Goal: Information Seeking & Learning: Learn about a topic

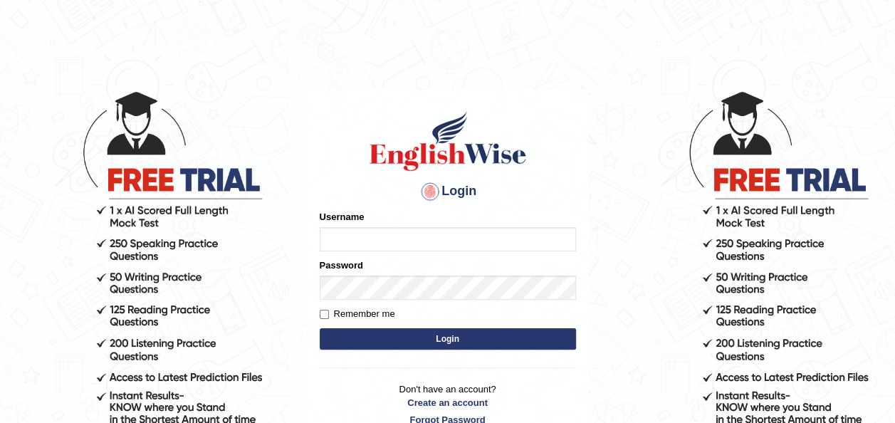
type input "bisakha"
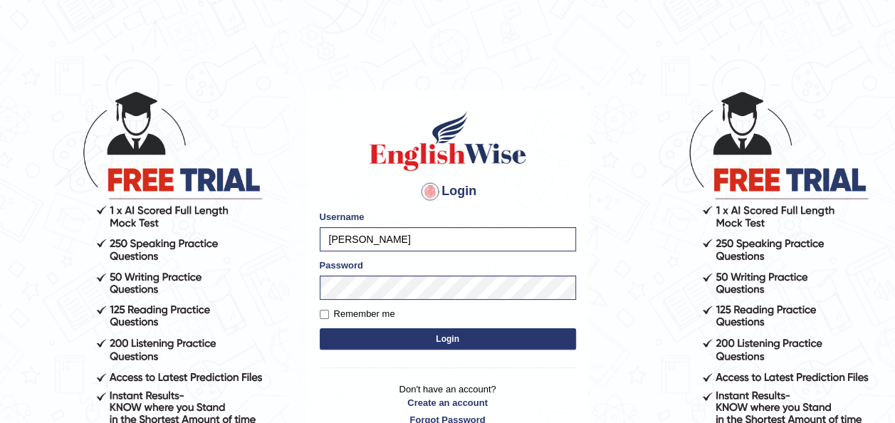
click at [397, 345] on button "Login" at bounding box center [448, 338] width 256 height 21
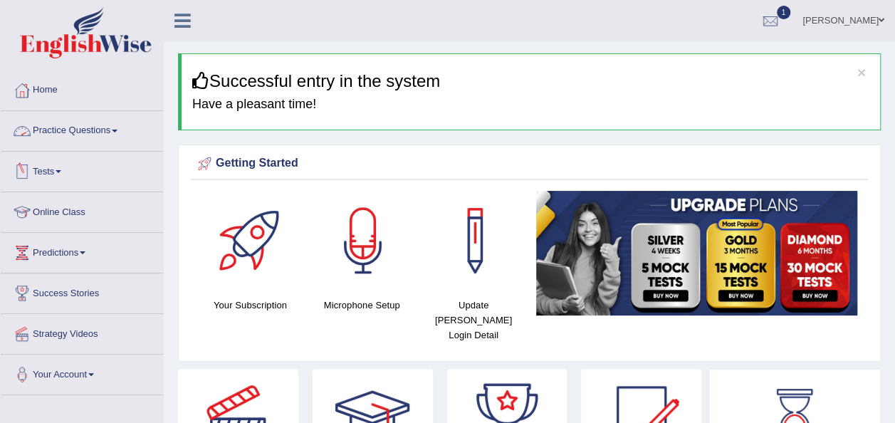
click at [120, 127] on link "Practice Questions" at bounding box center [82, 129] width 162 height 36
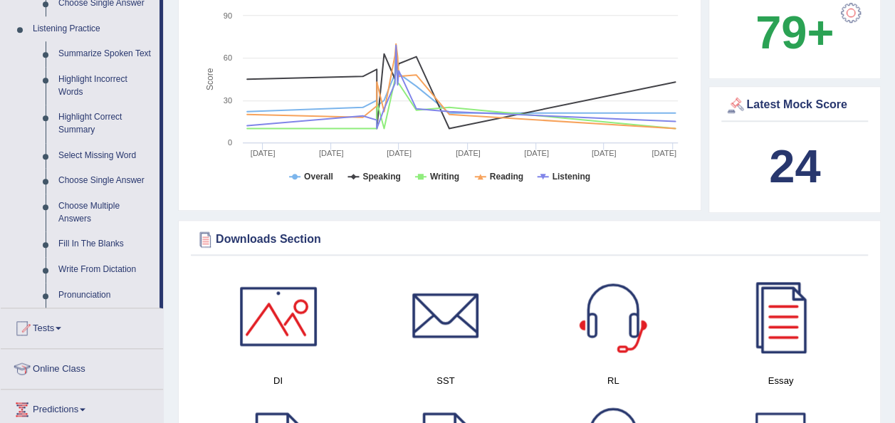
scroll to position [602, 0]
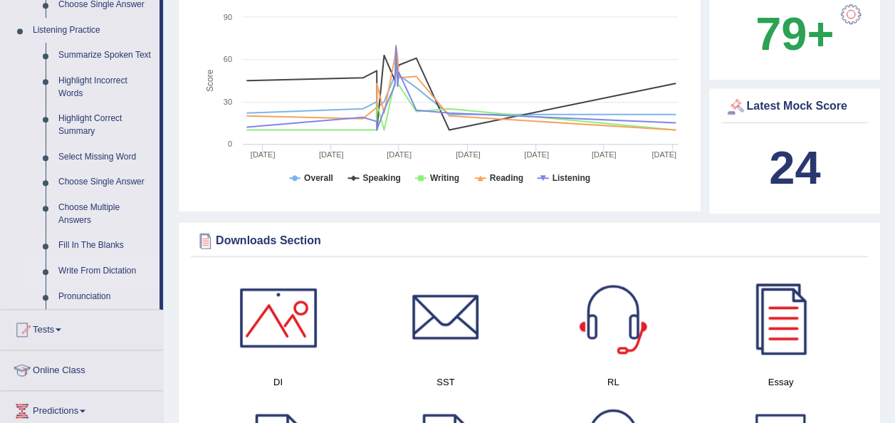
click at [116, 273] on link "Write From Dictation" at bounding box center [106, 272] width 108 height 26
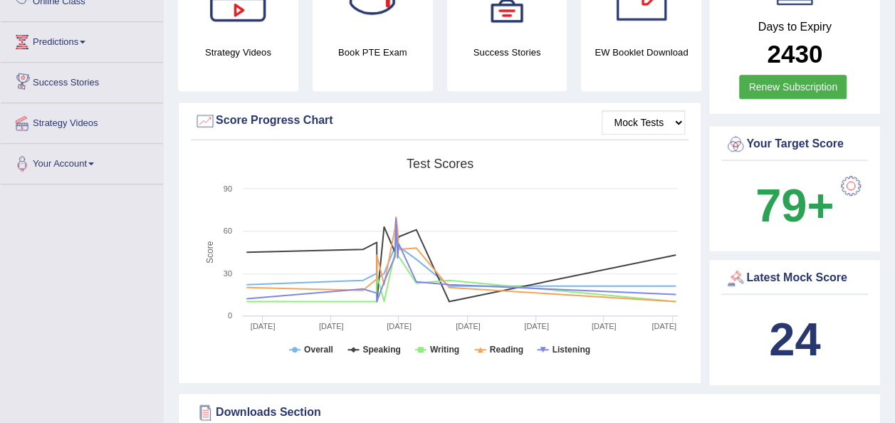
scroll to position [544, 0]
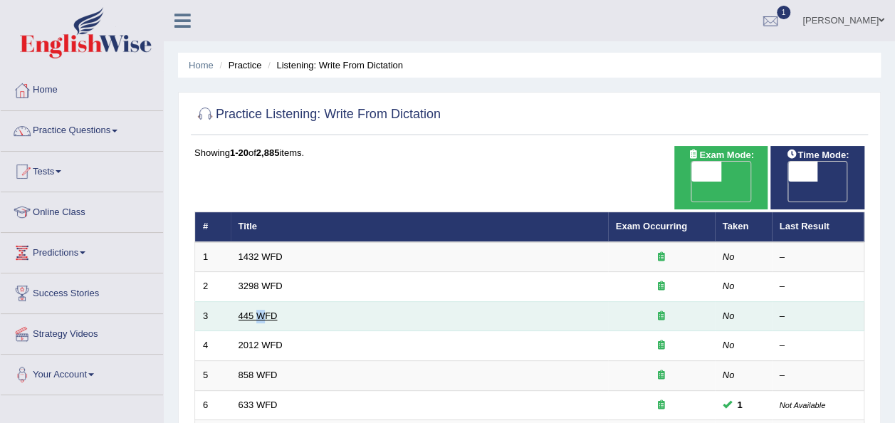
drag, startPoint x: 259, startPoint y: 301, endPoint x: 265, endPoint y: 293, distance: 9.1
click at [265, 301] on td "445 WFD" at bounding box center [419, 316] width 377 height 30
drag, startPoint x: 265, startPoint y: 293, endPoint x: 273, endPoint y: 295, distance: 8.0
click at [273, 311] on link "445 WFD" at bounding box center [258, 316] width 39 height 11
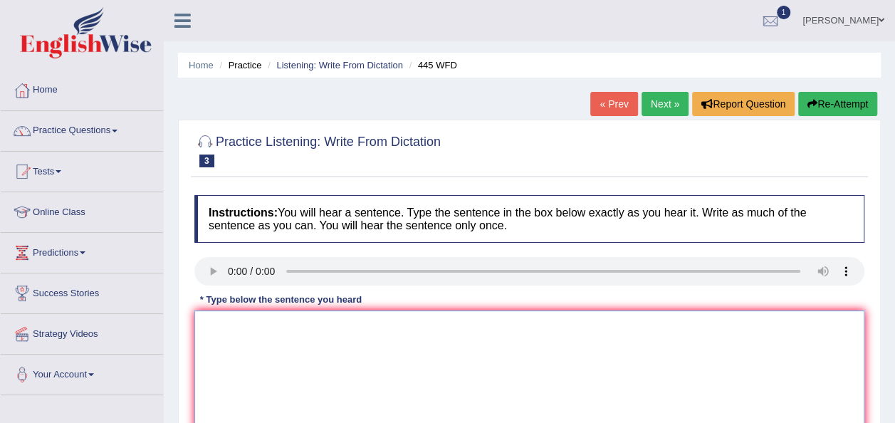
click at [543, 333] on textarea at bounding box center [529, 380] width 670 height 138
click at [667, 115] on link "Next »" at bounding box center [665, 104] width 47 height 24
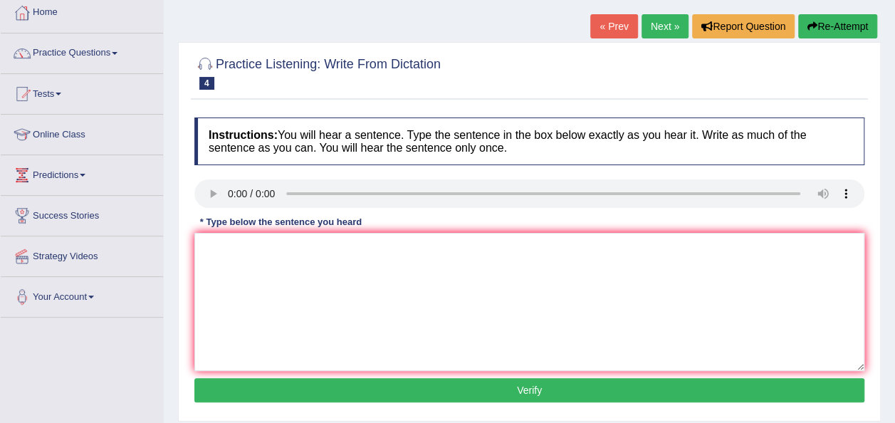
scroll to position [97, 0]
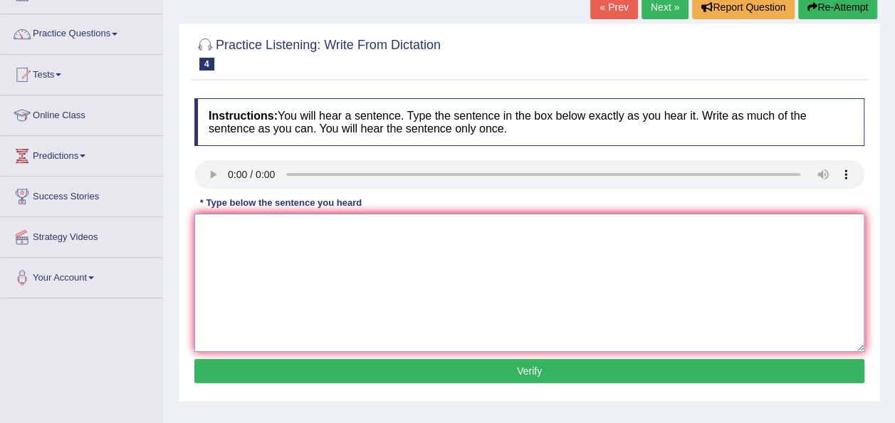
click at [365, 259] on textarea at bounding box center [529, 283] width 670 height 138
type textarea "Therer"
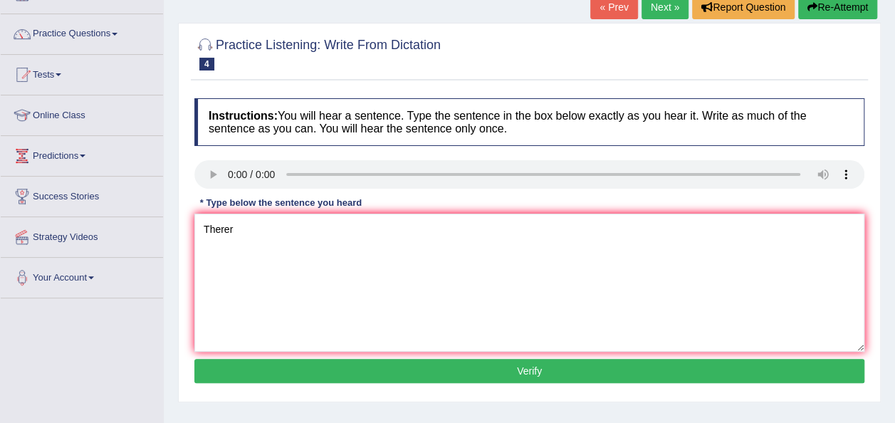
click at [677, 10] on link "Next »" at bounding box center [665, 7] width 47 height 24
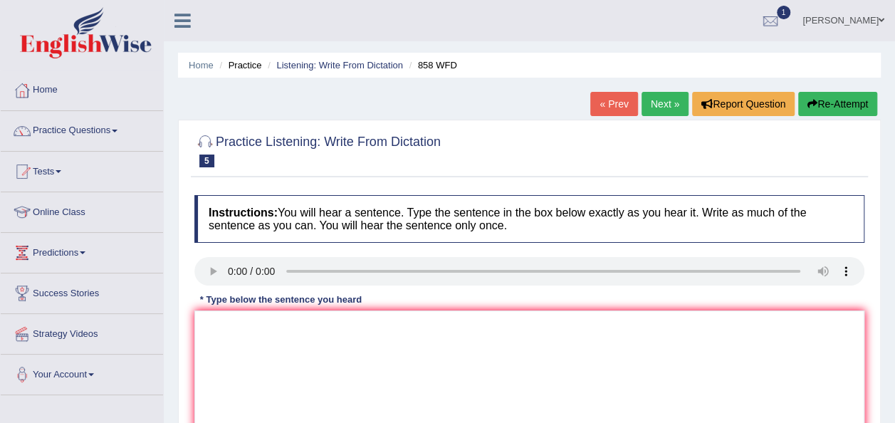
scroll to position [124, 0]
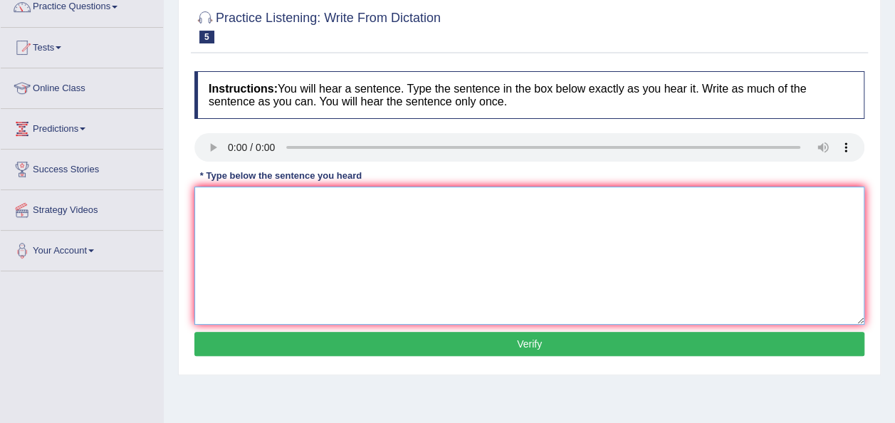
click at [266, 219] on textarea at bounding box center [529, 256] width 670 height 138
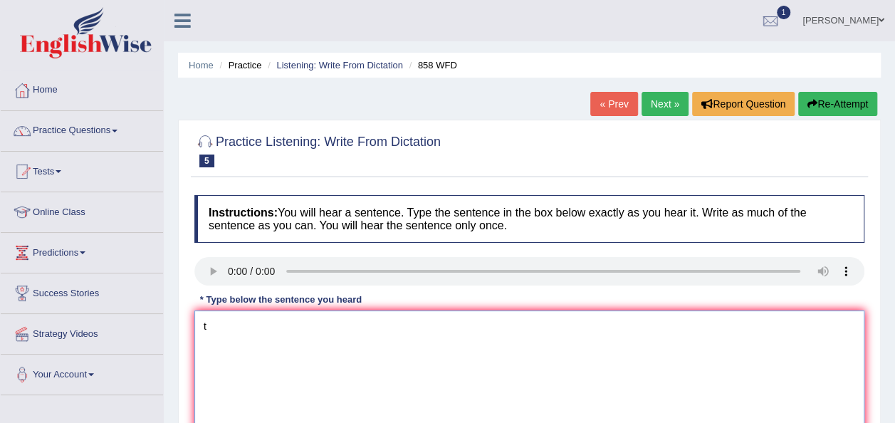
type textarea "t"
click at [678, 108] on link "Next »" at bounding box center [665, 104] width 47 height 24
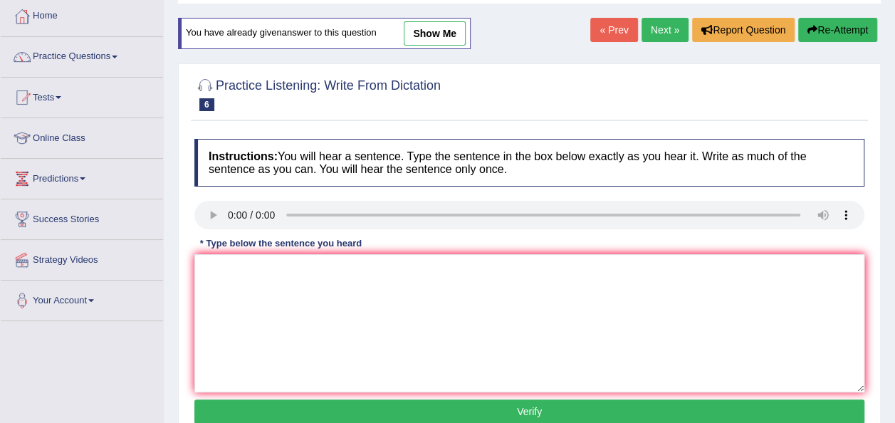
scroll to position [75, 0]
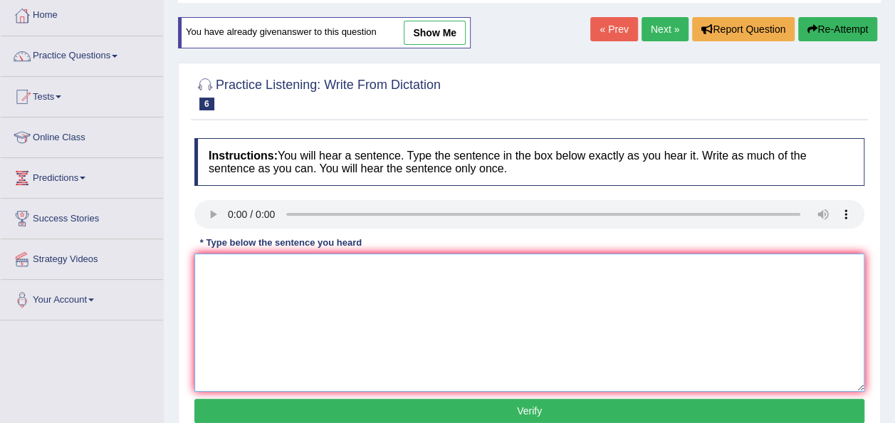
click at [261, 301] on textarea at bounding box center [529, 323] width 670 height 138
type textarea "r"
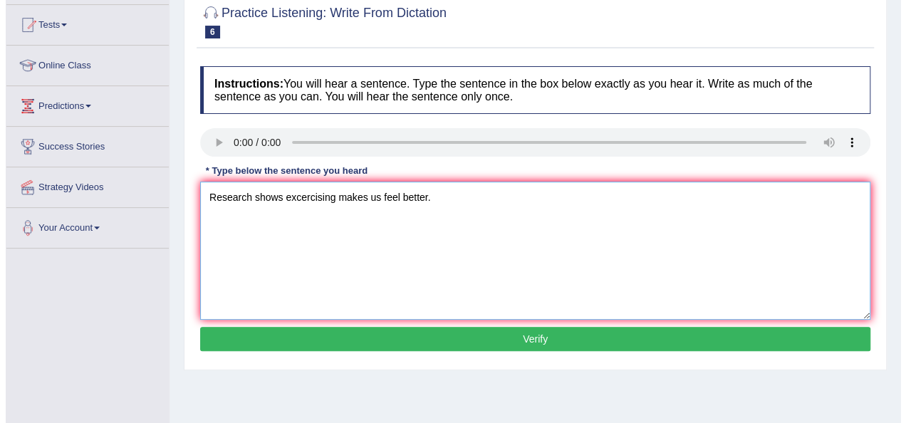
scroll to position [147, 0]
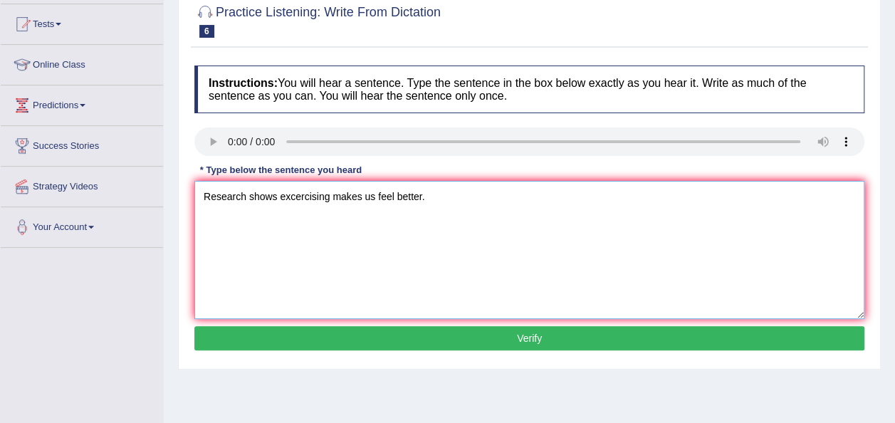
type textarea "Research shows excercising makes us feel better."
click at [283, 337] on button "Verify" at bounding box center [529, 338] width 670 height 24
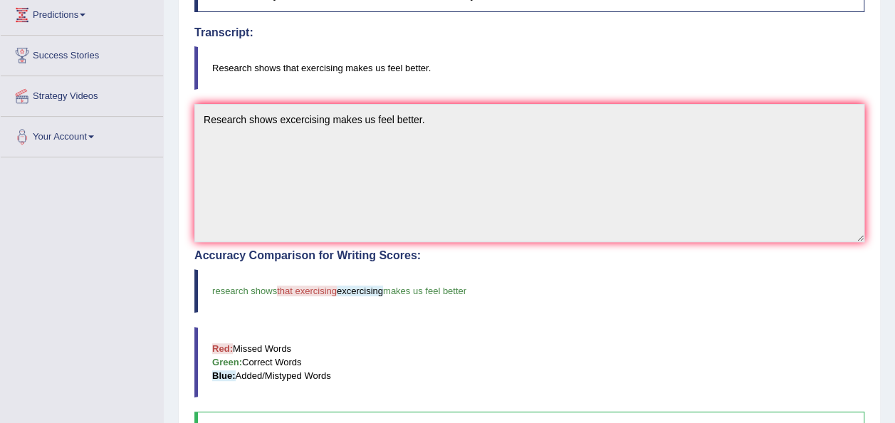
scroll to position [235, 0]
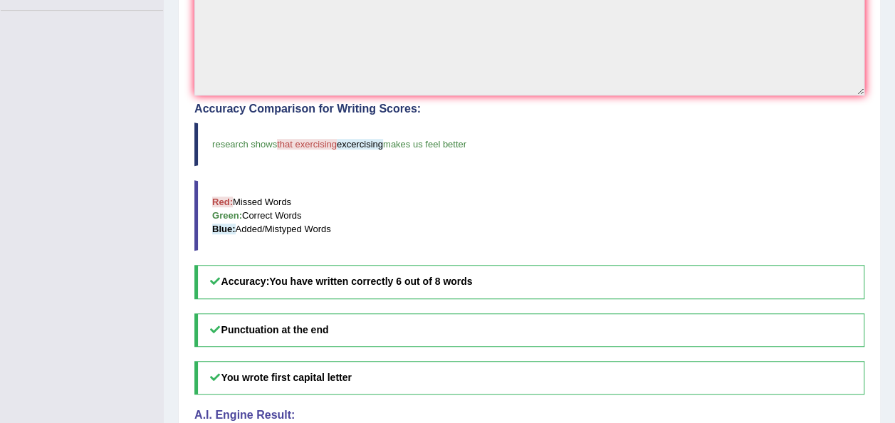
click at [323, 134] on blockquote "research shows that exercising excercising makes us feel better" at bounding box center [529, 143] width 670 height 43
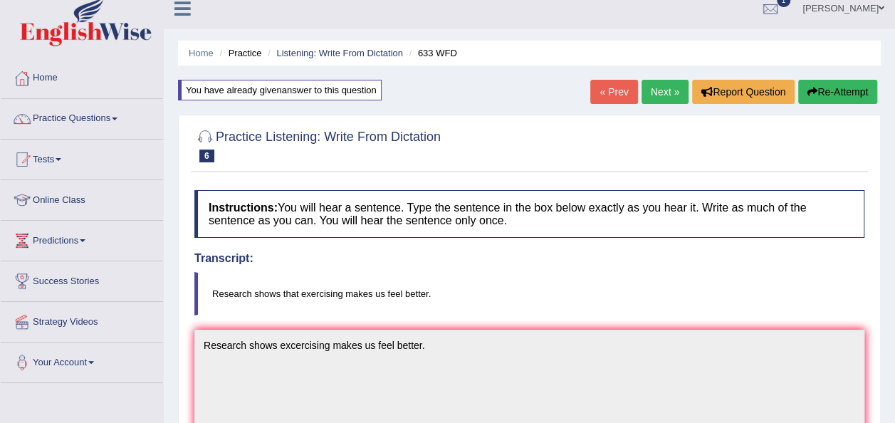
scroll to position [13, 0]
click at [664, 89] on link "Next »" at bounding box center [665, 91] width 47 height 24
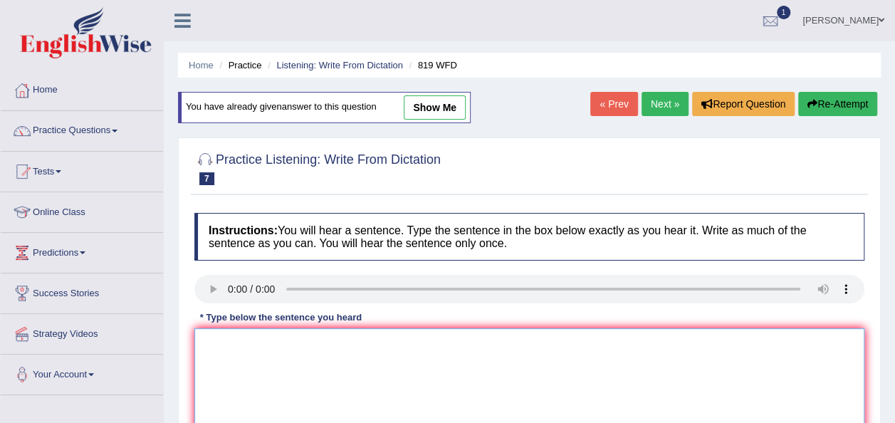
click at [266, 379] on textarea at bounding box center [529, 397] width 670 height 138
click at [306, 350] on textarea "pa" at bounding box center [529, 397] width 670 height 138
type textarea "p"
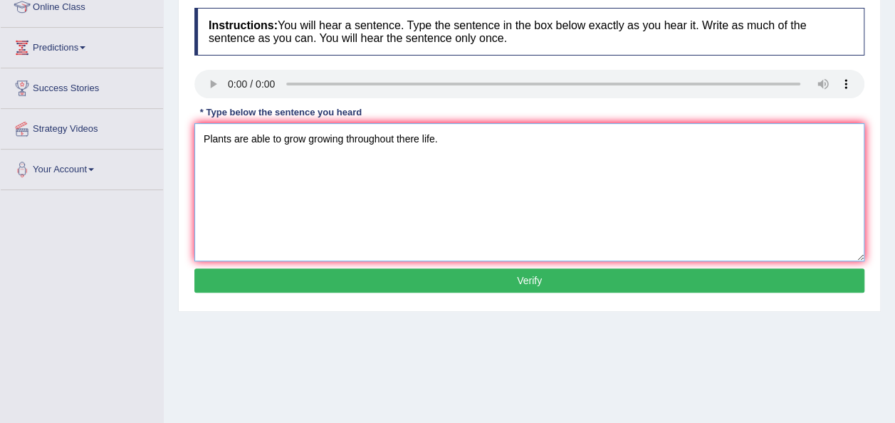
scroll to position [212, 0]
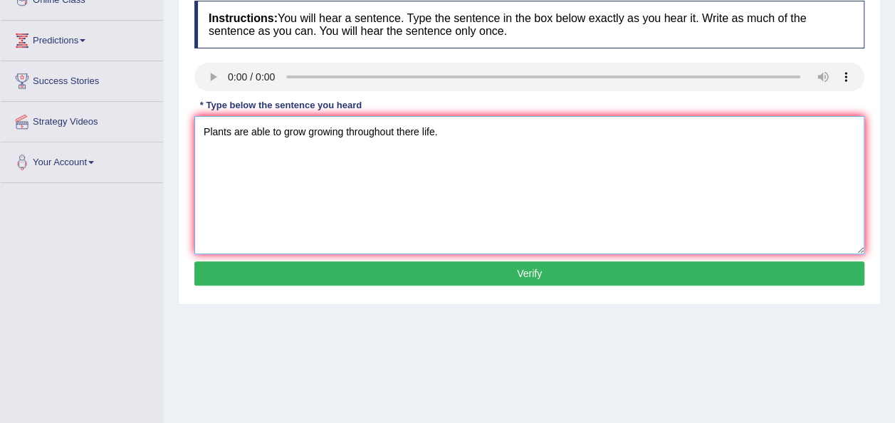
type textarea "Plants are able to grow growing throughout there life."
click at [339, 282] on button "Verify" at bounding box center [529, 273] width 670 height 24
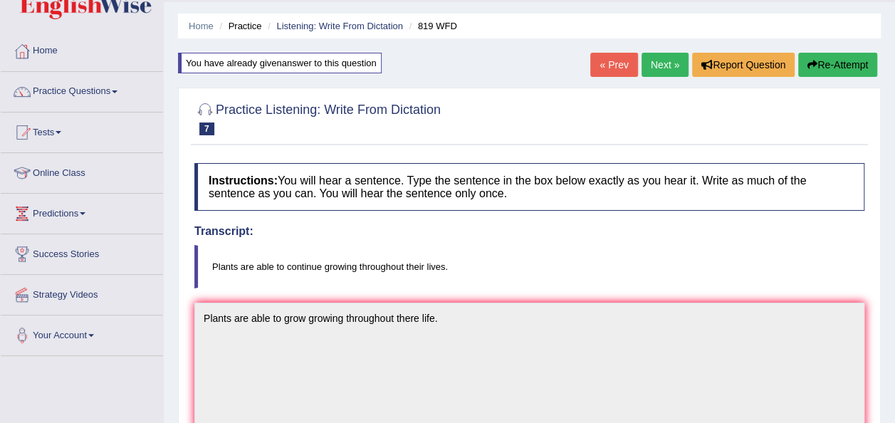
scroll to position [37, 0]
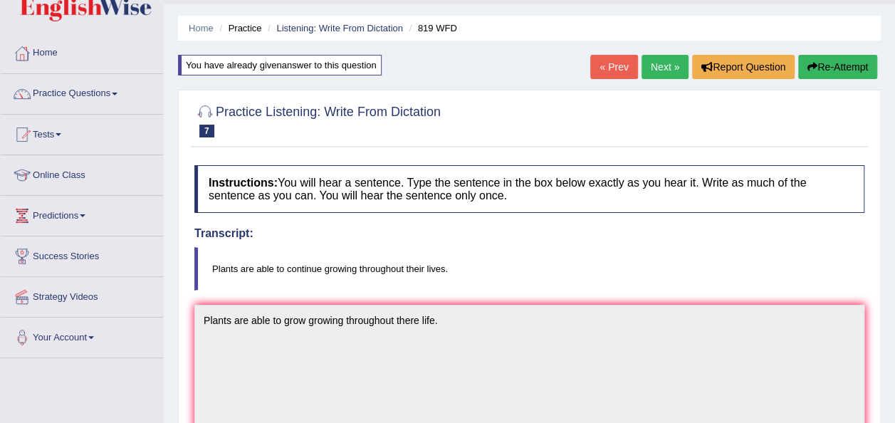
click at [658, 65] on link "Next »" at bounding box center [665, 67] width 47 height 24
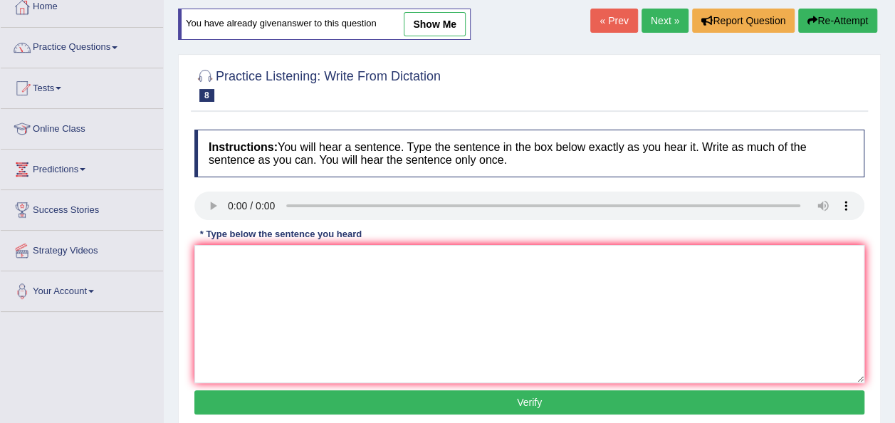
scroll to position [173, 0]
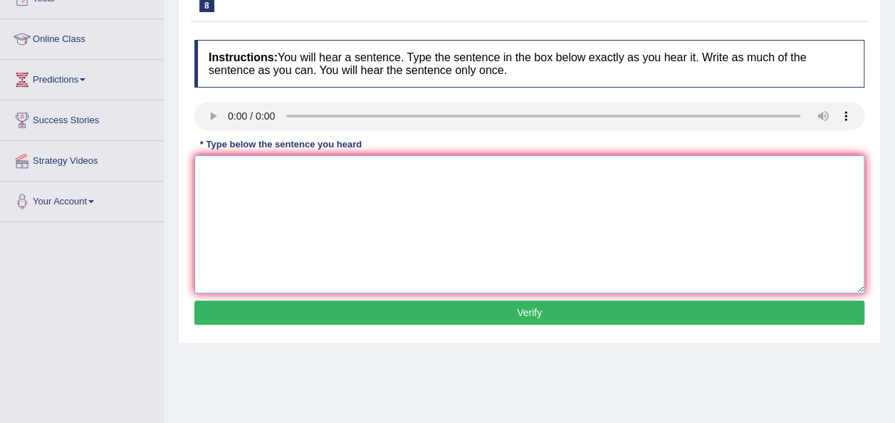
click at [262, 170] on textarea at bounding box center [529, 224] width 670 height 138
type textarea "a"
click at [271, 166] on textarea "A series of obeservation was carried out throughout the class room." at bounding box center [529, 224] width 670 height 138
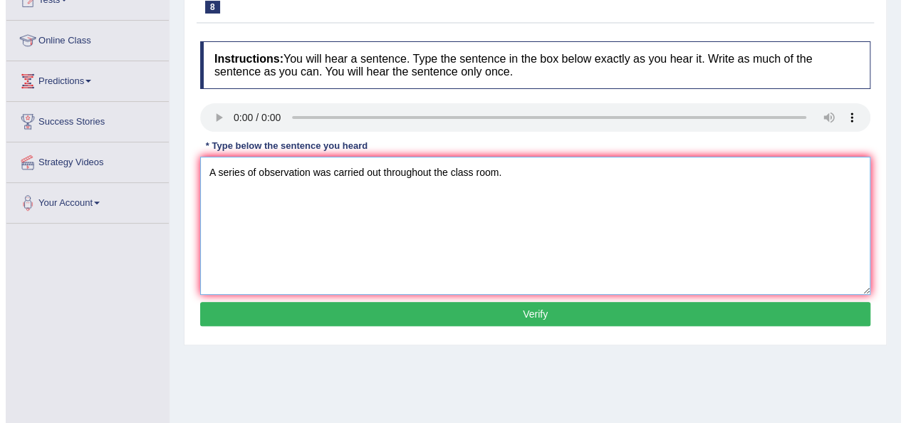
scroll to position [171, 0]
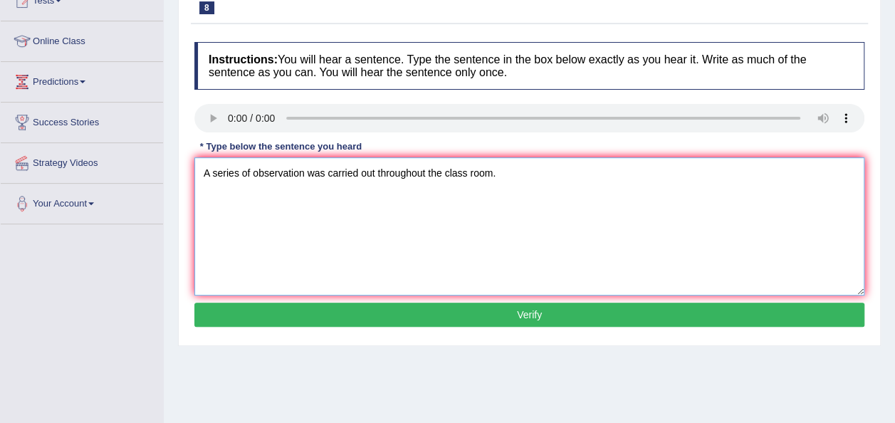
type textarea "A series of observation was carried out throughout the class room."
click at [383, 315] on button "Verify" at bounding box center [529, 315] width 670 height 24
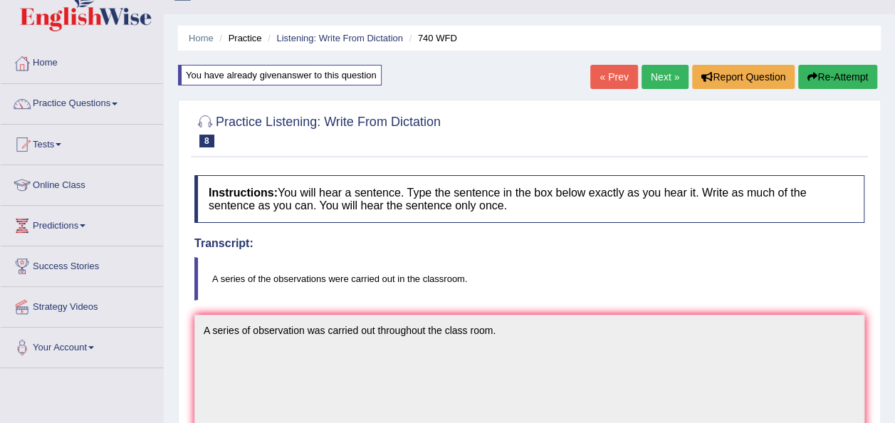
scroll to position [14, 0]
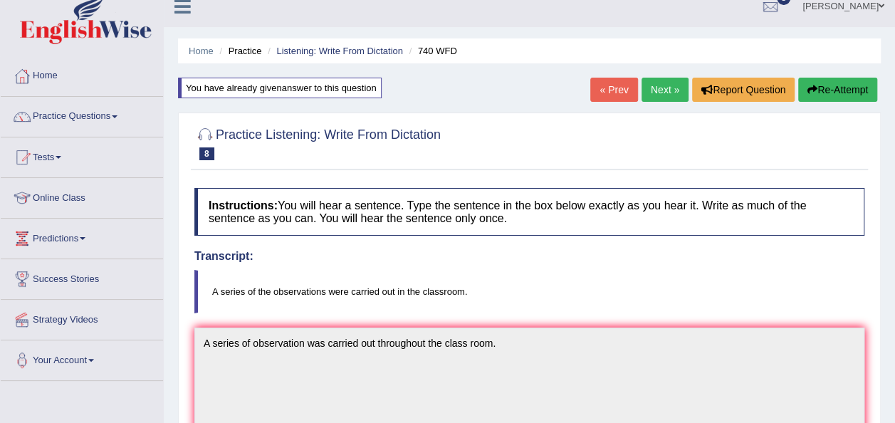
click at [650, 93] on link "Next »" at bounding box center [665, 90] width 47 height 24
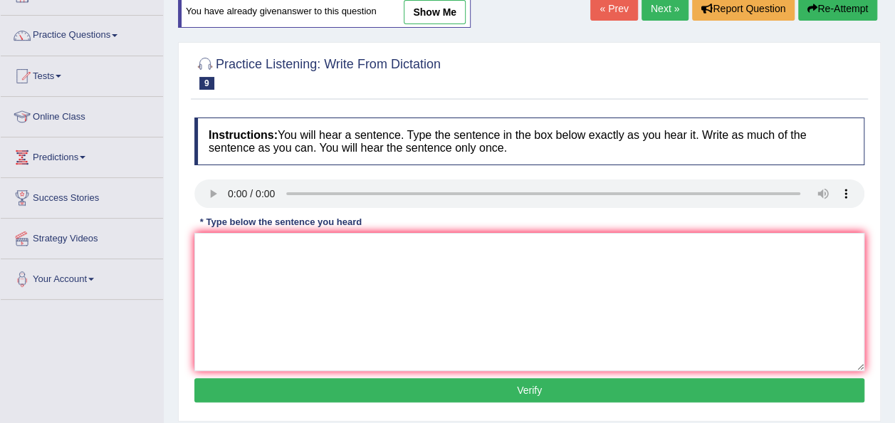
scroll to position [97, 0]
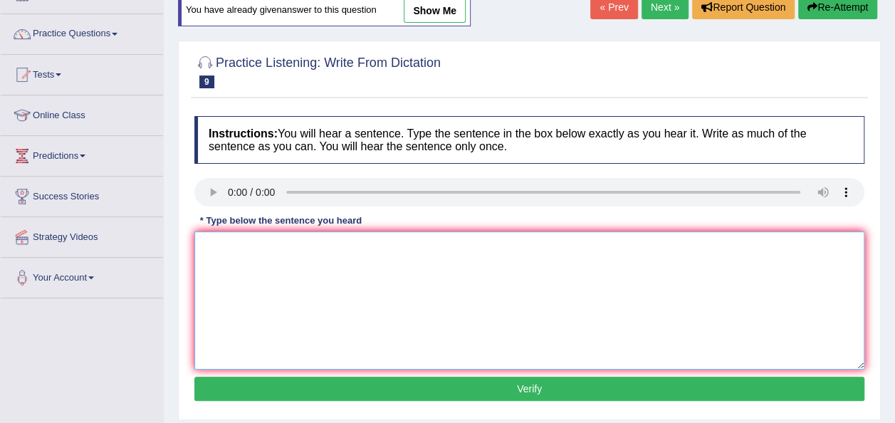
click at [262, 248] on textarea at bounding box center [529, 300] width 670 height 138
type textarea "It is a debate about value of knowledge."
click at [298, 382] on button "Verify" at bounding box center [529, 389] width 670 height 24
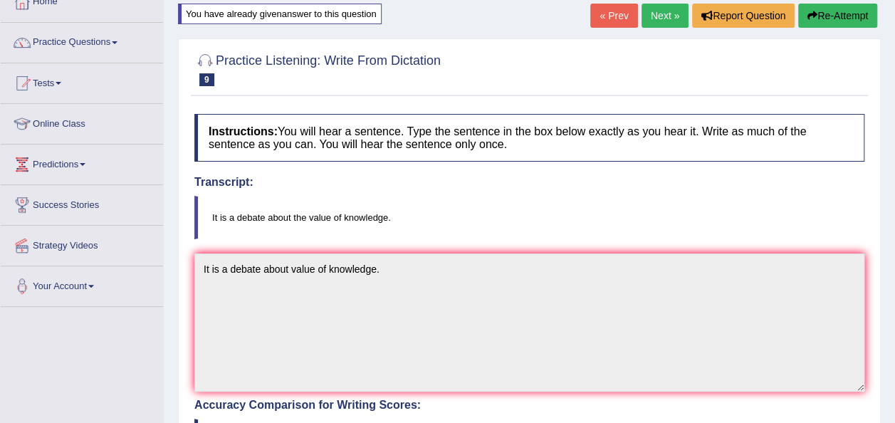
scroll to position [75, 0]
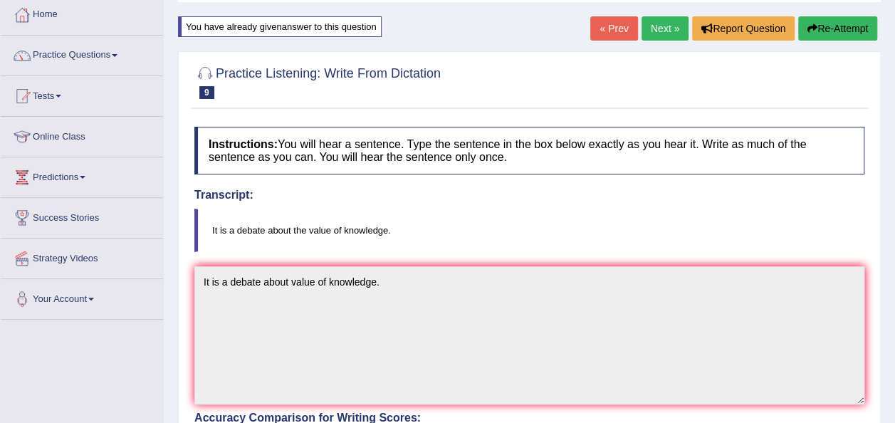
click at [669, 31] on link "Next »" at bounding box center [665, 28] width 47 height 24
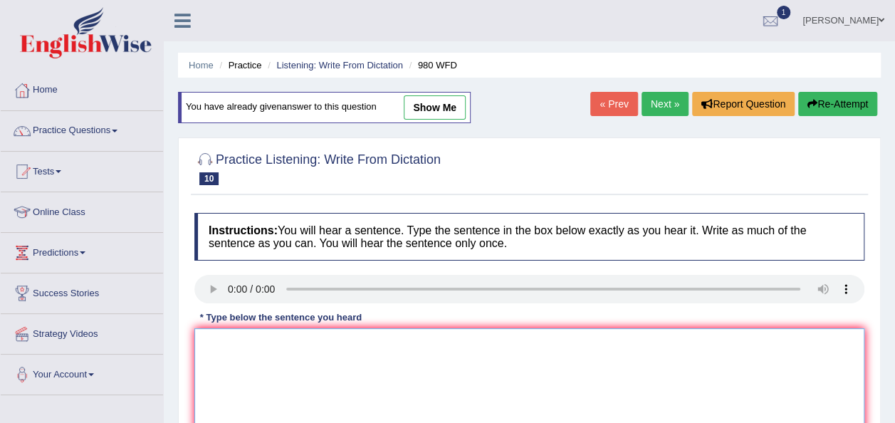
click at [272, 378] on textarea at bounding box center [529, 397] width 670 height 138
type textarea "y"
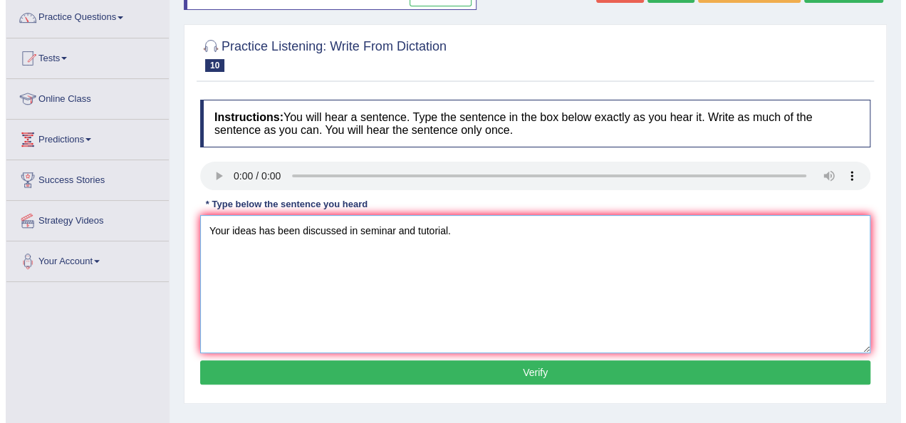
scroll to position [185, 0]
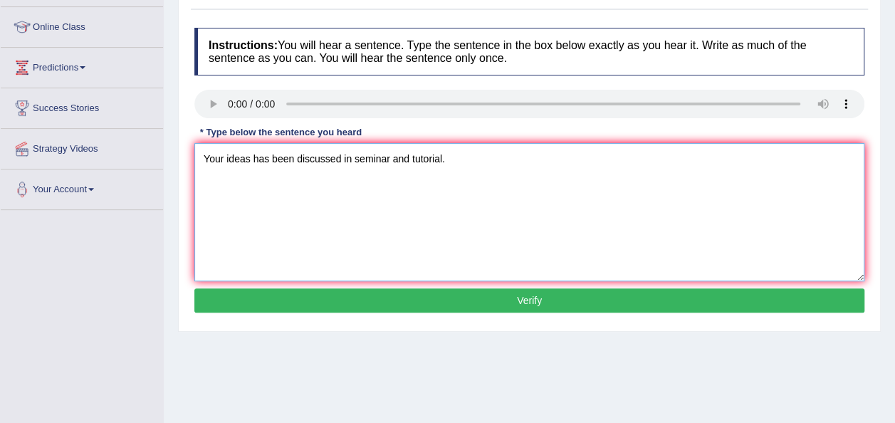
type textarea "Your ideas has been discussed in seminar and tutorial."
click at [309, 301] on button "Verify" at bounding box center [529, 300] width 670 height 24
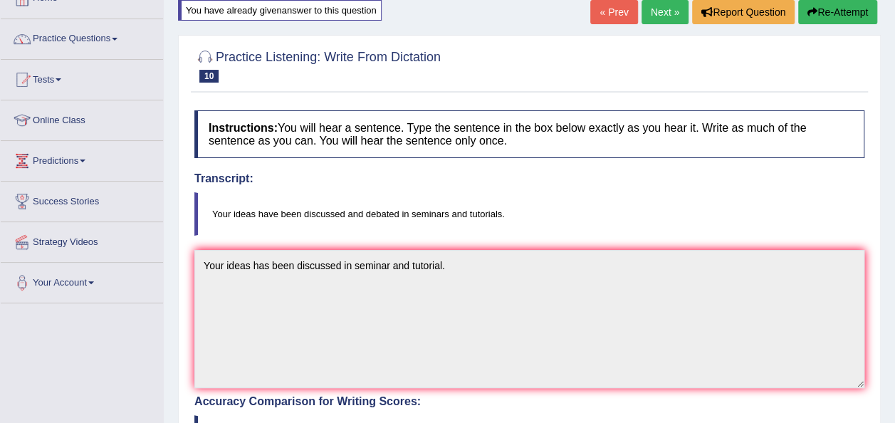
scroll to position [59, 0]
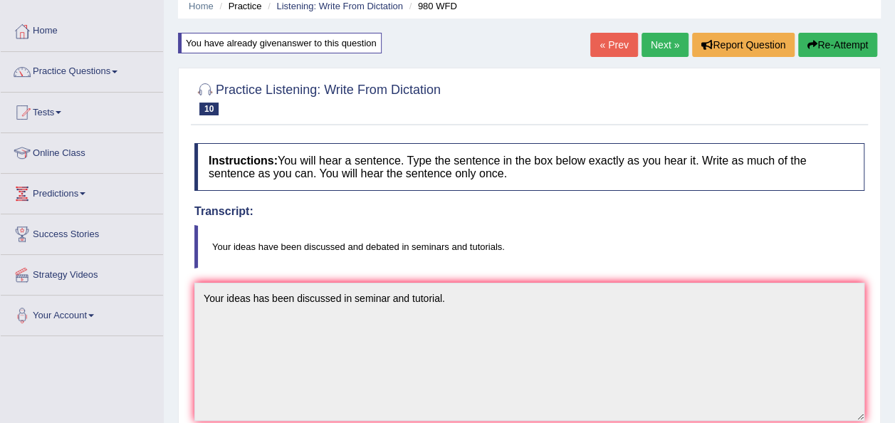
click at [658, 46] on link "Next »" at bounding box center [665, 45] width 47 height 24
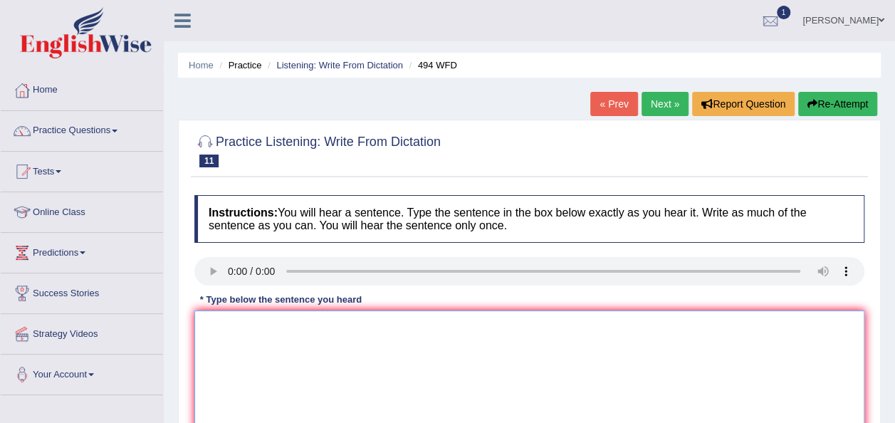
click at [290, 352] on textarea at bounding box center [529, 380] width 670 height 138
type textarea "t"
click at [661, 109] on link "Next »" at bounding box center [665, 104] width 47 height 24
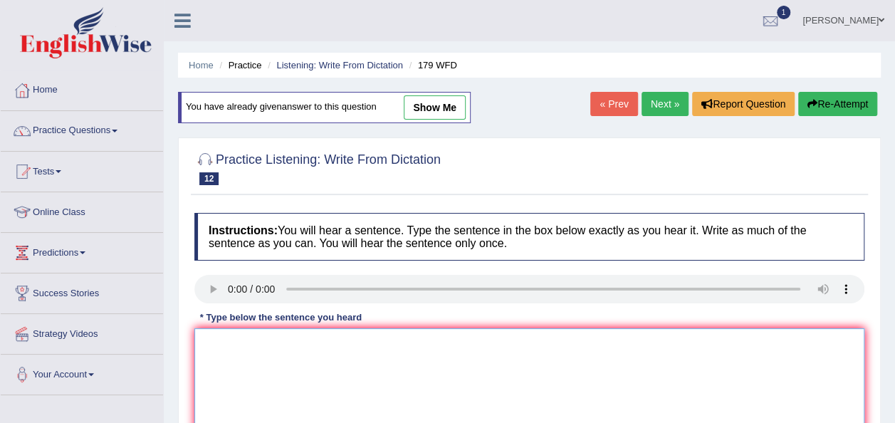
click at [262, 374] on textarea at bounding box center [529, 397] width 670 height 138
type textarea "l"
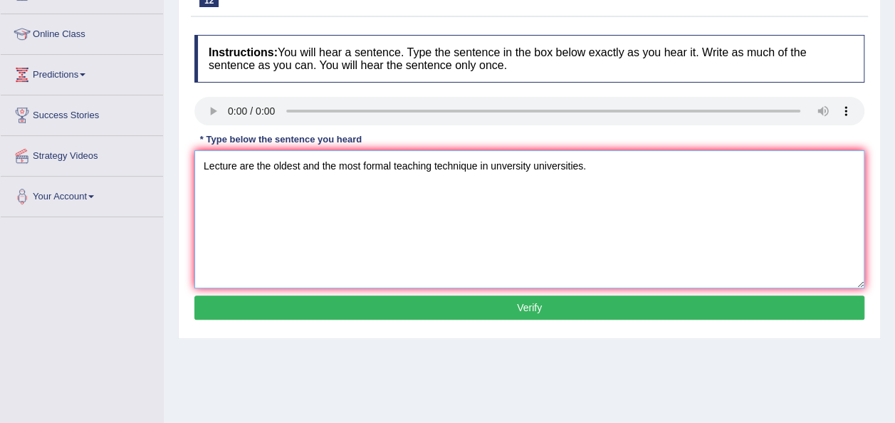
scroll to position [181, 0]
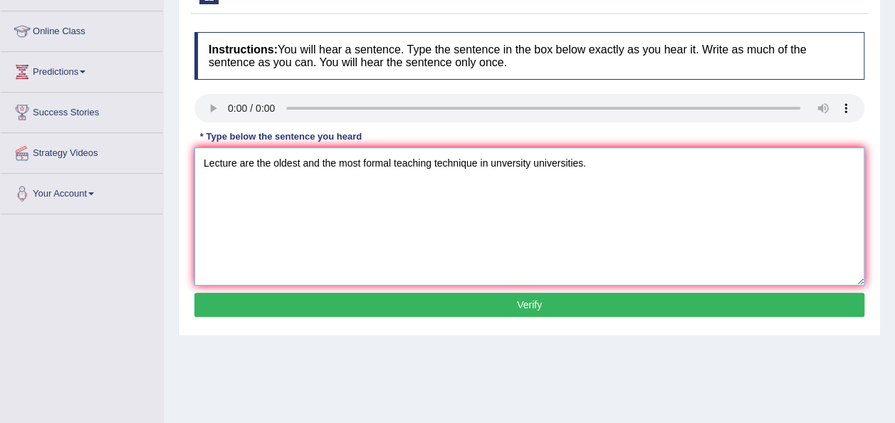
type textarea "Lecture are the oldest and the most formal teaching technique in unversity univ…"
click at [332, 306] on button "Verify" at bounding box center [529, 305] width 670 height 24
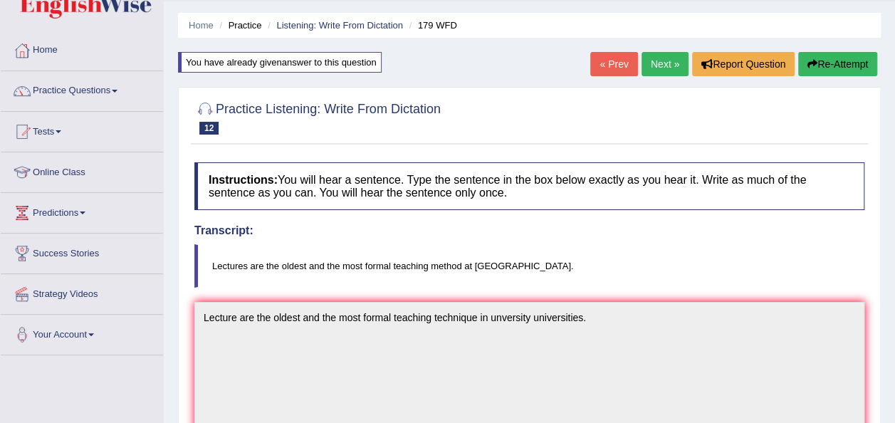
scroll to position [39, 0]
click at [670, 68] on link "Next »" at bounding box center [665, 65] width 47 height 24
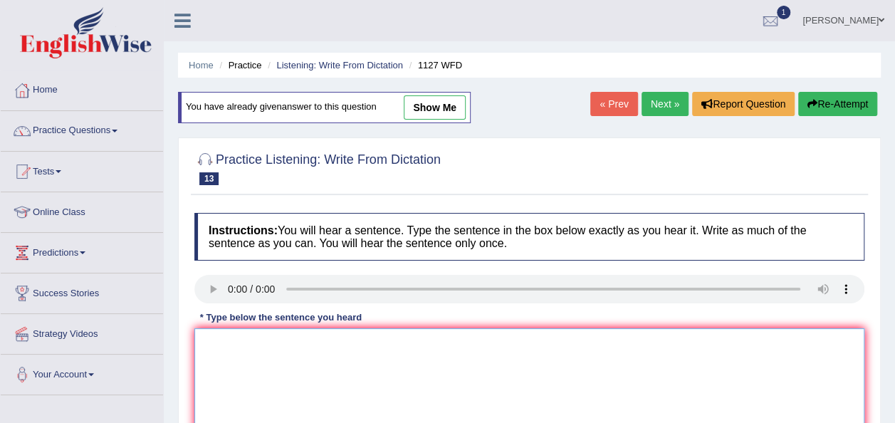
click at [255, 353] on textarea at bounding box center [529, 397] width 670 height 138
click at [607, 133] on div "Home Practice Listening: Write From Dictation 1127 WFD You have already given a…" at bounding box center [529, 356] width 731 height 712
click at [669, 105] on link "Next »" at bounding box center [665, 104] width 47 height 24
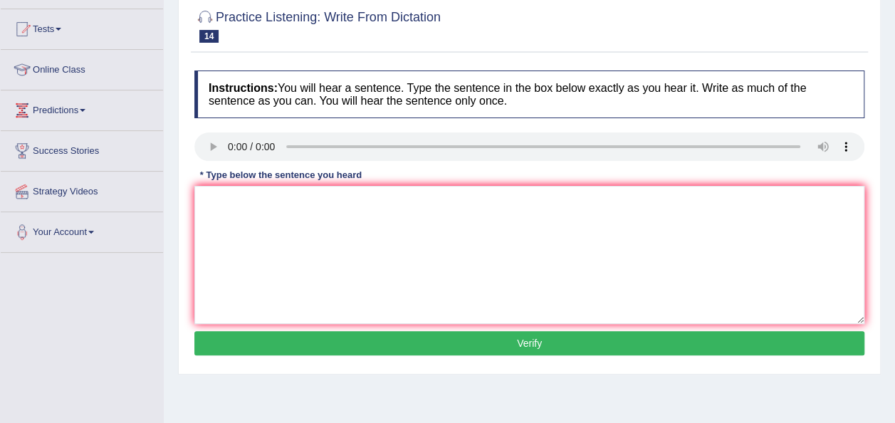
scroll to position [152, 0]
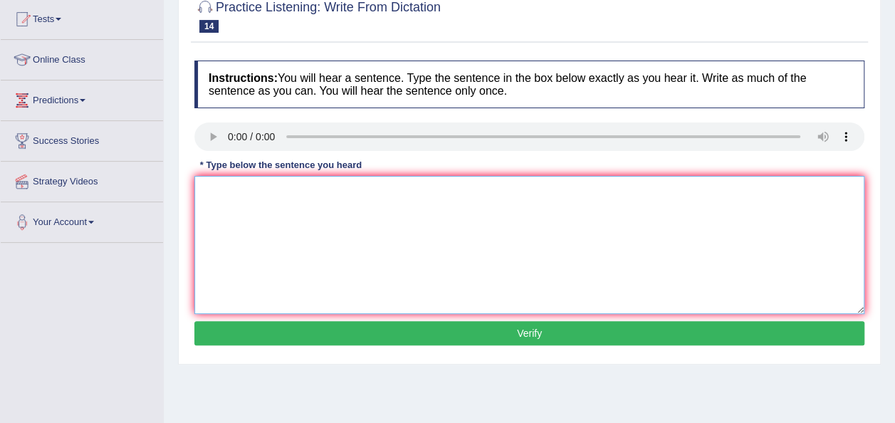
click at [301, 187] on textarea at bounding box center [529, 245] width 670 height 138
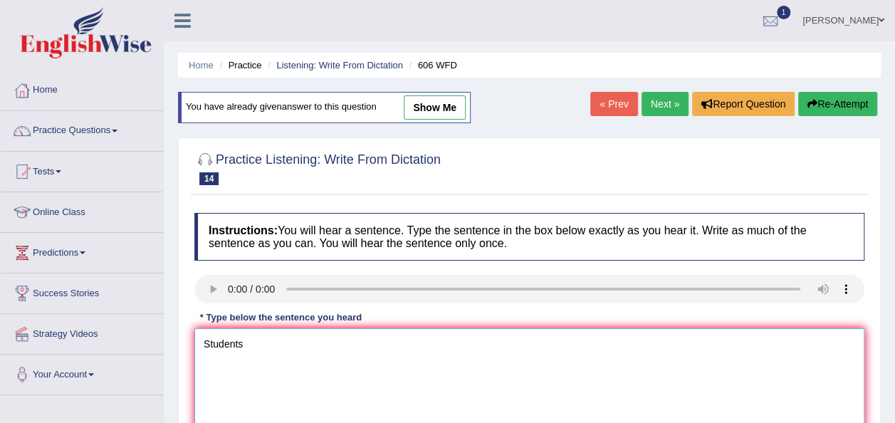
type textarea "Students"
click at [654, 100] on link "Next »" at bounding box center [665, 104] width 47 height 24
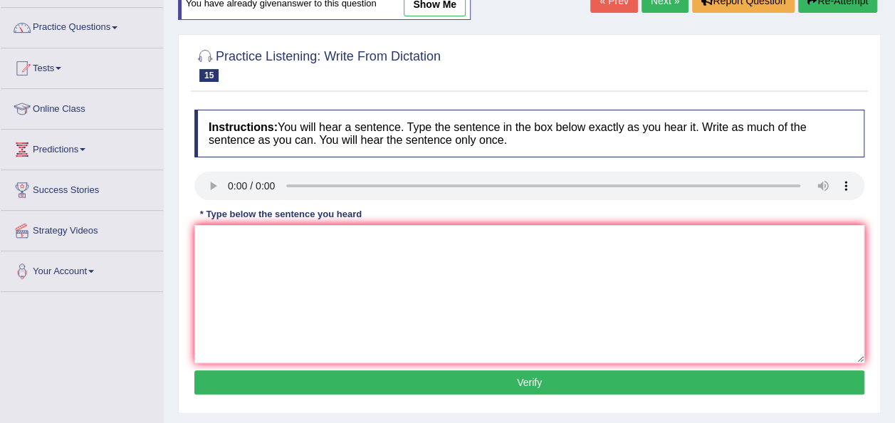
scroll to position [104, 0]
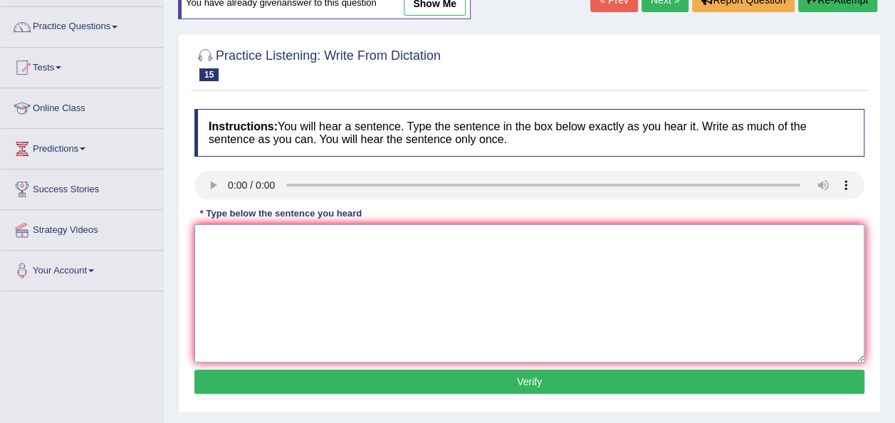
click at [313, 282] on textarea at bounding box center [529, 293] width 670 height 138
type textarea "Students must present a valid"
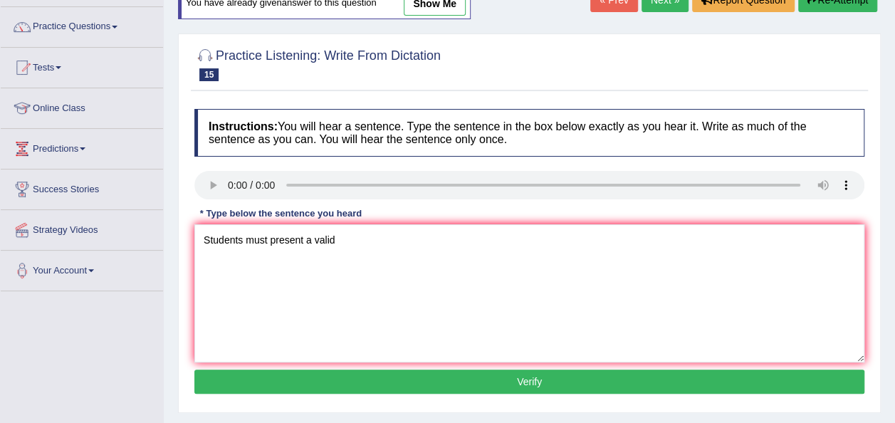
click at [665, 6] on link "Next »" at bounding box center [665, 0] width 47 height 24
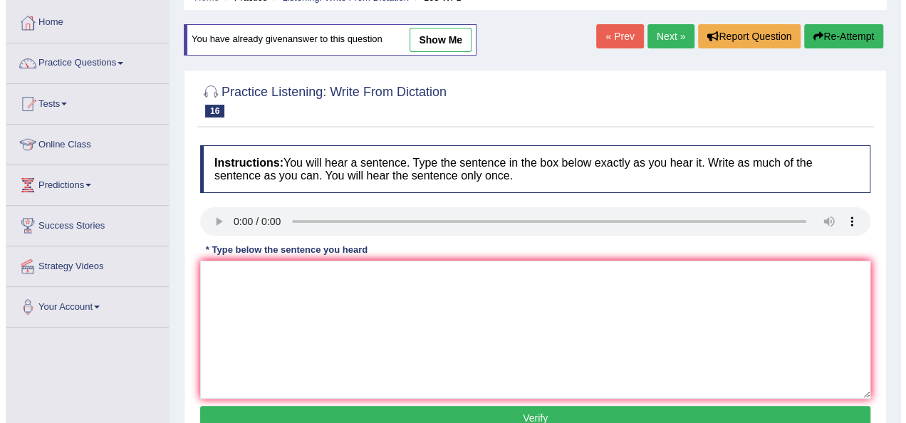
scroll to position [70, 0]
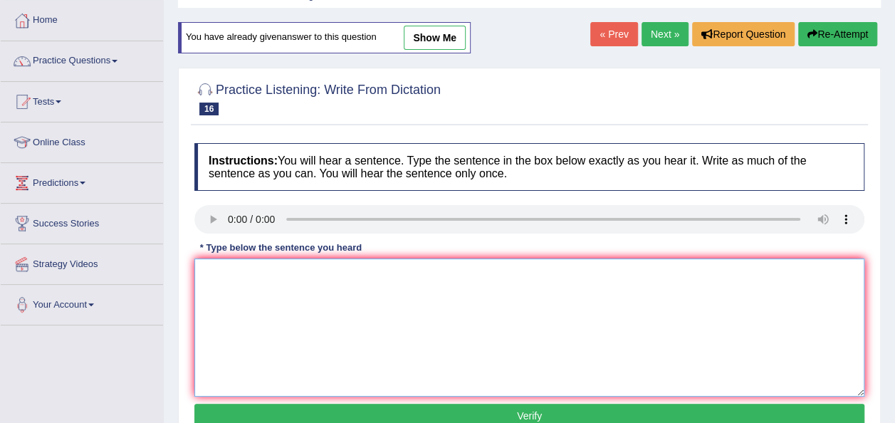
click at [248, 276] on textarea at bounding box center [529, 328] width 670 height 138
type textarea "A number of assisgment will be submitted in the."
click at [346, 413] on button "Verify" at bounding box center [529, 416] width 670 height 24
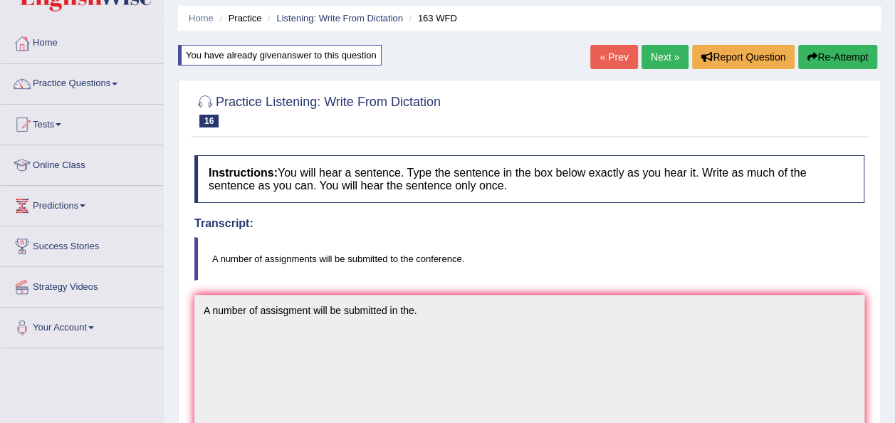
scroll to position [27, 0]
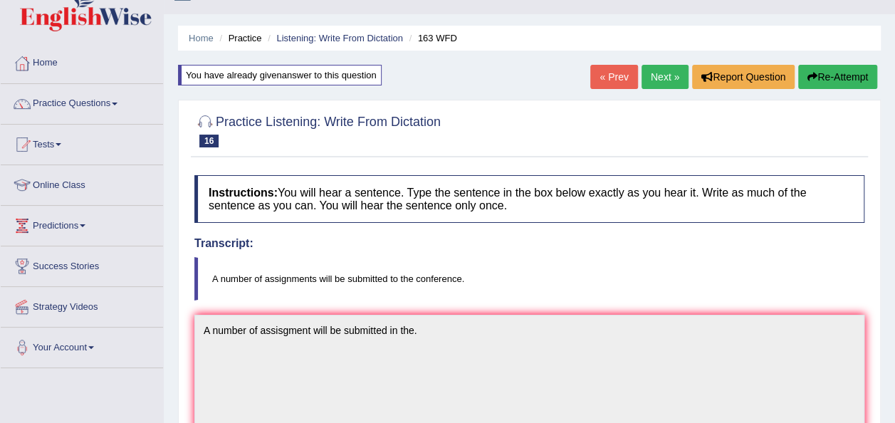
click at [667, 83] on link "Next »" at bounding box center [665, 77] width 47 height 24
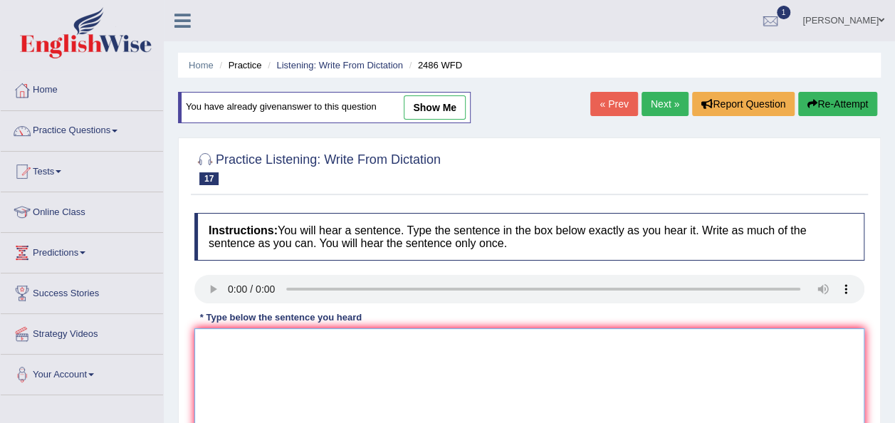
click at [309, 362] on textarea at bounding box center [529, 397] width 670 height 138
click at [380, 342] on textarea "It is quite clear that our facial expression different round the world" at bounding box center [529, 397] width 670 height 138
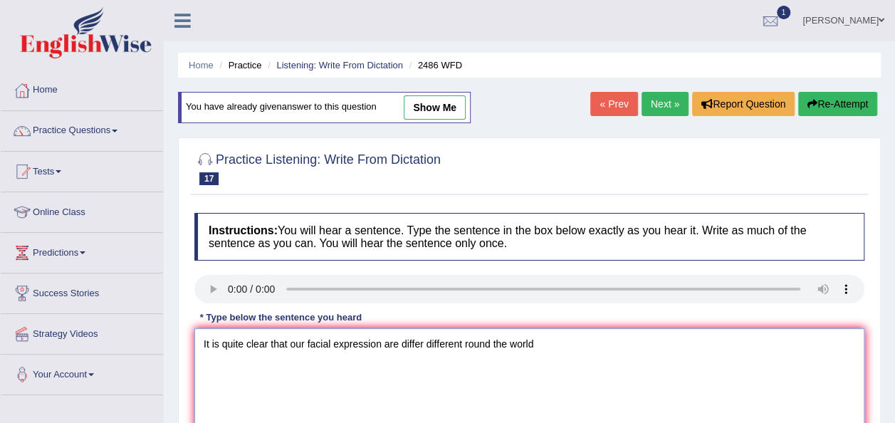
click at [560, 347] on textarea "It is quite clear that our facial expression are differ different round the wor…" at bounding box center [529, 397] width 670 height 138
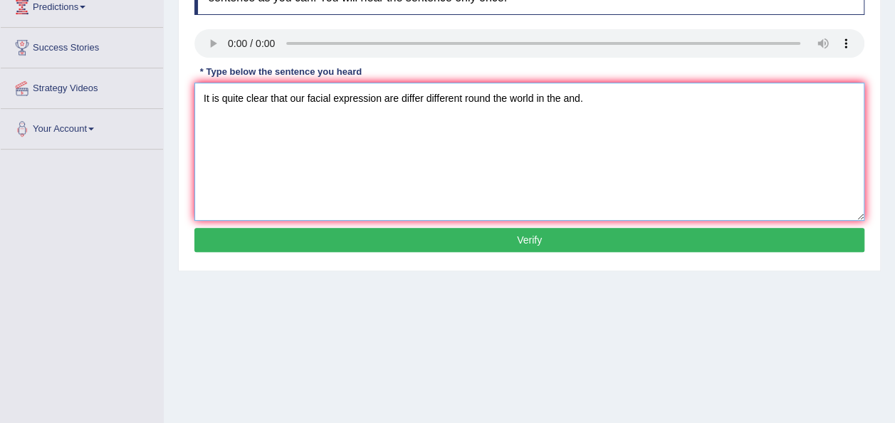
scroll to position [252, 0]
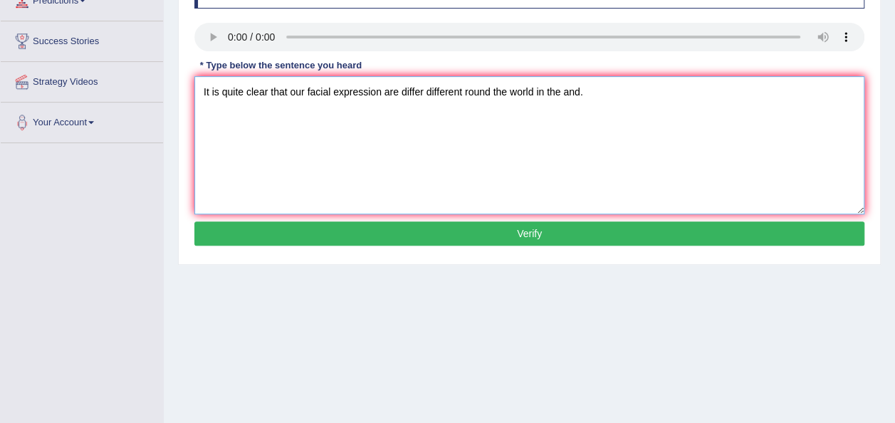
type textarea "It is quite clear that our facial expression are differ different round the wor…"
click at [541, 234] on button "Verify" at bounding box center [529, 233] width 670 height 24
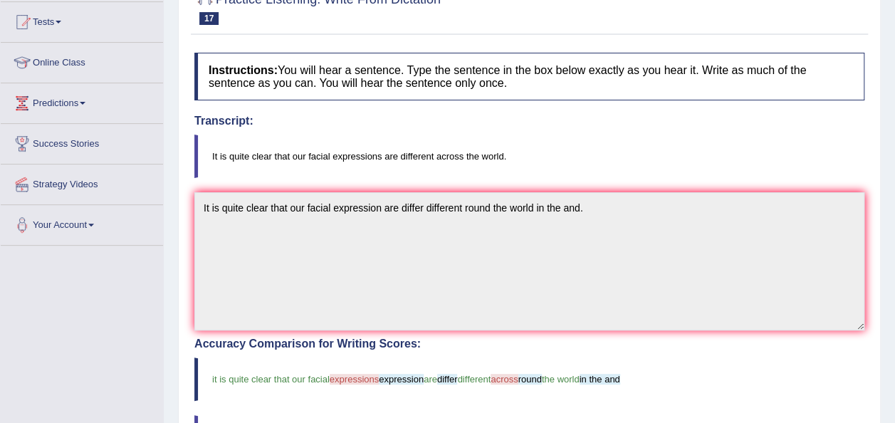
scroll to position [0, 0]
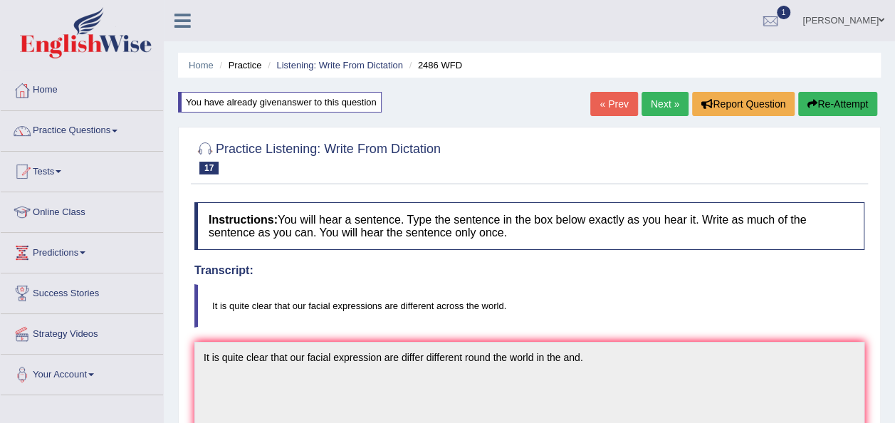
click at [657, 113] on link "Next »" at bounding box center [665, 104] width 47 height 24
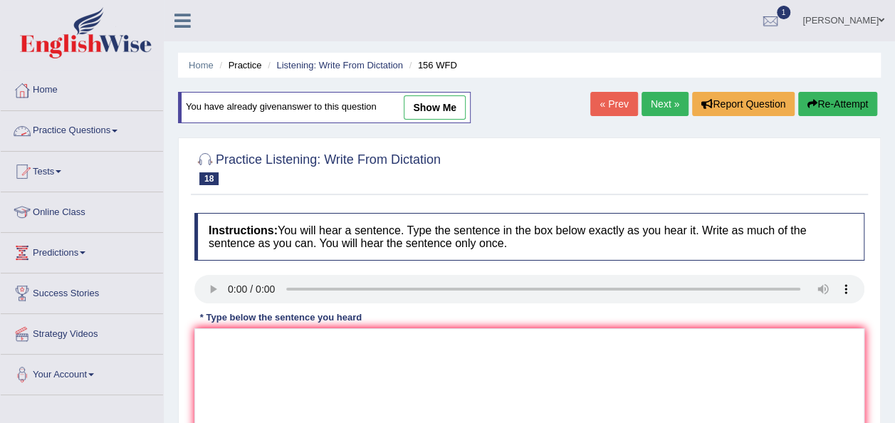
click at [118, 130] on span at bounding box center [115, 131] width 6 height 3
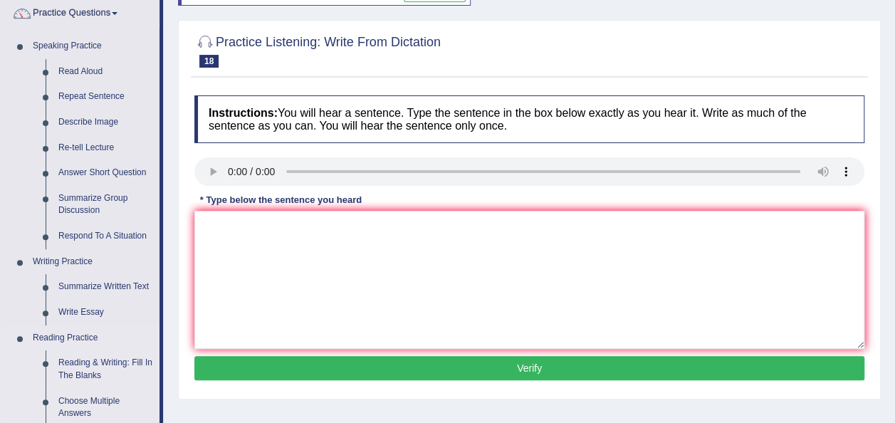
scroll to position [113, 0]
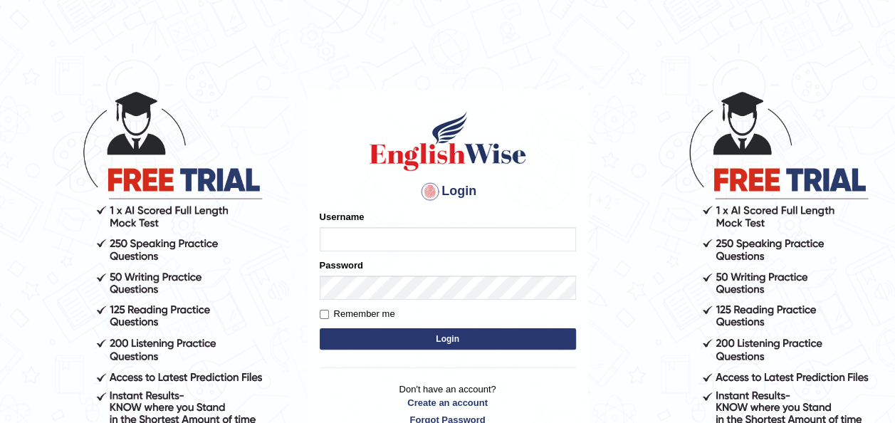
type input "[PERSON_NAME]"
click at [489, 342] on button "Login" at bounding box center [448, 338] width 256 height 21
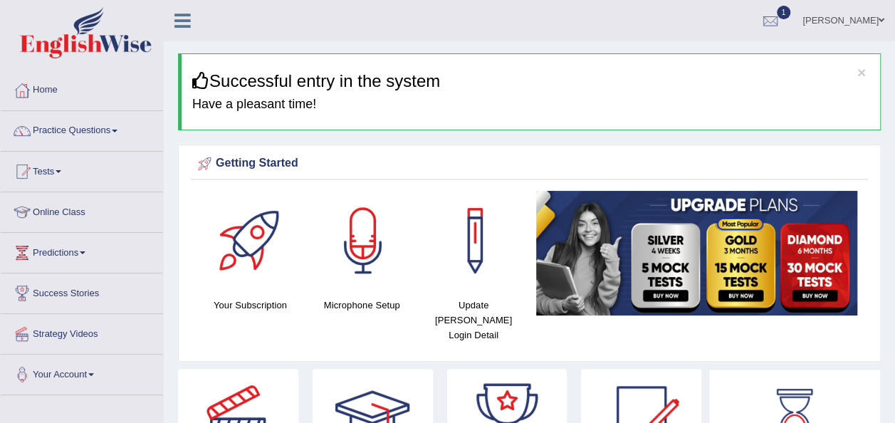
drag, startPoint x: 0, startPoint y: 0, endPoint x: 489, endPoint y: 342, distance: 596.8
click at [489, 342] on div "Getting Started Your Subscription Microphone Setup Update Pearson Login Detail ×" at bounding box center [529, 253] width 703 height 217
click at [114, 132] on link "Practice Questions" at bounding box center [82, 129] width 162 height 36
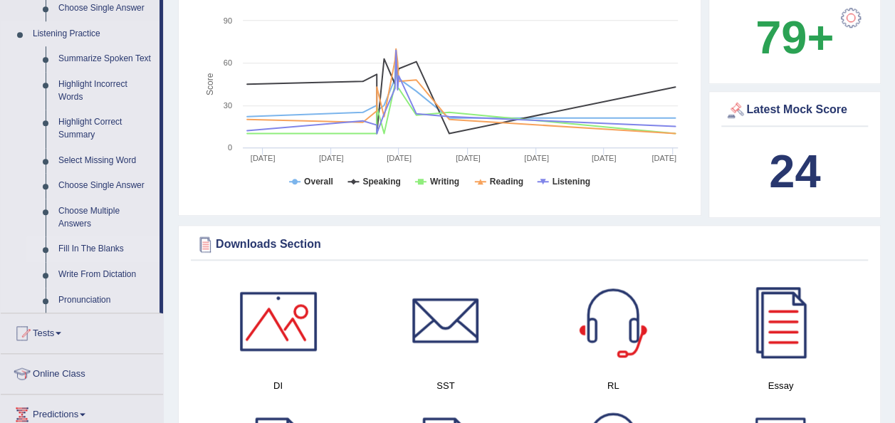
scroll to position [570, 0]
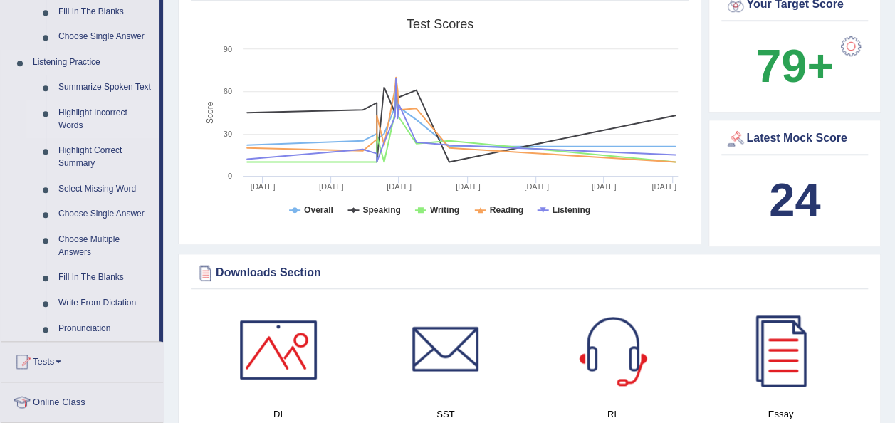
click at [101, 90] on link "Summarize Spoken Text" at bounding box center [106, 88] width 108 height 26
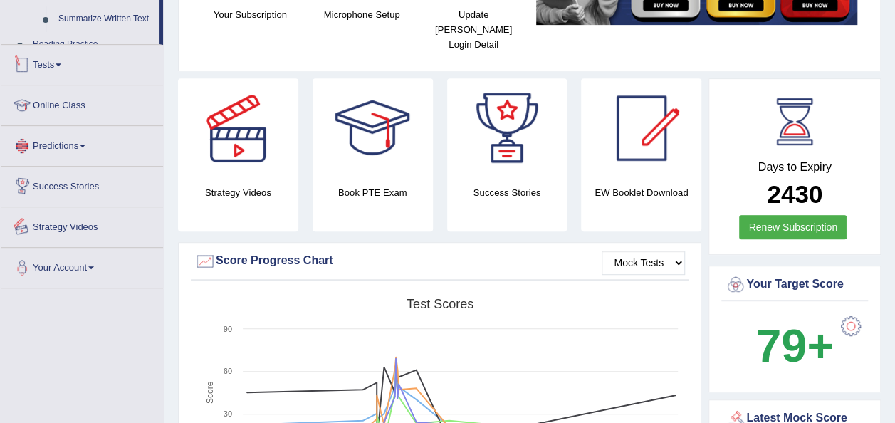
scroll to position [552, 0]
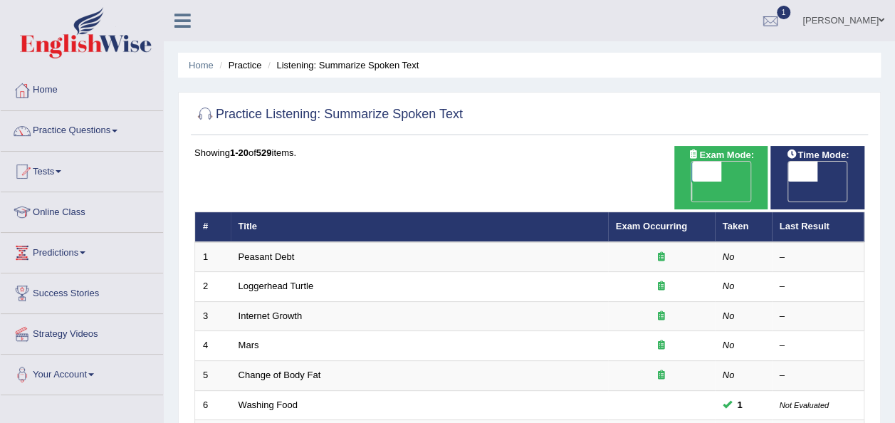
click at [101, 123] on link "Practice Questions" at bounding box center [82, 129] width 162 height 36
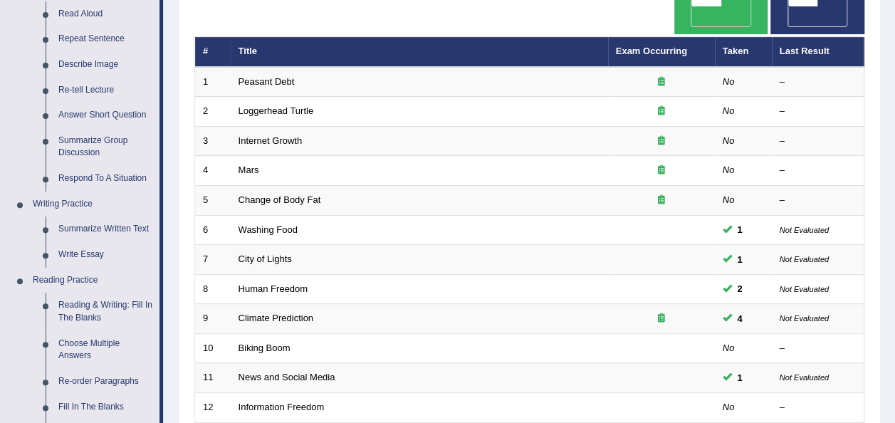
scroll to position [176, 0]
click at [140, 241] on link "Write Essay" at bounding box center [106, 254] width 108 height 26
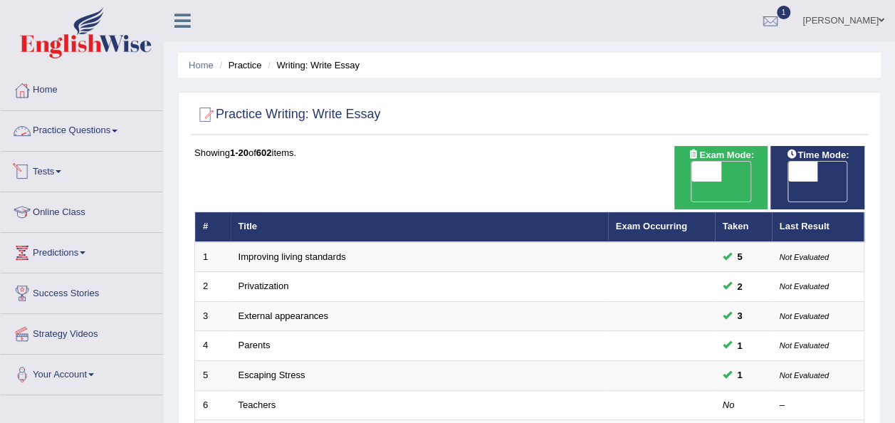
click at [100, 130] on link "Practice Questions" at bounding box center [82, 129] width 162 height 36
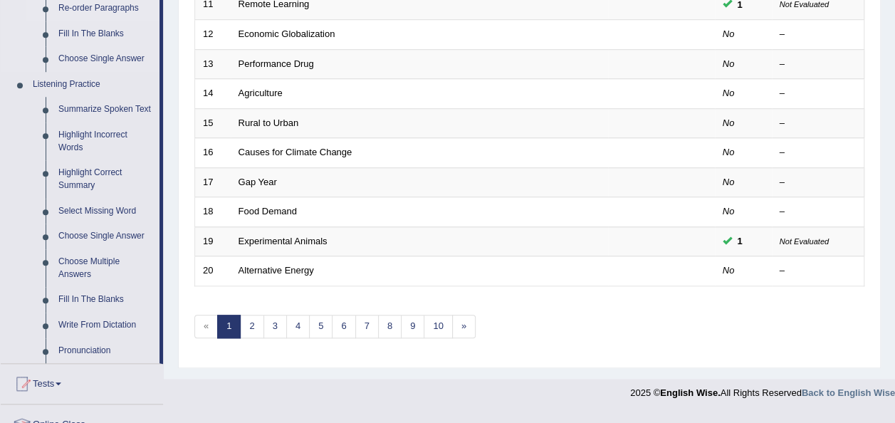
scroll to position [547, 0]
click at [274, 316] on link "3" at bounding box center [275, 328] width 24 height 24
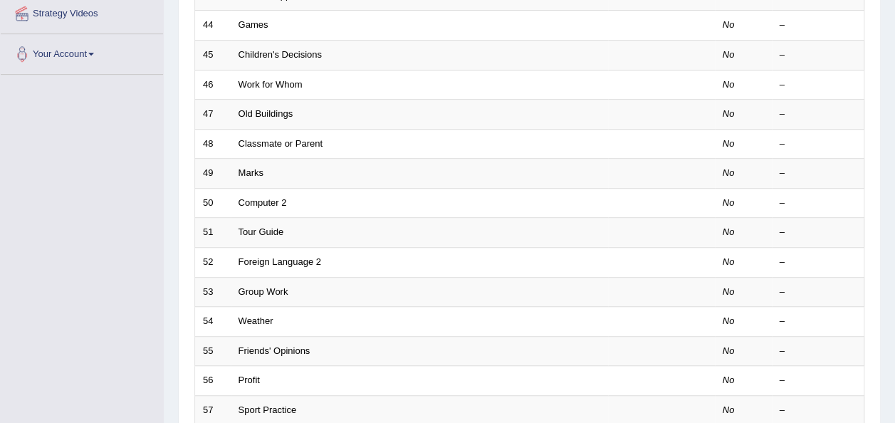
scroll to position [513, 0]
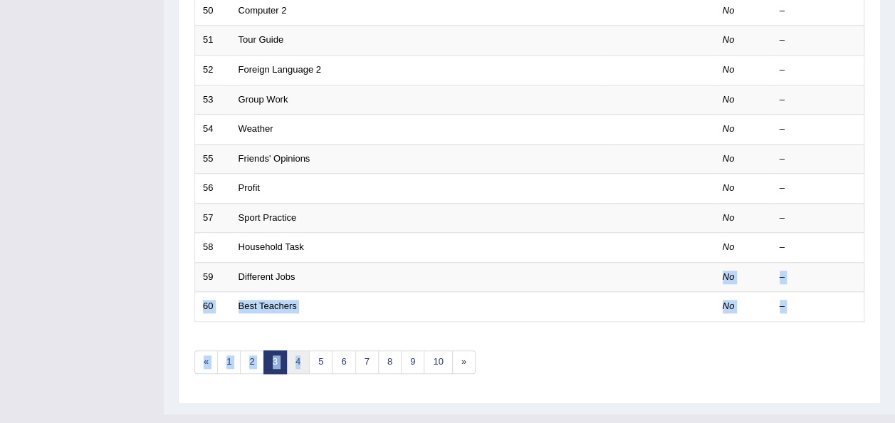
drag, startPoint x: 313, startPoint y: 248, endPoint x: 301, endPoint y: 338, distance: 90.6
click at [301, 338] on div "Showing 41-60 of 602 items. # Title Exam Occurring Taken Last Result 41 Life Su…" at bounding box center [529, 12] width 670 height 758
drag, startPoint x: 301, startPoint y: 338, endPoint x: 308, endPoint y: 383, distance: 46.1
click at [276, 350] on link "3" at bounding box center [275, 362] width 24 height 24
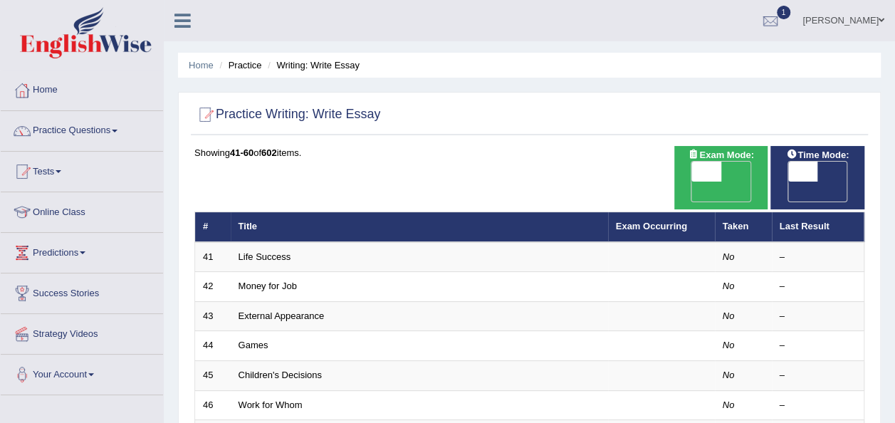
click at [114, 130] on link "Practice Questions" at bounding box center [82, 129] width 162 height 36
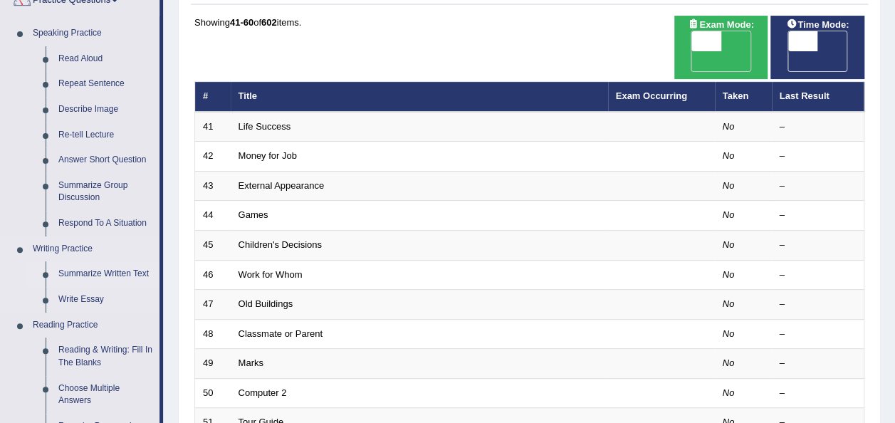
scroll to position [130, 0]
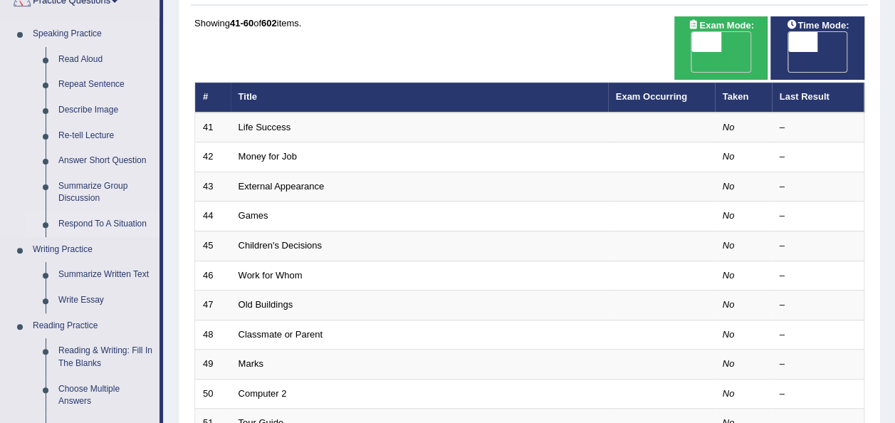
click at [86, 225] on link "Respond To A Situation" at bounding box center [106, 225] width 108 height 26
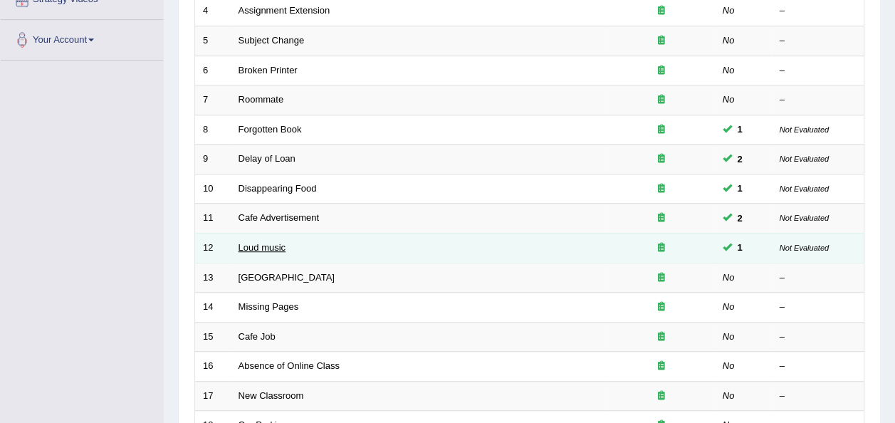
scroll to position [513, 0]
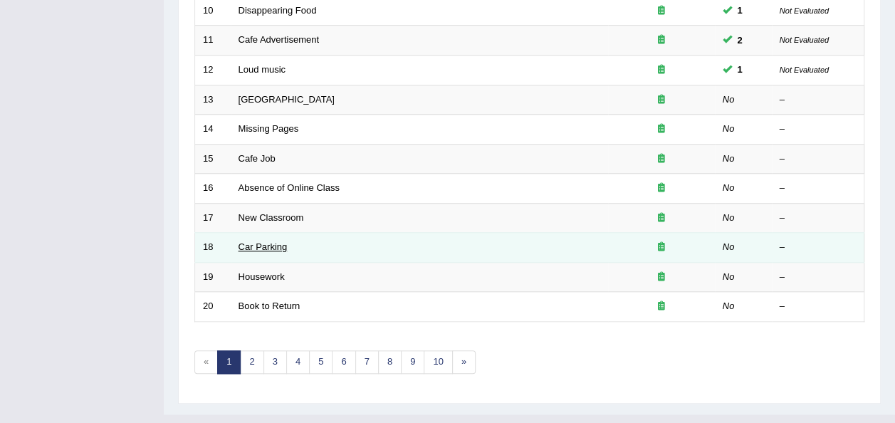
click at [261, 241] on link "Car Parking" at bounding box center [263, 246] width 49 height 11
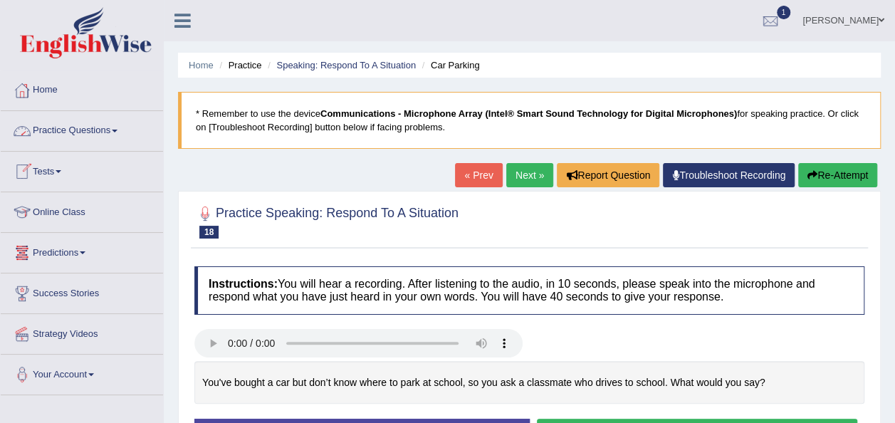
click at [86, 125] on link "Practice Questions" at bounding box center [82, 129] width 162 height 36
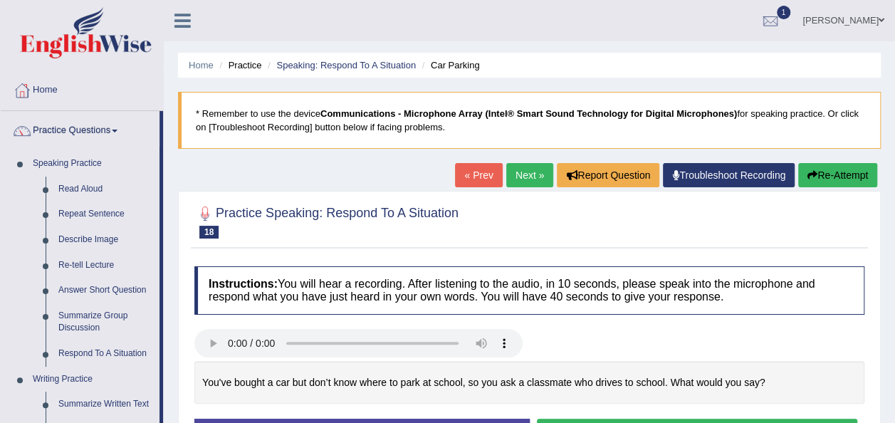
drag, startPoint x: 556, startPoint y: 234, endPoint x: 303, endPoint y: 191, distance: 257.2
click at [303, 191] on div "Practice Speaking: Respond To A Situation 18 Car Parking Instructions: You will…" at bounding box center [529, 336] width 703 height 291
click at [83, 187] on link "Read Aloud" at bounding box center [106, 190] width 108 height 26
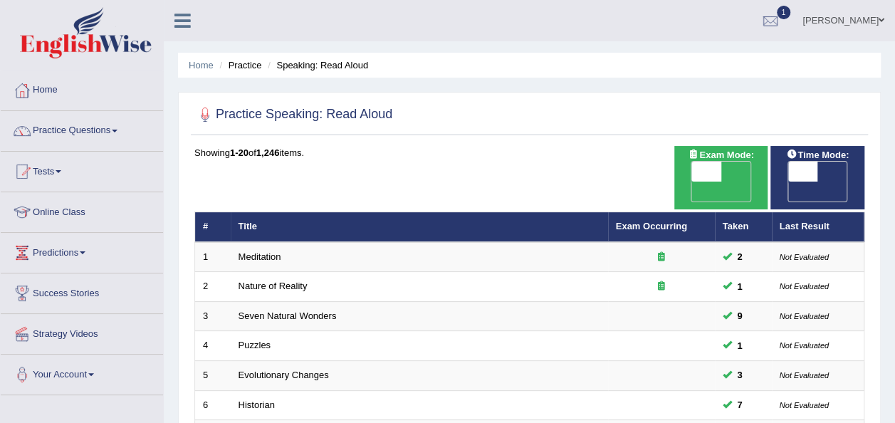
click at [788, 182] on span "OFF" at bounding box center [773, 192] width 30 height 20
checkbox input "true"
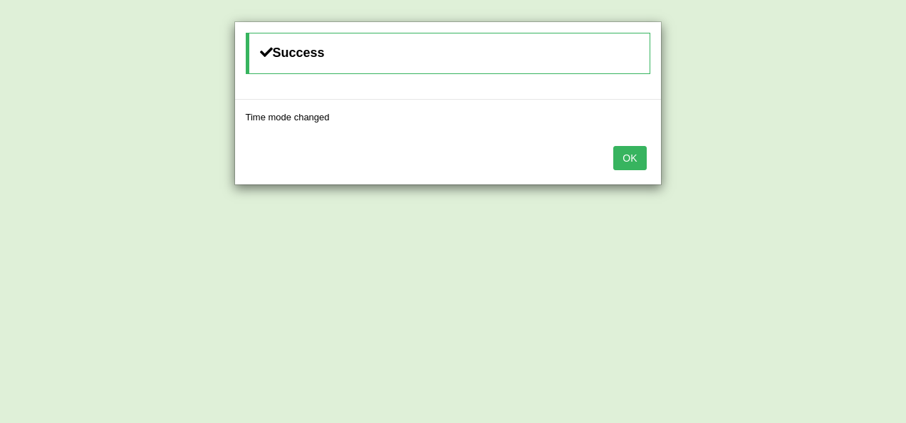
click at [627, 148] on button "OK" at bounding box center [629, 158] width 33 height 24
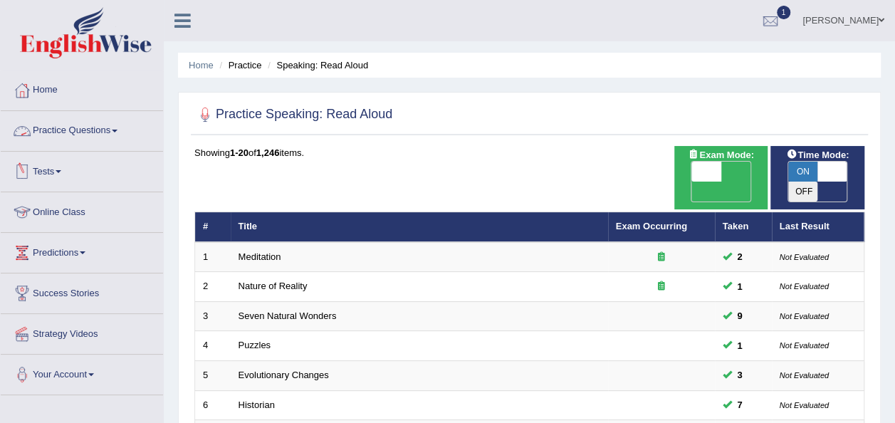
click at [94, 133] on link "Practice Questions" at bounding box center [82, 129] width 162 height 36
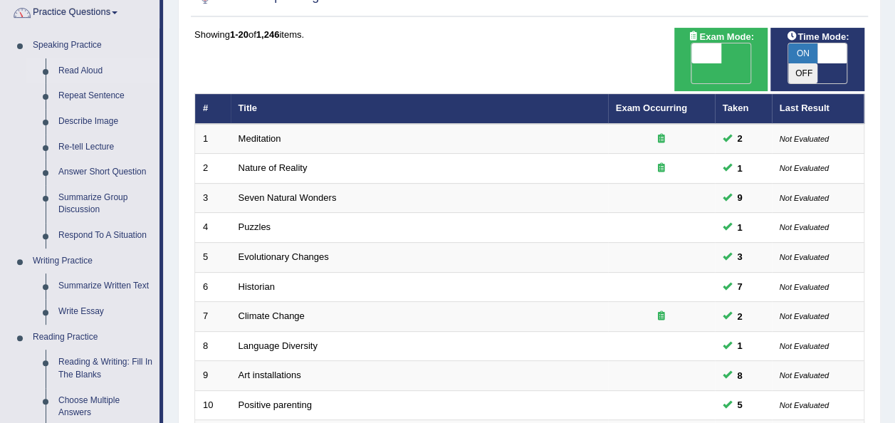
scroll to position [169, 0]
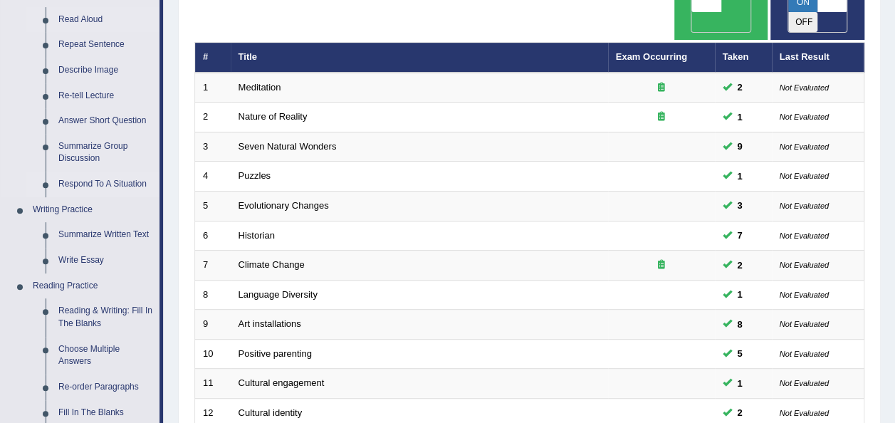
click at [118, 192] on link "Respond To A Situation" at bounding box center [106, 185] width 108 height 26
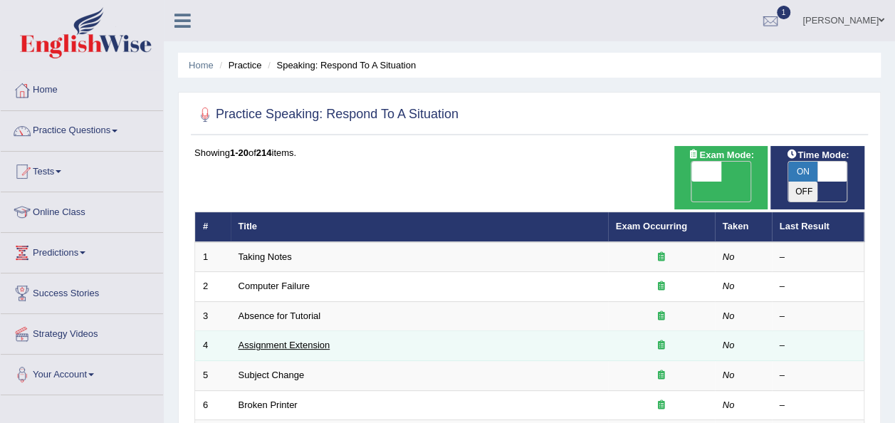
click at [313, 340] on link "Assignment Extension" at bounding box center [285, 345] width 92 height 11
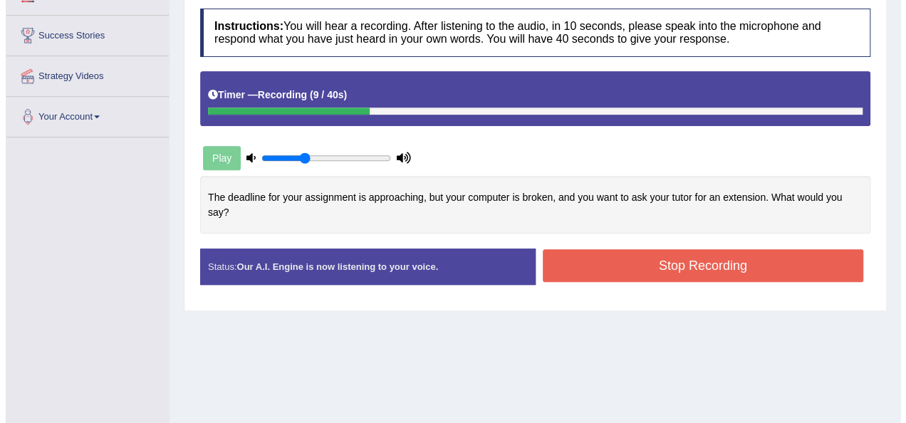
scroll to position [261, 0]
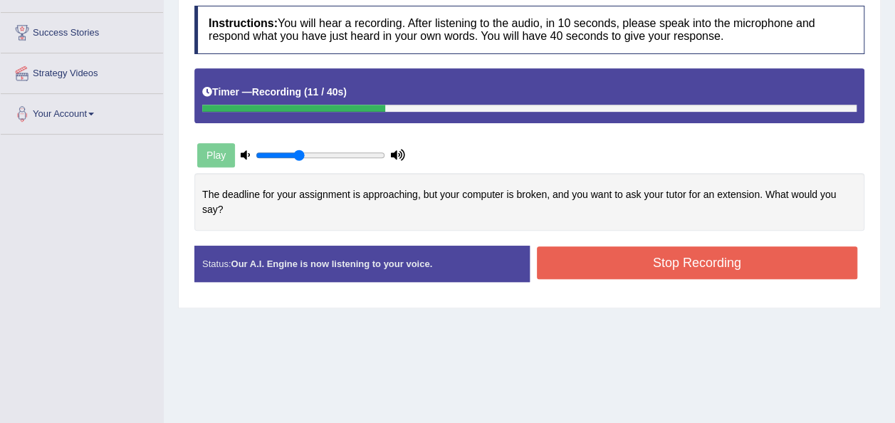
click at [556, 246] on button "Stop Recording" at bounding box center [697, 262] width 321 height 33
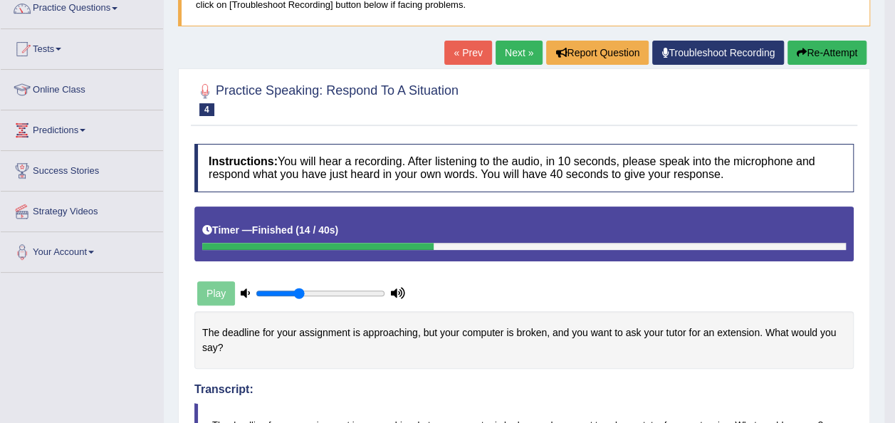
scroll to position [121, 0]
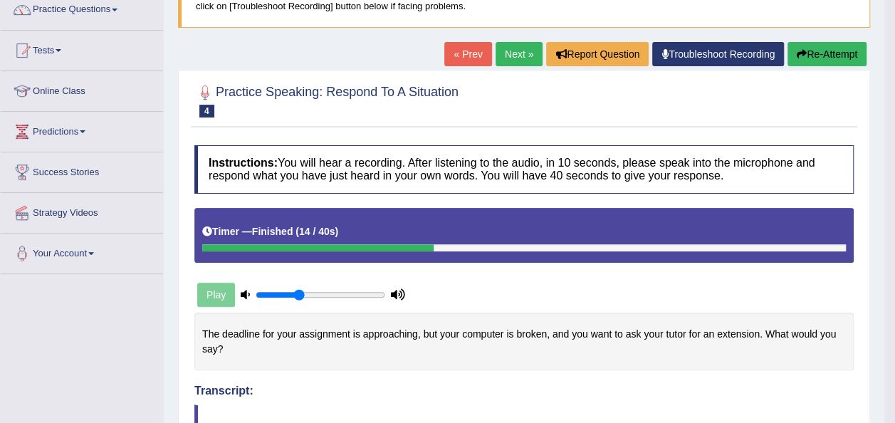
click at [526, 52] on link "Next »" at bounding box center [519, 54] width 47 height 24
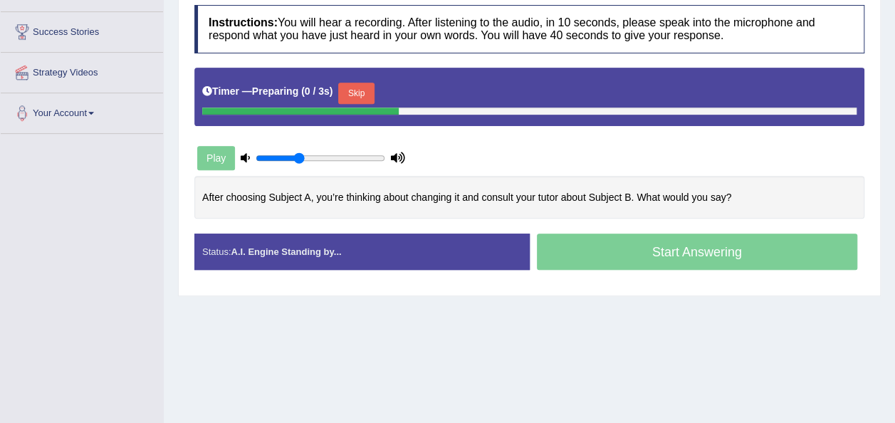
scroll to position [261, 0]
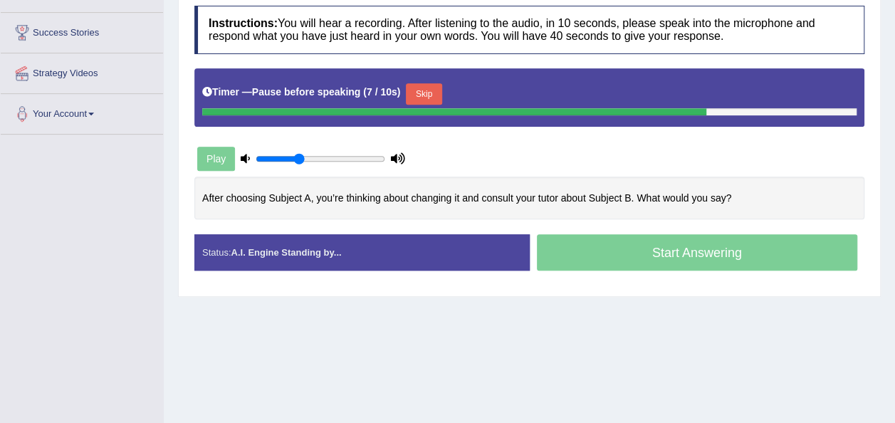
click at [410, 95] on button "Skip" at bounding box center [424, 93] width 36 height 21
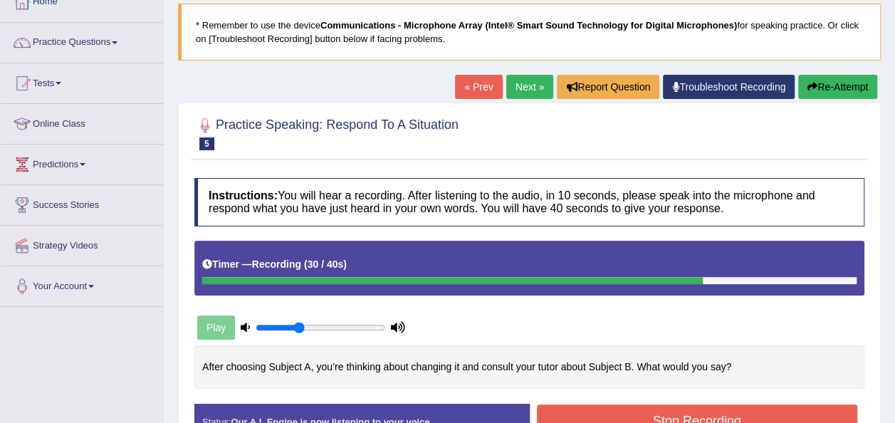
scroll to position [88, 0]
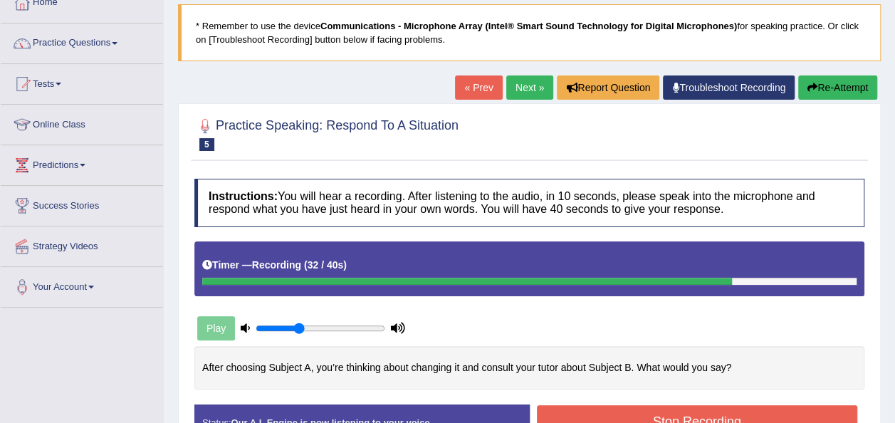
click at [527, 89] on link "Next »" at bounding box center [529, 87] width 47 height 24
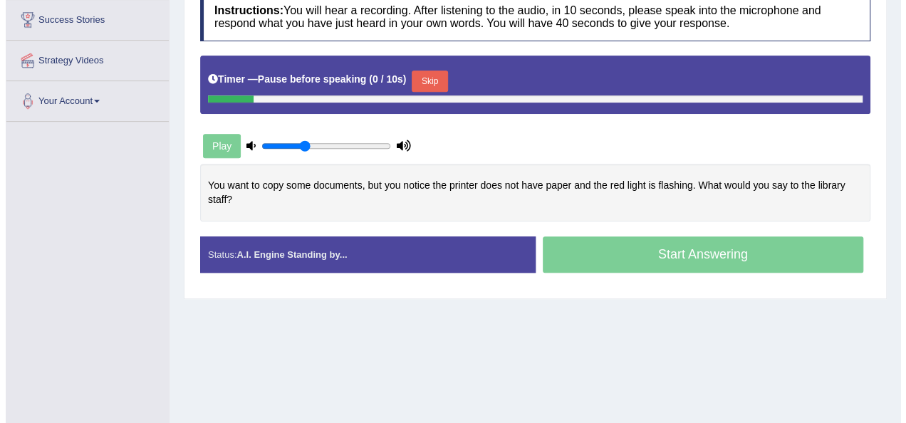
scroll to position [273, 0]
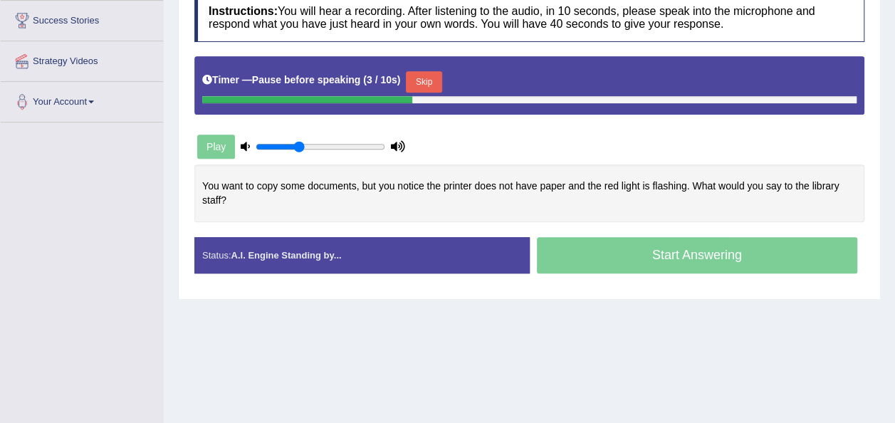
click at [423, 80] on button "Skip" at bounding box center [424, 81] width 36 height 21
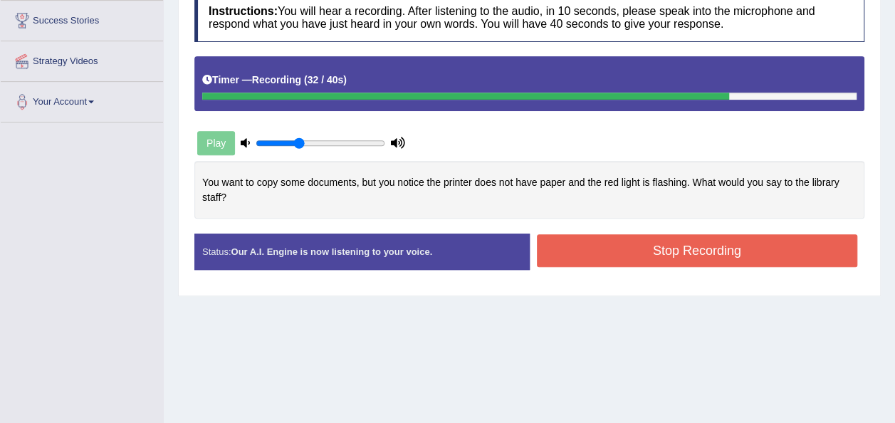
click at [626, 249] on button "Stop Recording" at bounding box center [697, 250] width 321 height 33
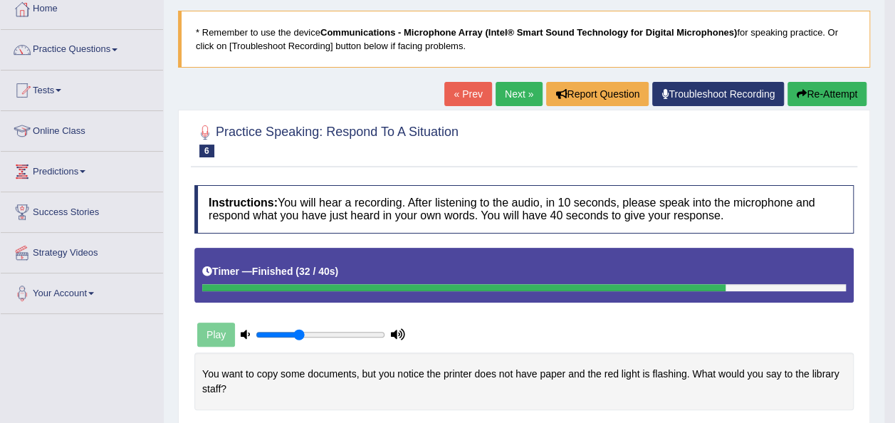
scroll to position [78, 0]
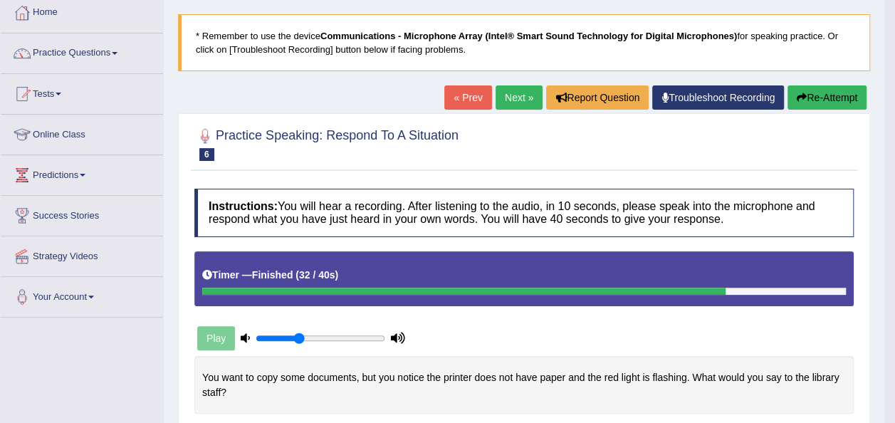
click at [94, 58] on link "Practice Questions" at bounding box center [82, 51] width 162 height 36
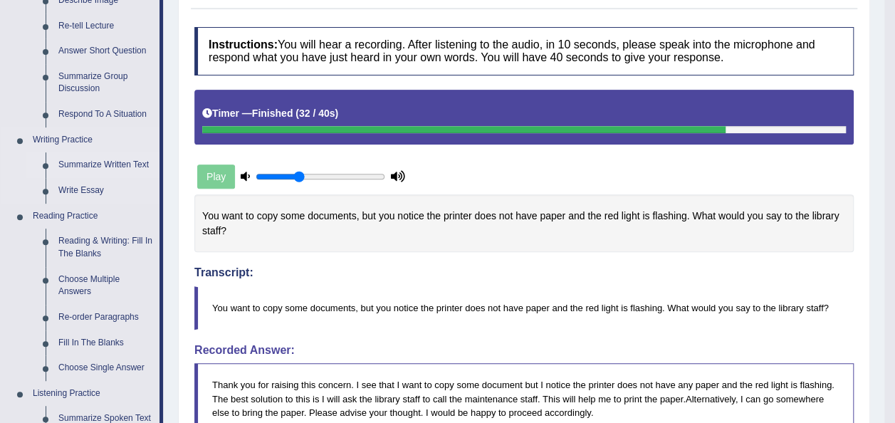
scroll to position [247, 0]
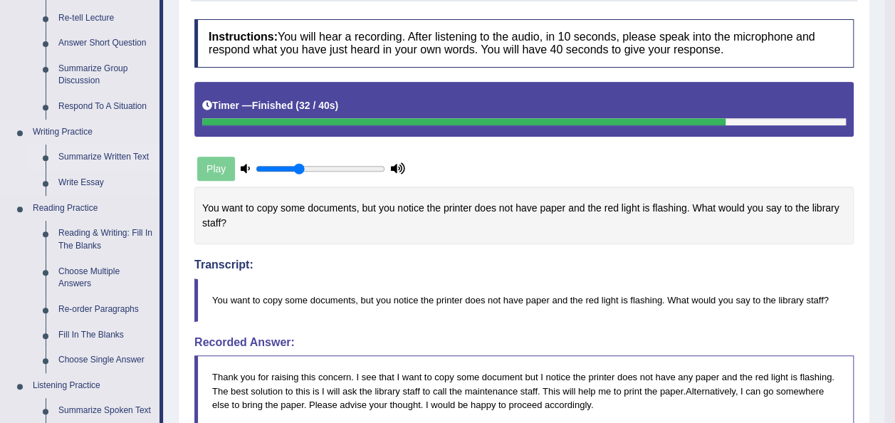
click at [117, 154] on link "Summarize Written Text" at bounding box center [106, 158] width 108 height 26
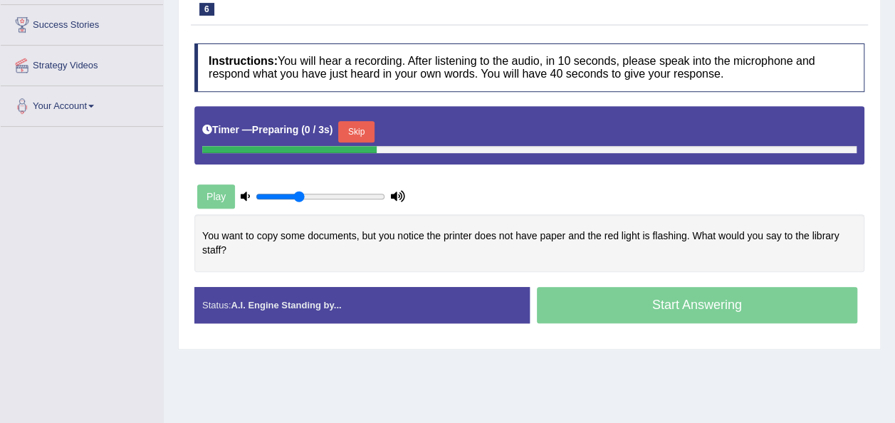
drag, startPoint x: 0, startPoint y: 0, endPoint x: 331, endPoint y: 226, distance: 401.2
click at [331, 226] on div "Instructions: You will hear a recording. After listening to the audio, in 10 se…" at bounding box center [529, 188] width 677 height 305
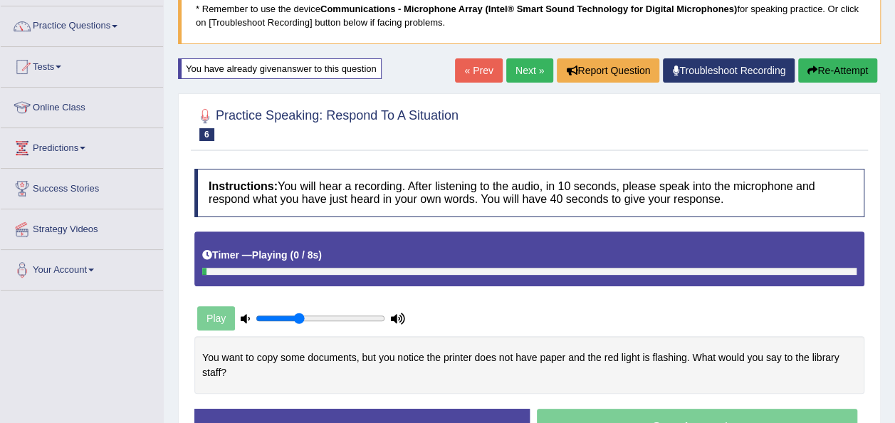
scroll to position [72, 0]
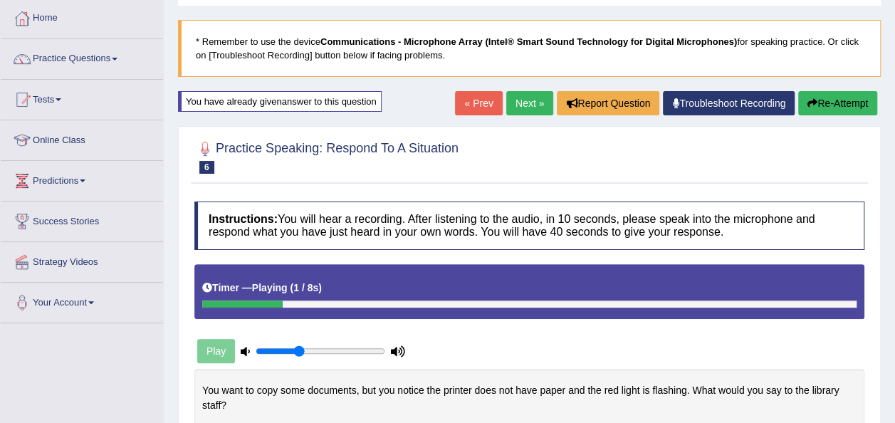
click at [532, 108] on link "Next »" at bounding box center [529, 103] width 47 height 24
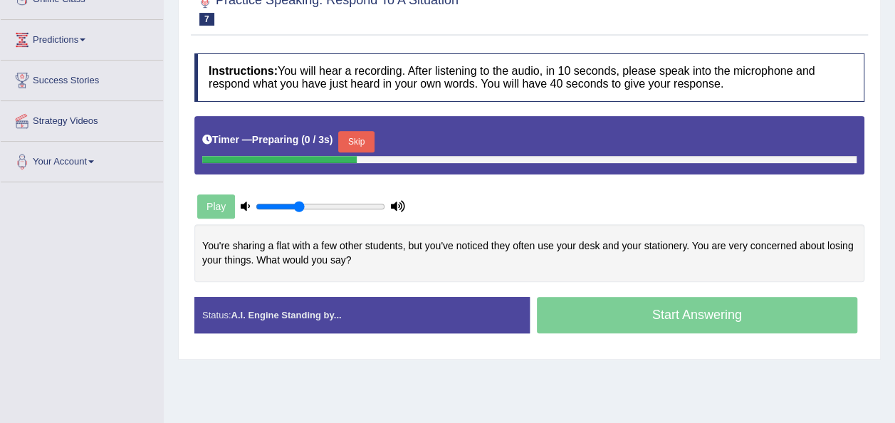
scroll to position [214, 0]
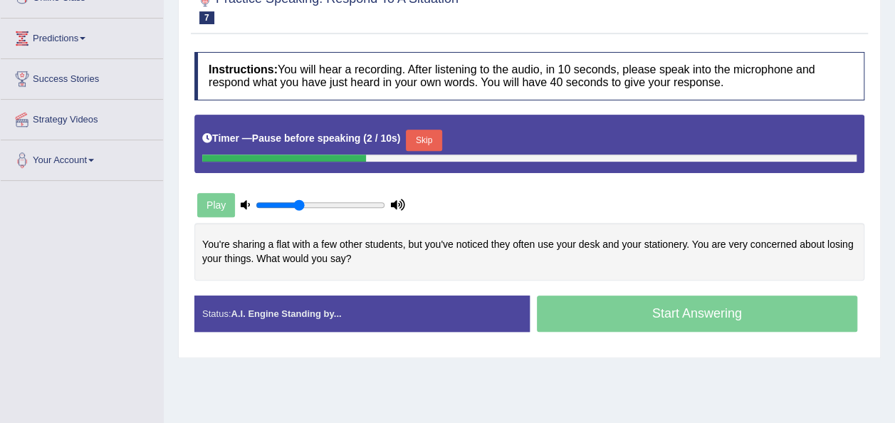
click at [420, 137] on button "Skip" at bounding box center [424, 140] width 36 height 21
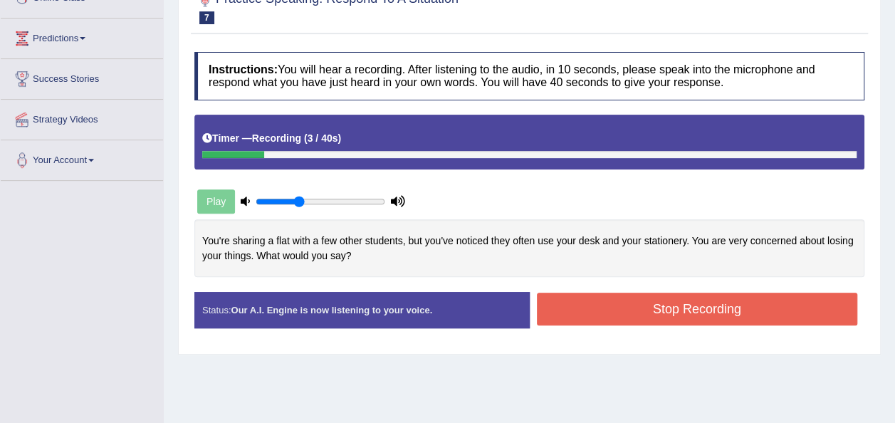
scroll to position [81, 0]
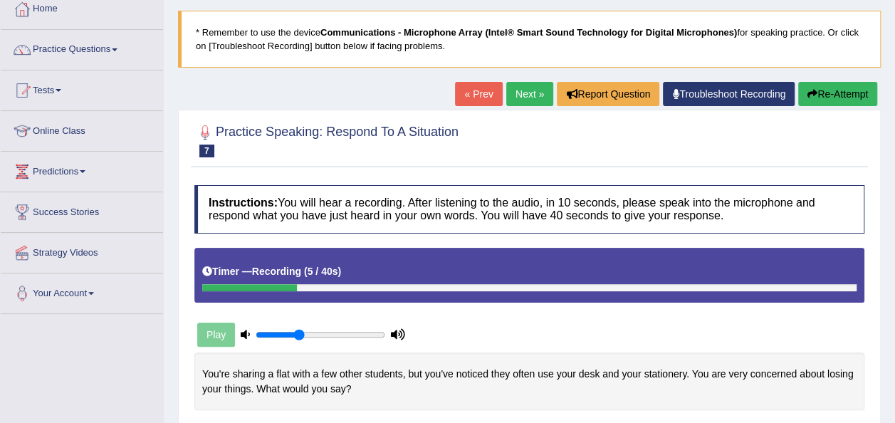
click at [517, 95] on link "Next »" at bounding box center [529, 94] width 47 height 24
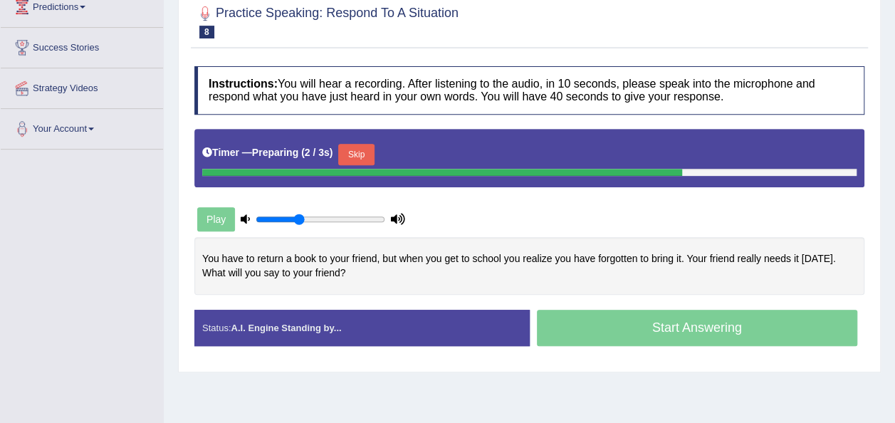
scroll to position [246, 0]
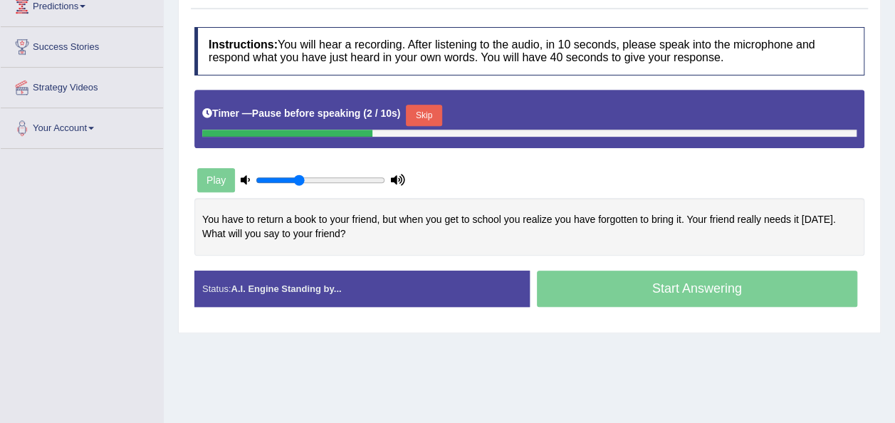
click at [427, 113] on button "Skip" at bounding box center [424, 115] width 36 height 21
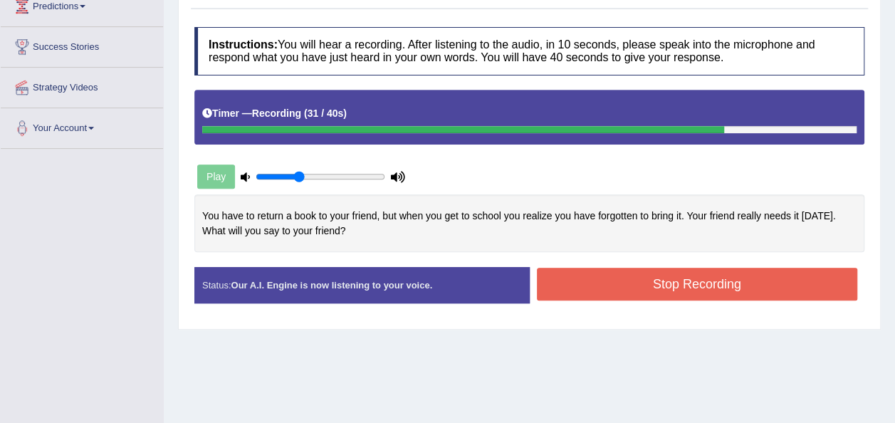
click at [640, 295] on button "Stop Recording" at bounding box center [697, 284] width 321 height 33
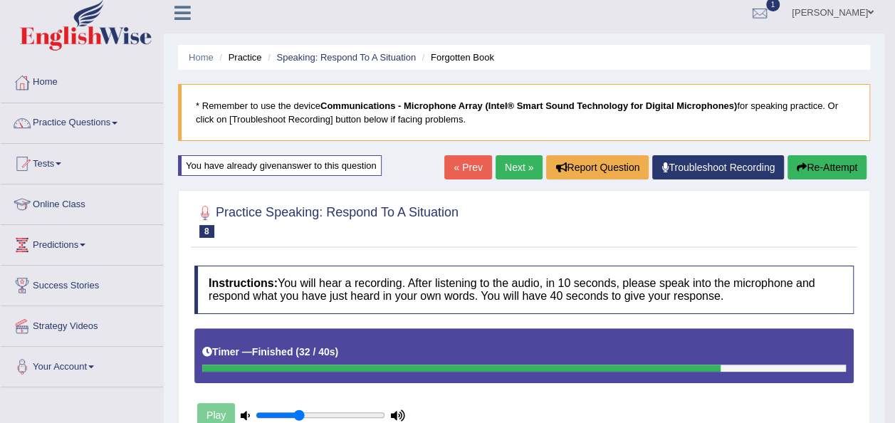
scroll to position [0, 0]
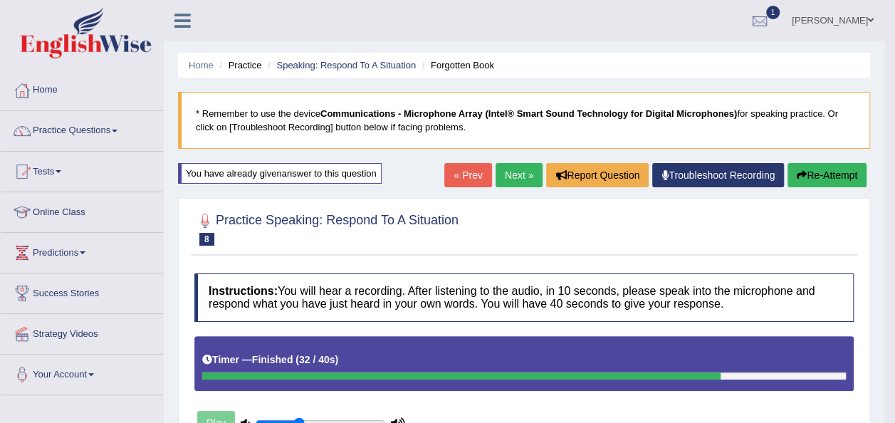
click at [508, 181] on link "Next »" at bounding box center [519, 175] width 47 height 24
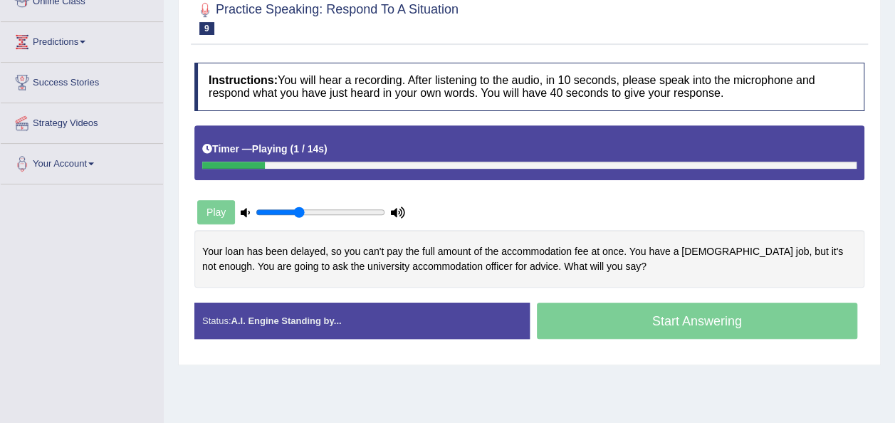
scroll to position [115, 0]
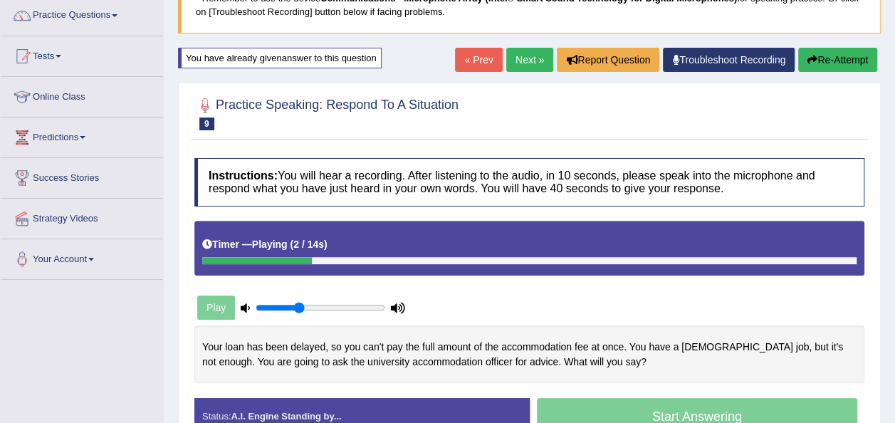
click at [520, 54] on link "Next »" at bounding box center [529, 60] width 47 height 24
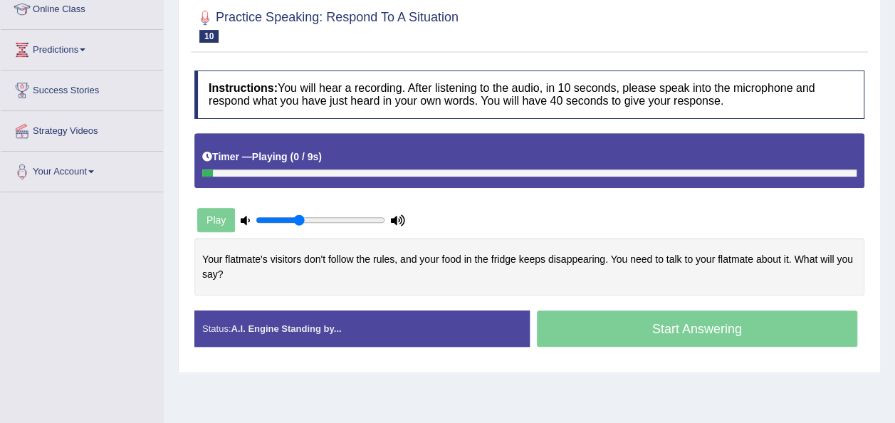
scroll to position [325, 0]
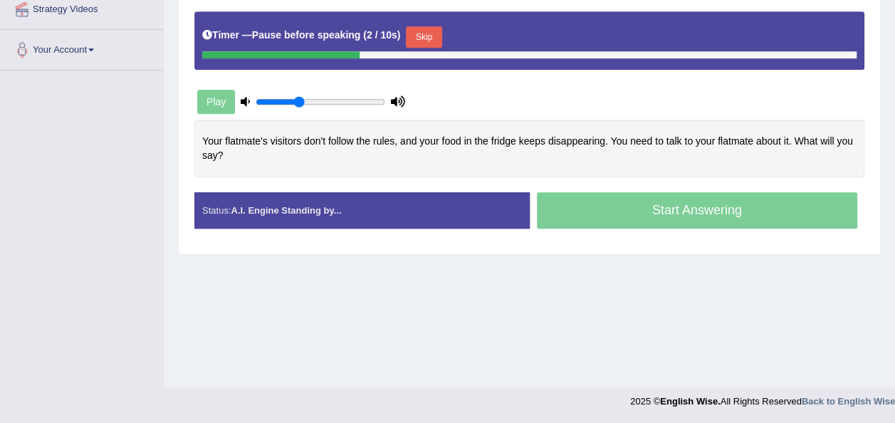
click at [422, 41] on button "Skip" at bounding box center [424, 36] width 36 height 21
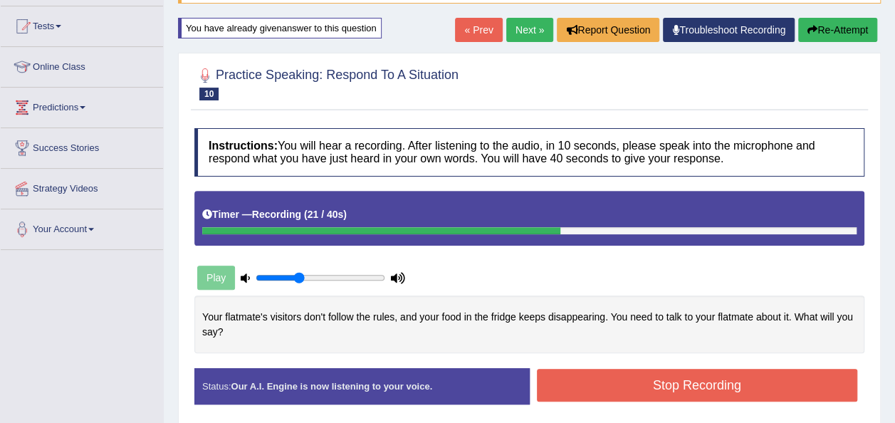
scroll to position [144, 0]
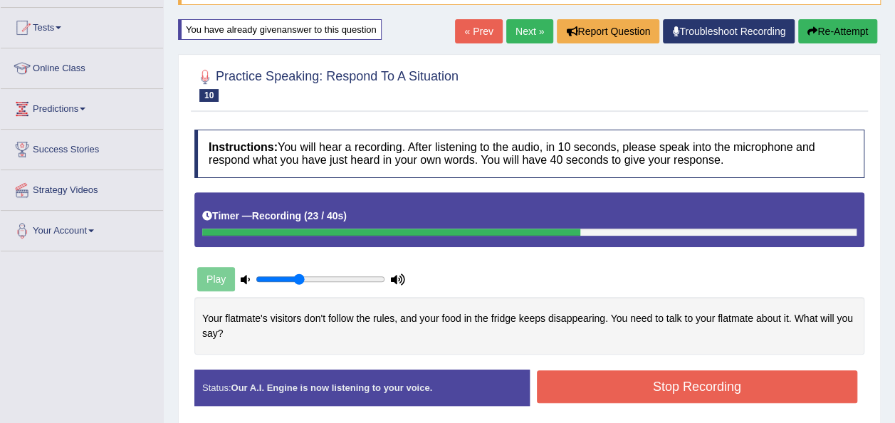
click at [508, 36] on link "Next »" at bounding box center [529, 31] width 47 height 24
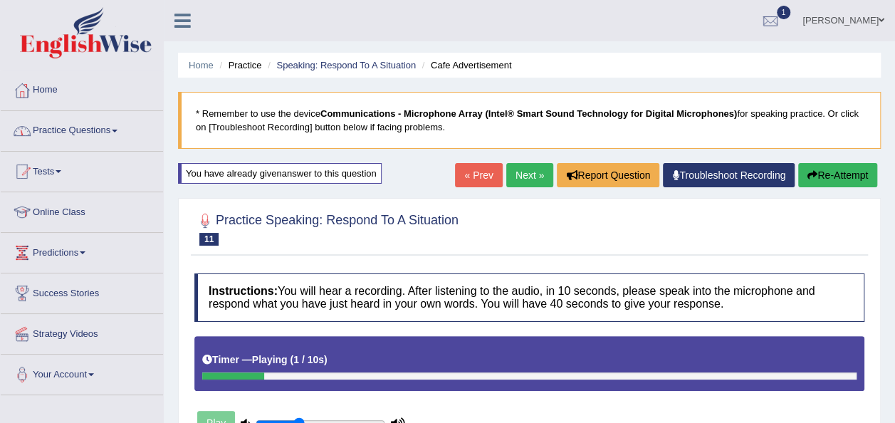
click at [124, 130] on link "Practice Questions" at bounding box center [82, 129] width 162 height 36
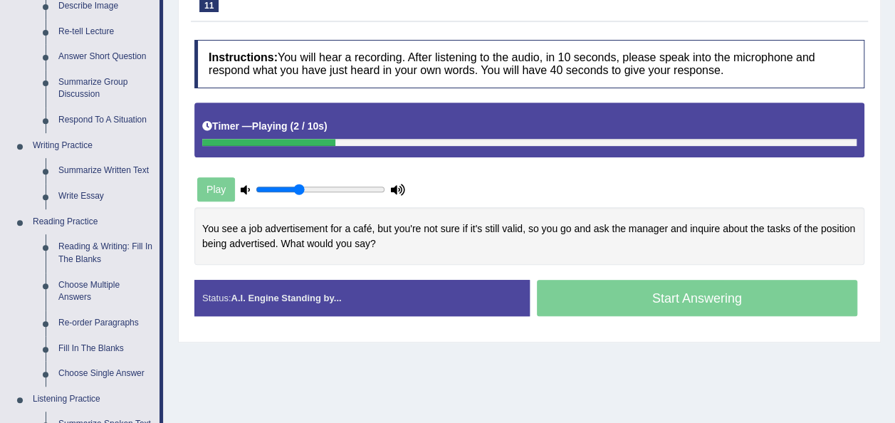
scroll to position [237, 0]
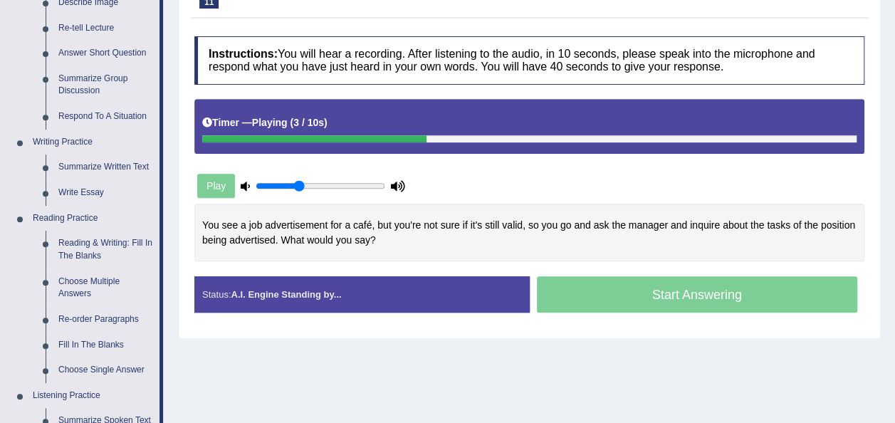
click at [243, 189] on div "Play" at bounding box center [301, 186] width 214 height 36
click at [247, 182] on icon at bounding box center [245, 186] width 9 height 9
click at [95, 167] on link "Summarize Written Text" at bounding box center [106, 168] width 108 height 26
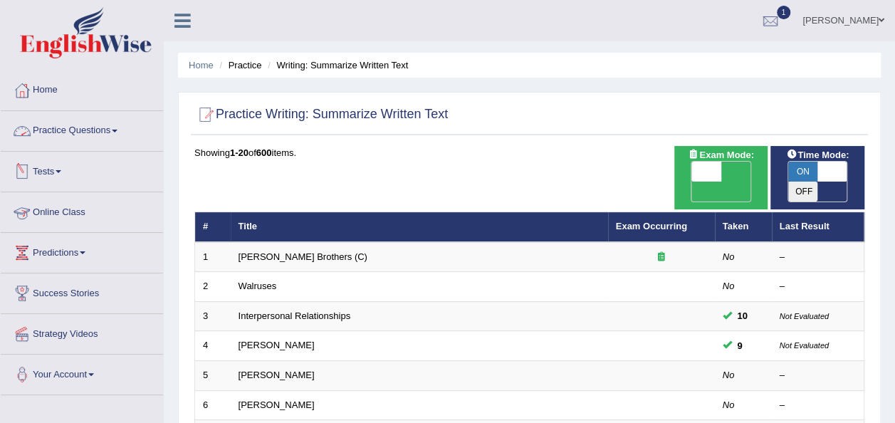
click at [74, 132] on link "Practice Questions" at bounding box center [82, 129] width 162 height 36
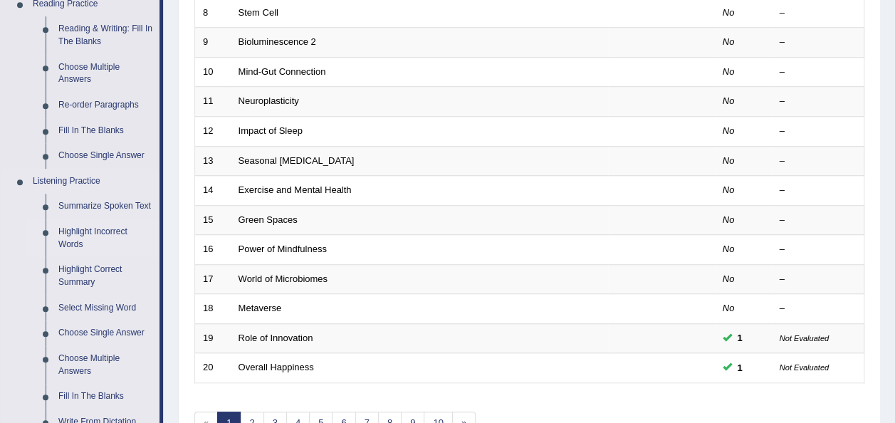
scroll to position [452, 0]
click at [114, 209] on link "Summarize Spoken Text" at bounding box center [106, 206] width 108 height 26
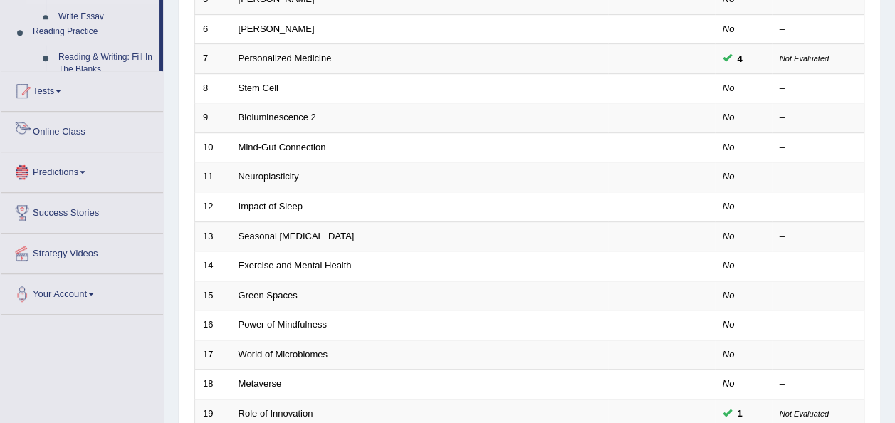
scroll to position [730, 0]
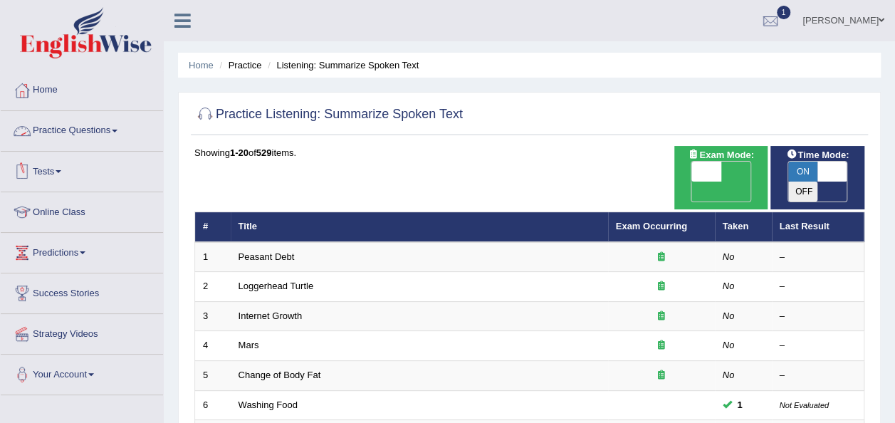
click at [111, 129] on link "Practice Questions" at bounding box center [82, 129] width 162 height 36
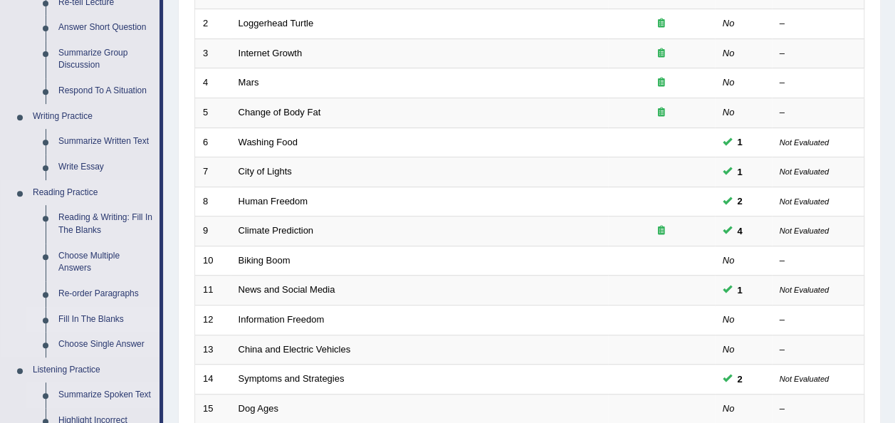
scroll to position [262, 0]
click at [108, 231] on link "Reading & Writing: Fill In The Blanks" at bounding box center [106, 225] width 108 height 38
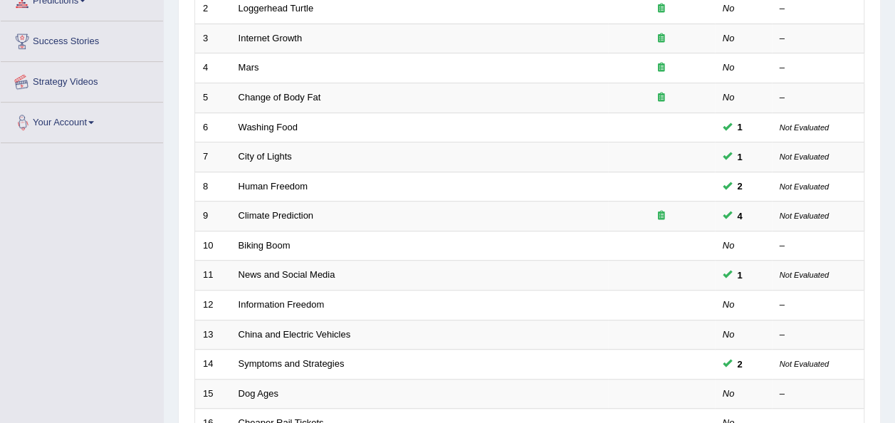
scroll to position [321, 0]
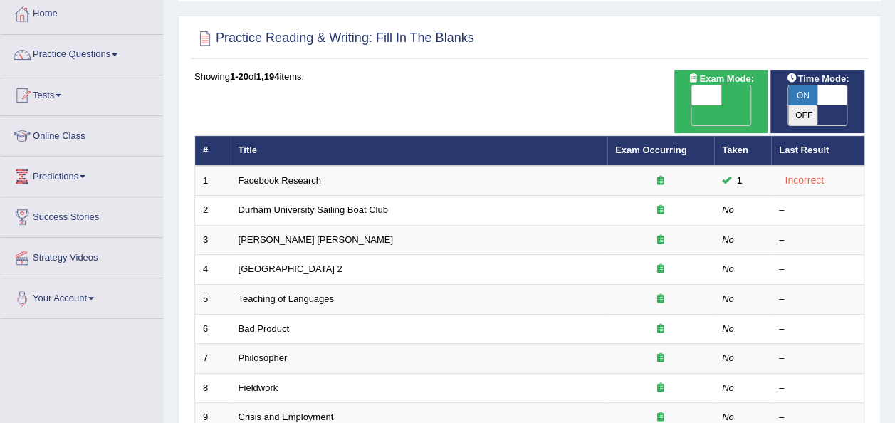
scroll to position [75, 0]
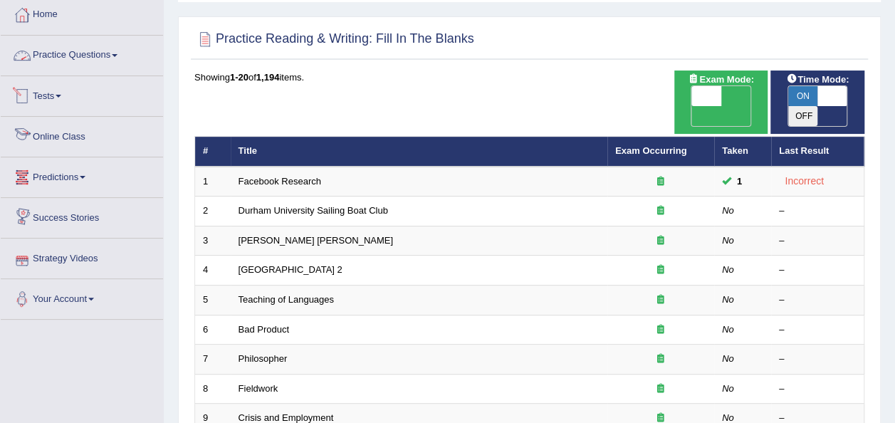
click at [90, 66] on link "Practice Questions" at bounding box center [82, 54] width 162 height 36
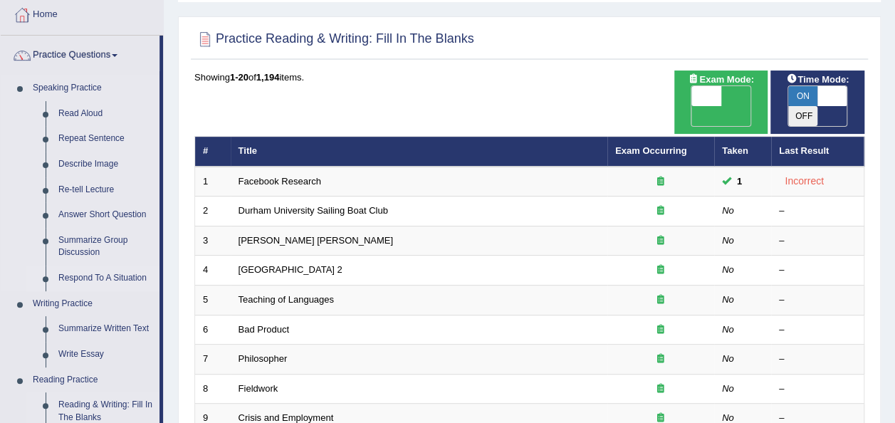
click at [118, 278] on link "Respond To A Situation" at bounding box center [106, 279] width 108 height 26
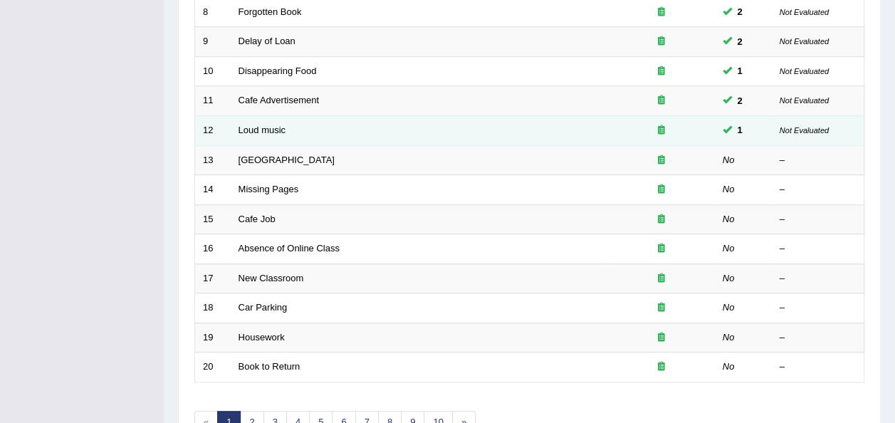
scroll to position [486, 0]
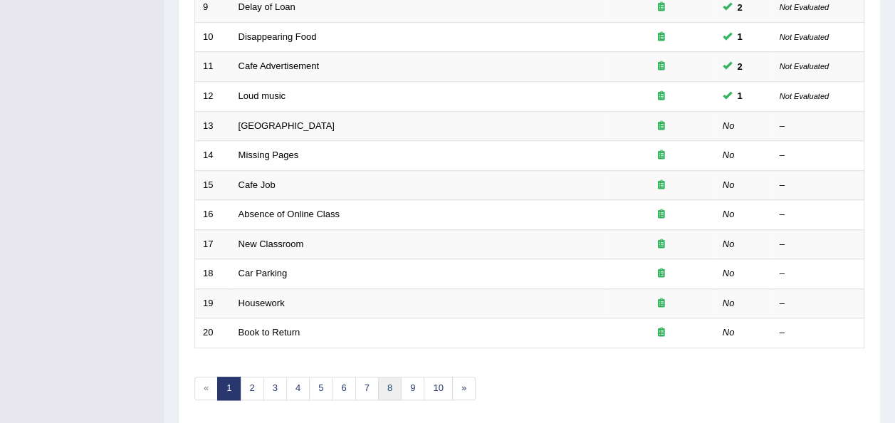
click at [385, 377] on link "8" at bounding box center [390, 389] width 24 height 24
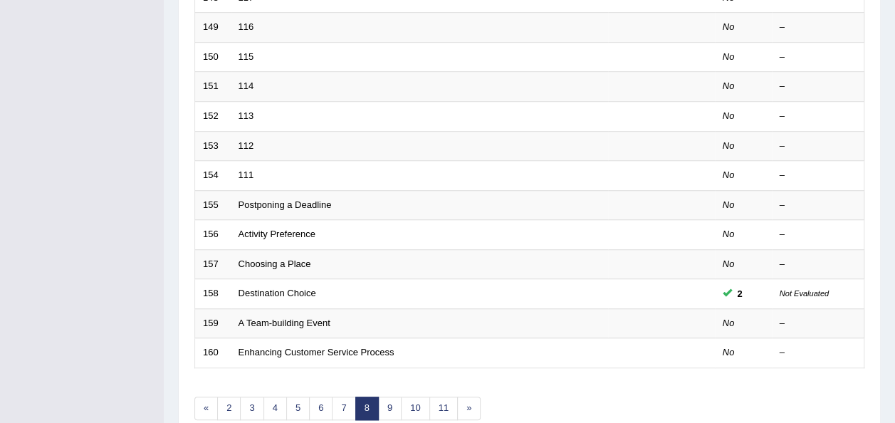
scroll to position [487, 0]
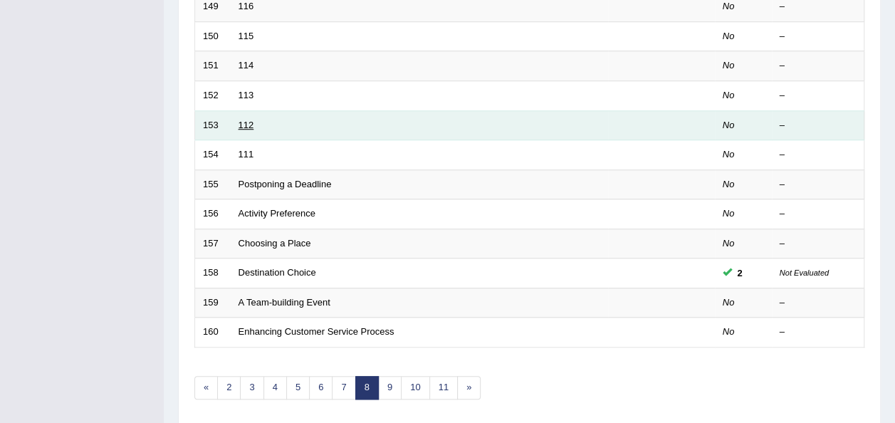
click at [242, 120] on link "112" at bounding box center [247, 125] width 16 height 11
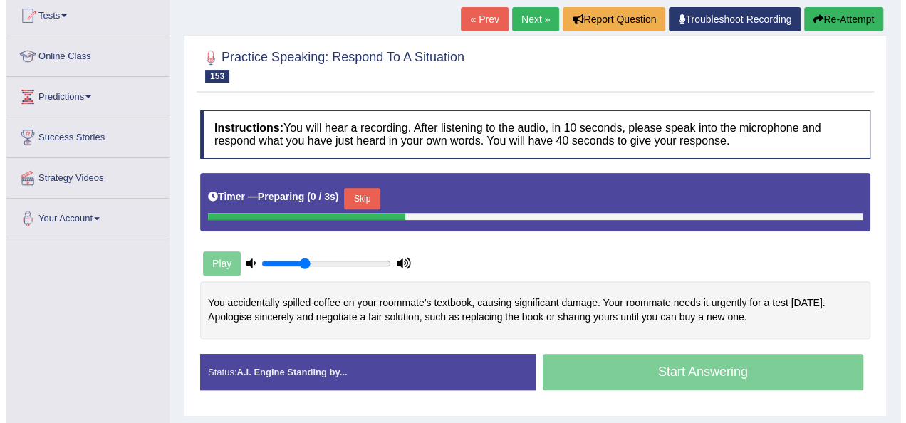
scroll to position [157, 0]
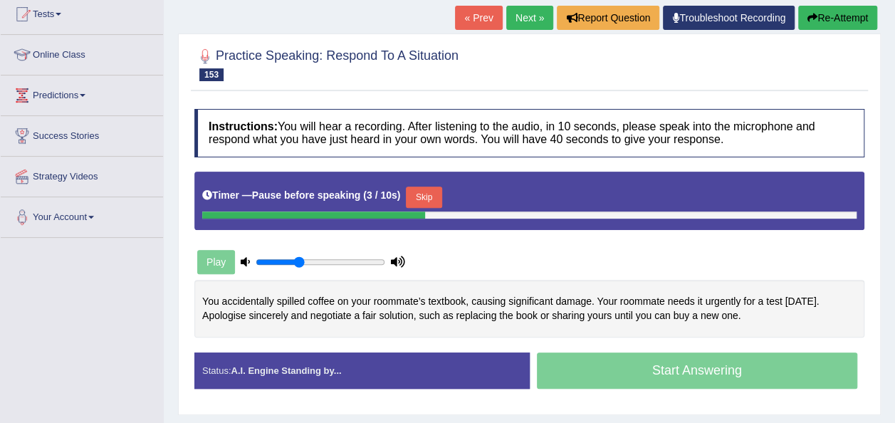
click at [424, 189] on button "Skip" at bounding box center [424, 197] width 36 height 21
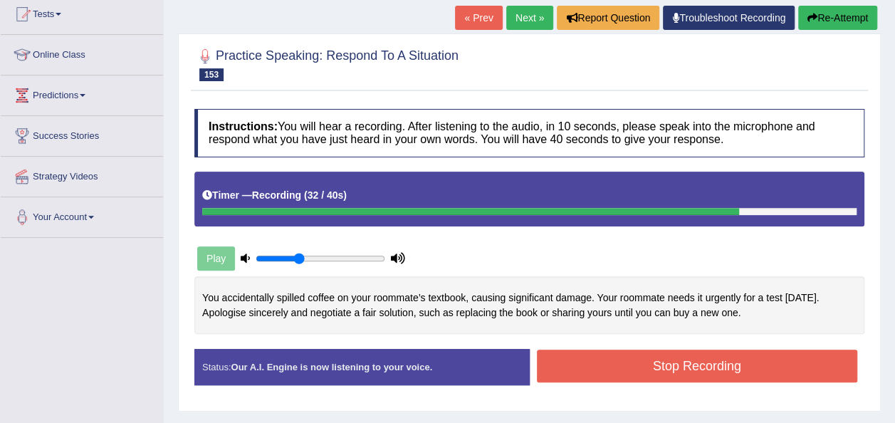
click at [625, 363] on button "Stop Recording" at bounding box center [697, 366] width 321 height 33
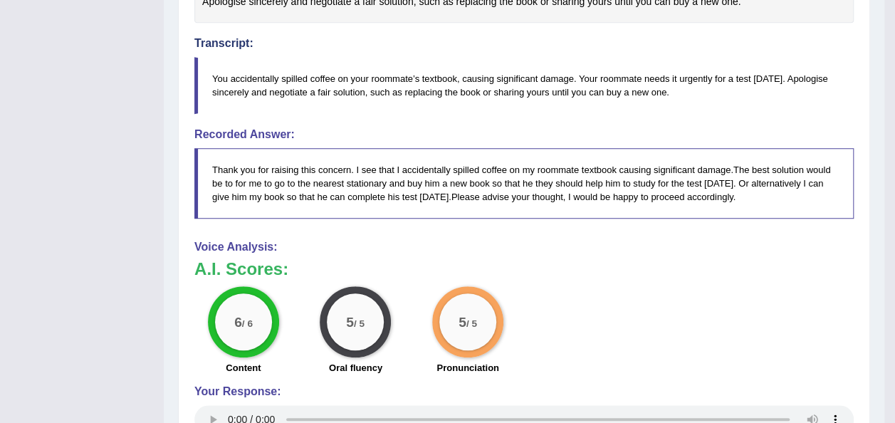
scroll to position [0, 0]
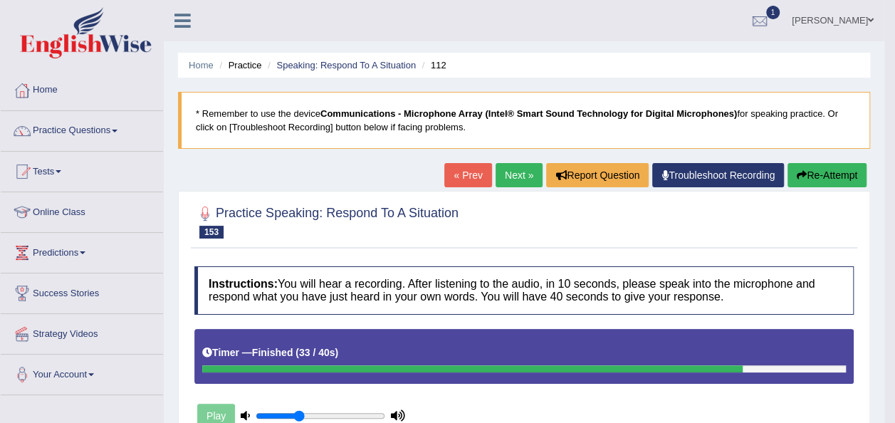
click at [508, 171] on link "Next »" at bounding box center [519, 175] width 47 height 24
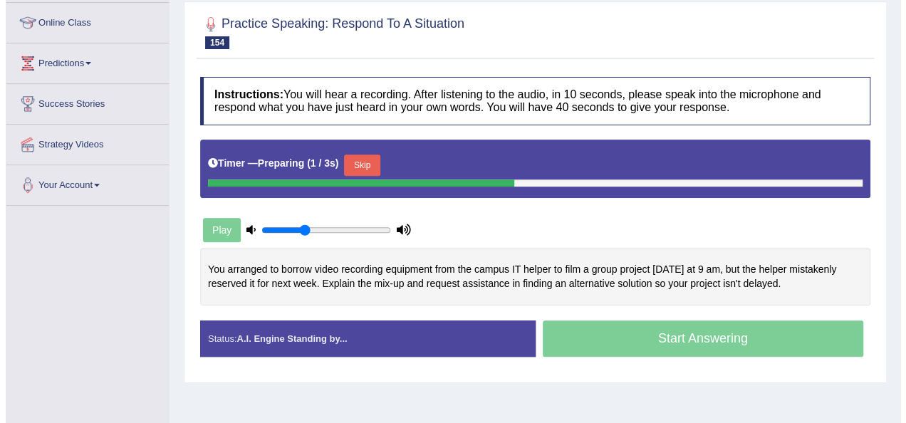
scroll to position [190, 0]
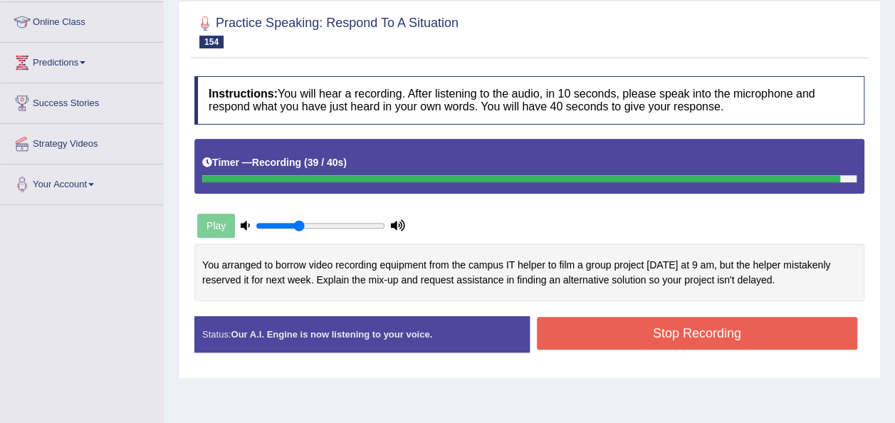
click at [600, 338] on button "Stop Recording" at bounding box center [697, 333] width 321 height 33
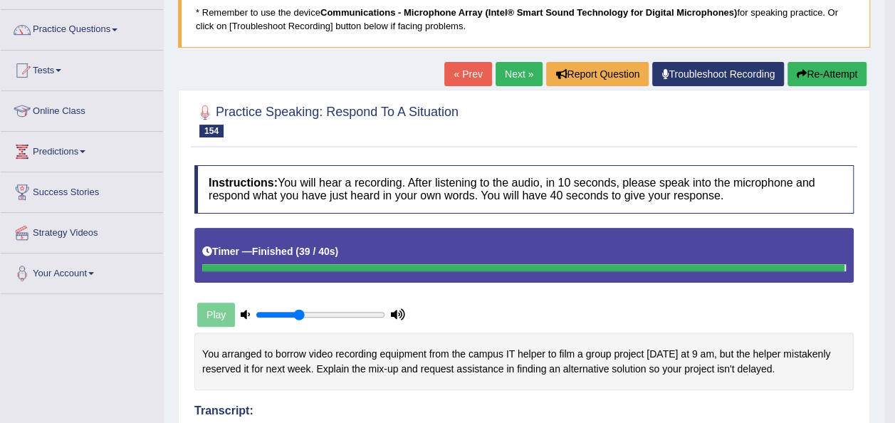
scroll to position [97, 0]
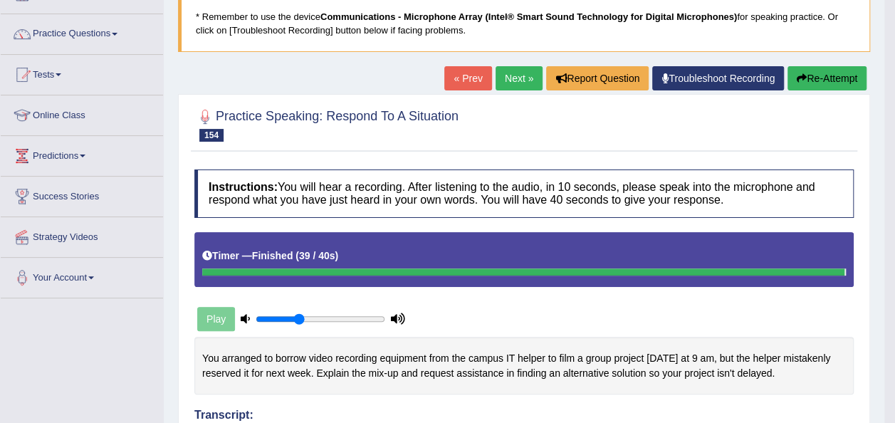
click at [524, 73] on link "Next »" at bounding box center [519, 78] width 47 height 24
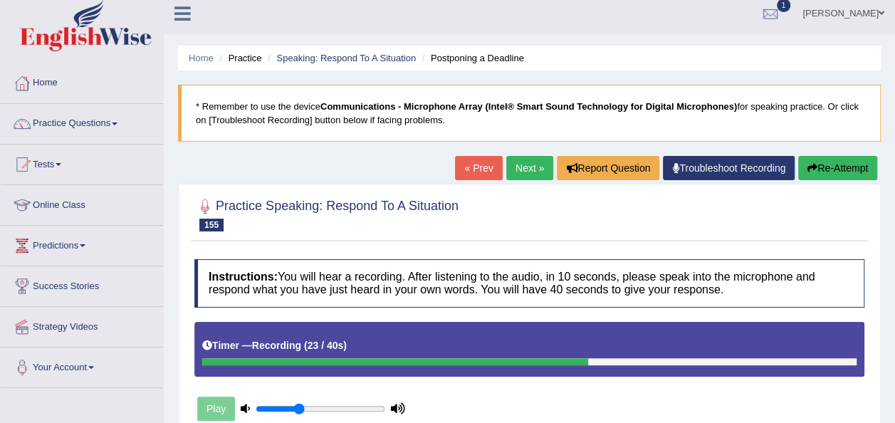
scroll to position [6, 0]
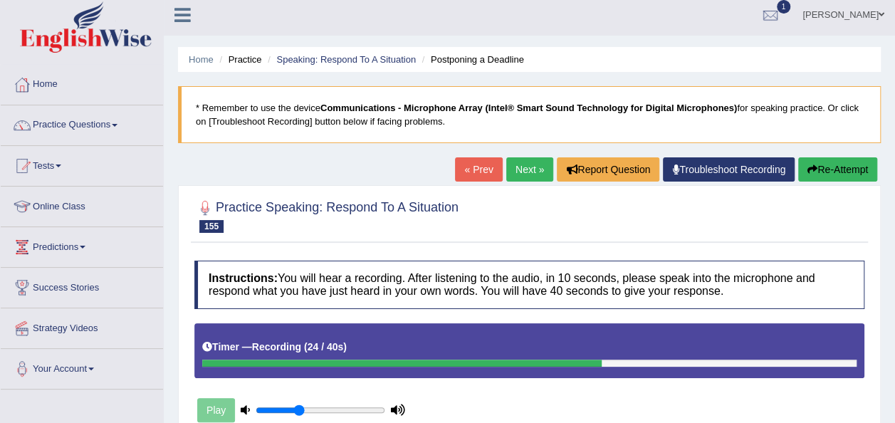
click at [519, 172] on link "Next »" at bounding box center [529, 169] width 47 height 24
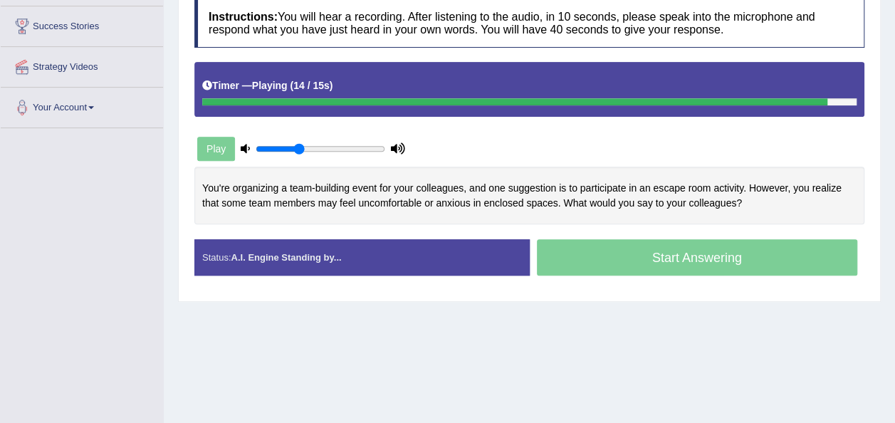
scroll to position [268, 0]
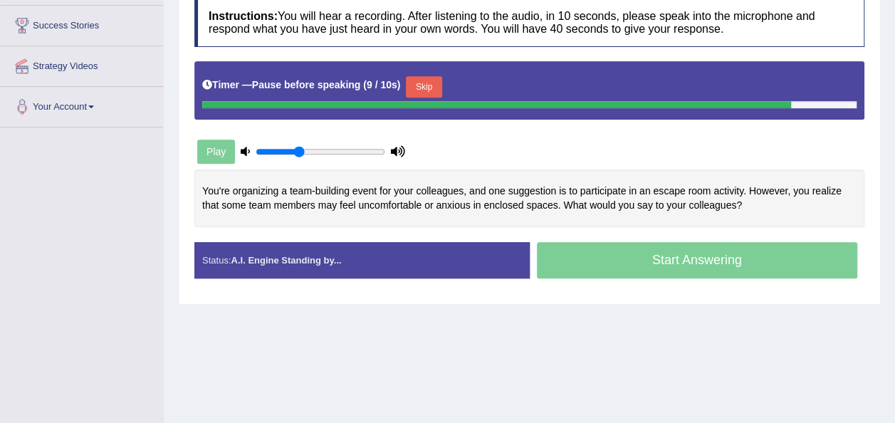
click at [420, 94] on button "Skip" at bounding box center [424, 86] width 36 height 21
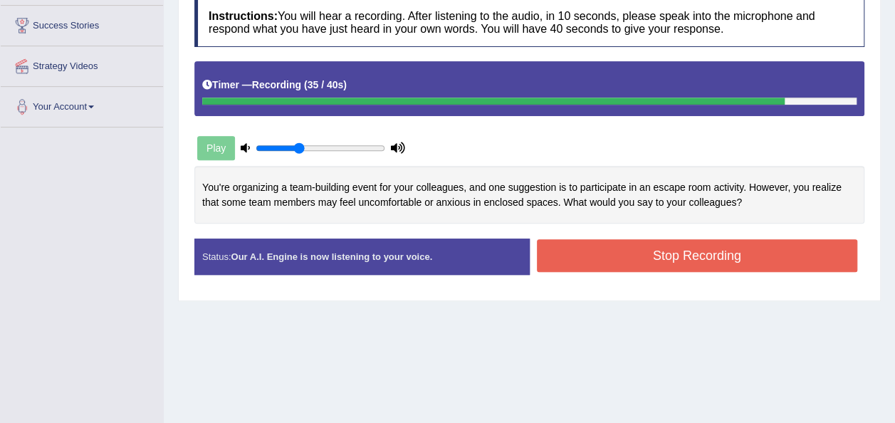
click at [665, 246] on button "Stop Recording" at bounding box center [697, 255] width 321 height 33
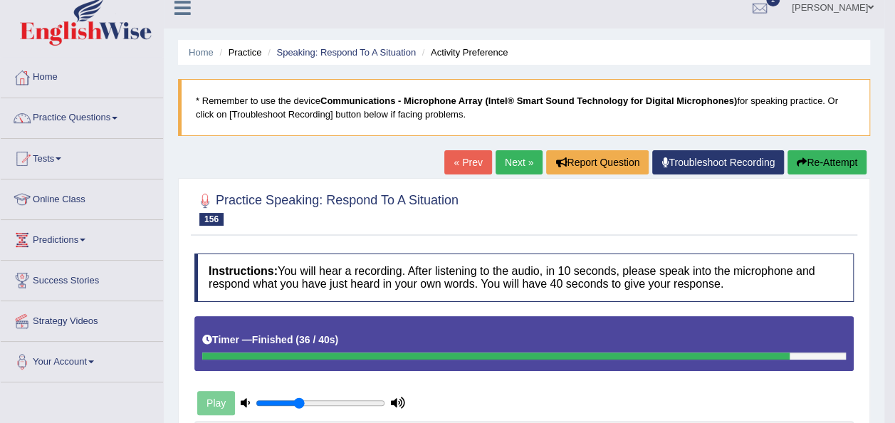
scroll to position [0, 0]
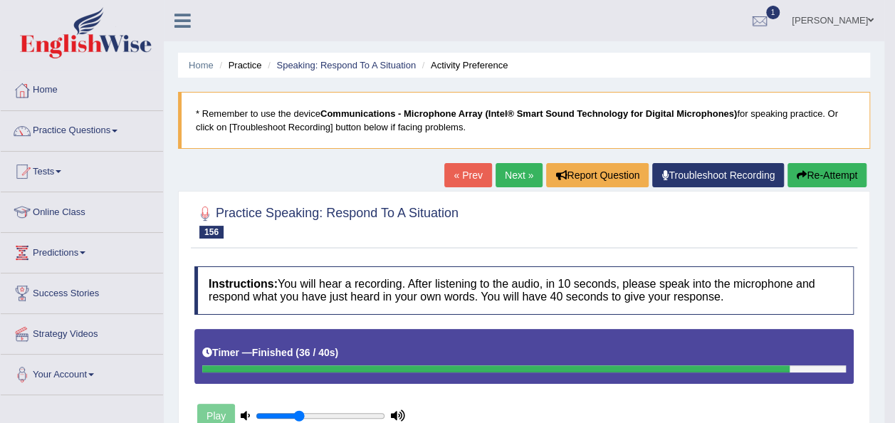
click at [523, 169] on link "Next »" at bounding box center [519, 175] width 47 height 24
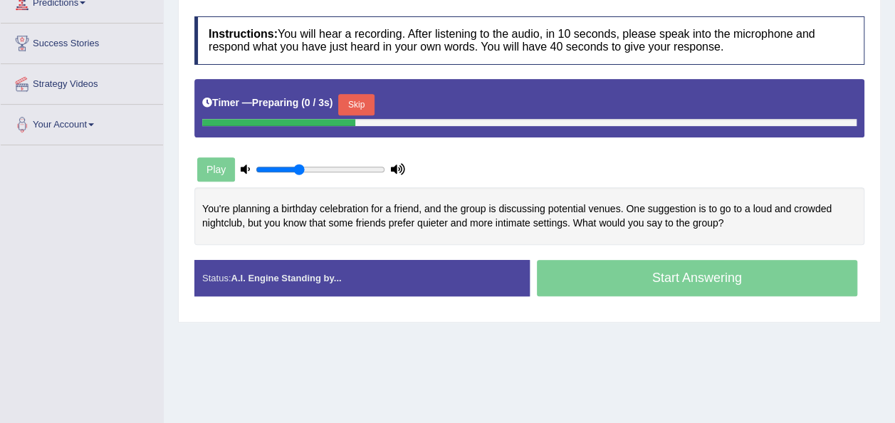
scroll to position [269, 0]
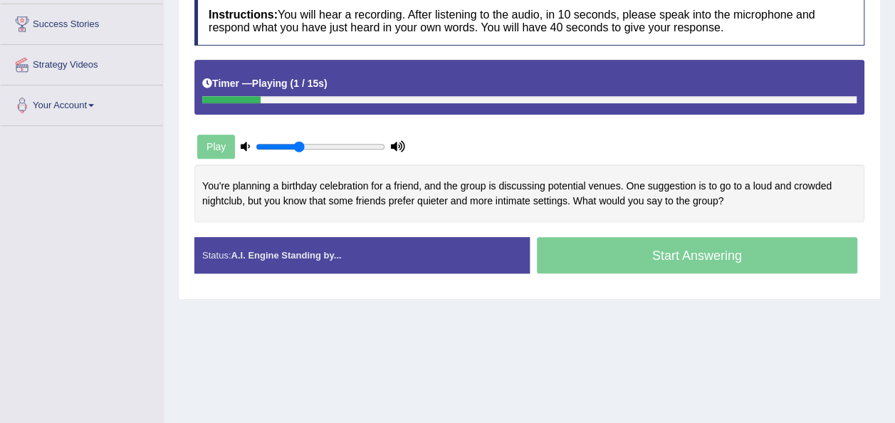
click at [519, 181] on div "You're planning a birthday celebration for a friend, and the group is discussin…" at bounding box center [529, 194] width 670 height 58
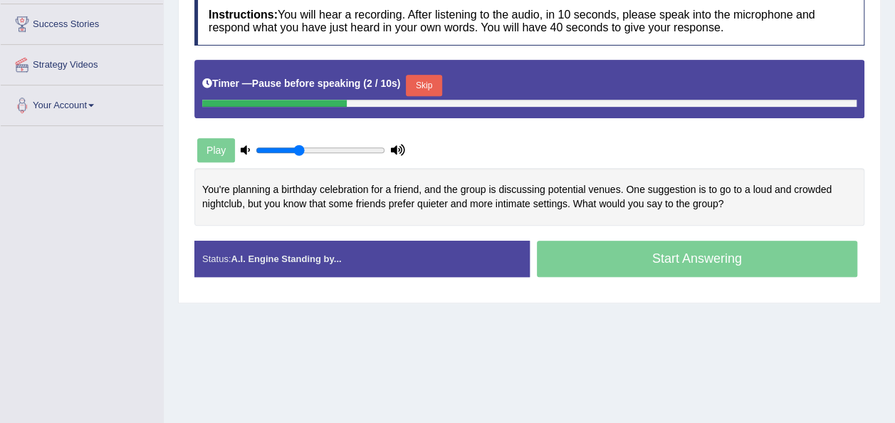
click at [424, 84] on button "Skip" at bounding box center [424, 85] width 36 height 21
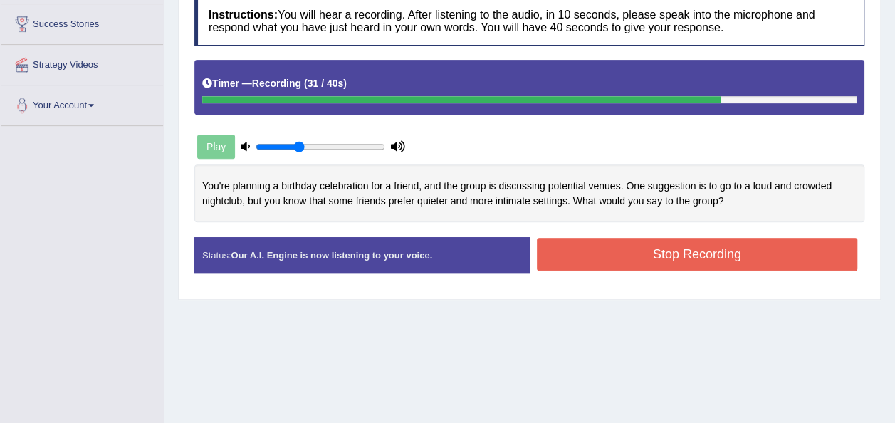
click at [573, 238] on button "Stop Recording" at bounding box center [697, 254] width 321 height 33
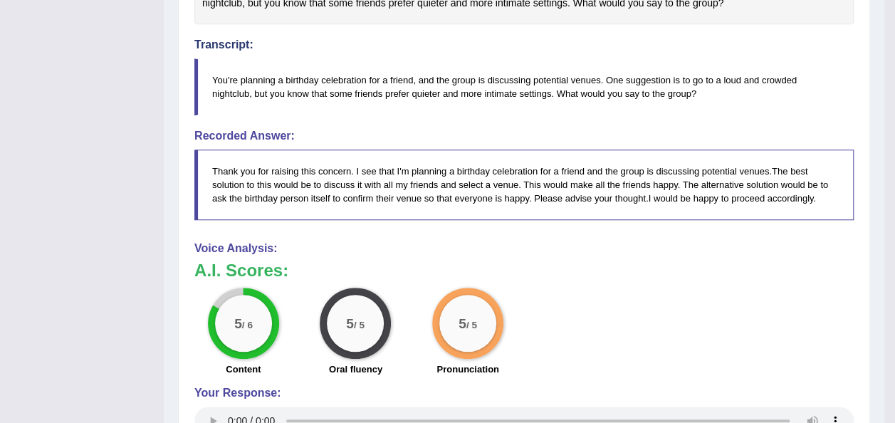
scroll to position [0, 0]
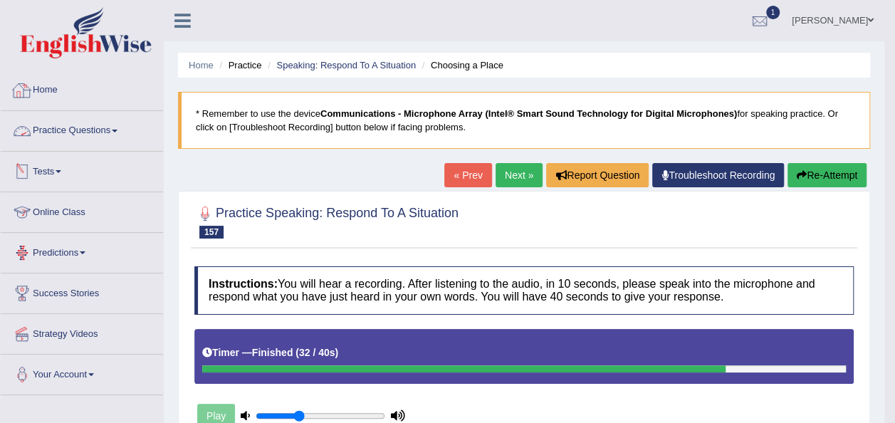
click at [92, 142] on link "Practice Questions" at bounding box center [82, 129] width 162 height 36
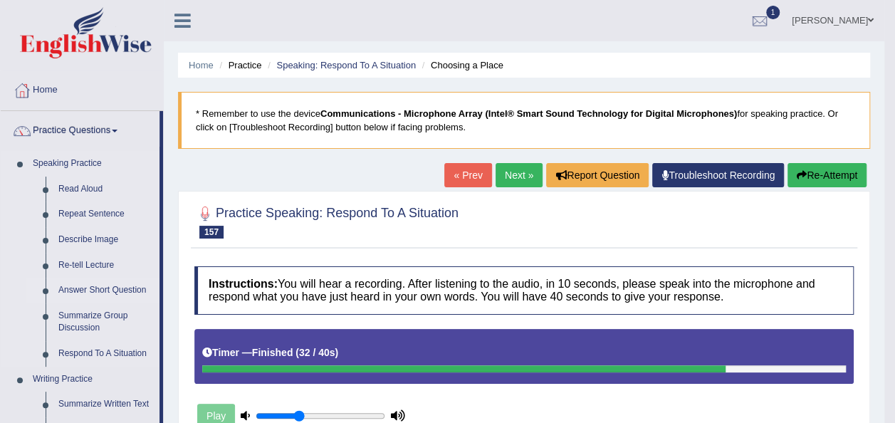
scroll to position [177, 0]
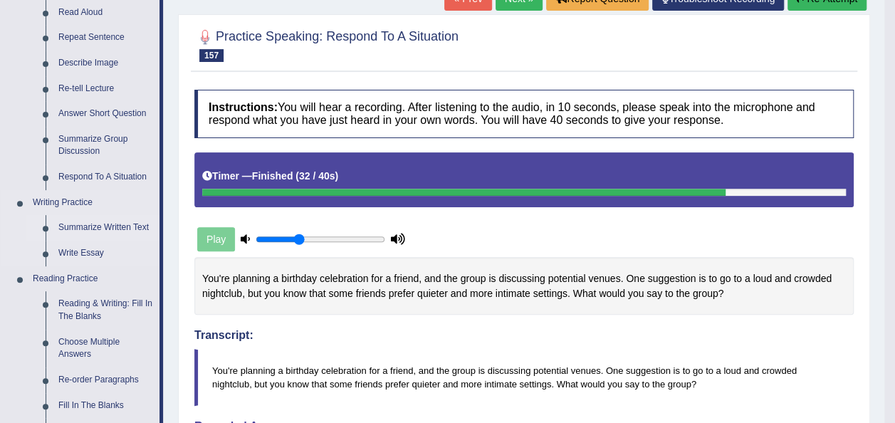
click at [117, 229] on link "Summarize Written Text" at bounding box center [106, 228] width 108 height 26
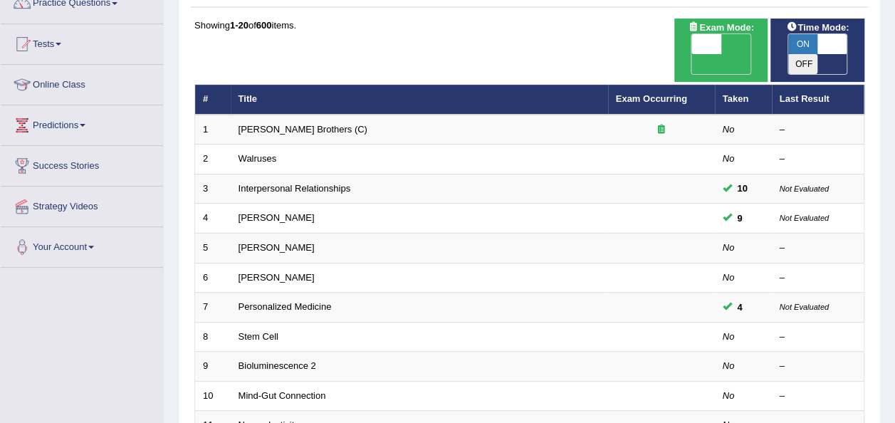
scroll to position [100, 0]
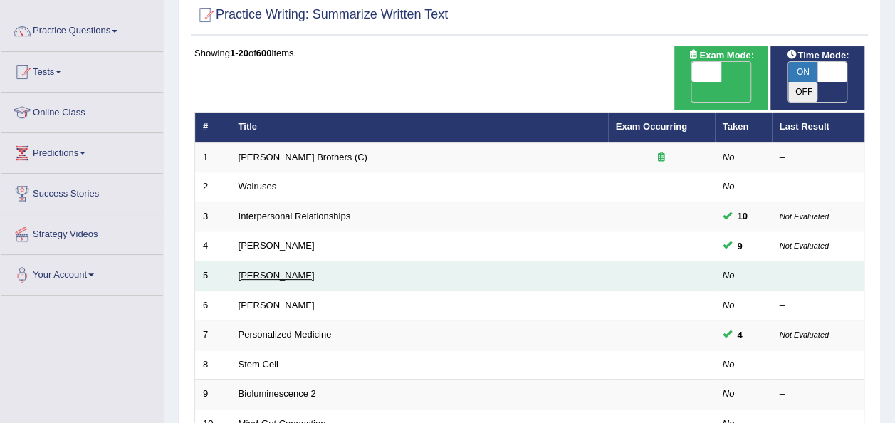
click at [257, 270] on link "[PERSON_NAME]" at bounding box center [277, 275] width 76 height 11
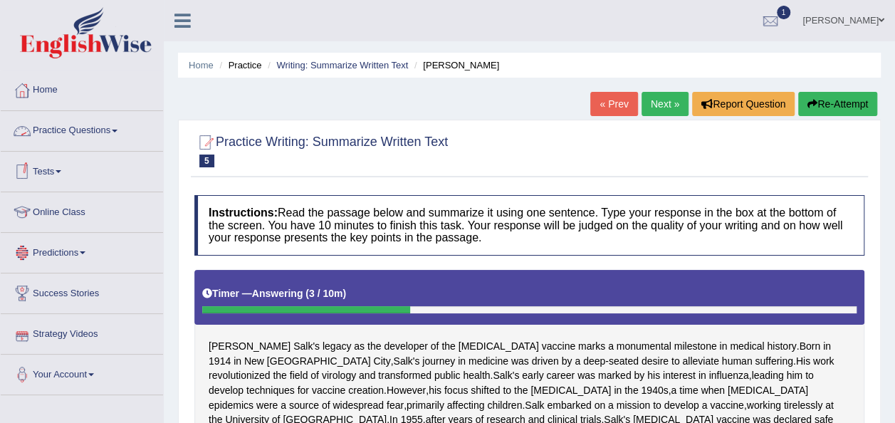
click at [103, 110] on li "Home" at bounding box center [82, 91] width 162 height 41
click at [52, 100] on link "Home" at bounding box center [80, 89] width 159 height 36
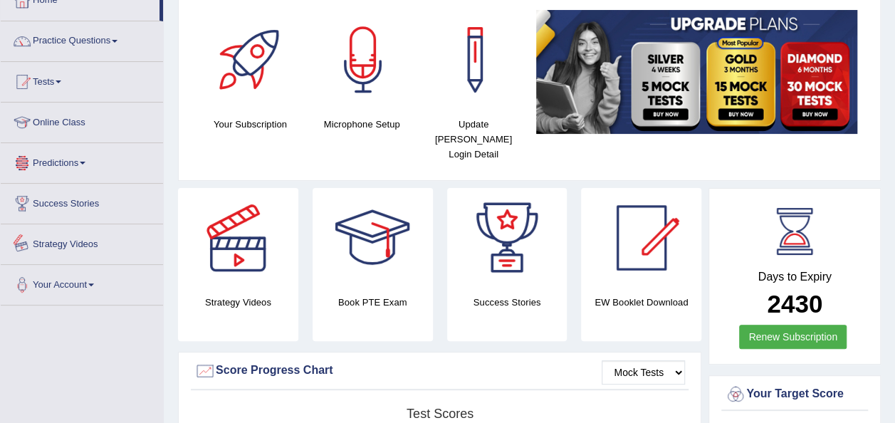
scroll to position [89, 0]
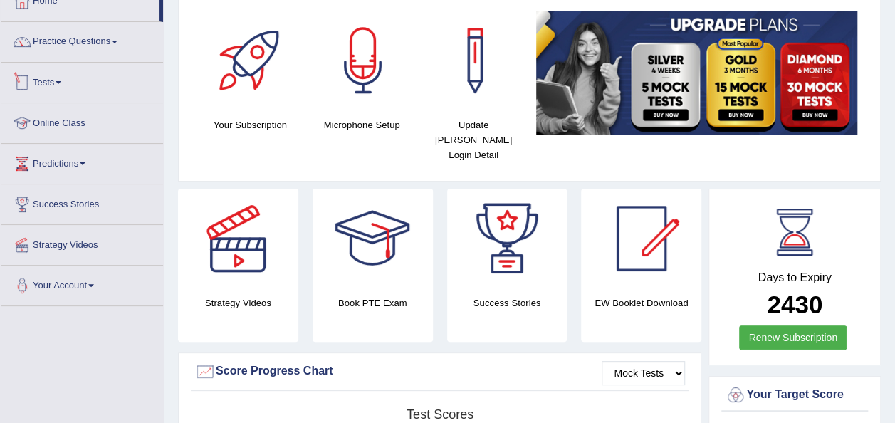
click at [61, 89] on link "Tests" at bounding box center [82, 81] width 162 height 36
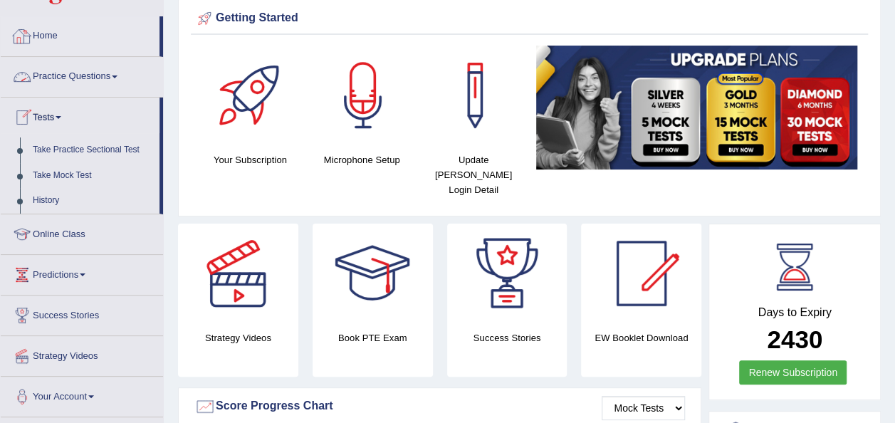
scroll to position [0, 0]
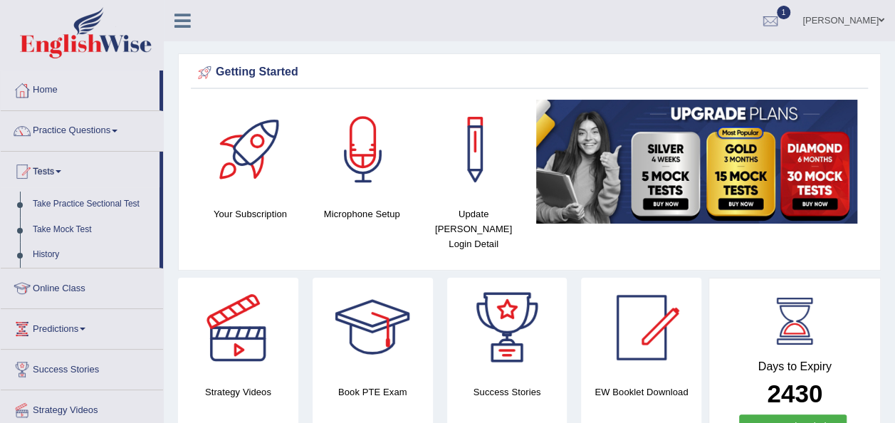
click at [66, 143] on link "Practice Questions" at bounding box center [82, 129] width 162 height 36
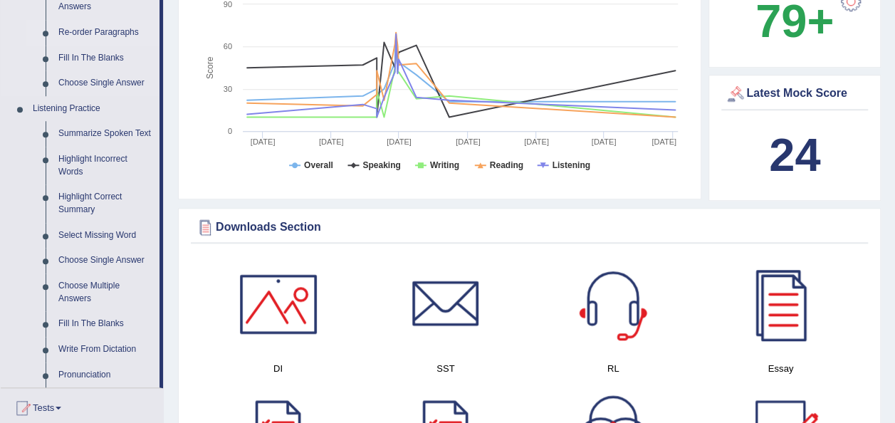
scroll to position [523, 0]
click at [102, 353] on link "Write From Dictation" at bounding box center [106, 351] width 108 height 26
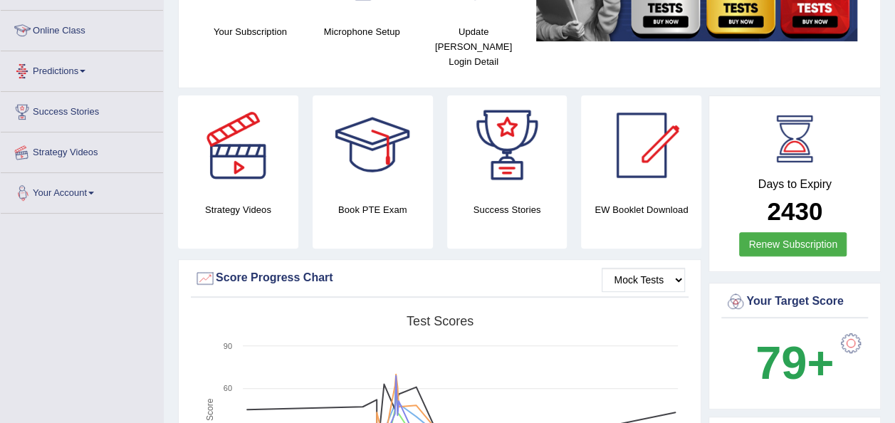
scroll to position [279, 0]
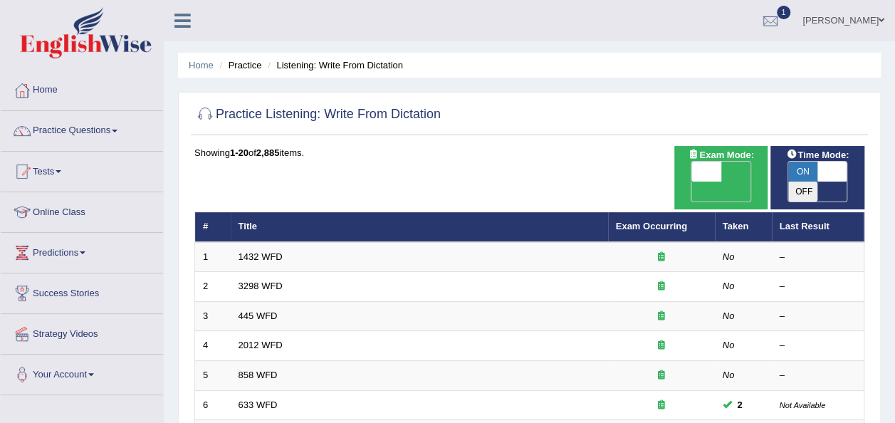
scroll to position [513, 0]
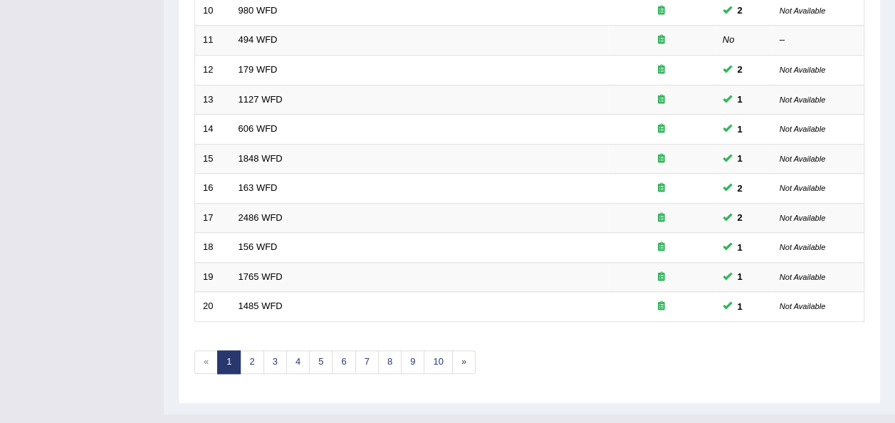
click at [358, 323] on div "Showing 1-20 of 2,885 items. # Title Exam Occurring Taken Last Result 1 1432 WF…" at bounding box center [529, 12] width 670 height 758
click at [359, 350] on link "7" at bounding box center [367, 362] width 24 height 24
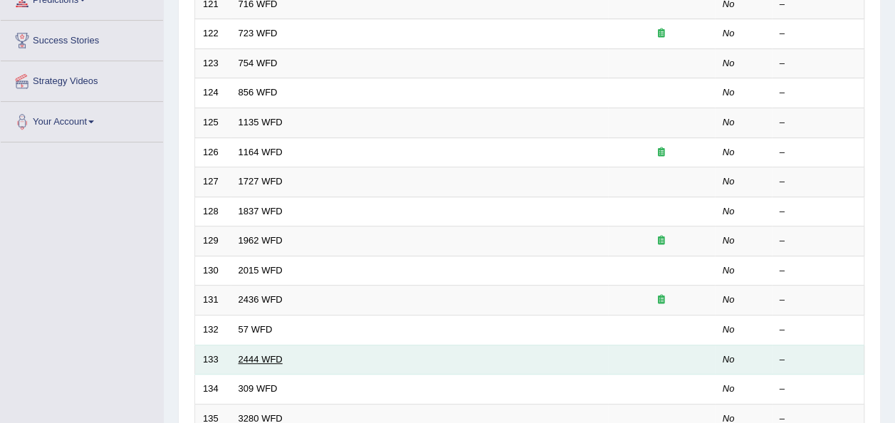
click at [258, 354] on link "2444 WFD" at bounding box center [261, 359] width 44 height 11
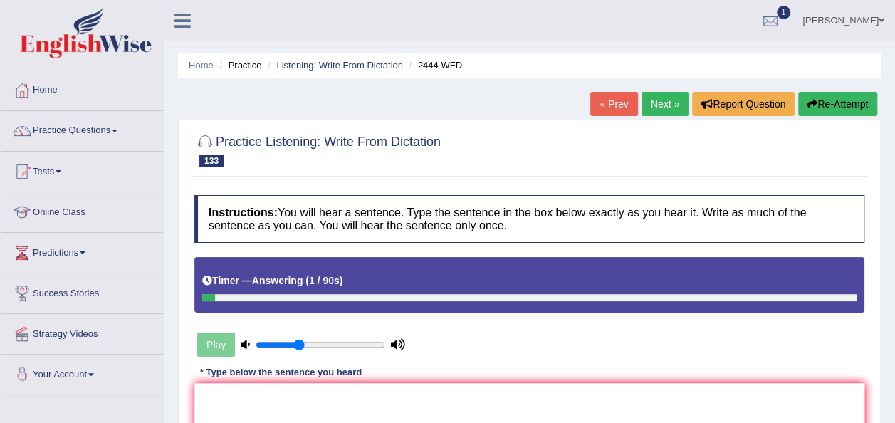
click at [659, 110] on link "Next »" at bounding box center [665, 104] width 47 height 24
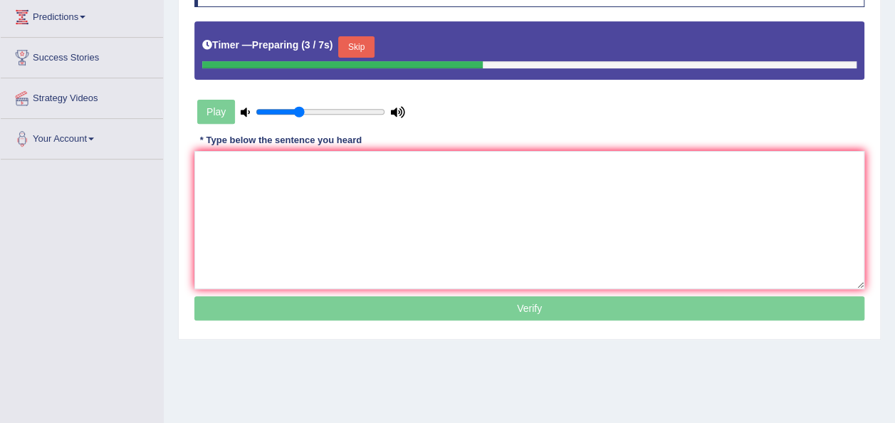
scroll to position [236, 0]
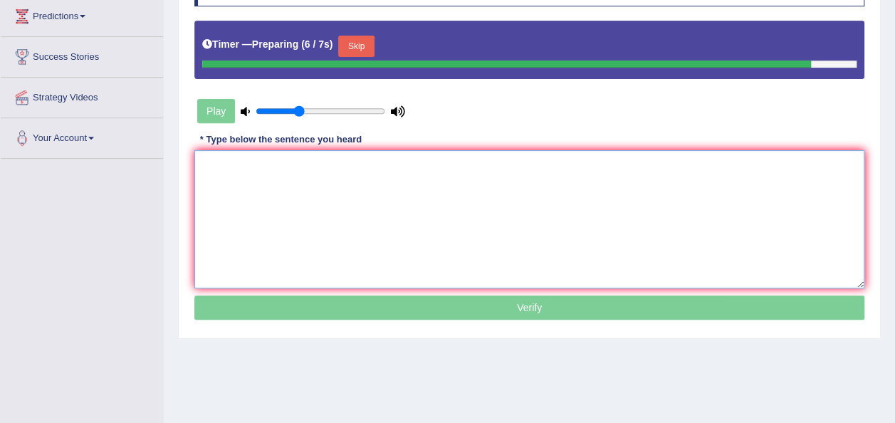
click at [606, 256] on textarea at bounding box center [529, 219] width 670 height 138
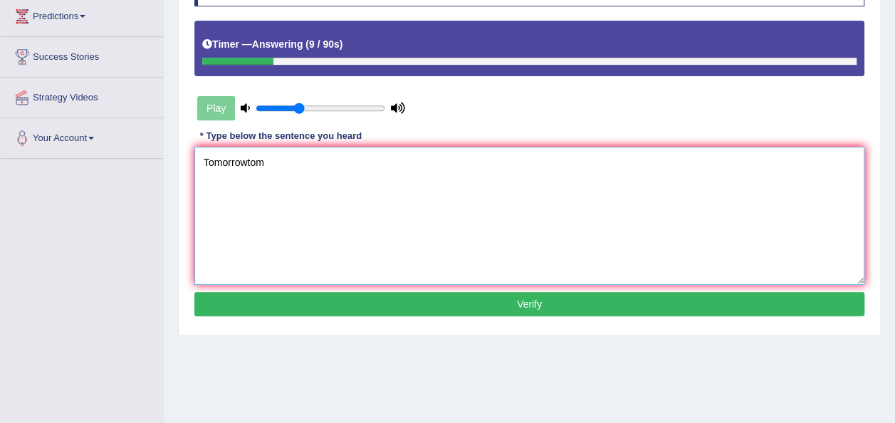
click at [330, 172] on textarea "Tomorrowtom" at bounding box center [529, 216] width 670 height 138
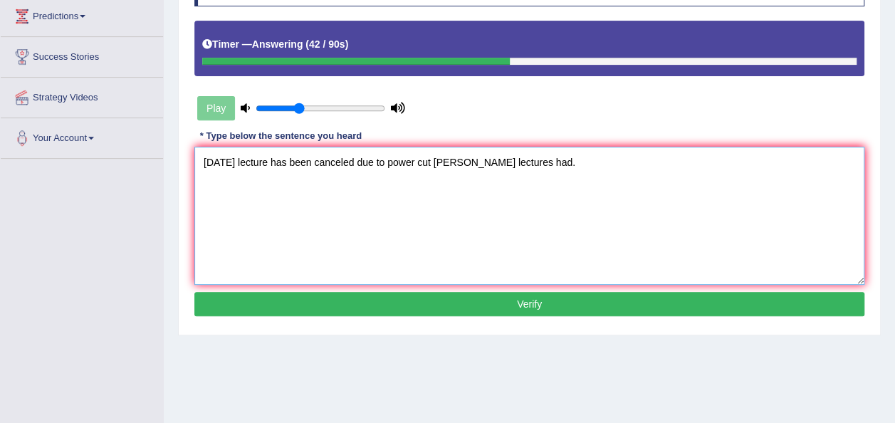
type textarea "[DATE] lecture has been canceled due to power cut [PERSON_NAME] lectures had."
click at [516, 308] on button "Verify" at bounding box center [529, 304] width 670 height 24
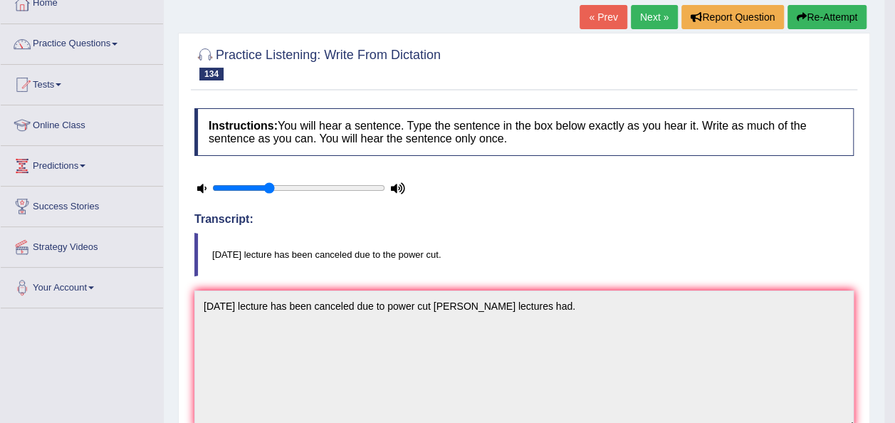
scroll to position [31, 0]
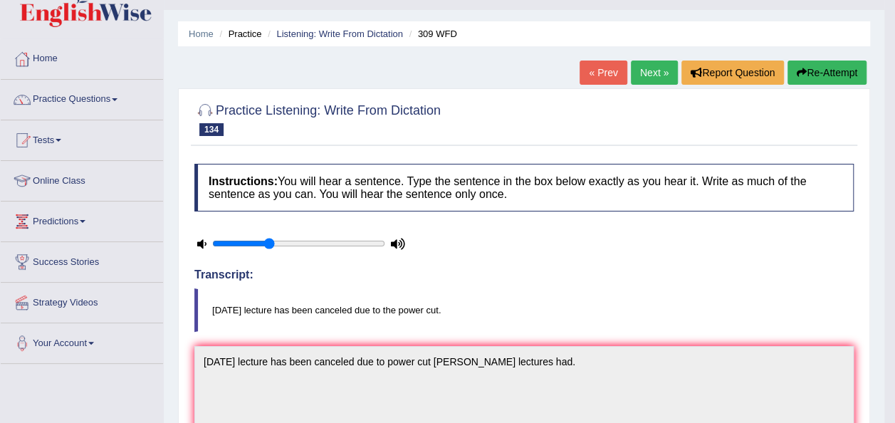
click at [649, 71] on link "Next »" at bounding box center [654, 73] width 47 height 24
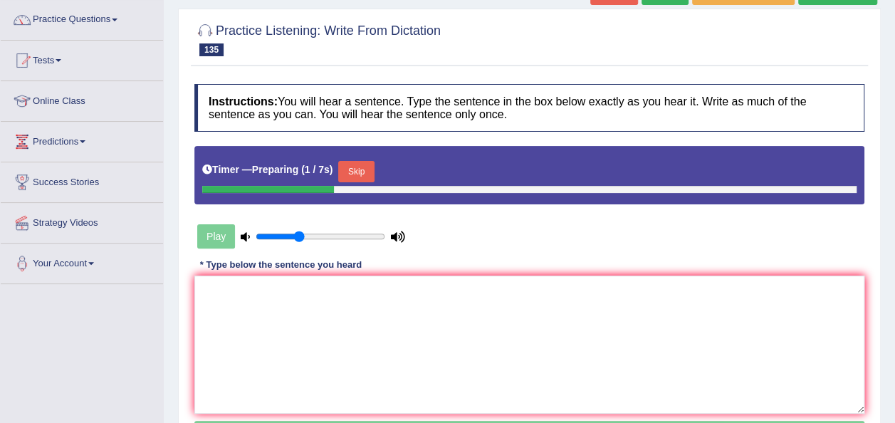
scroll to position [112, 0]
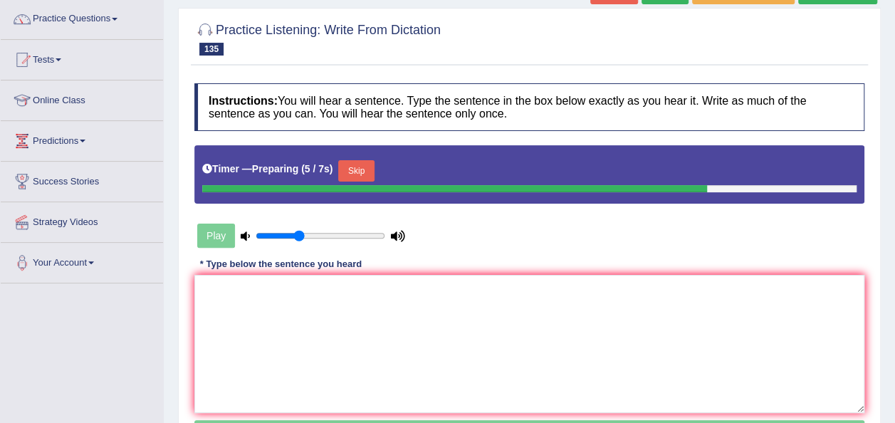
click at [351, 174] on button "Skip" at bounding box center [356, 170] width 36 height 21
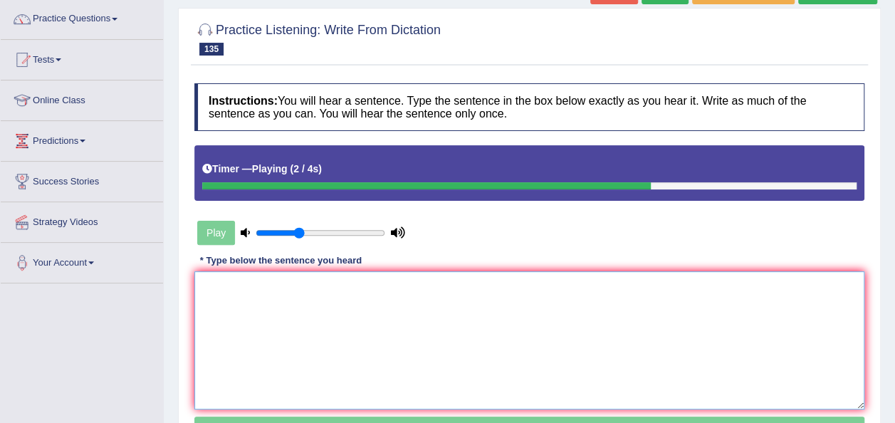
click at [298, 302] on textarea at bounding box center [529, 340] width 670 height 138
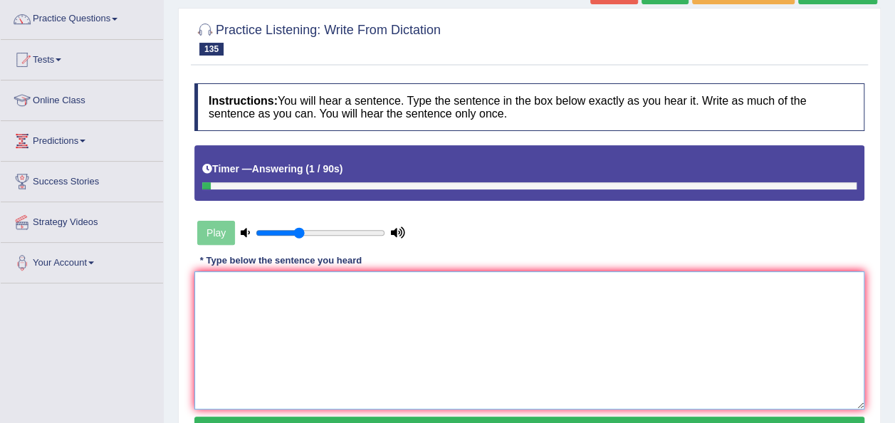
type textarea "o"
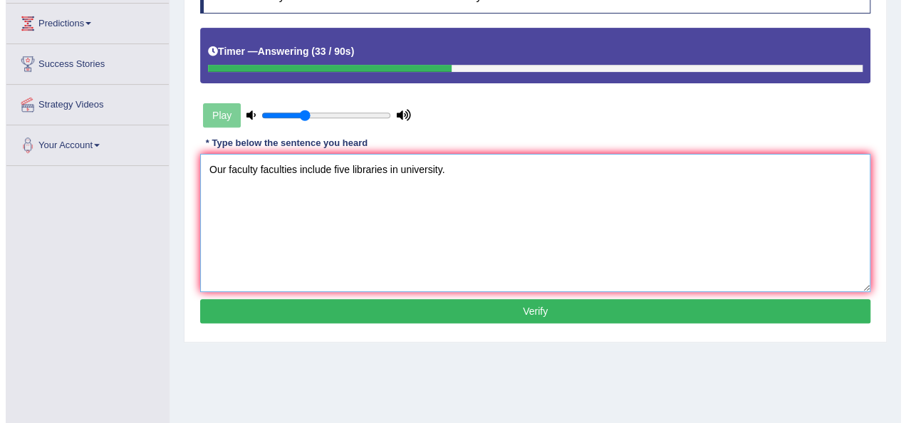
scroll to position [231, 0]
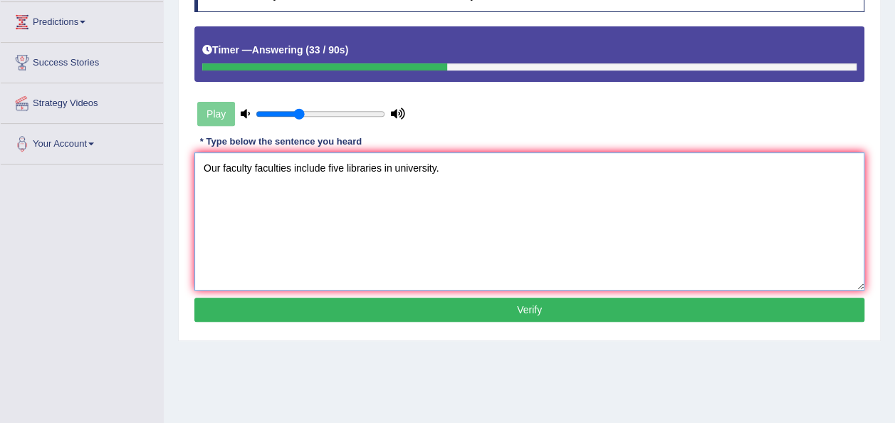
type textarea "Our faculty faculties include five libraries in university."
click at [298, 302] on button "Verify" at bounding box center [529, 310] width 670 height 24
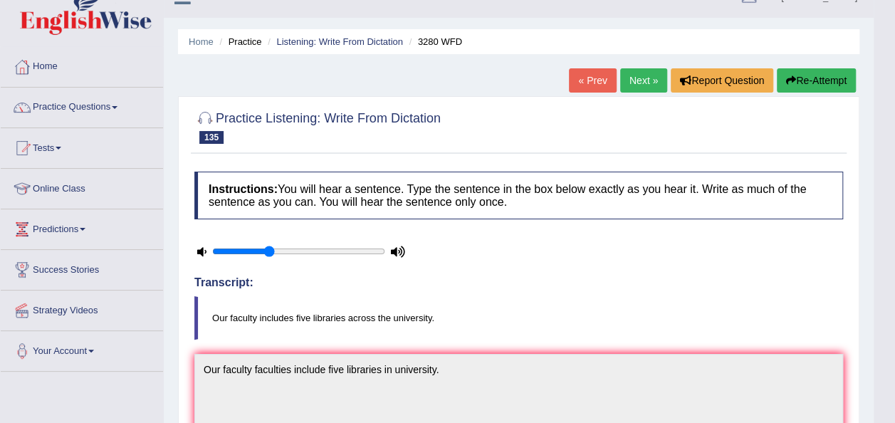
scroll to position [0, 0]
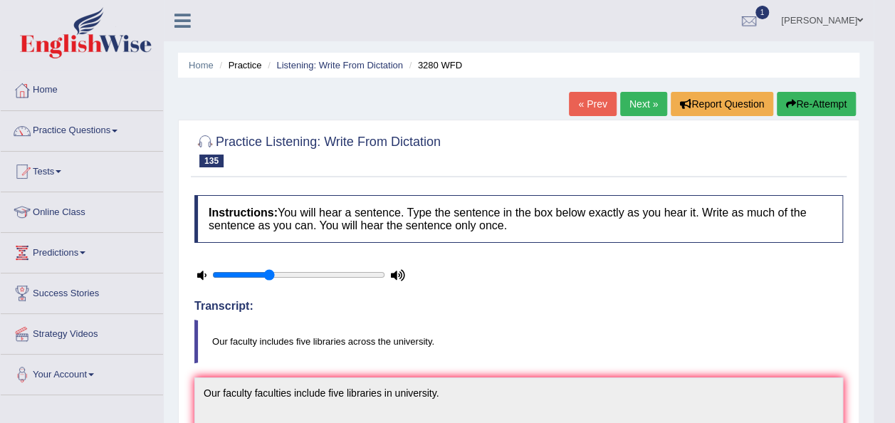
click at [648, 94] on link "Next »" at bounding box center [643, 104] width 47 height 24
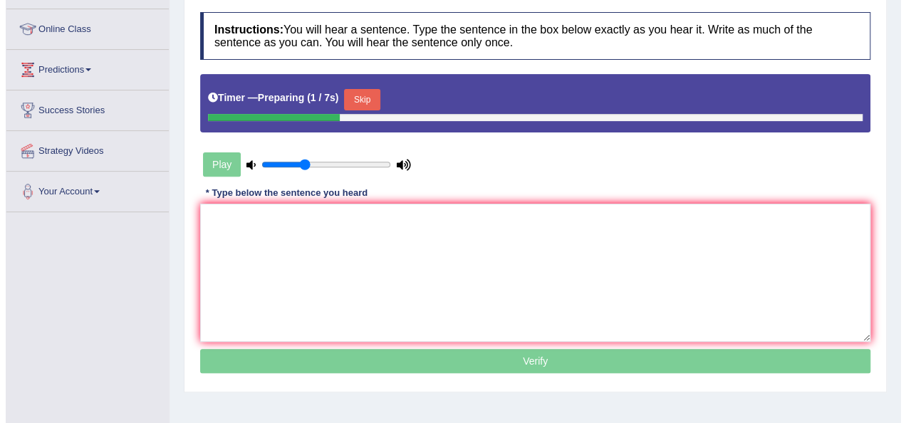
scroll to position [184, 0]
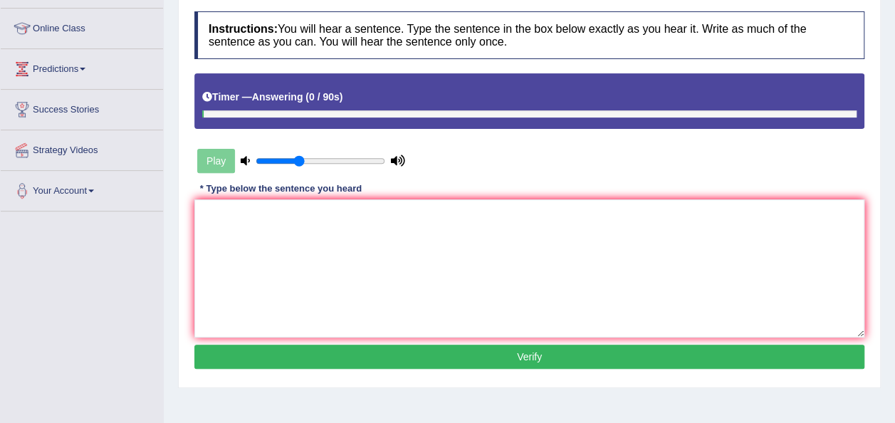
click at [543, 141] on div "Instructions: You will hear a sentence. Type the sentence in the box below exac…" at bounding box center [529, 192] width 677 height 376
click at [424, 235] on textarea at bounding box center [529, 268] width 670 height 138
click at [342, 202] on textarea "Social psy" at bounding box center [529, 268] width 670 height 138
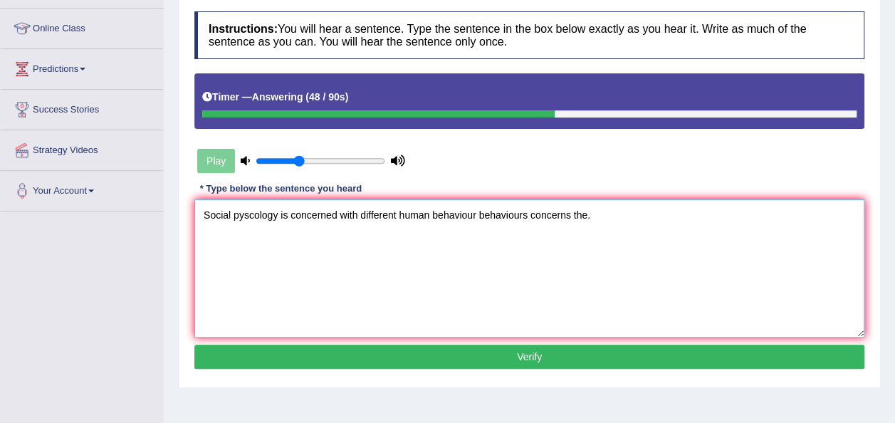
type textarea "Social pyscology is concerned with different human behaviour behaviours concern…"
click at [498, 345] on button "Verify" at bounding box center [529, 357] width 670 height 24
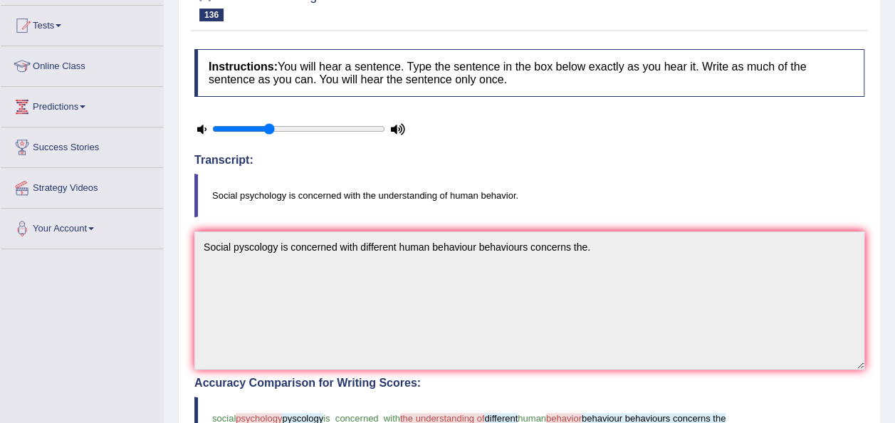
scroll to position [0, 0]
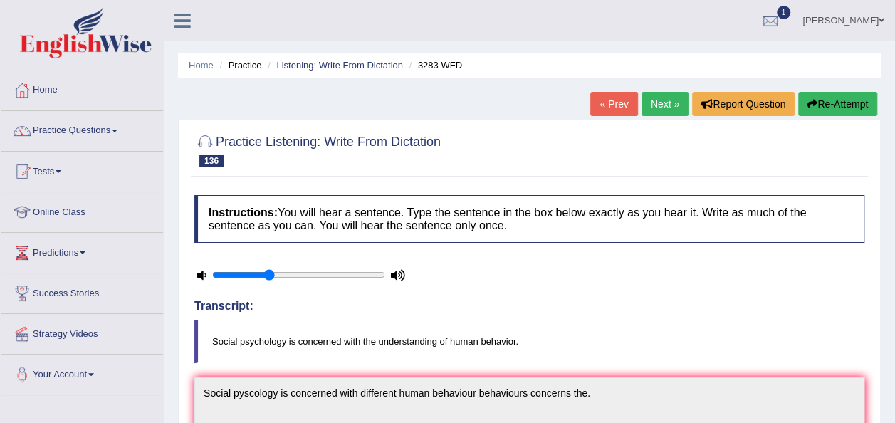
click at [661, 105] on link "Next »" at bounding box center [665, 104] width 47 height 24
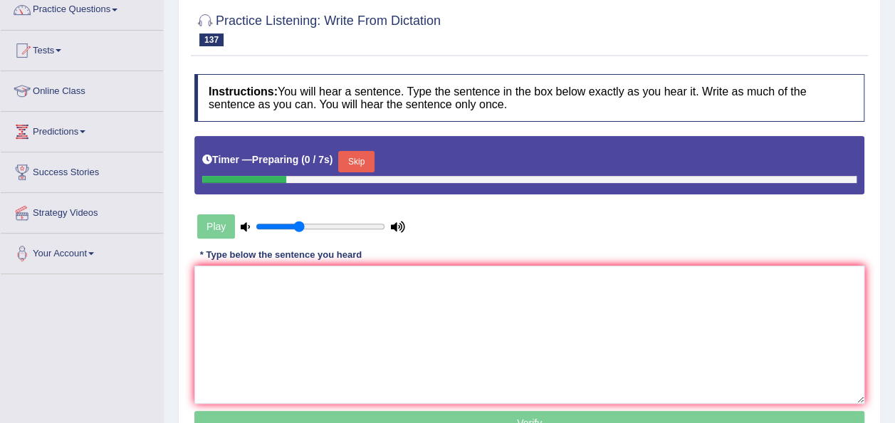
scroll to position [122, 0]
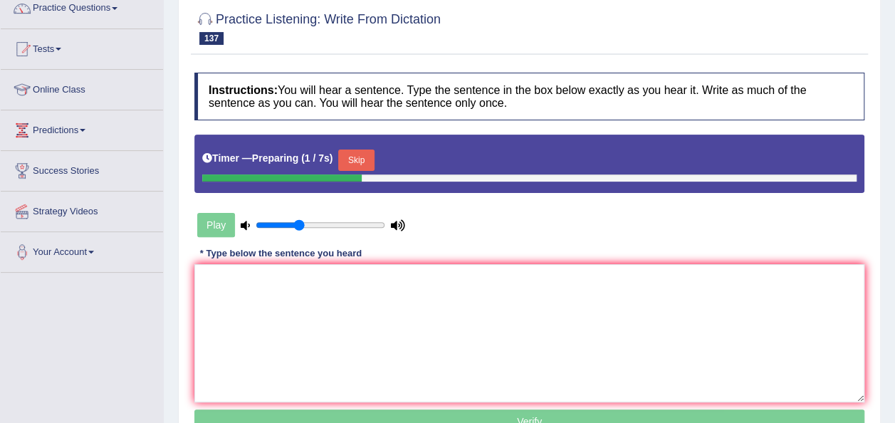
click at [661, 105] on h4 "Instructions: You will hear a sentence. Type the sentence in the box below exac…" at bounding box center [529, 97] width 670 height 48
click at [362, 160] on button "Skip" at bounding box center [356, 160] width 36 height 21
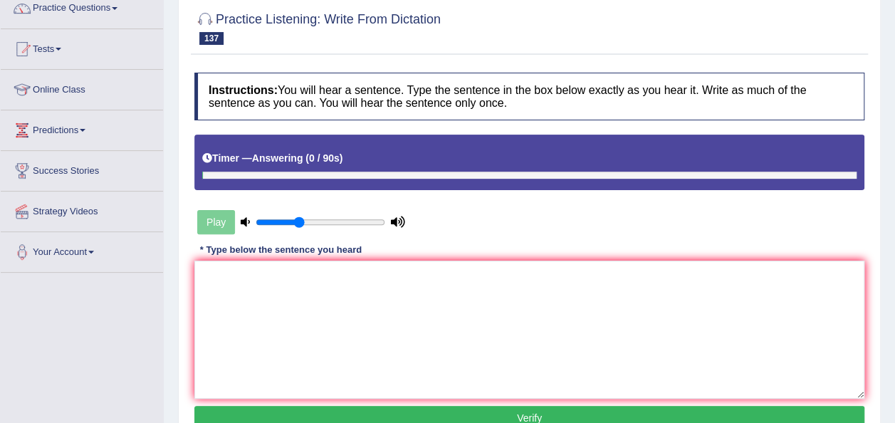
click at [360, 169] on div "Timer — Answering ( 0 / 90s )" at bounding box center [529, 158] width 654 height 25
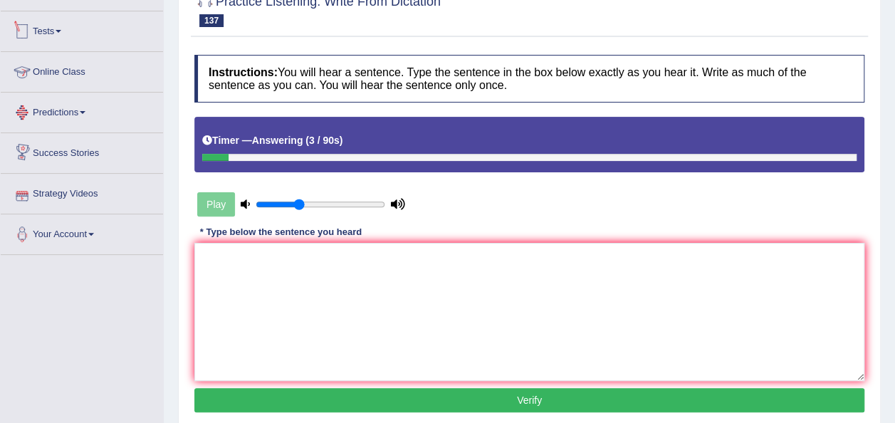
scroll to position [104, 0]
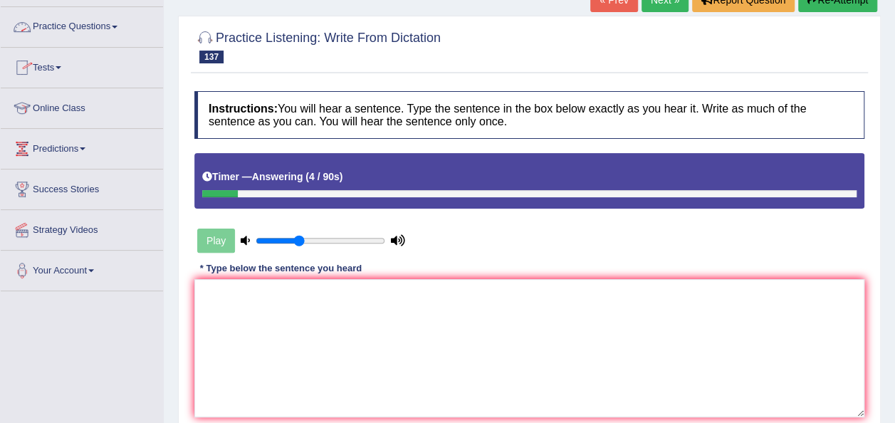
click at [107, 31] on link "Practice Questions" at bounding box center [82, 25] width 162 height 36
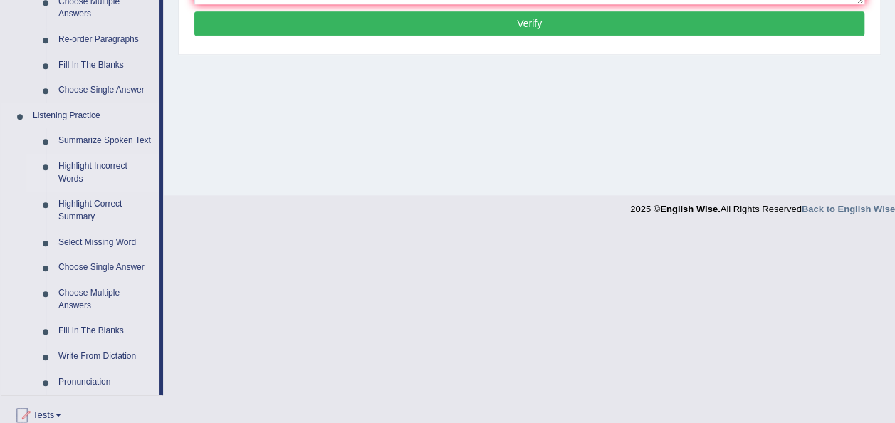
scroll to position [529, 0]
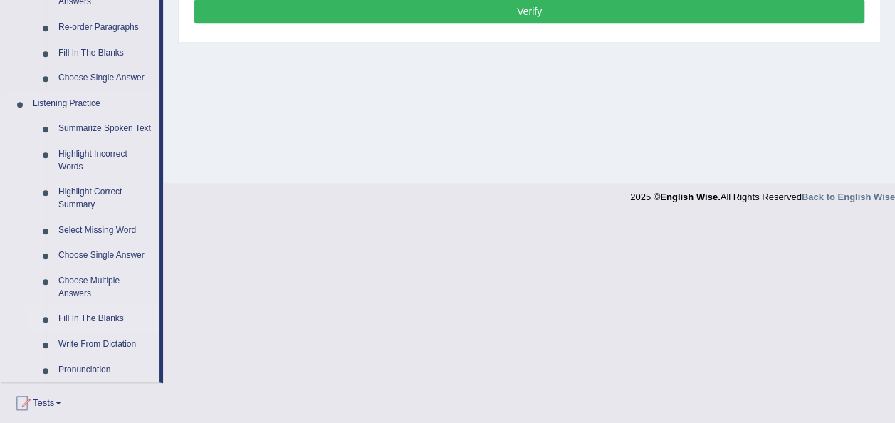
click at [88, 322] on link "Fill In The Blanks" at bounding box center [106, 319] width 108 height 26
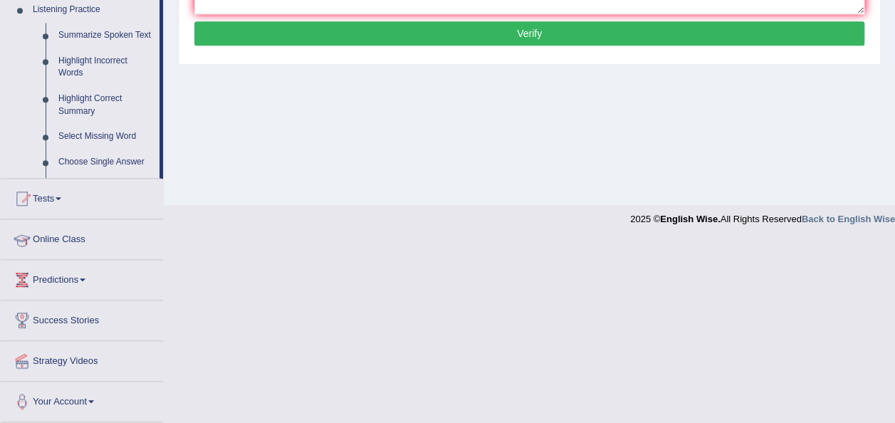
scroll to position [325, 0]
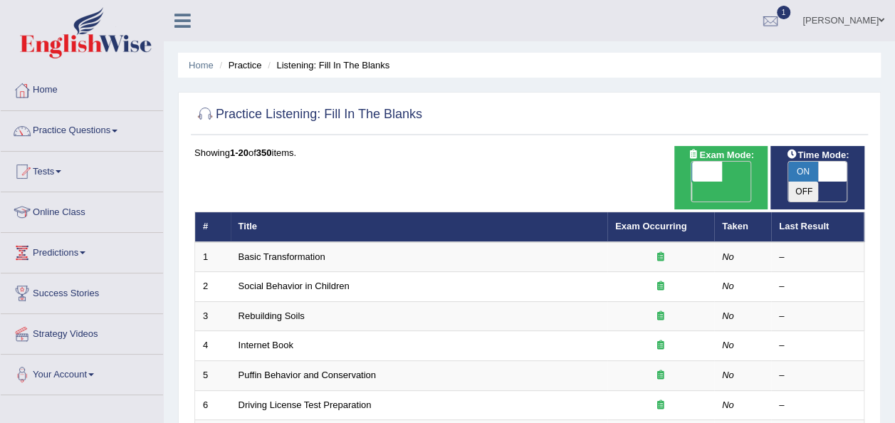
scroll to position [513, 0]
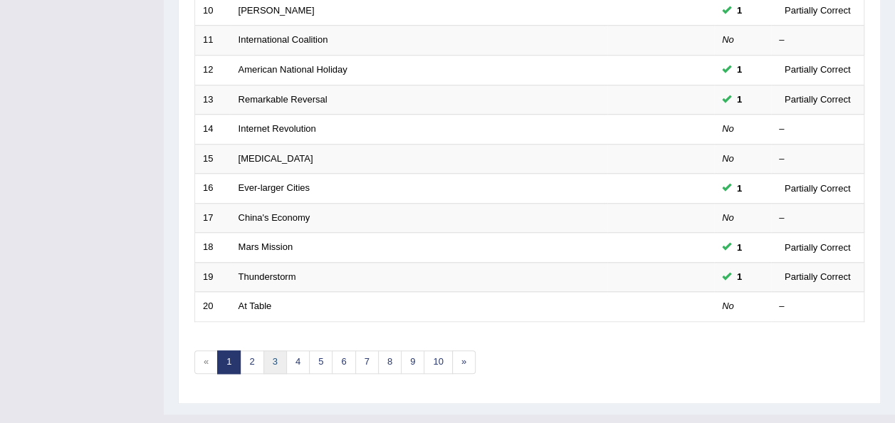
click at [275, 350] on link "3" at bounding box center [275, 362] width 24 height 24
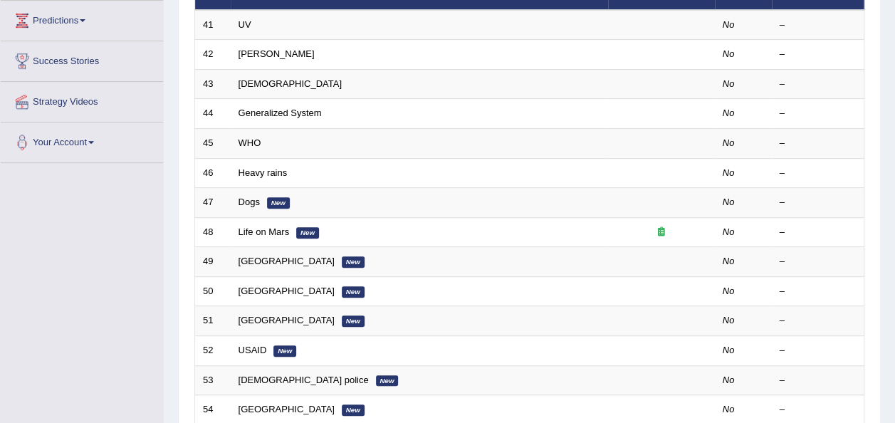
scroll to position [234, 0]
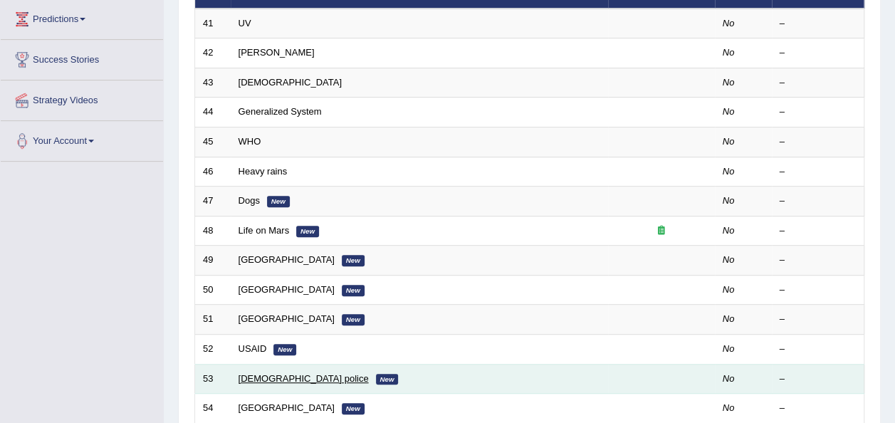
click at [250, 373] on link "[DEMOGRAPHIC_DATA] police" at bounding box center [304, 378] width 130 height 11
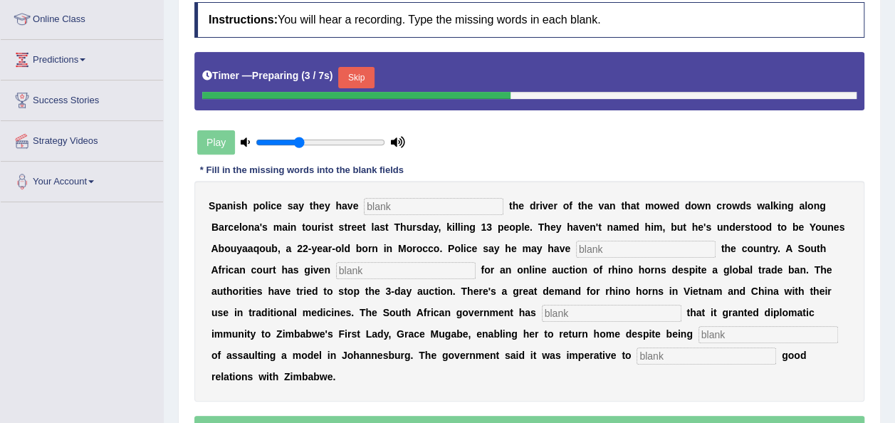
scroll to position [195, 0]
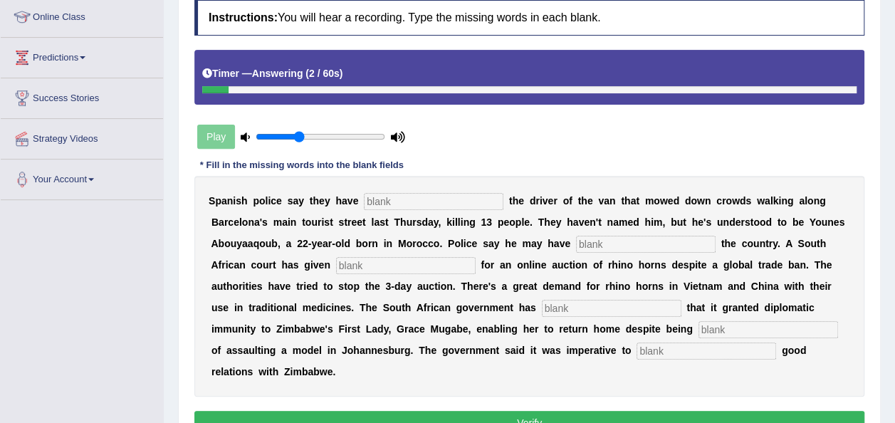
click at [380, 204] on input "text" at bounding box center [434, 201] width 140 height 17
type input "identified"
click at [576, 251] on input "text" at bounding box center [646, 244] width 140 height 17
type input "fled"
click at [542, 309] on input "text" at bounding box center [612, 308] width 140 height 17
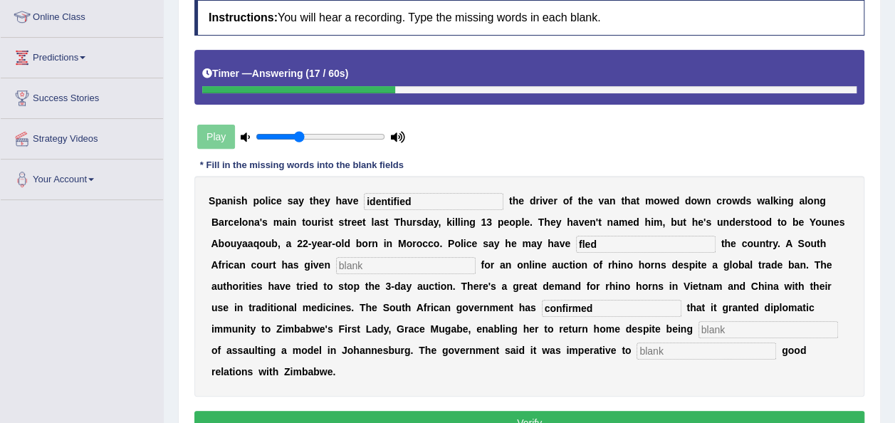
type input "confirmed"
click at [699, 326] on input "text" at bounding box center [769, 329] width 140 height 17
type input "accused"
click at [637, 353] on input "text" at bounding box center [707, 351] width 140 height 17
type input "maintain"
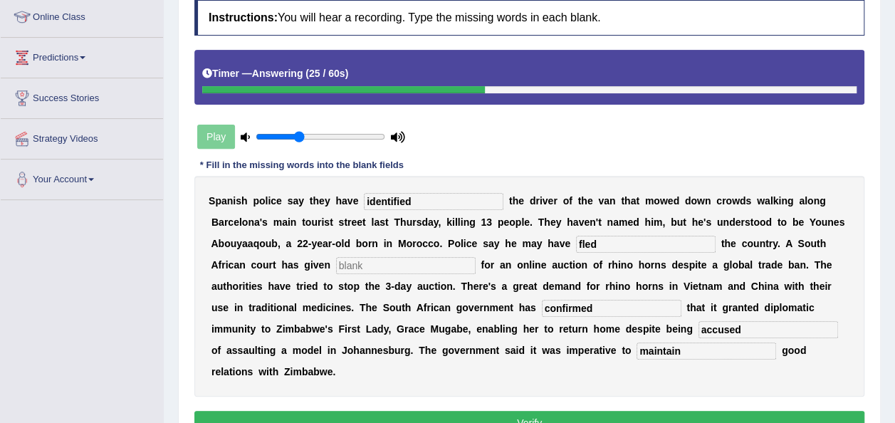
click at [358, 411] on button "Verify" at bounding box center [529, 423] width 670 height 24
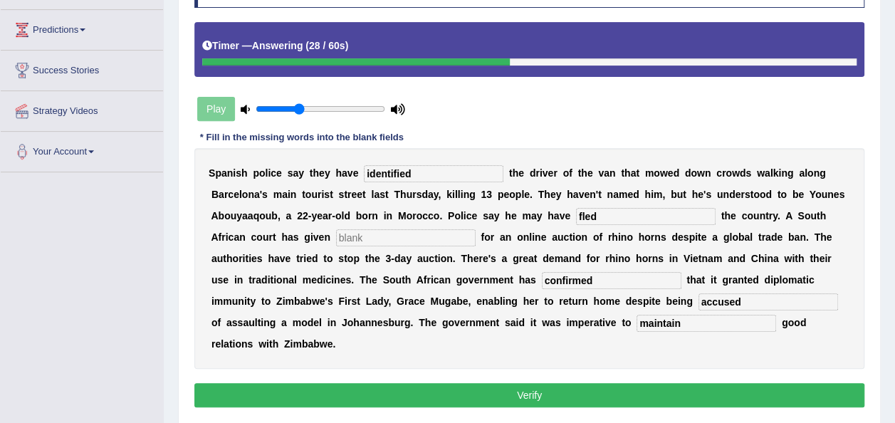
scroll to position [224, 0]
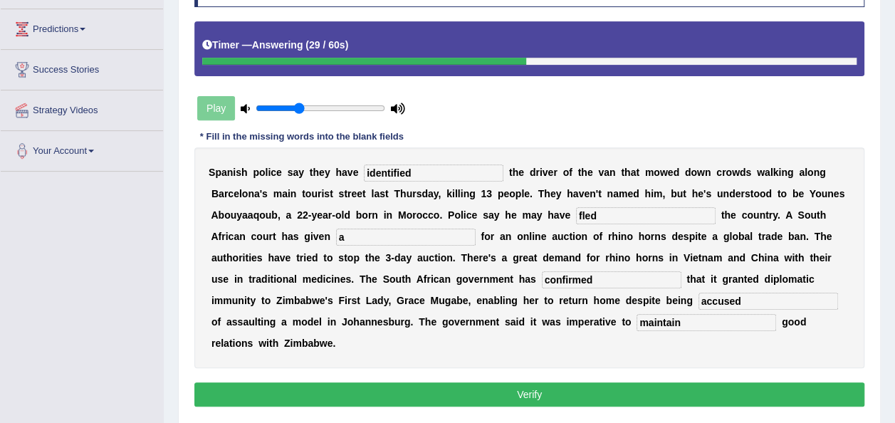
click at [336, 239] on input "a" at bounding box center [406, 237] width 140 height 17
type input "as"
click at [302, 382] on button "Verify" at bounding box center [529, 394] width 670 height 24
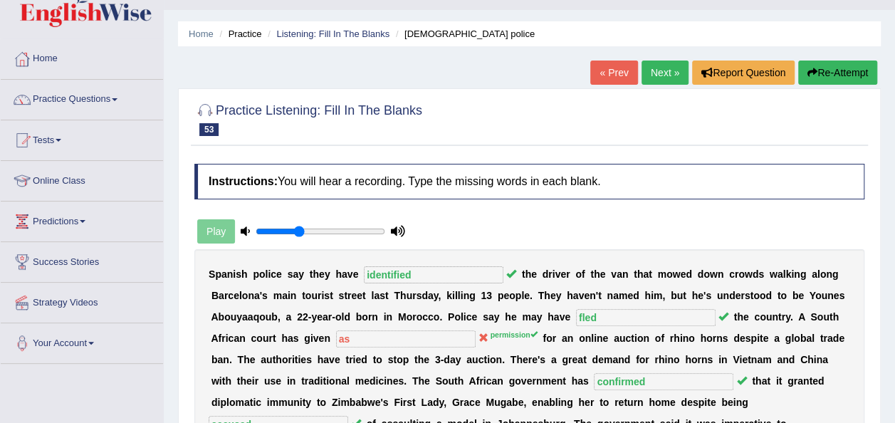
scroll to position [31, 0]
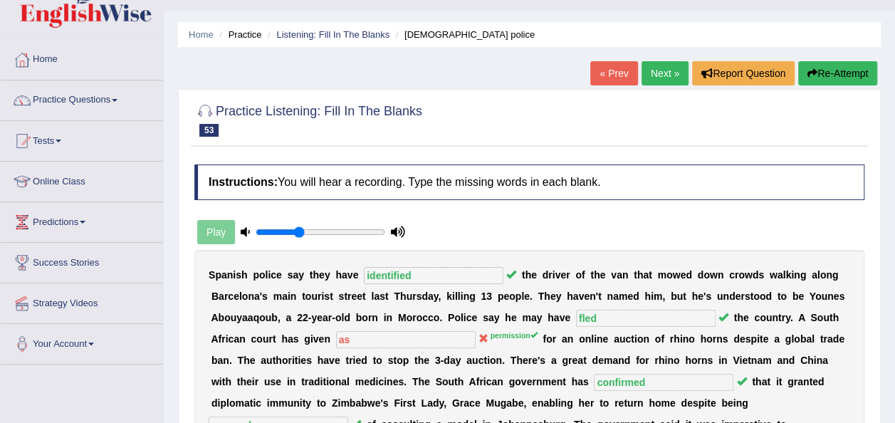
click at [645, 74] on link "Next »" at bounding box center [665, 73] width 47 height 24
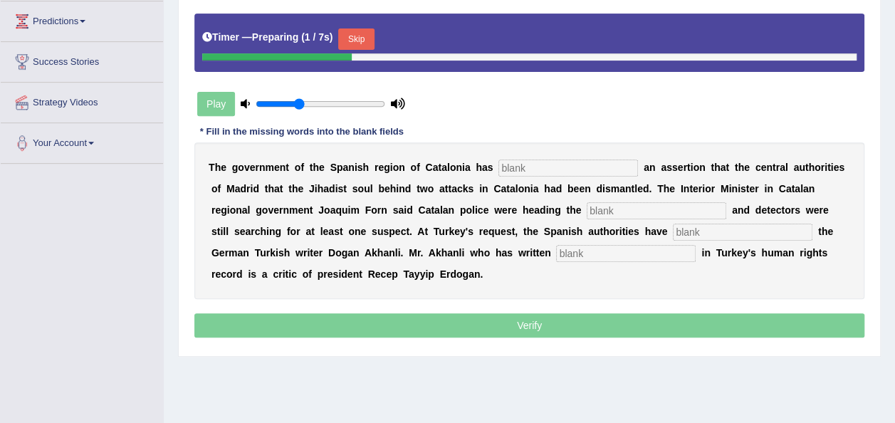
scroll to position [230, 0]
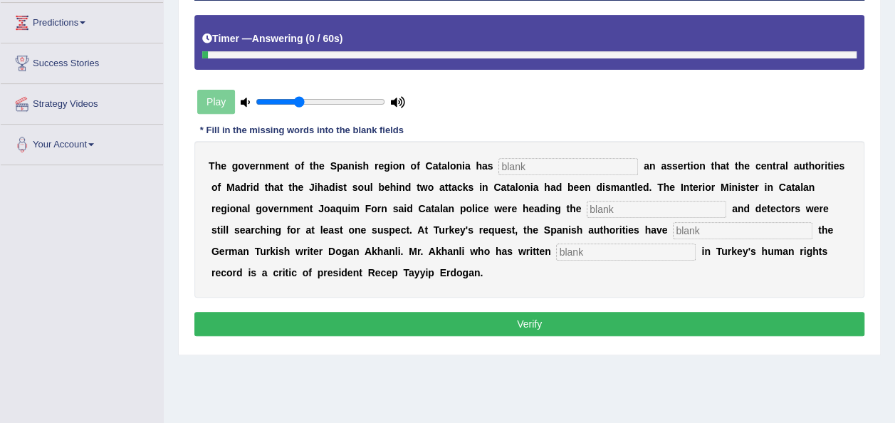
click at [552, 166] on input "text" at bounding box center [569, 166] width 140 height 17
type input "contradicted"
click at [587, 215] on input "text" at bounding box center [657, 209] width 140 height 17
type input "inquiry"
click at [673, 232] on input "text" at bounding box center [743, 230] width 140 height 17
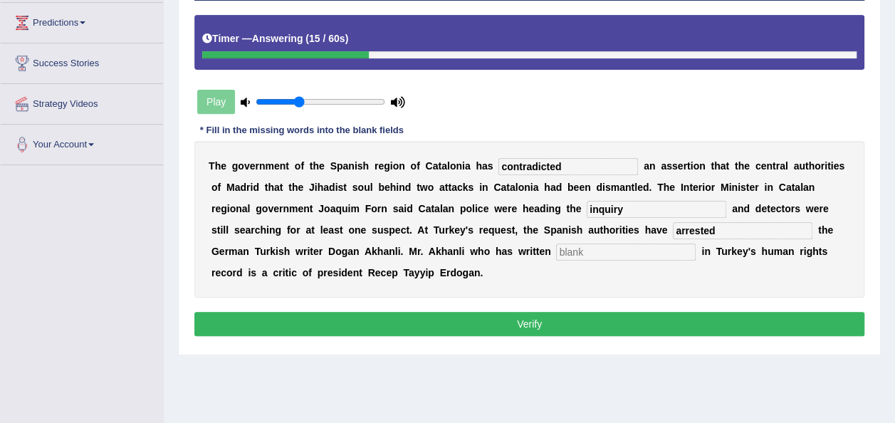
type input "arrested"
click at [556, 246] on input "text" at bounding box center [626, 252] width 140 height 17
type input "extensively"
click at [459, 312] on button "Verify" at bounding box center [529, 324] width 670 height 24
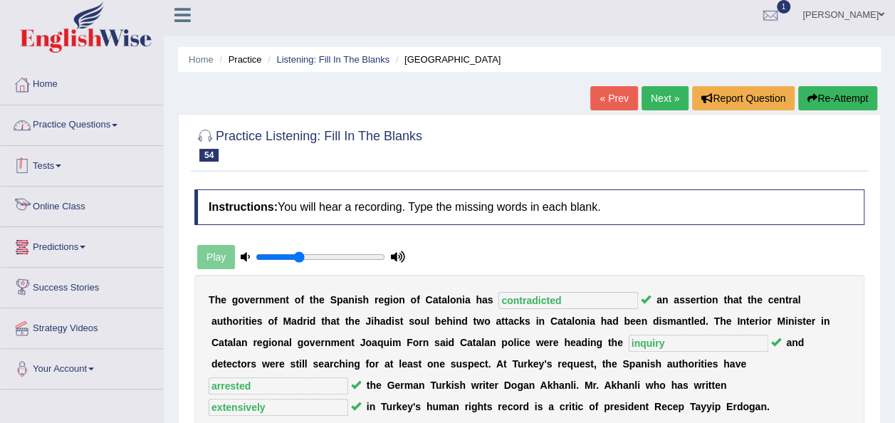
scroll to position [5, 0]
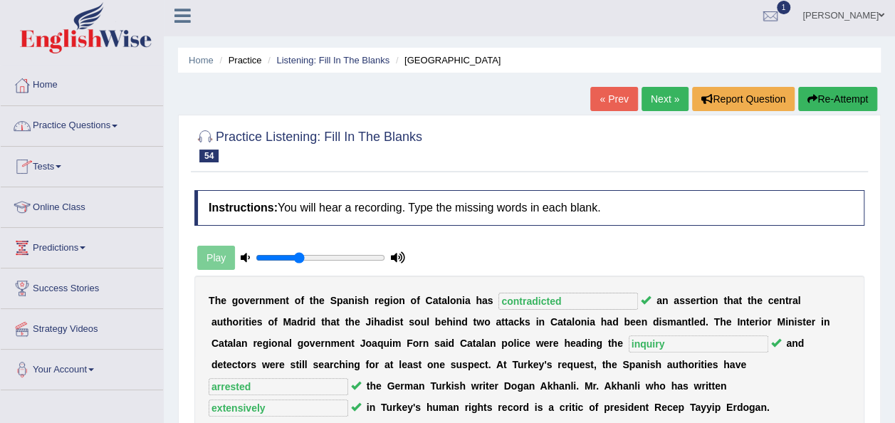
click at [94, 129] on link "Practice Questions" at bounding box center [82, 124] width 162 height 36
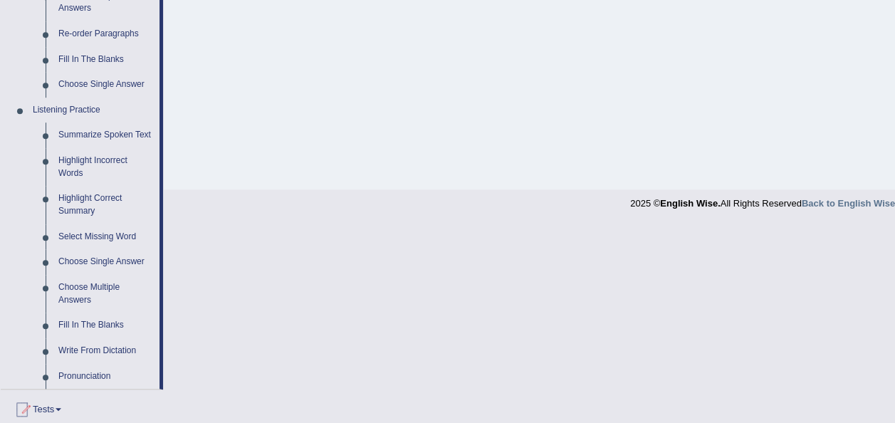
scroll to position [519, 0]
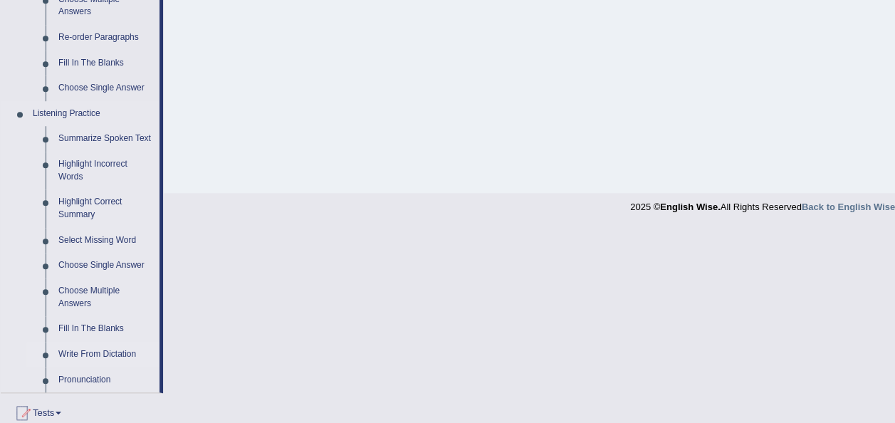
click at [105, 357] on link "Write From Dictation" at bounding box center [106, 355] width 108 height 26
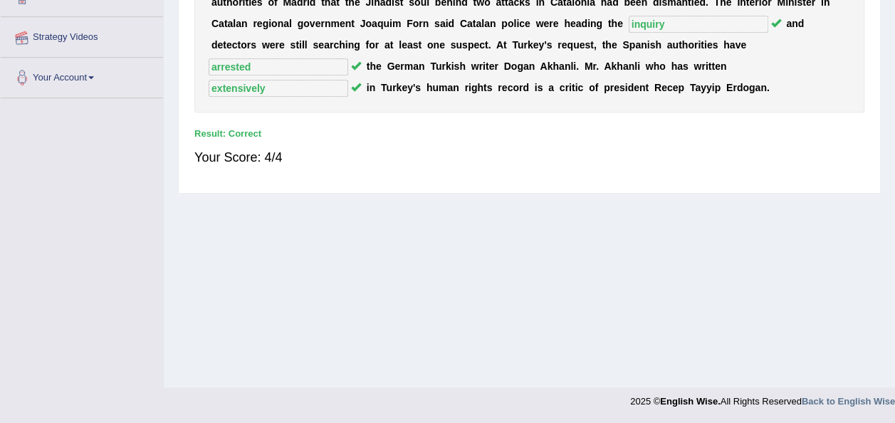
scroll to position [177, 0]
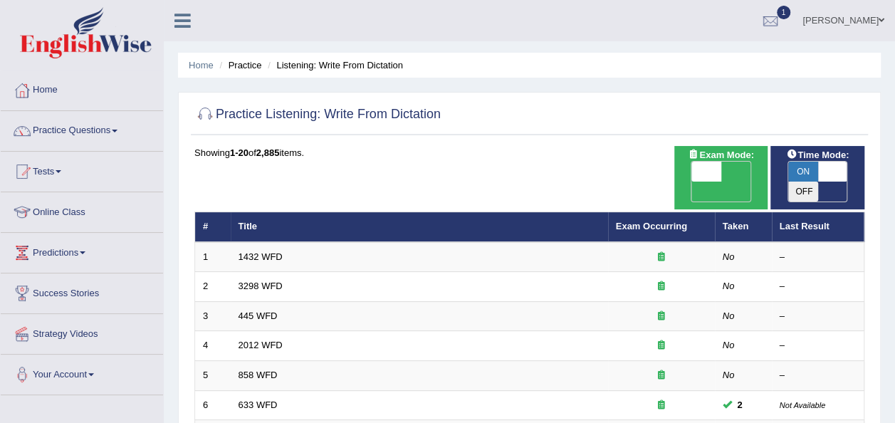
scroll to position [513, 0]
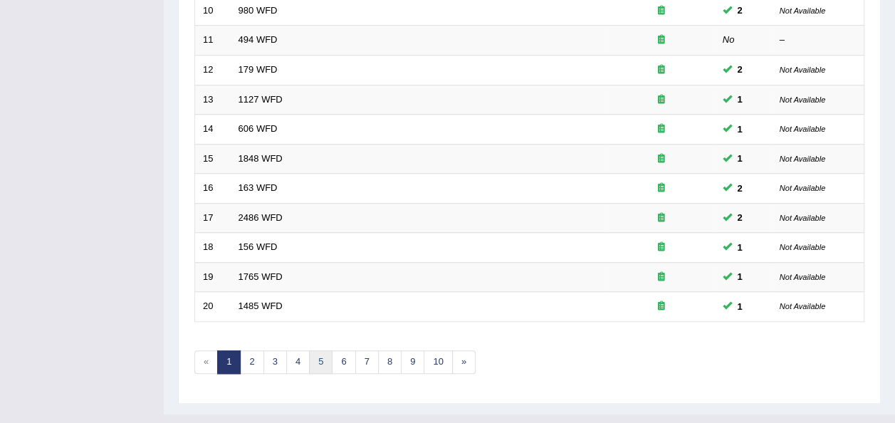
click at [309, 350] on link "5" at bounding box center [321, 362] width 24 height 24
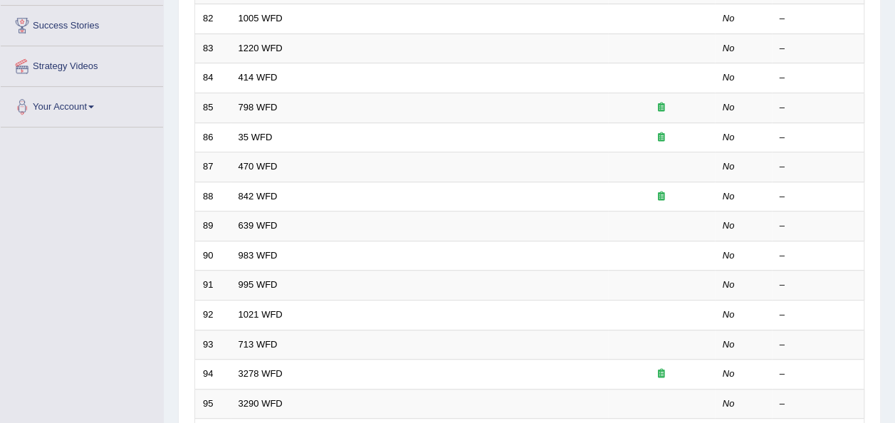
scroll to position [273, 0]
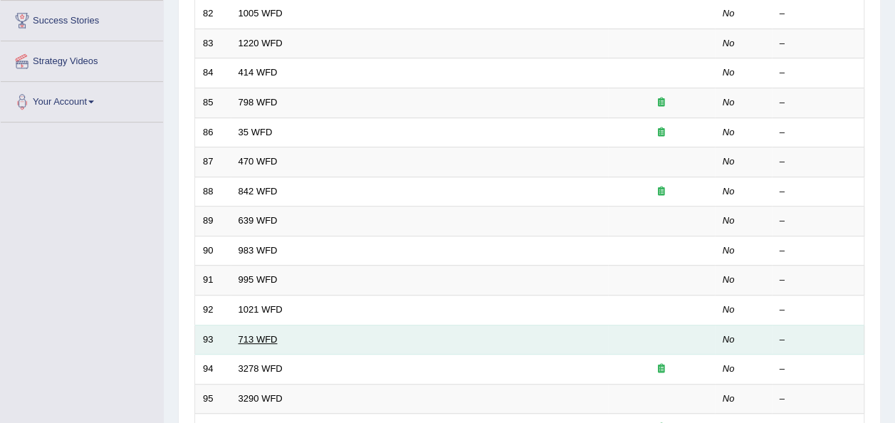
click at [256, 334] on link "713 WFD" at bounding box center [258, 339] width 39 height 11
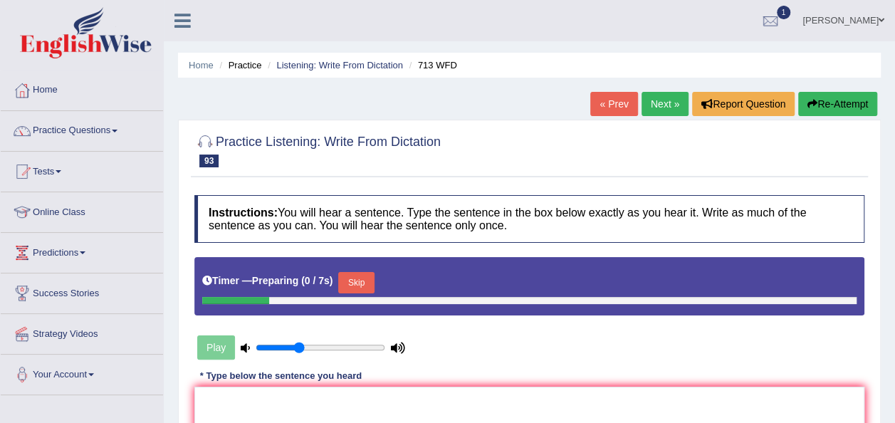
scroll to position [215, 0]
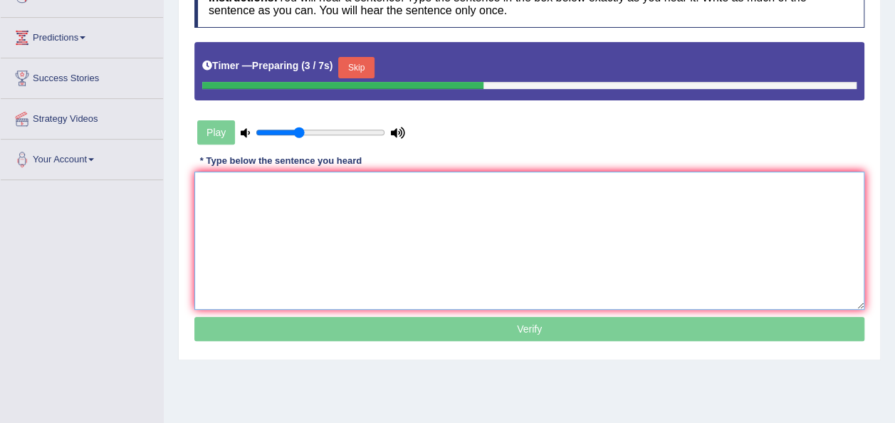
click at [372, 188] on textarea at bounding box center [529, 241] width 670 height 138
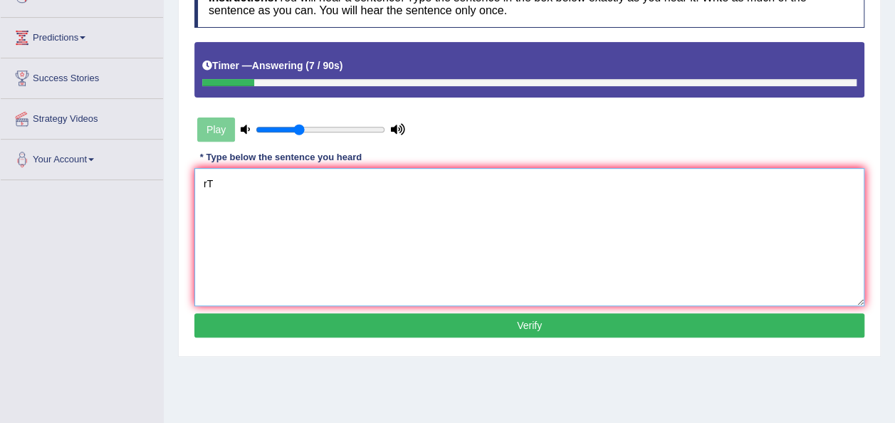
type textarea "r"
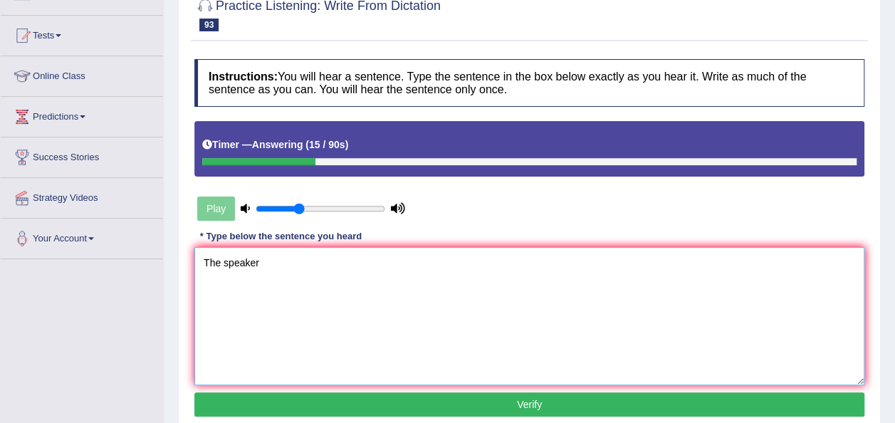
scroll to position [0, 0]
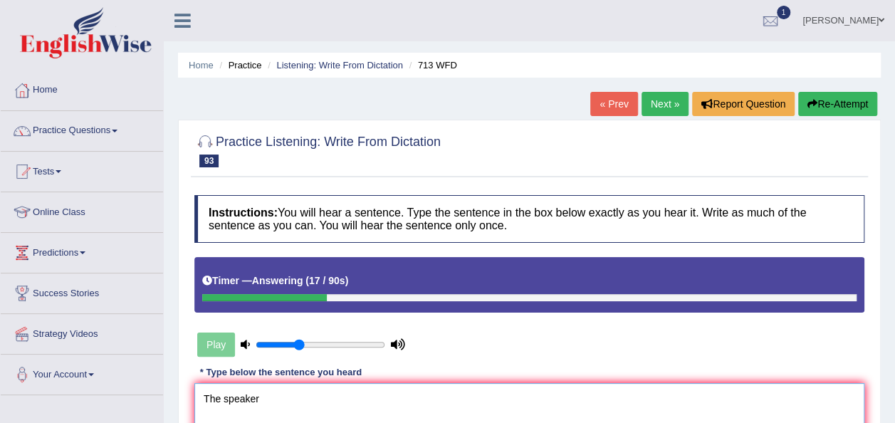
type textarea "The speaker"
click at [667, 109] on link "Next »" at bounding box center [665, 104] width 47 height 24
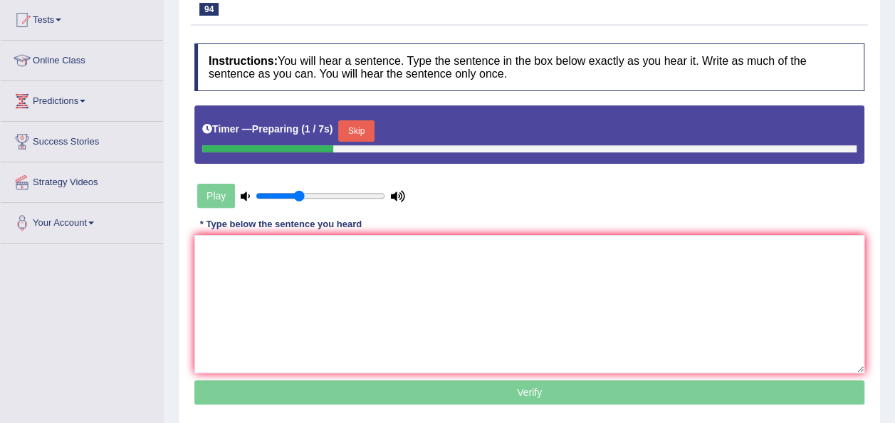
scroll to position [157, 0]
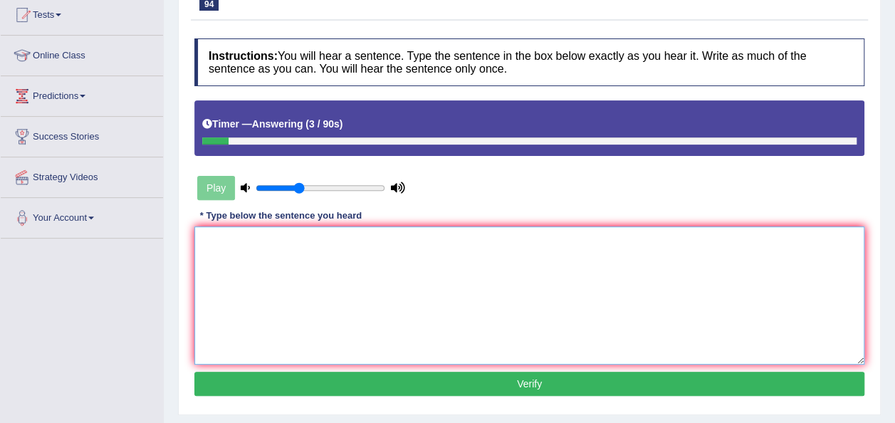
click at [476, 249] on textarea at bounding box center [529, 295] width 670 height 138
type textarea "i"
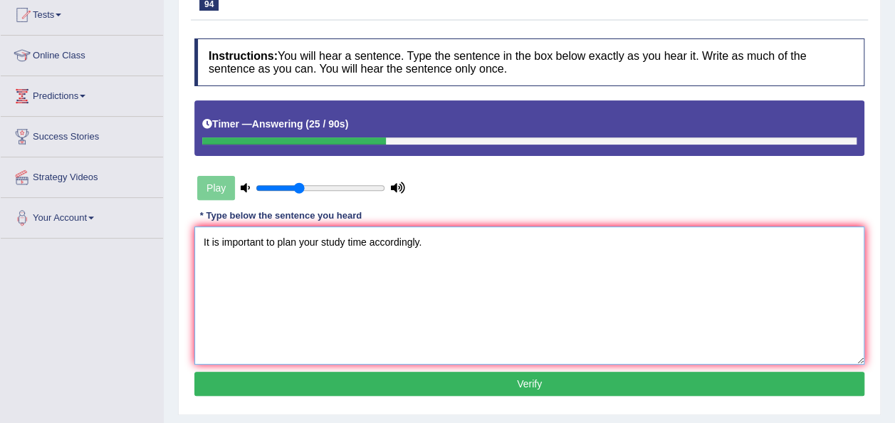
type textarea "It is important to plan your study time accordingly."
click at [418, 380] on button "Verify" at bounding box center [529, 384] width 670 height 24
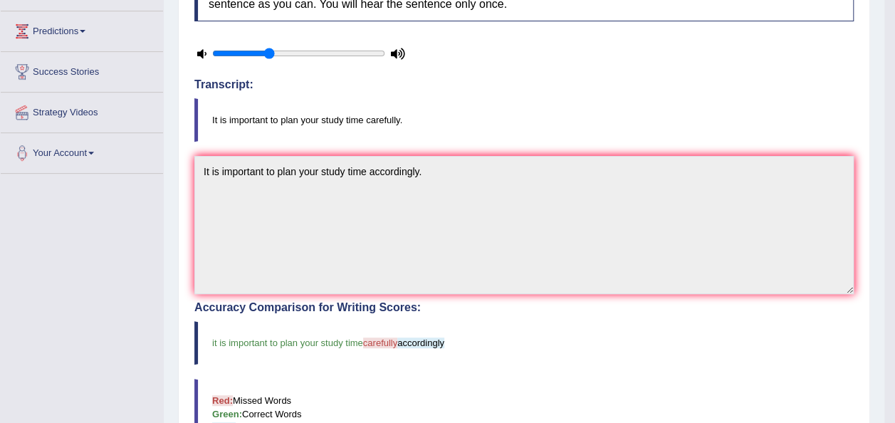
scroll to position [0, 0]
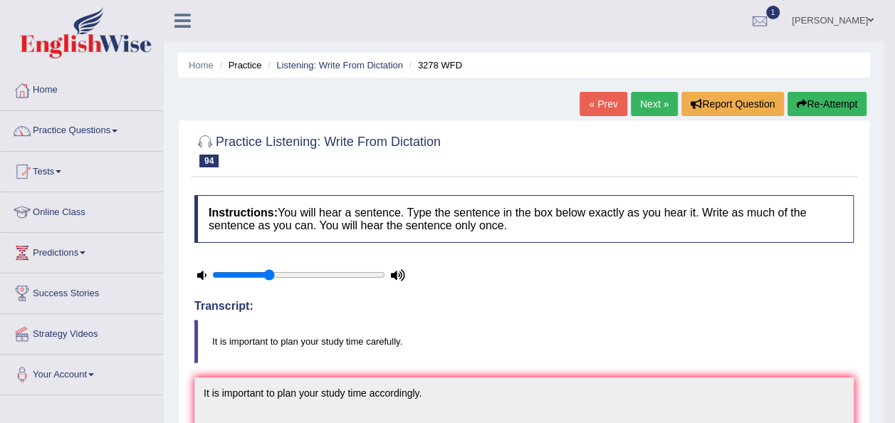
click at [644, 105] on link "Next »" at bounding box center [654, 104] width 47 height 24
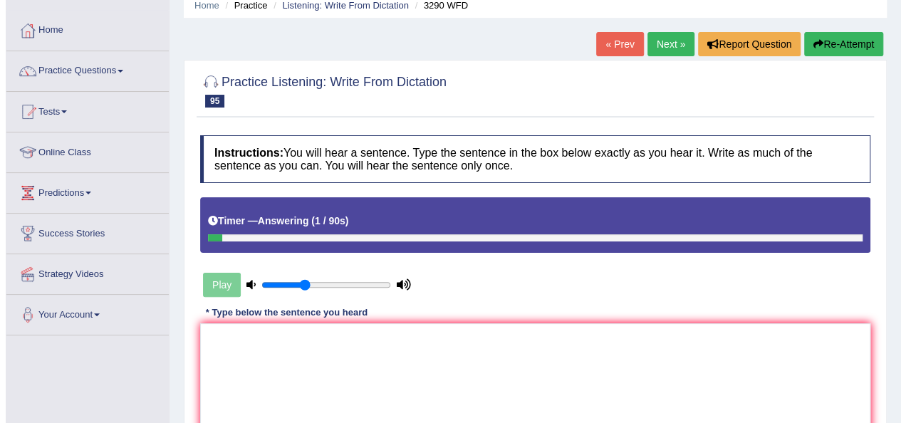
scroll to position [264, 0]
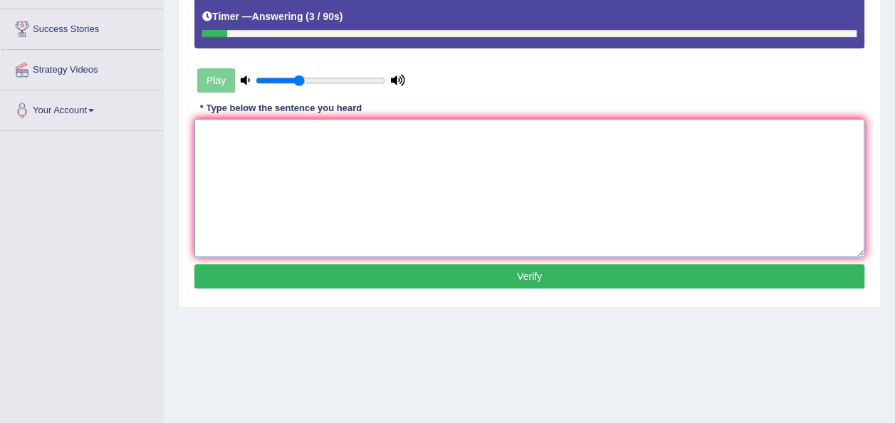
click at [516, 179] on textarea at bounding box center [529, 188] width 670 height 138
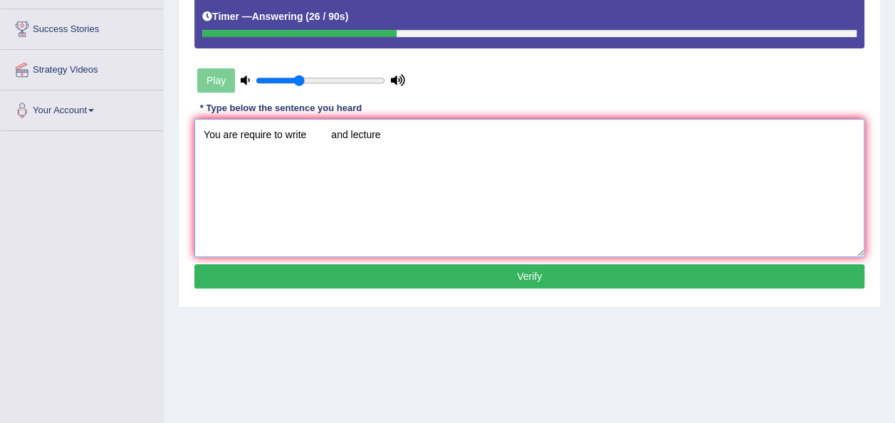
click at [320, 131] on textarea "You are require to write and lecture" at bounding box center [529, 188] width 670 height 138
click at [338, 132] on textarea "You are require to write report and lecture" at bounding box center [529, 188] width 670 height 138
click at [356, 132] on textarea "You are require to write report and lecture" at bounding box center [529, 188] width 670 height 138
click at [461, 141] on textarea "You are require to write report and attend weekly lecture" at bounding box center [529, 188] width 670 height 138
click at [333, 133] on textarea "You are require to write report and attend weekly lecture." at bounding box center [529, 188] width 670 height 138
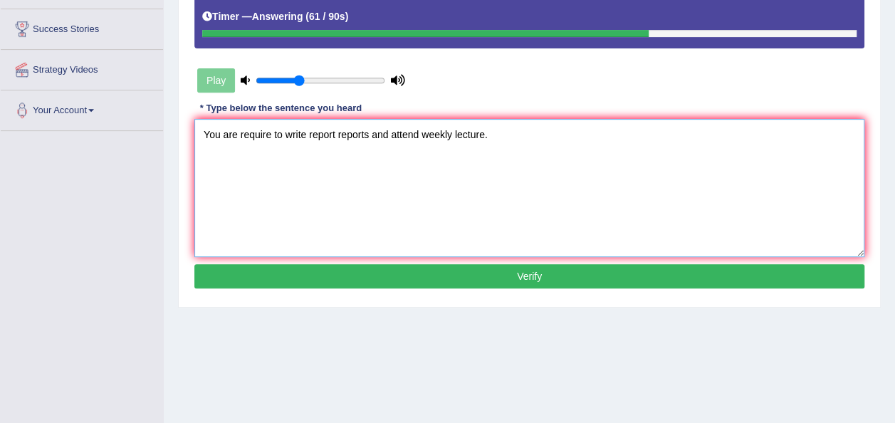
click at [482, 133] on textarea "You are require to write report reports and attend weekly lecture." at bounding box center [529, 188] width 670 height 138
type textarea "You are require to write report reports and attend weekly lecture lectures."
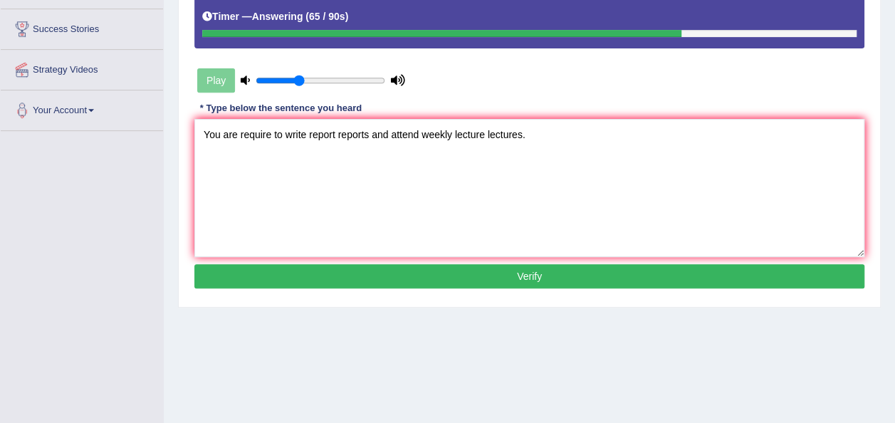
click at [480, 268] on button "Verify" at bounding box center [529, 276] width 670 height 24
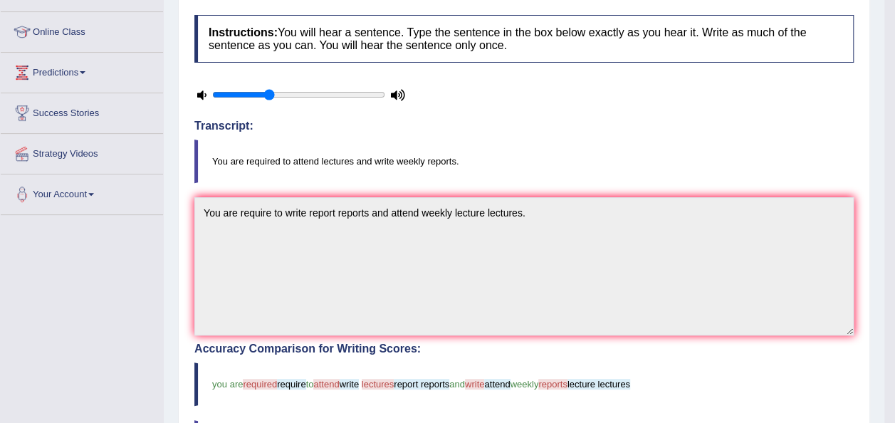
scroll to position [0, 0]
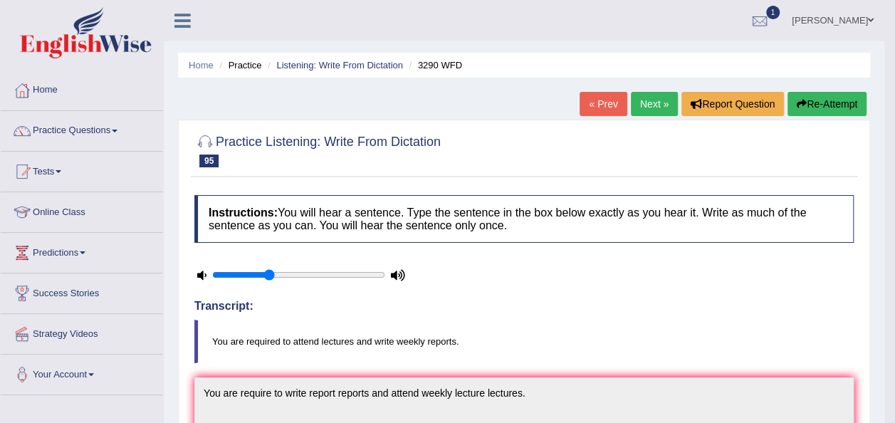
click at [635, 103] on link "Next »" at bounding box center [654, 104] width 47 height 24
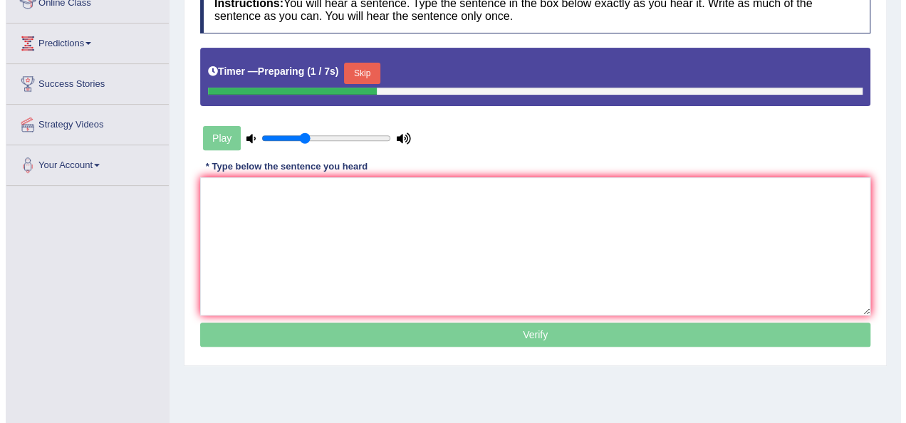
scroll to position [210, 0]
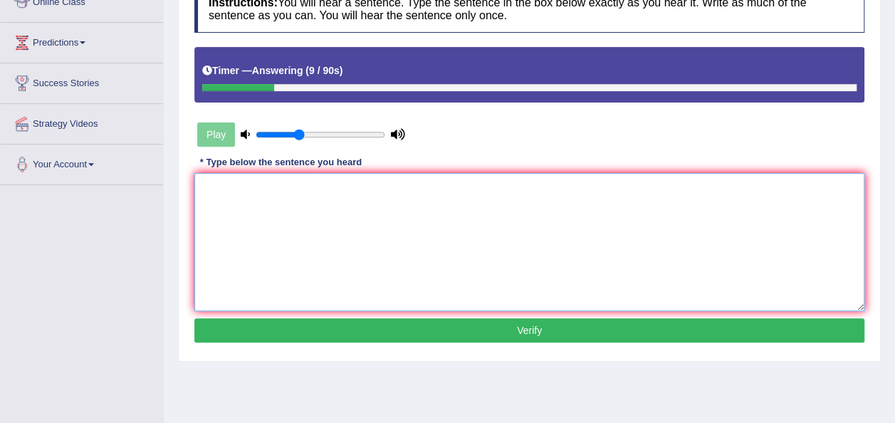
click at [486, 224] on textarea at bounding box center [529, 242] width 670 height 138
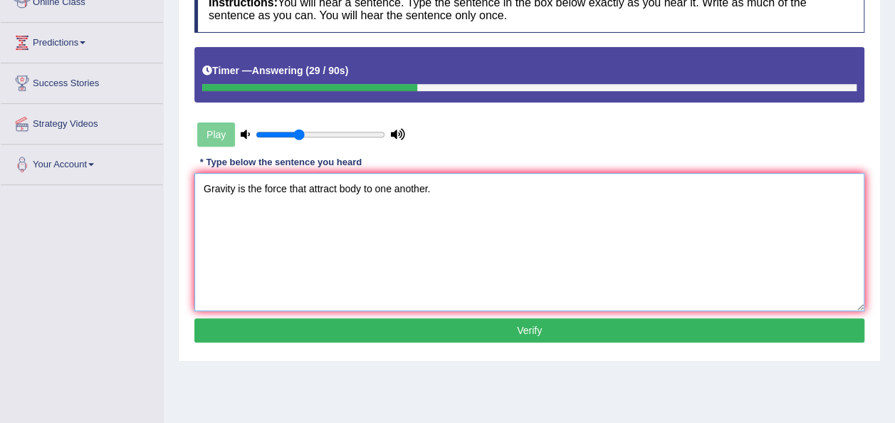
type textarea "Gravity is the force that attract body to one another."
click at [471, 332] on button "Verify" at bounding box center [529, 330] width 670 height 24
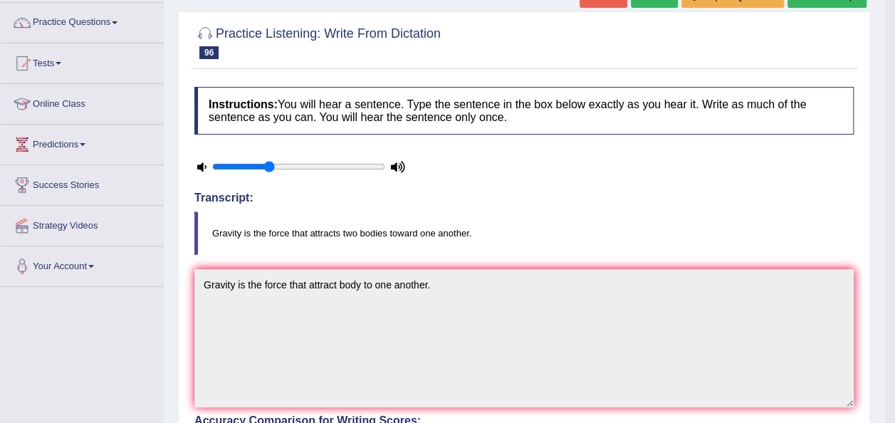
scroll to position [0, 0]
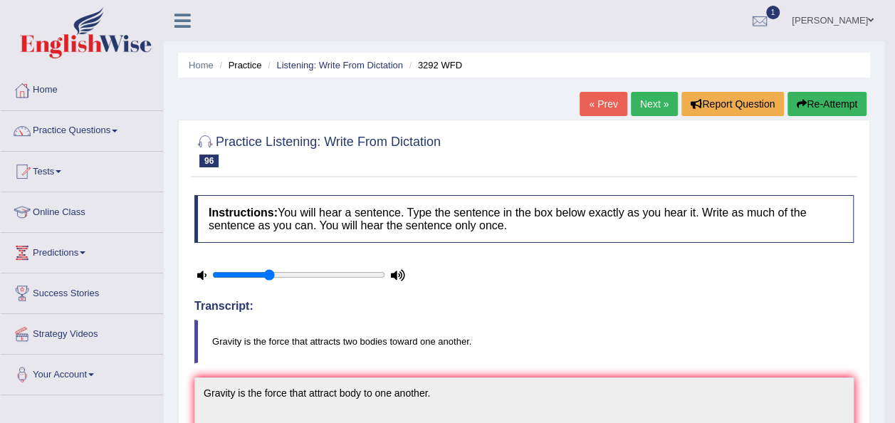
click at [657, 96] on link "Next »" at bounding box center [654, 104] width 47 height 24
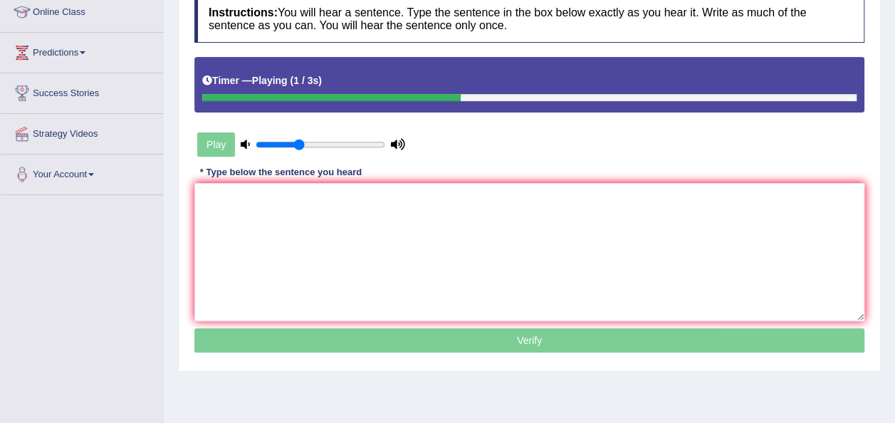
scroll to position [199, 0]
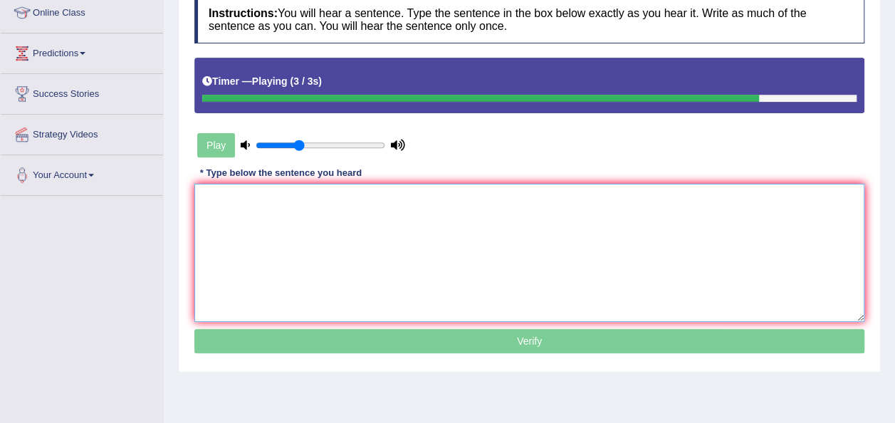
click at [523, 225] on textarea at bounding box center [529, 253] width 670 height 138
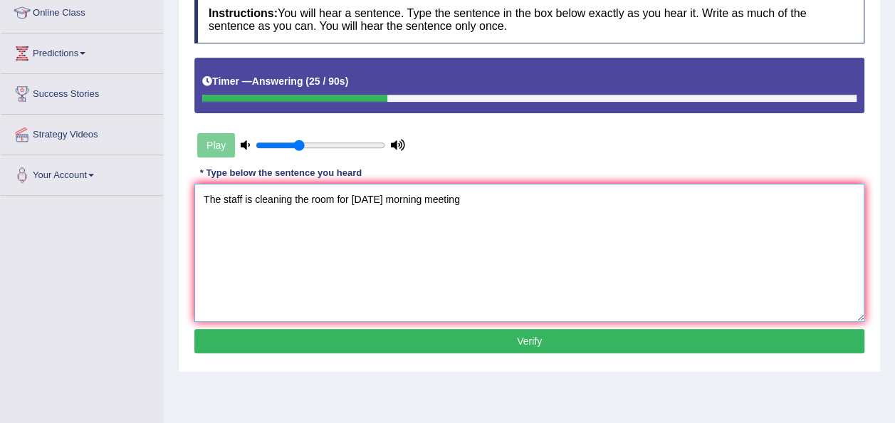
click at [481, 197] on textarea "The staff is cleaning the room for [DATE] morning meeting" at bounding box center [529, 253] width 670 height 138
type textarea "The staff is cleaning the room for [DATE] morning meeting meetings the an a sta…"
click at [543, 335] on button "Verify" at bounding box center [529, 341] width 670 height 24
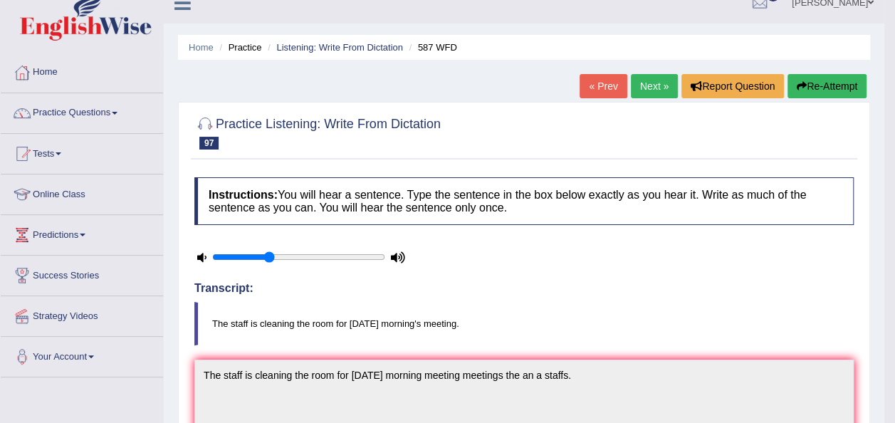
scroll to position [0, 0]
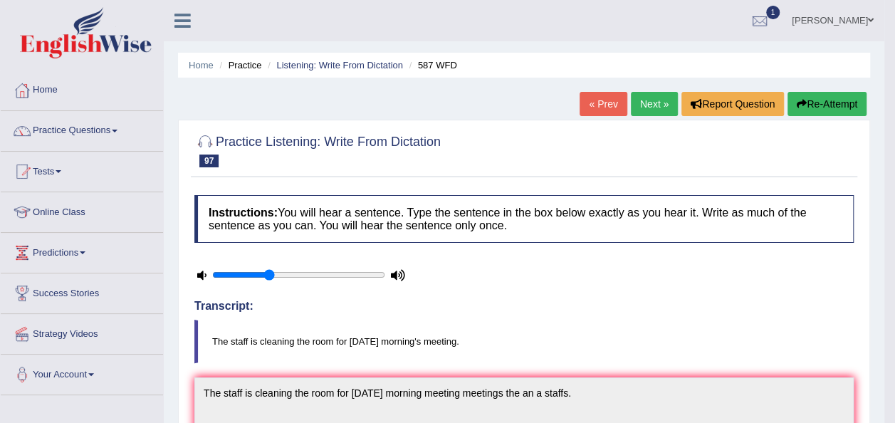
click at [647, 97] on link "Next »" at bounding box center [654, 104] width 47 height 24
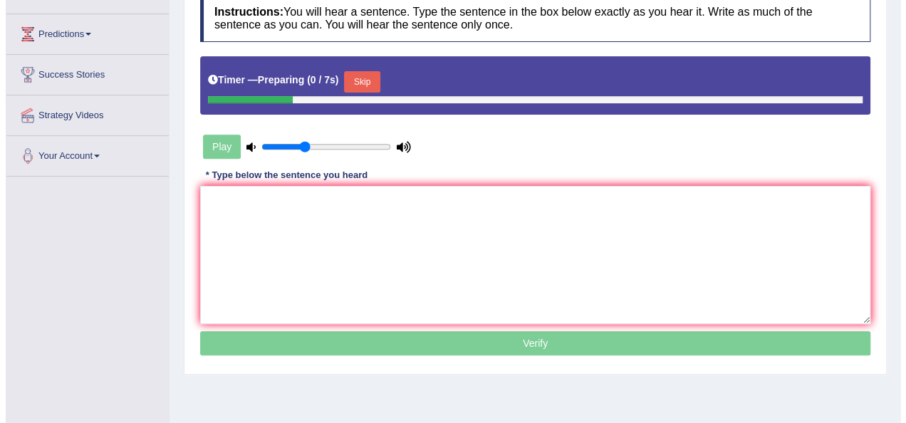
scroll to position [219, 0]
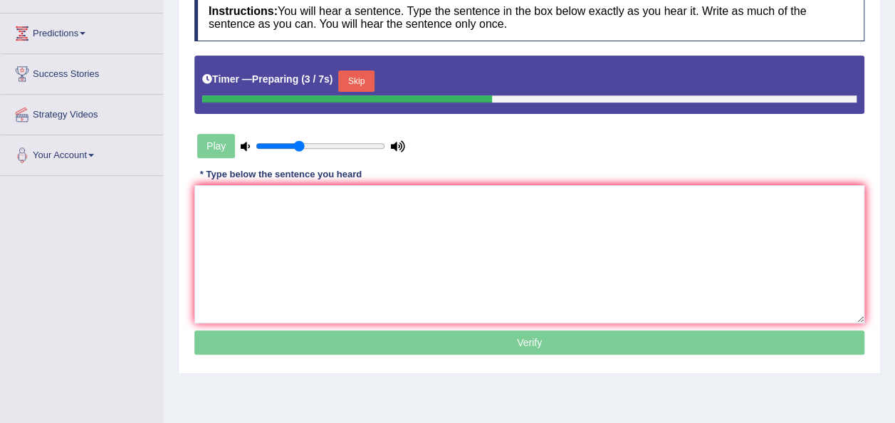
click at [348, 78] on button "Skip" at bounding box center [356, 81] width 36 height 21
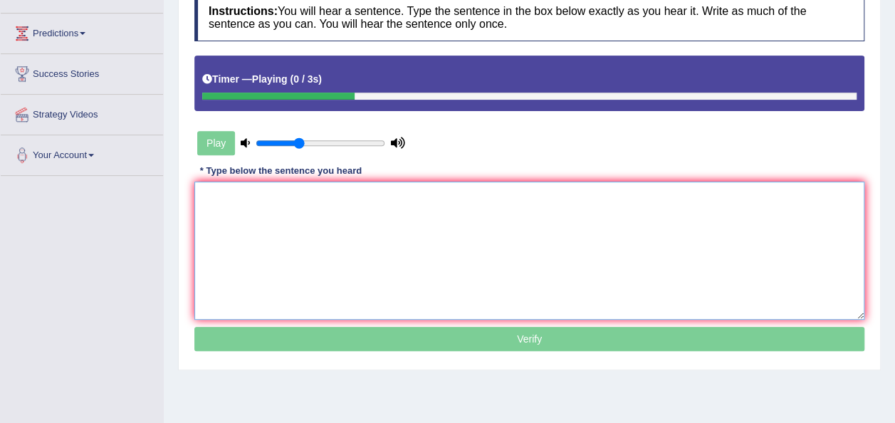
click at [309, 197] on textarea at bounding box center [529, 251] width 670 height 138
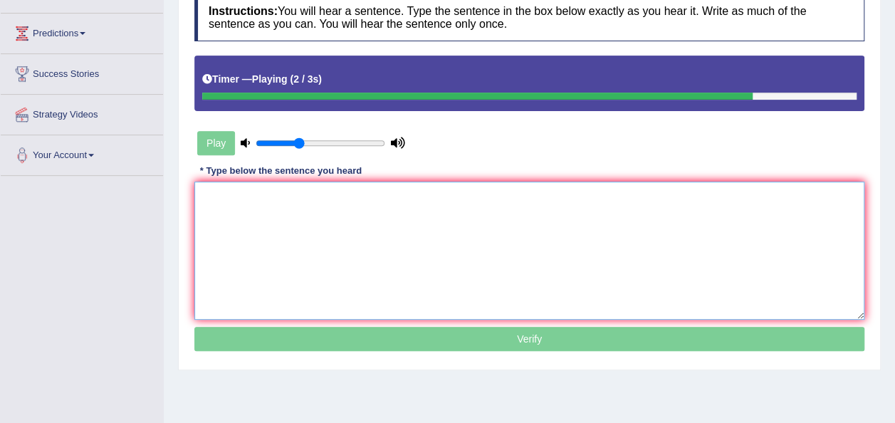
type textarea "s"
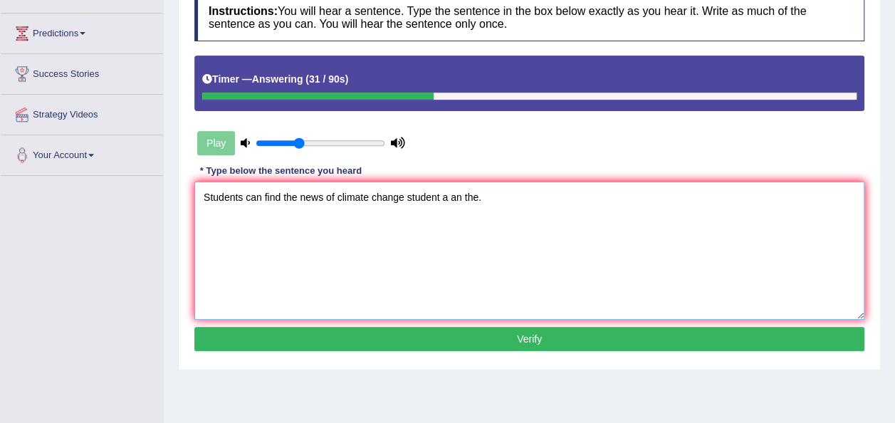
type textarea "Students can find the news of climate change student a an the."
click at [424, 344] on div "Instructions: You will hear a sentence. Type the sentence in the box below exac…" at bounding box center [529, 174] width 677 height 376
click at [424, 344] on button "Verify" at bounding box center [529, 339] width 670 height 24
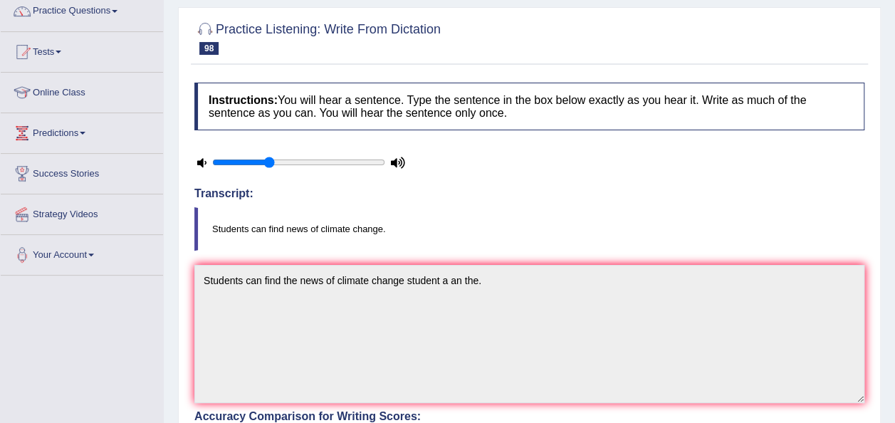
scroll to position [0, 0]
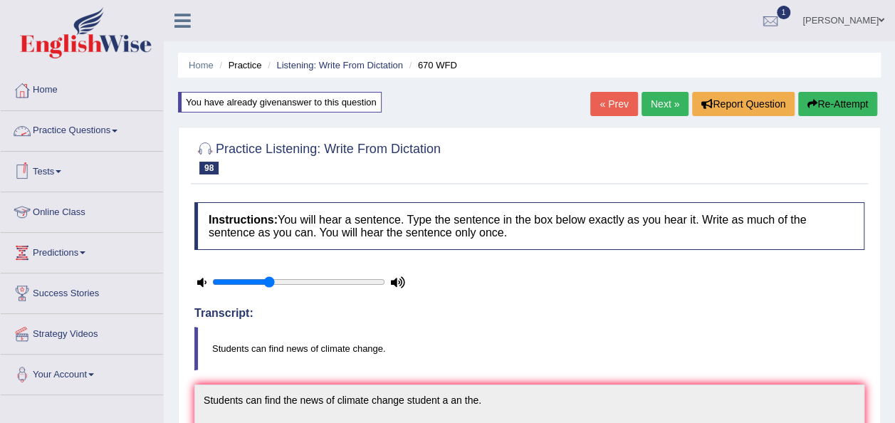
click at [113, 128] on link "Practice Questions" at bounding box center [82, 129] width 162 height 36
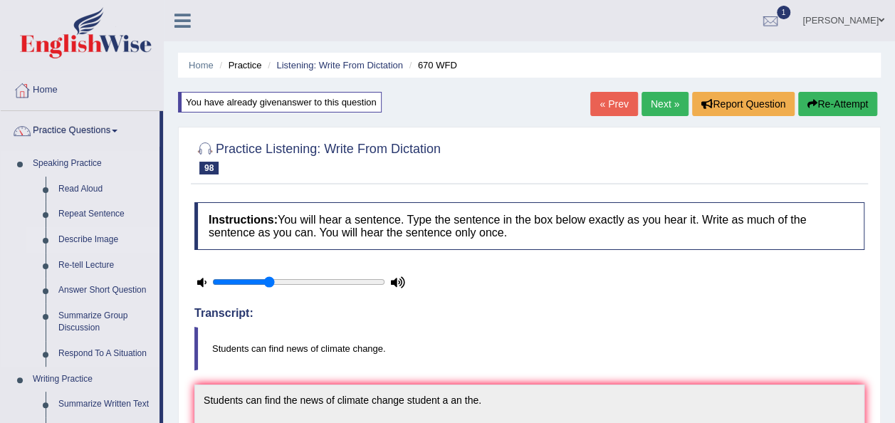
click at [99, 238] on link "Describe Image" at bounding box center [106, 240] width 108 height 26
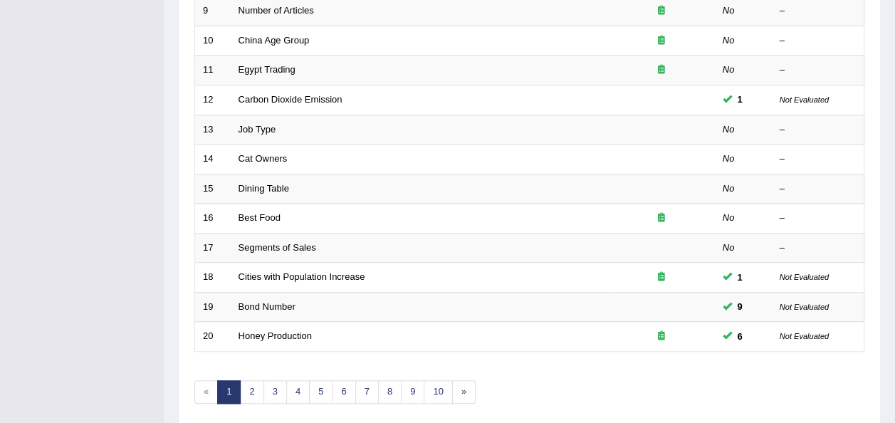
scroll to position [513, 0]
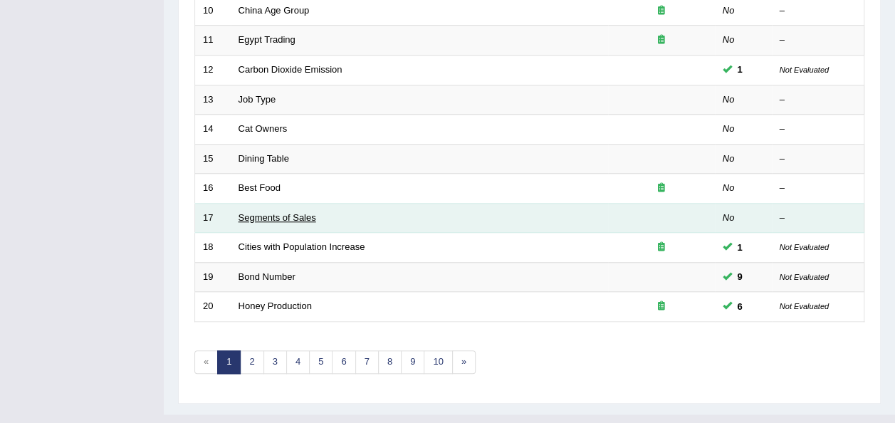
click at [286, 212] on link "Segments of Sales" at bounding box center [278, 217] width 78 height 11
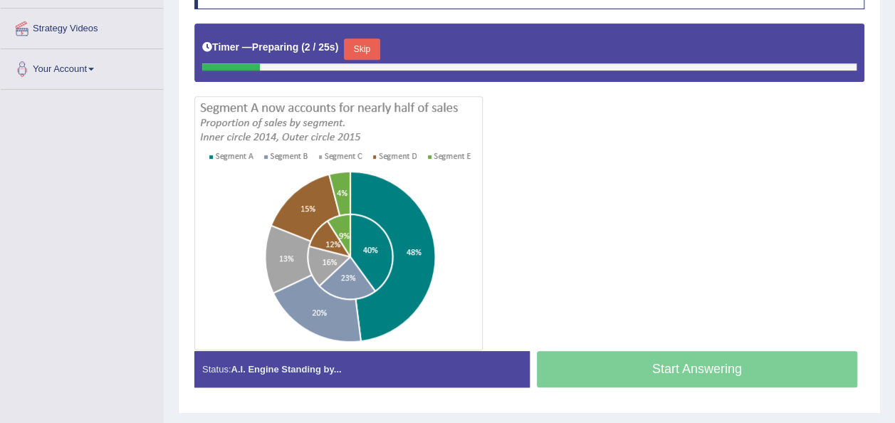
scroll to position [306, 0]
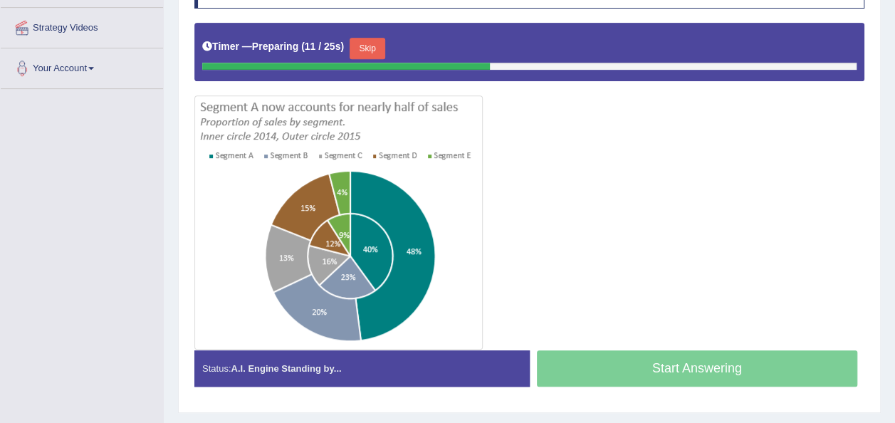
click at [370, 49] on button "Skip" at bounding box center [368, 48] width 36 height 21
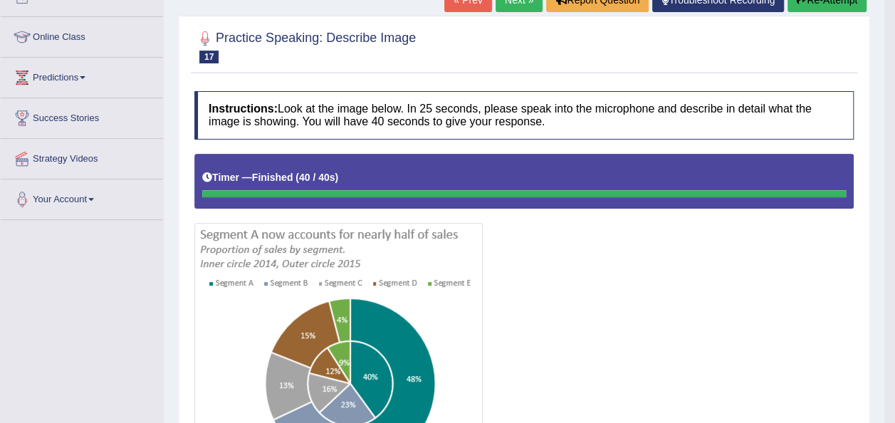
scroll to position [0, 0]
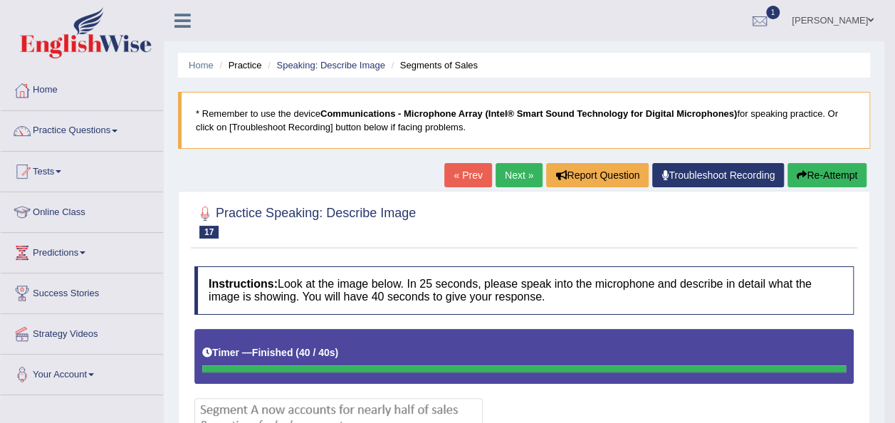
click at [516, 177] on link "Next »" at bounding box center [519, 175] width 47 height 24
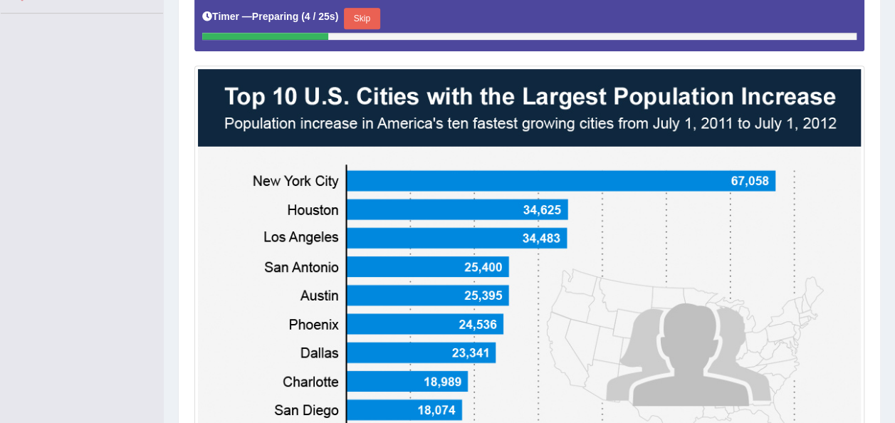
scroll to position [343, 0]
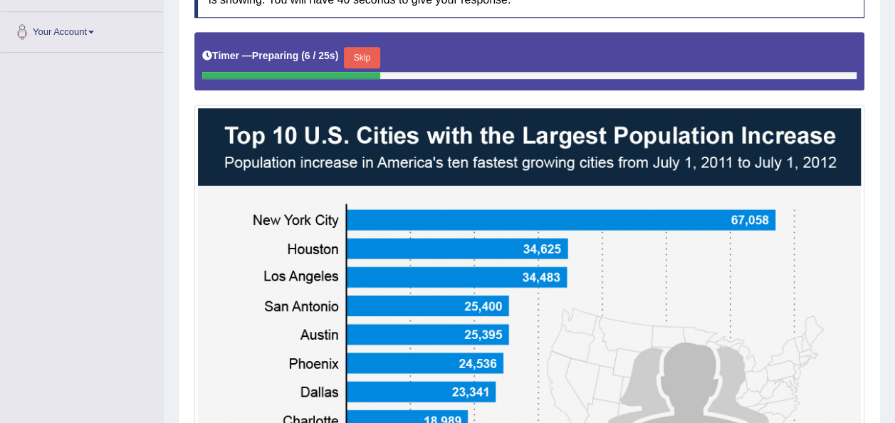
click at [364, 63] on button "Skip" at bounding box center [362, 57] width 36 height 21
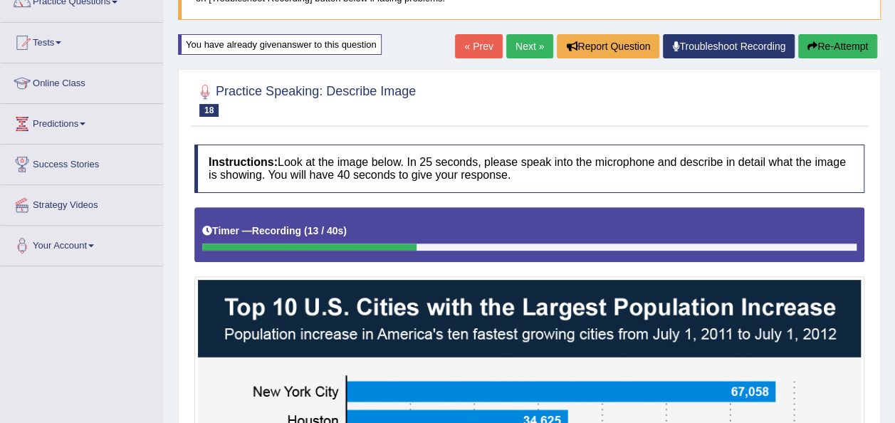
scroll to position [128, 0]
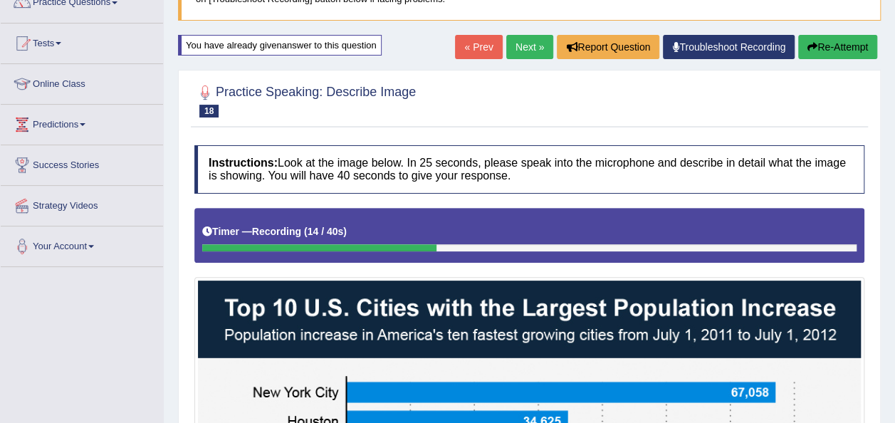
click at [512, 53] on link "Next »" at bounding box center [529, 47] width 47 height 24
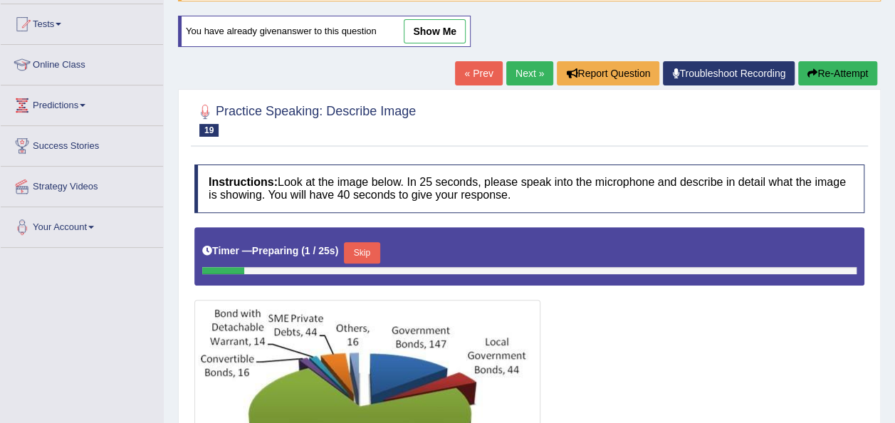
scroll to position [147, 0]
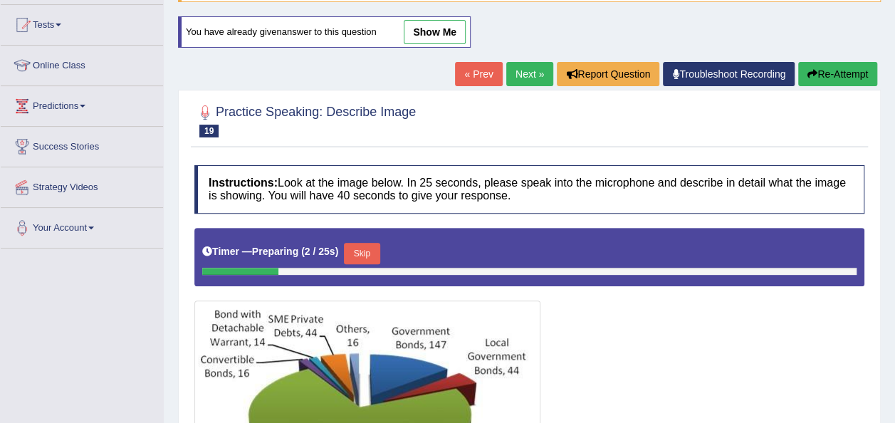
click at [524, 66] on link "Next »" at bounding box center [529, 74] width 47 height 24
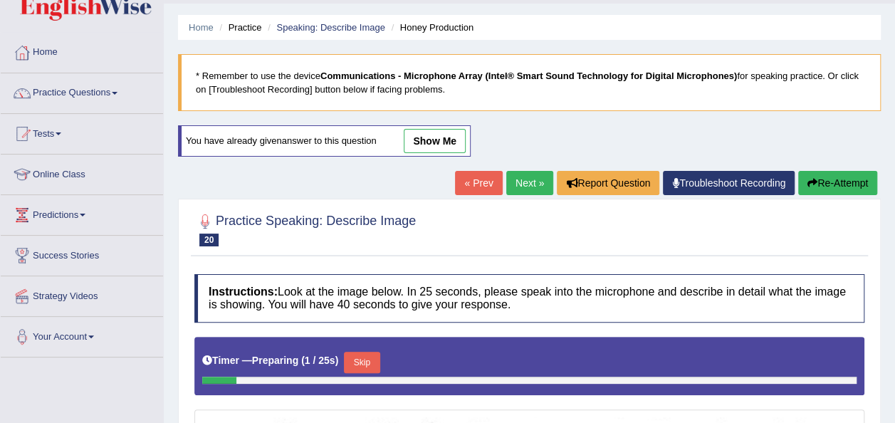
scroll to position [33, 0]
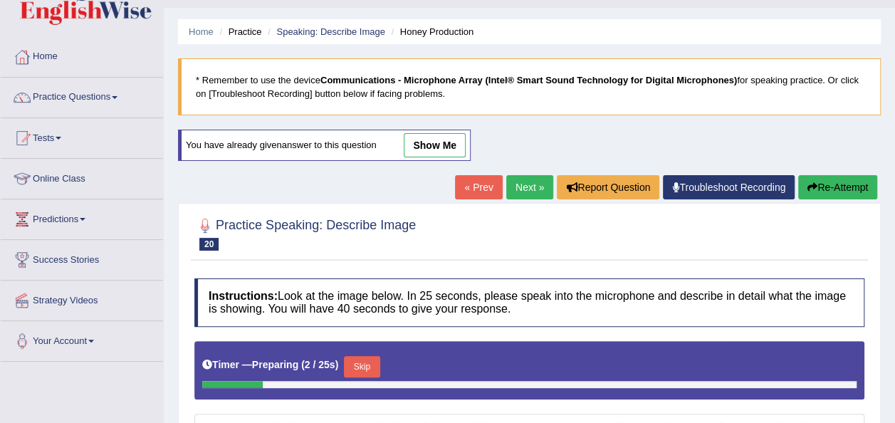
click at [526, 182] on link "Next »" at bounding box center [529, 187] width 47 height 24
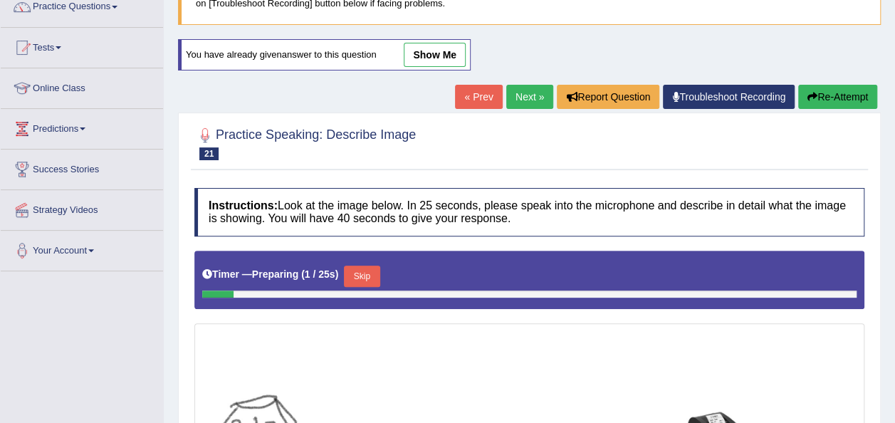
scroll to position [121, 0]
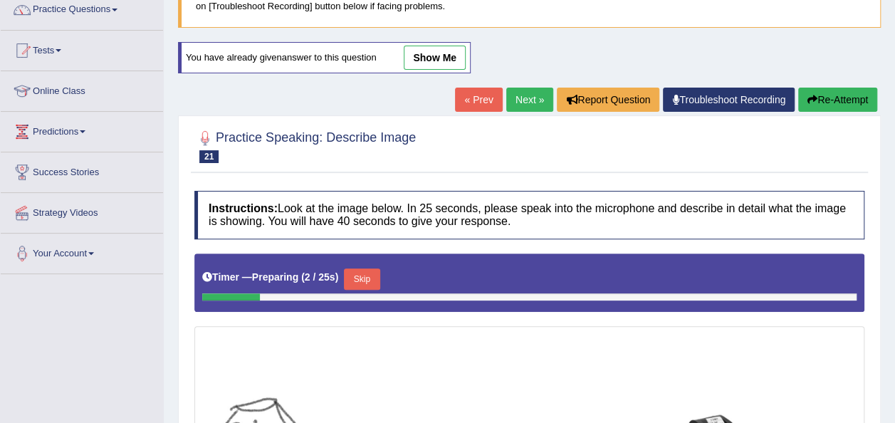
click at [530, 100] on link "Next »" at bounding box center [529, 100] width 47 height 24
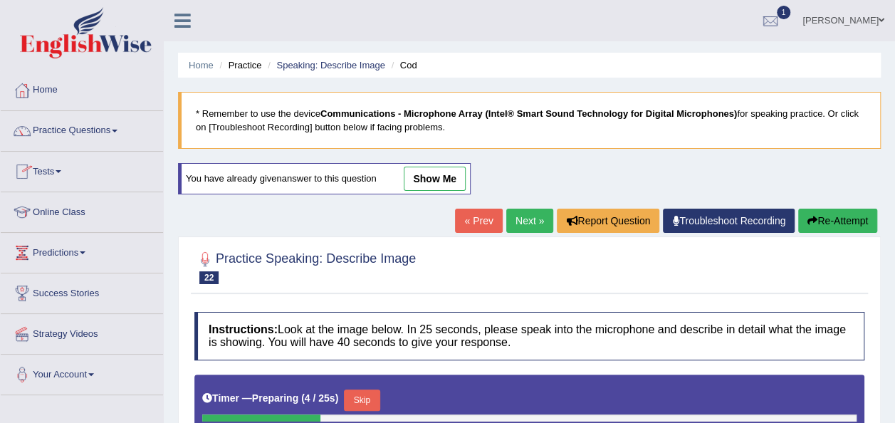
click at [102, 147] on li "Practice Questions Speaking Practice Read Aloud Repeat Sentence Describe Image …" at bounding box center [82, 131] width 162 height 41
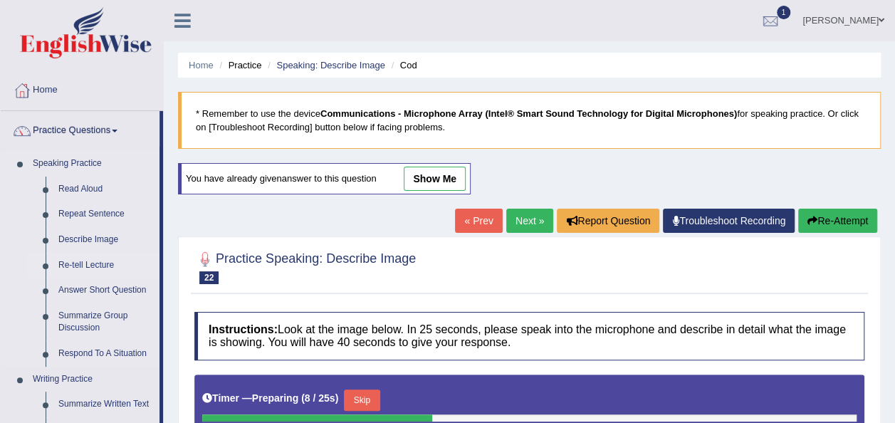
click at [97, 259] on link "Re-tell Lecture" at bounding box center [106, 266] width 108 height 26
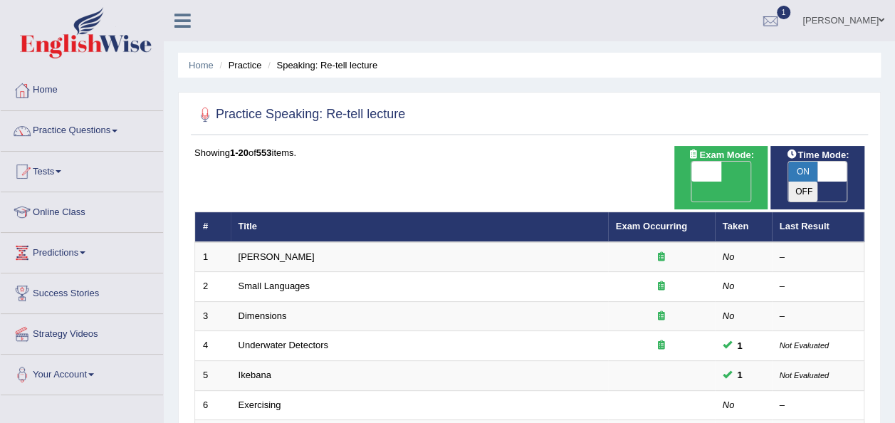
drag, startPoint x: 0, startPoint y: 0, endPoint x: 97, endPoint y: 259, distance: 276.7
click at [97, 259] on link "Predictions" at bounding box center [82, 251] width 162 height 36
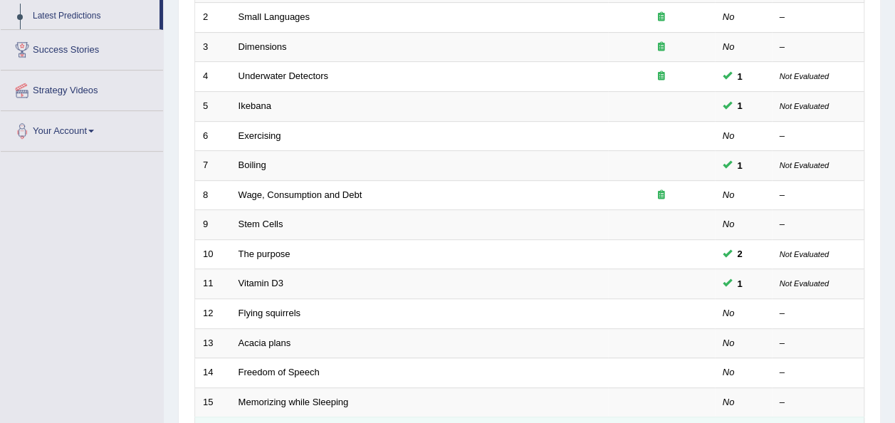
scroll to position [513, 0]
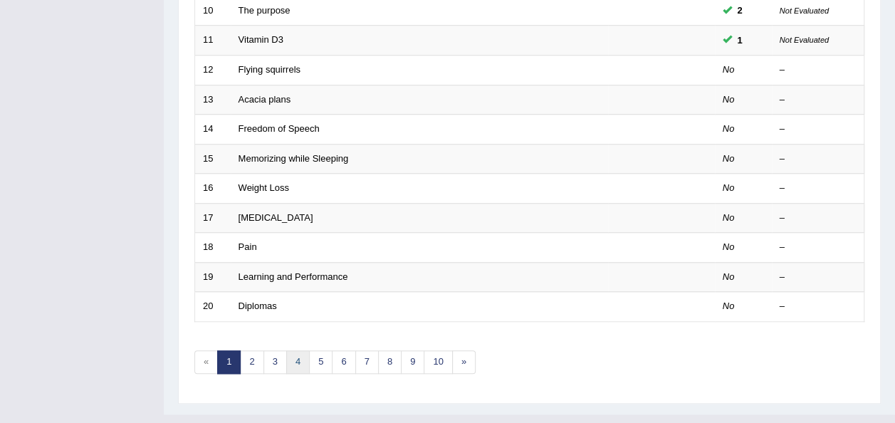
click at [301, 350] on link "4" at bounding box center [298, 362] width 24 height 24
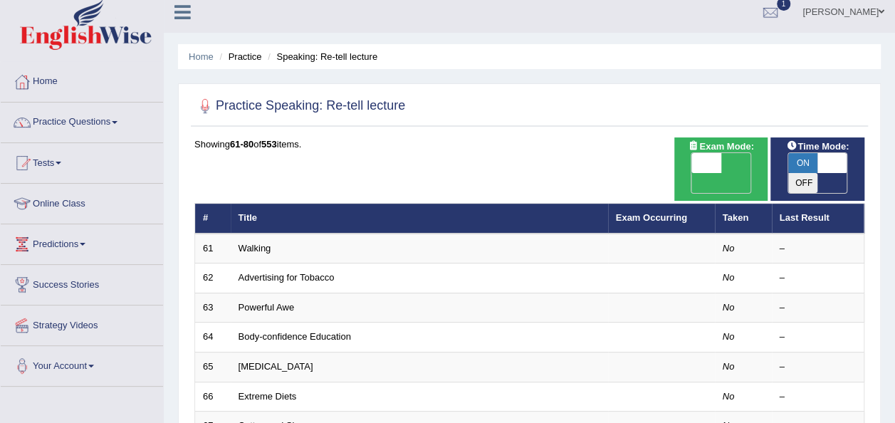
scroll to position [7, 0]
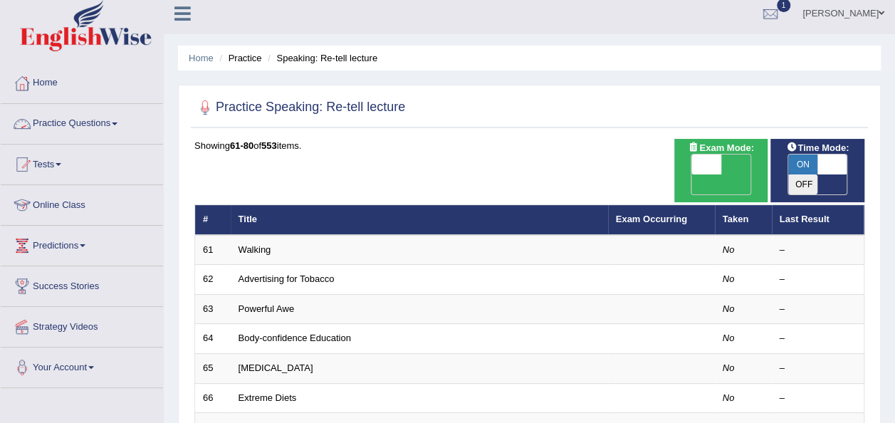
click at [105, 118] on link "Practice Questions" at bounding box center [82, 122] width 162 height 36
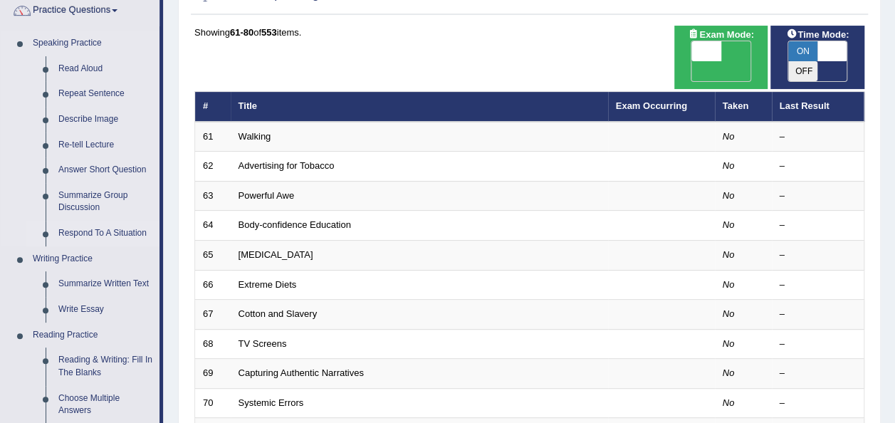
scroll to position [124, 0]
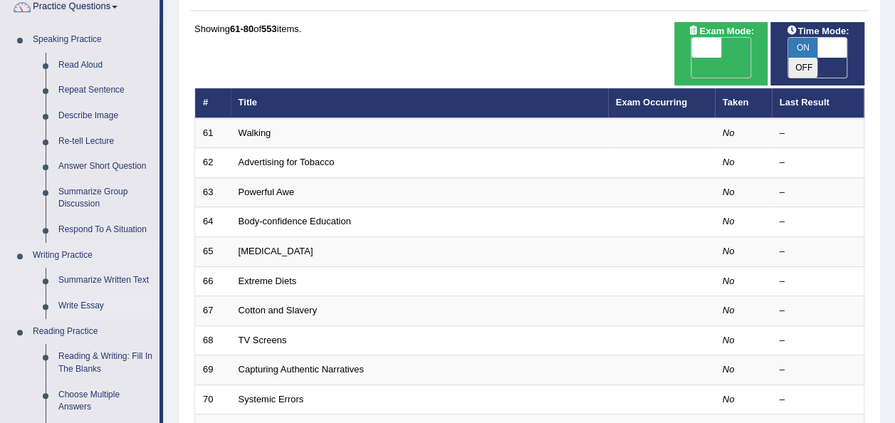
click at [87, 305] on link "Write Essay" at bounding box center [106, 306] width 108 height 26
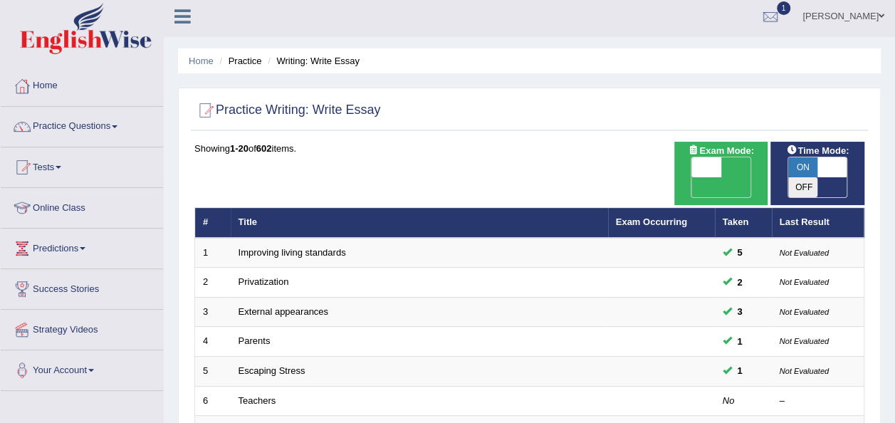
scroll to position [6, 0]
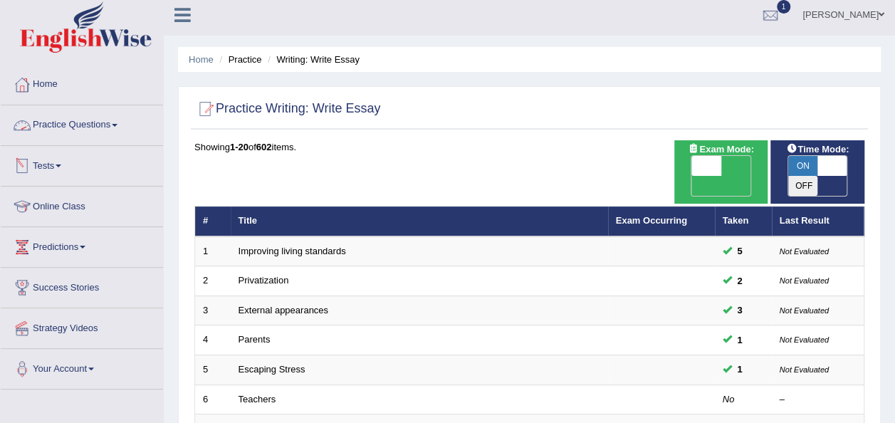
click at [115, 118] on link "Practice Questions" at bounding box center [82, 123] width 162 height 36
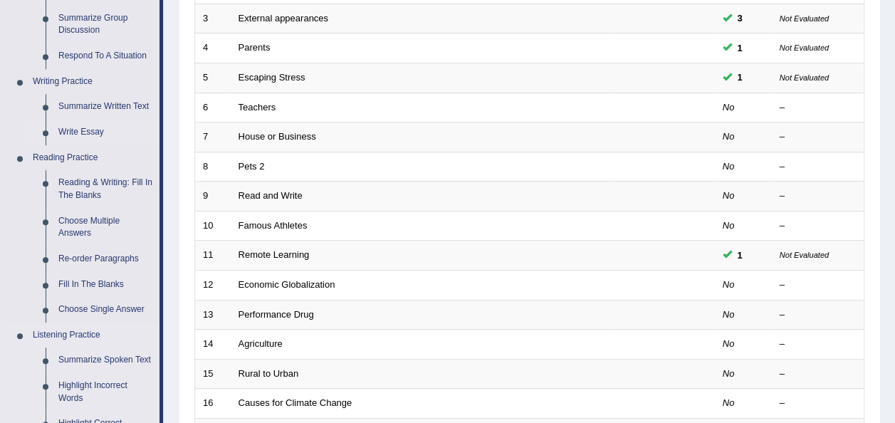
scroll to position [297, 0]
click at [85, 129] on link "Write Essay" at bounding box center [106, 133] width 108 height 26
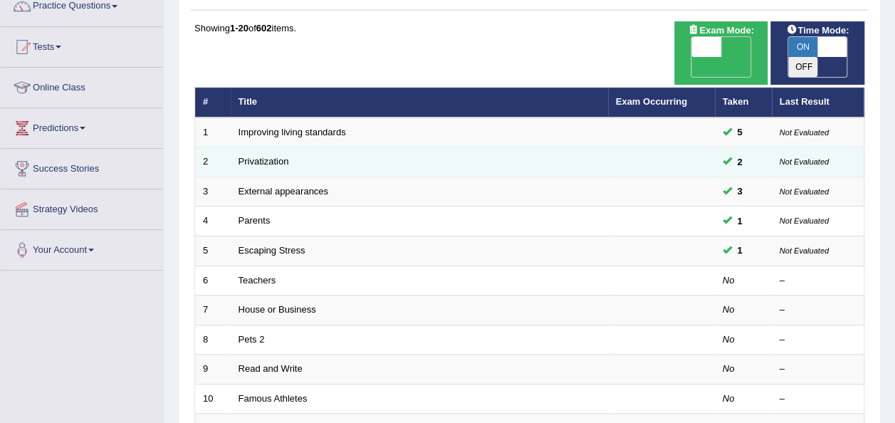
scroll to position [125, 0]
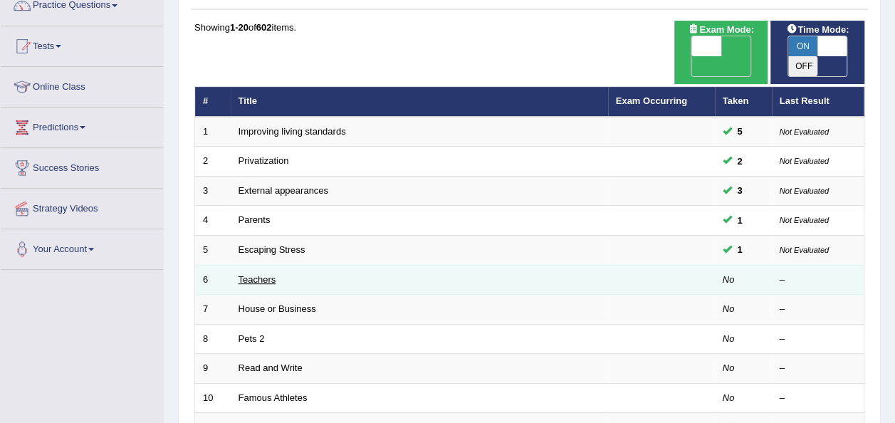
click at [259, 274] on link "Teachers" at bounding box center [258, 279] width 38 height 11
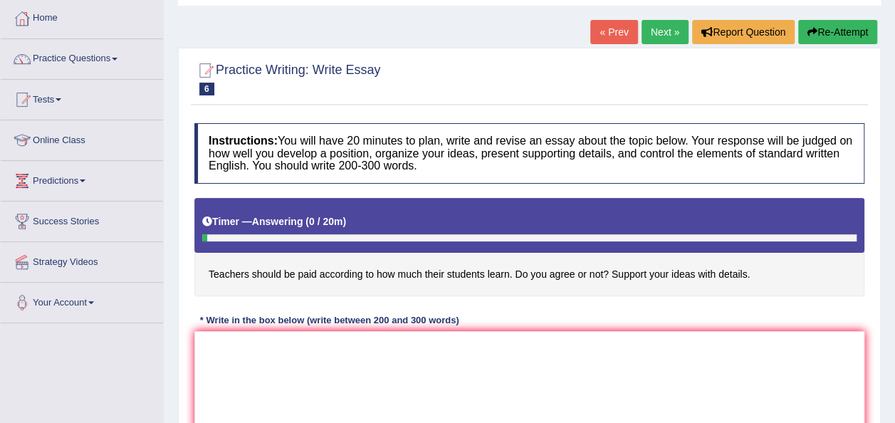
scroll to position [68, 0]
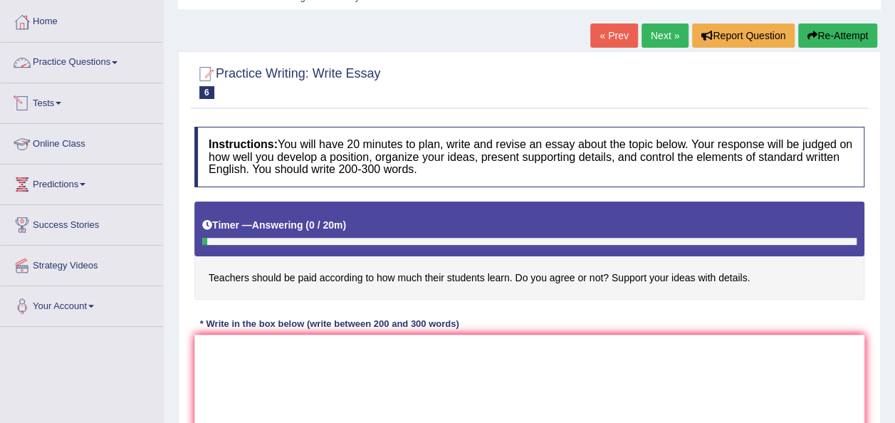
click at [67, 68] on link "Practice Questions" at bounding box center [82, 61] width 162 height 36
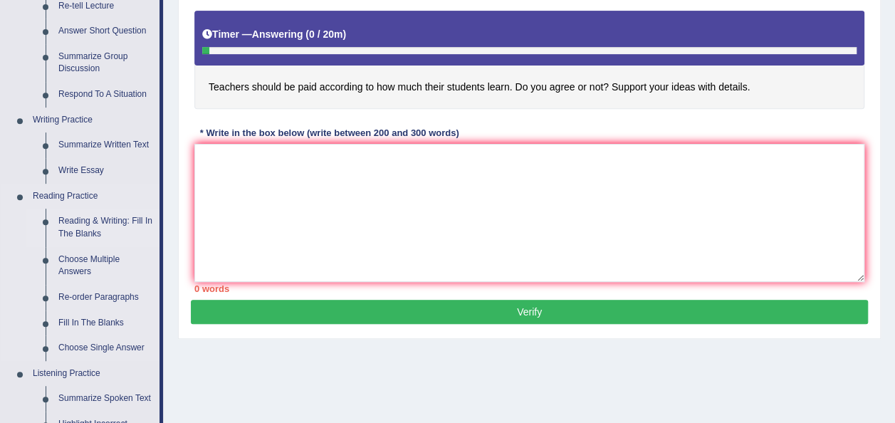
scroll to position [306, 0]
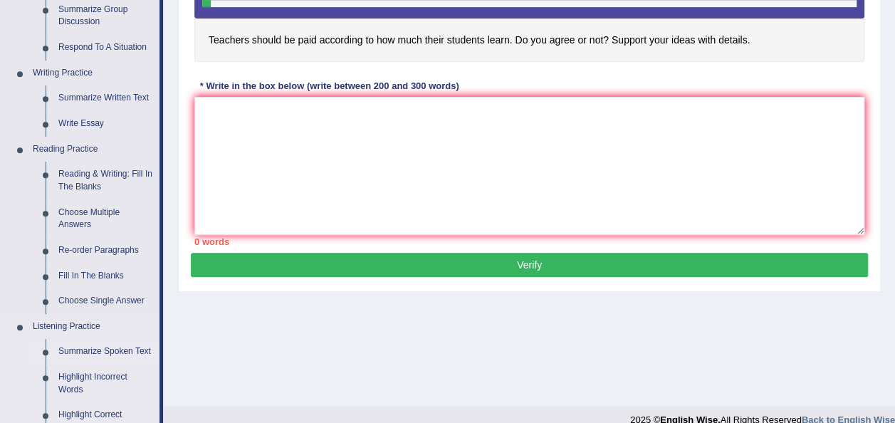
click at [114, 348] on link "Summarize Spoken Text" at bounding box center [106, 352] width 108 height 26
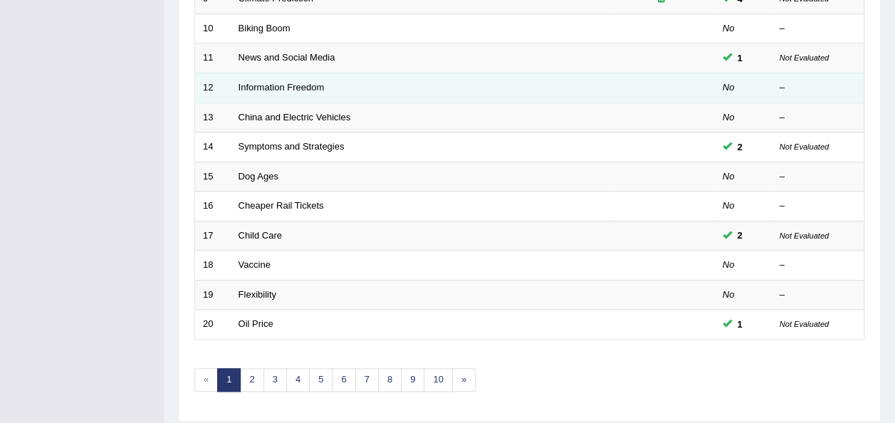
scroll to position [513, 0]
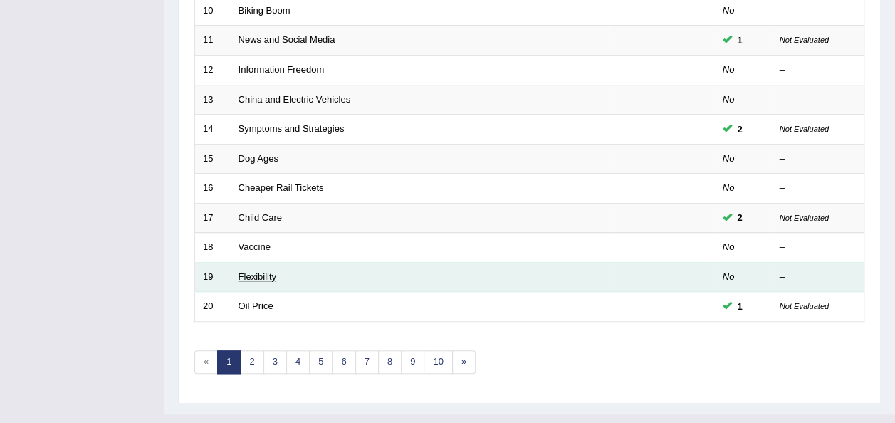
click at [254, 271] on link "Flexibility" at bounding box center [258, 276] width 38 height 11
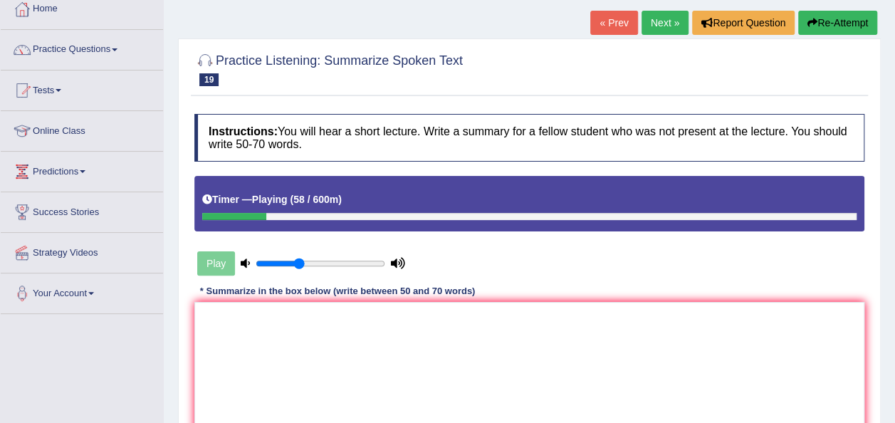
scroll to position [78, 0]
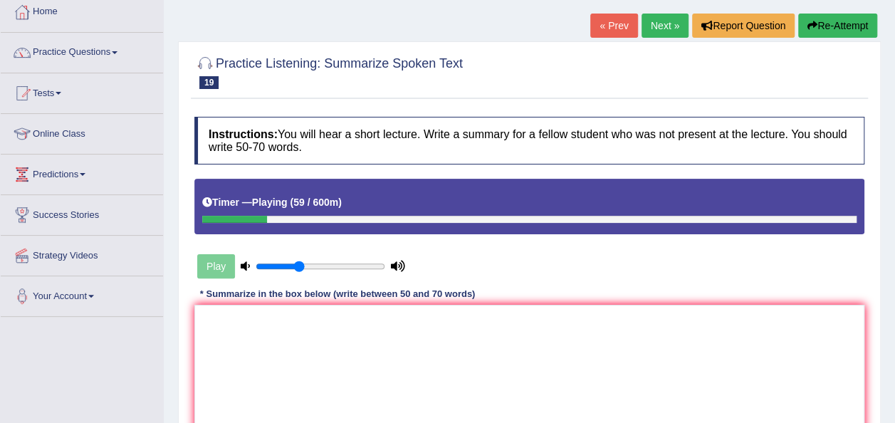
click at [649, 21] on link "Next »" at bounding box center [665, 26] width 47 height 24
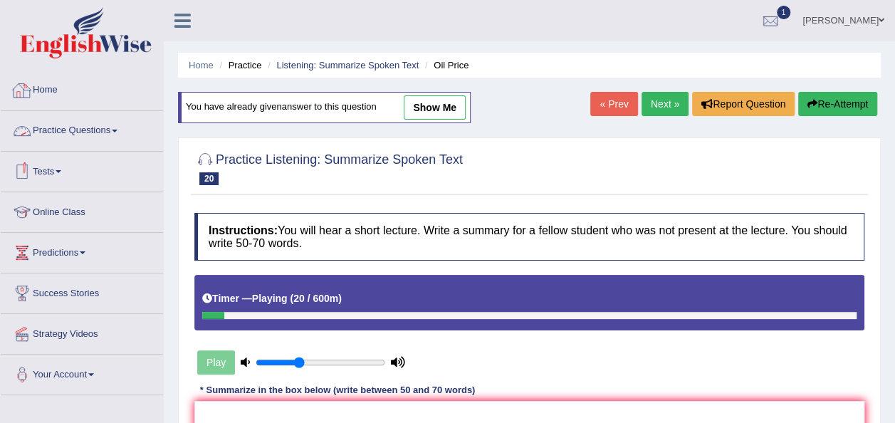
click at [110, 123] on link "Practice Questions" at bounding box center [82, 129] width 162 height 36
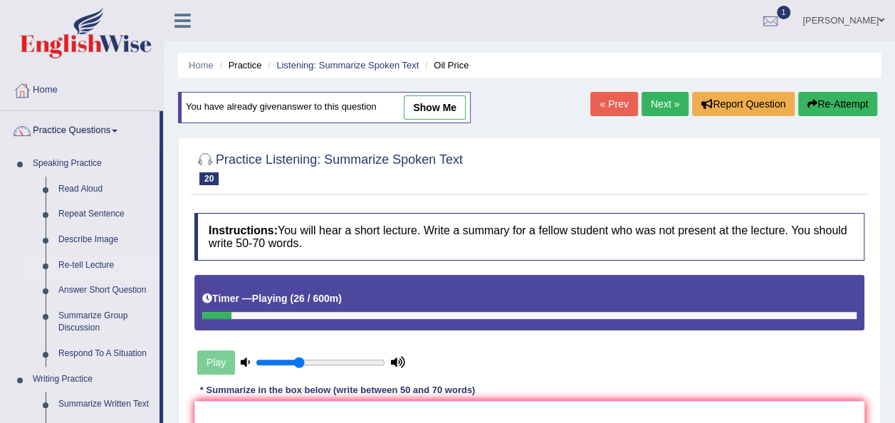
click at [108, 259] on link "Re-tell Lecture" at bounding box center [106, 266] width 108 height 26
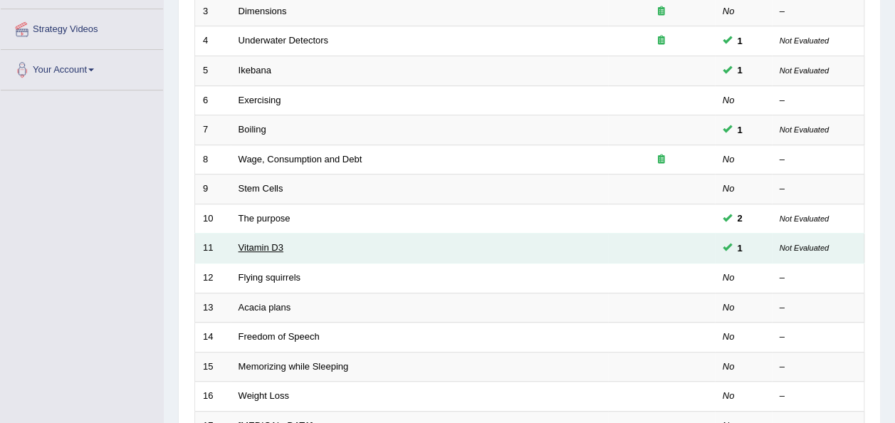
scroll to position [306, 0]
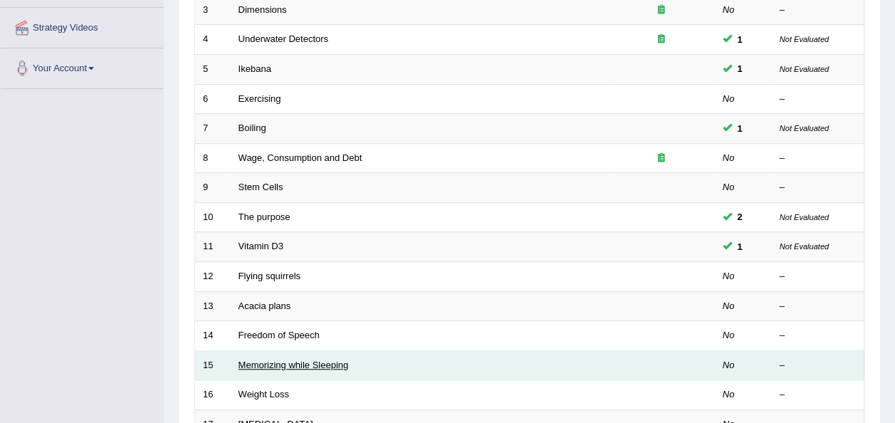
click at [283, 360] on link "Memorizing while Sleeping" at bounding box center [294, 365] width 110 height 11
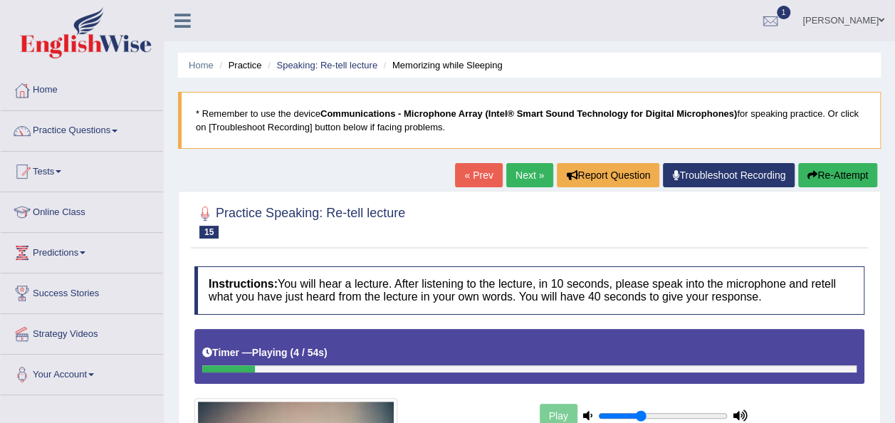
click at [540, 177] on link "Next »" at bounding box center [529, 175] width 47 height 24
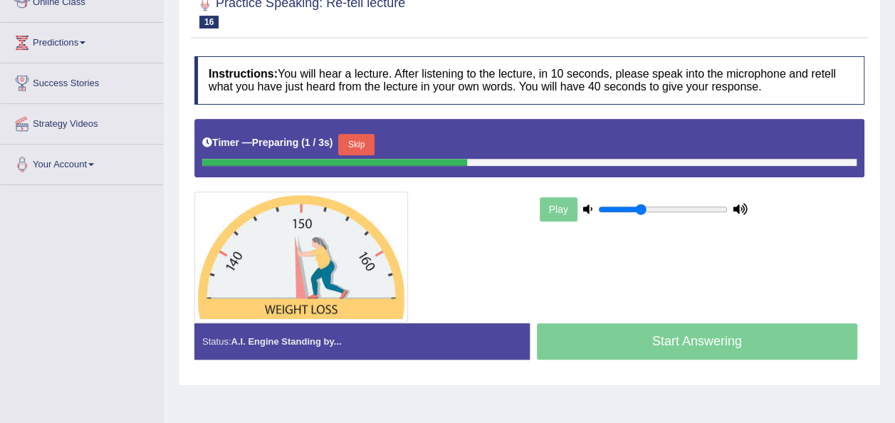
scroll to position [277, 0]
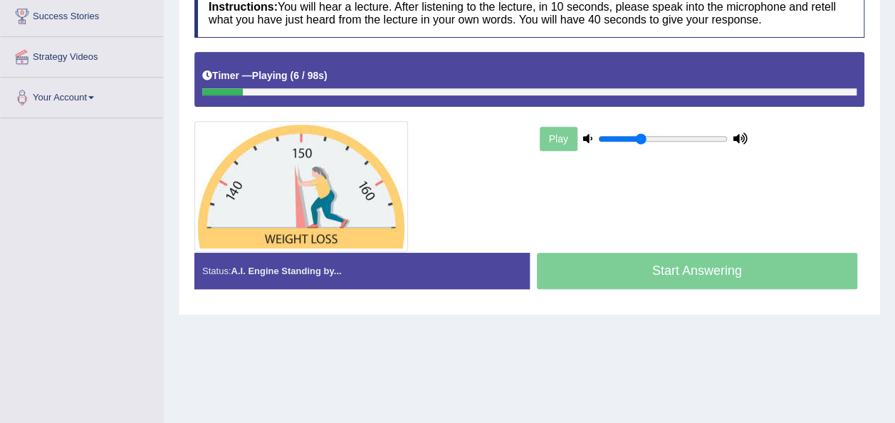
click at [540, 177] on div "Play" at bounding box center [529, 152] width 684 height 200
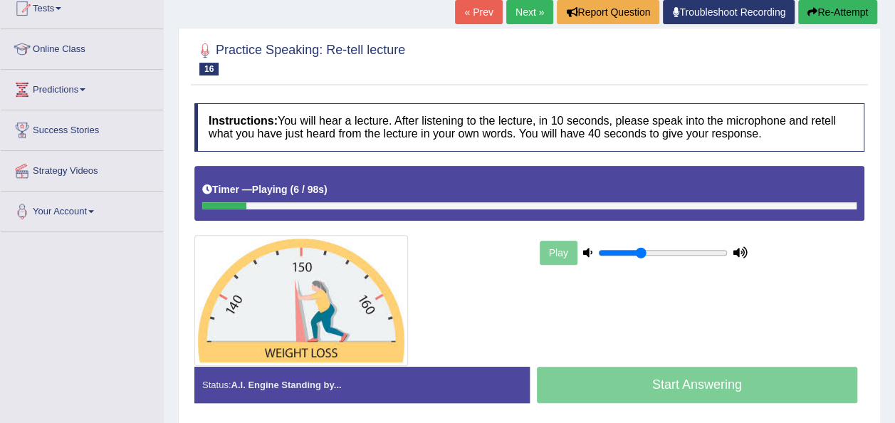
scroll to position [162, 0]
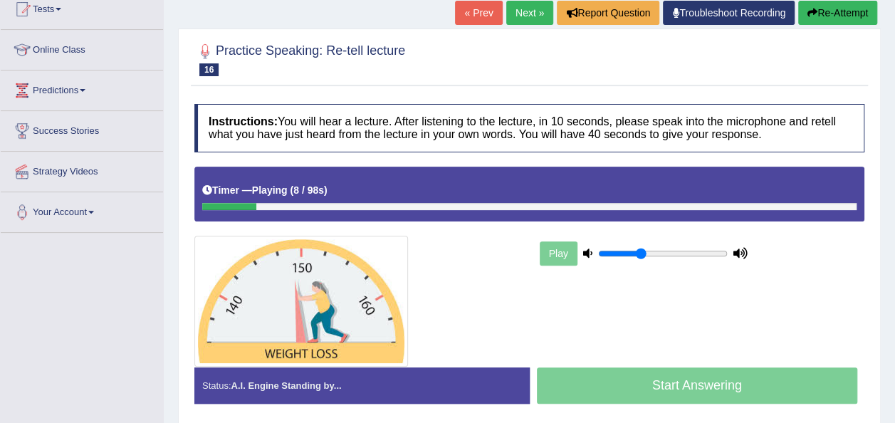
click at [536, 17] on link "Next »" at bounding box center [529, 13] width 47 height 24
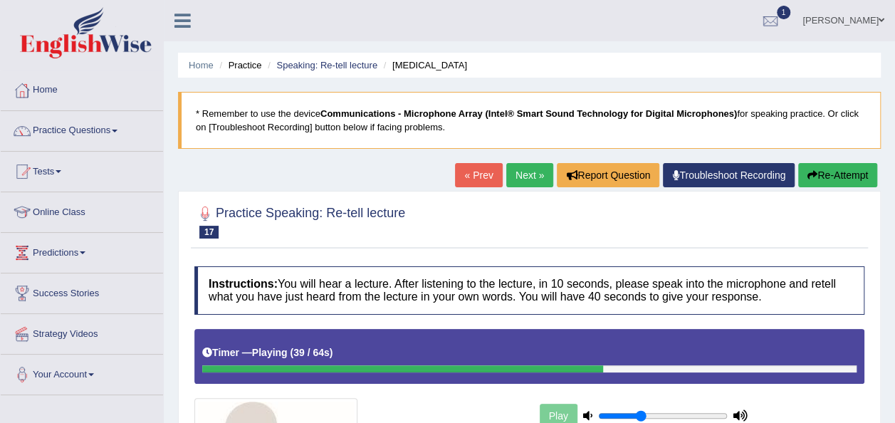
click at [540, 174] on link "Next »" at bounding box center [529, 175] width 47 height 24
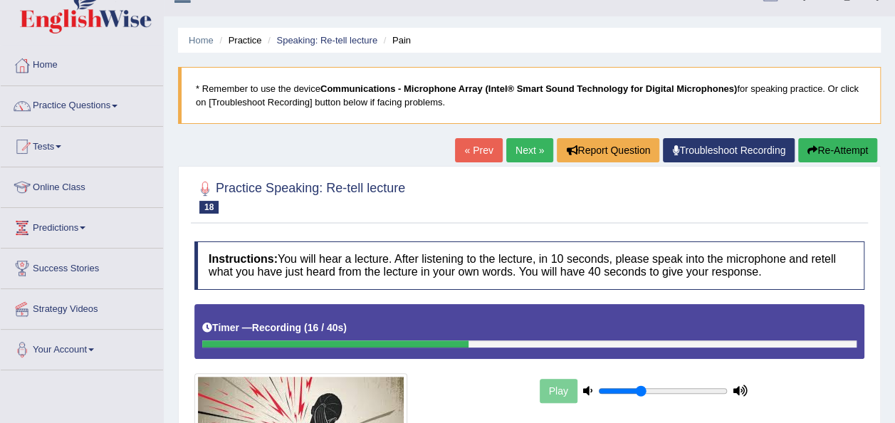
scroll to position [24, 0]
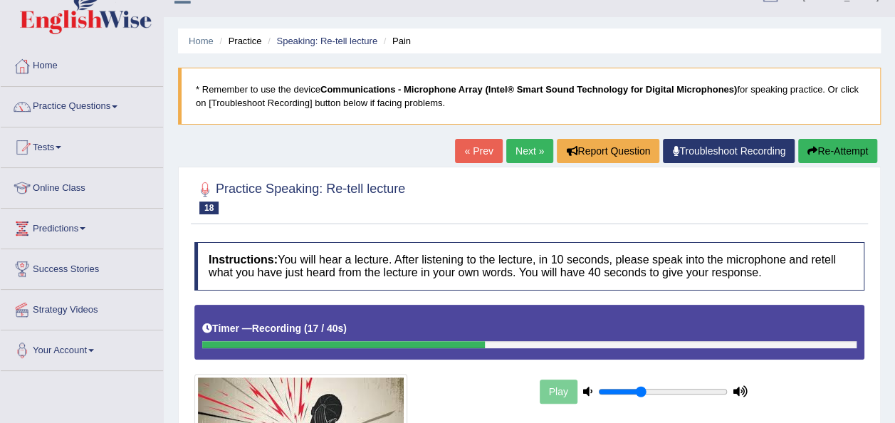
click at [527, 151] on link "Next »" at bounding box center [529, 151] width 47 height 24
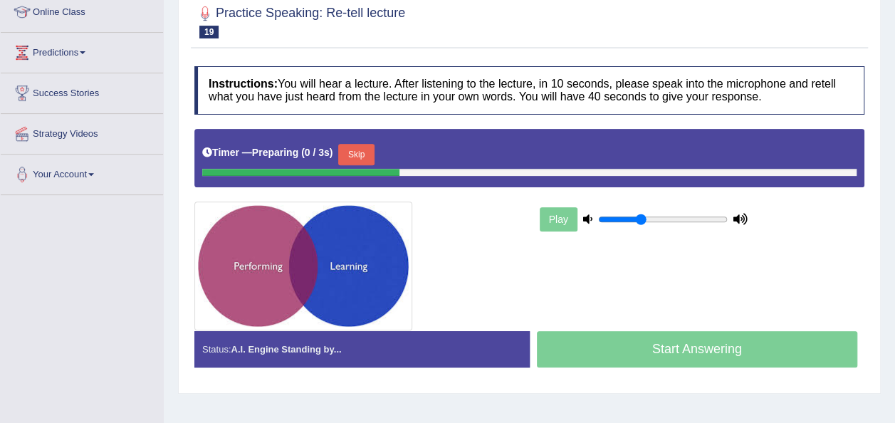
scroll to position [202, 0]
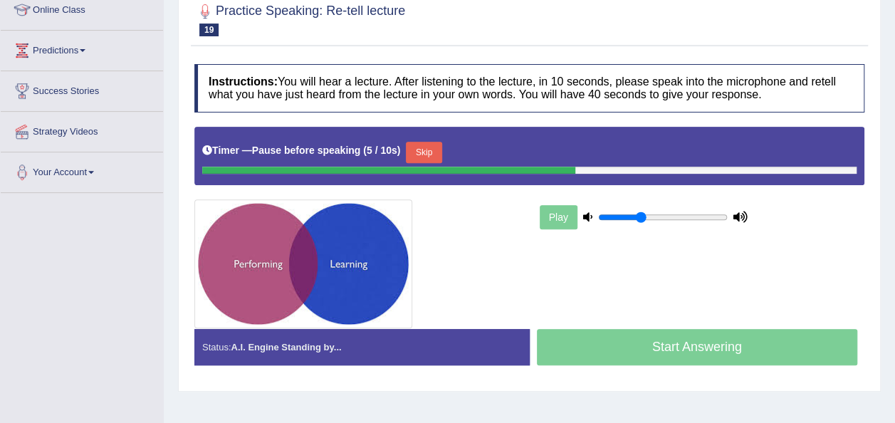
click at [417, 150] on button "Skip" at bounding box center [424, 152] width 36 height 21
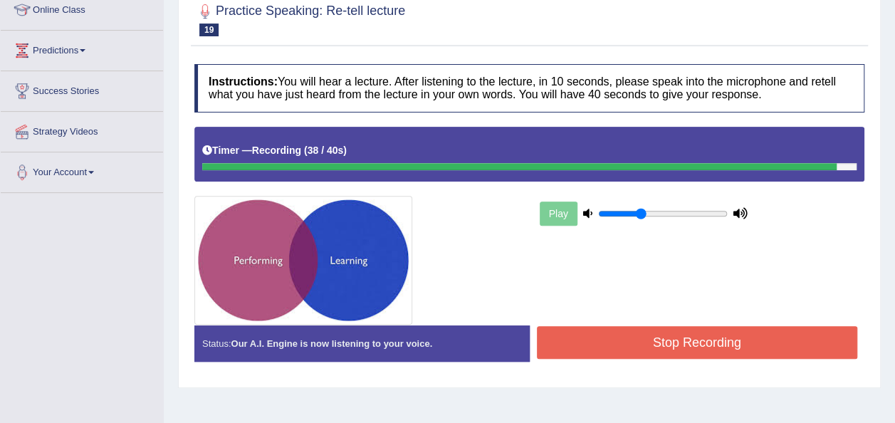
click at [634, 337] on button "Stop Recording" at bounding box center [697, 342] width 321 height 33
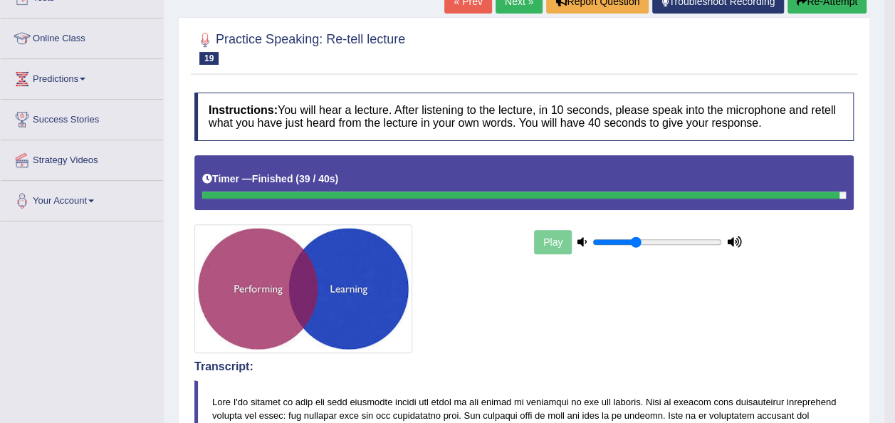
scroll to position [0, 0]
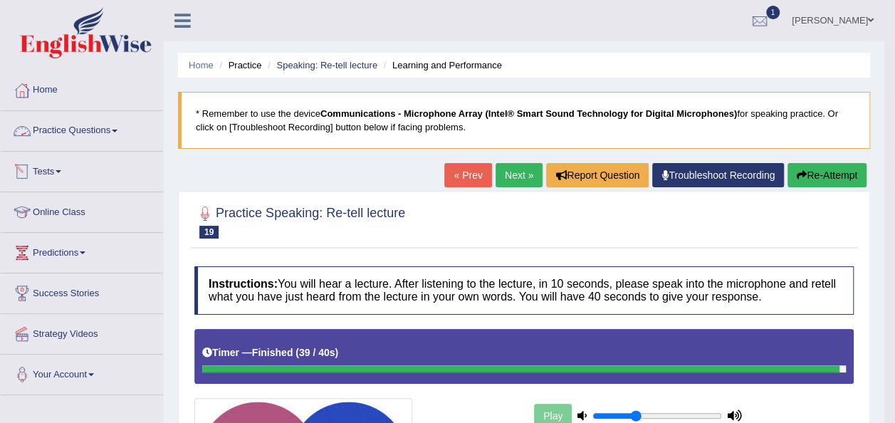
click at [103, 142] on link "Practice Questions" at bounding box center [82, 129] width 162 height 36
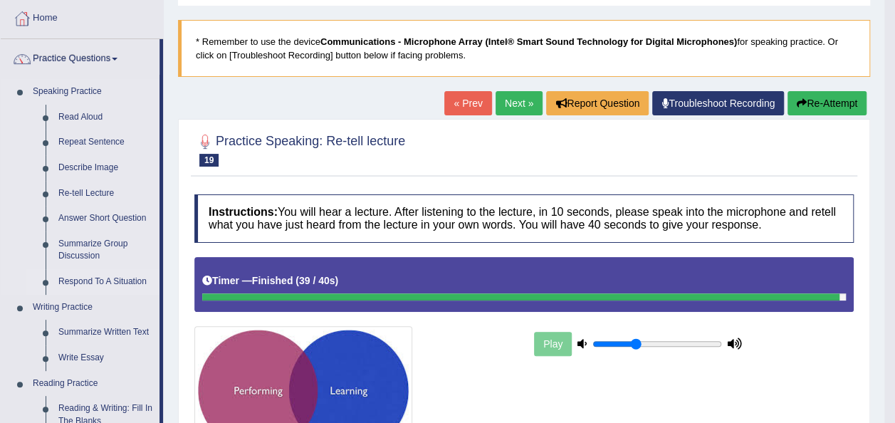
scroll to position [73, 0]
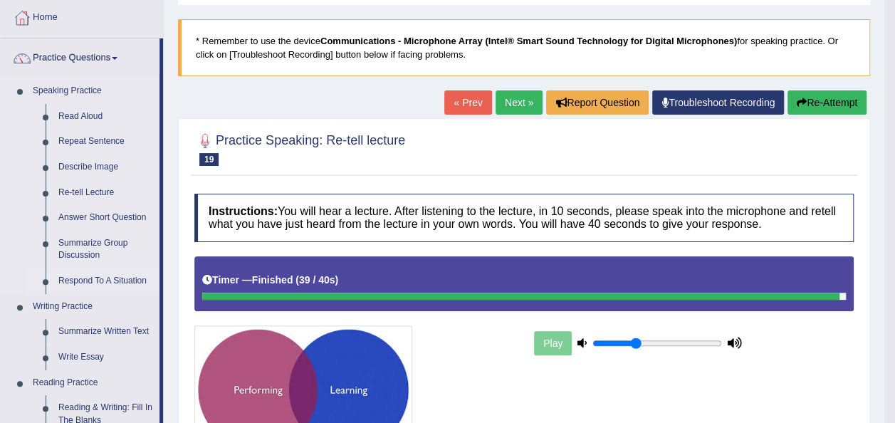
click at [125, 277] on link "Respond To A Situation" at bounding box center [106, 281] width 108 height 26
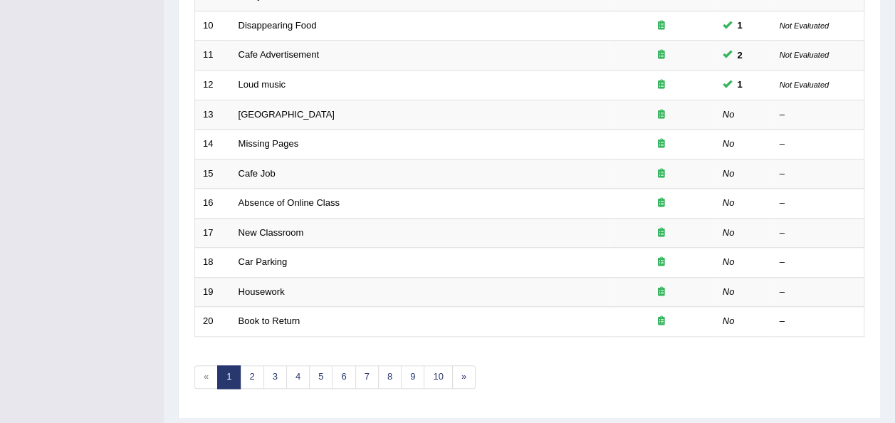
scroll to position [513, 0]
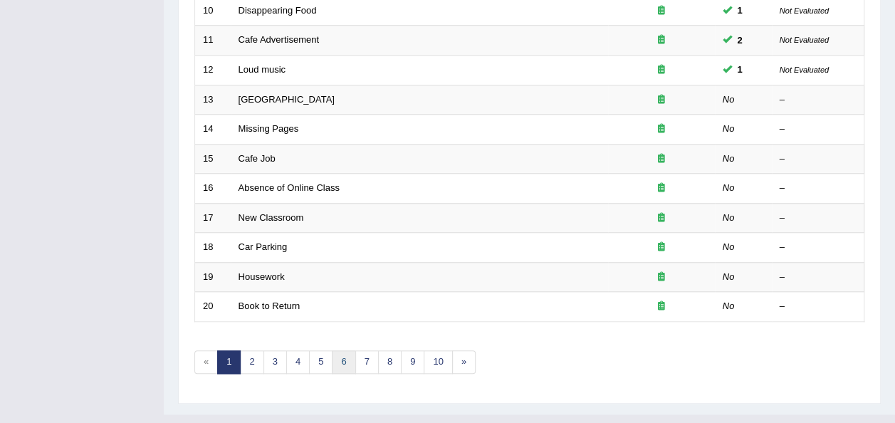
click at [348, 350] on link "6" at bounding box center [344, 362] width 24 height 24
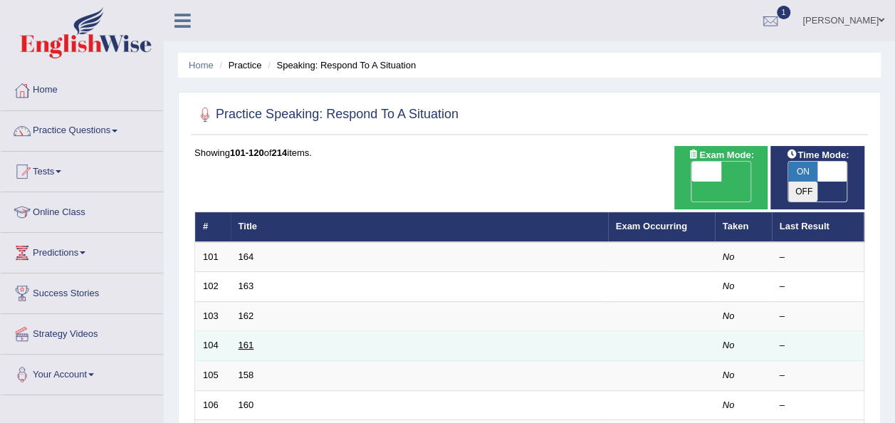
click at [246, 340] on link "161" at bounding box center [247, 345] width 16 height 11
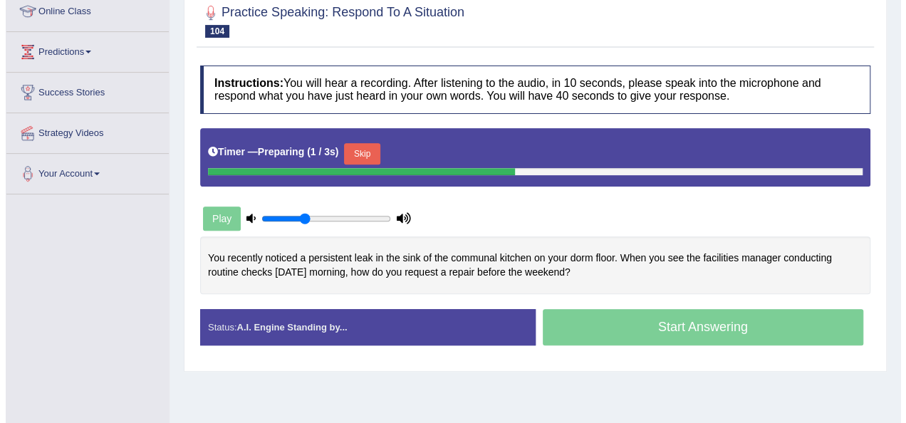
scroll to position [202, 0]
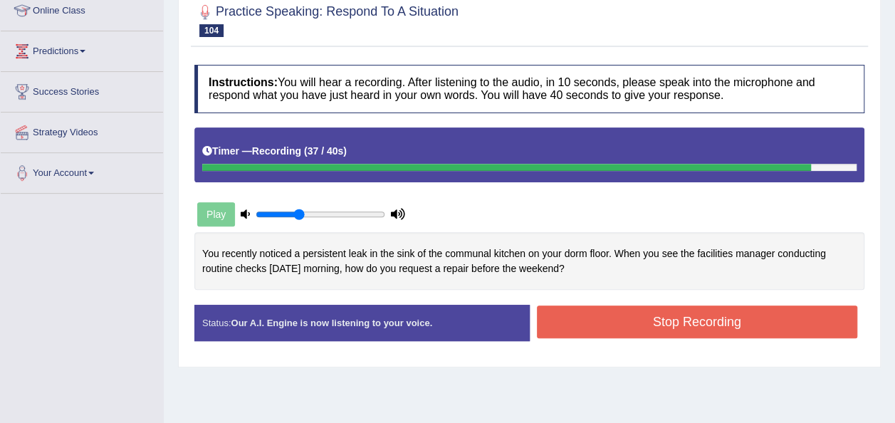
click at [646, 328] on button "Stop Recording" at bounding box center [697, 322] width 321 height 33
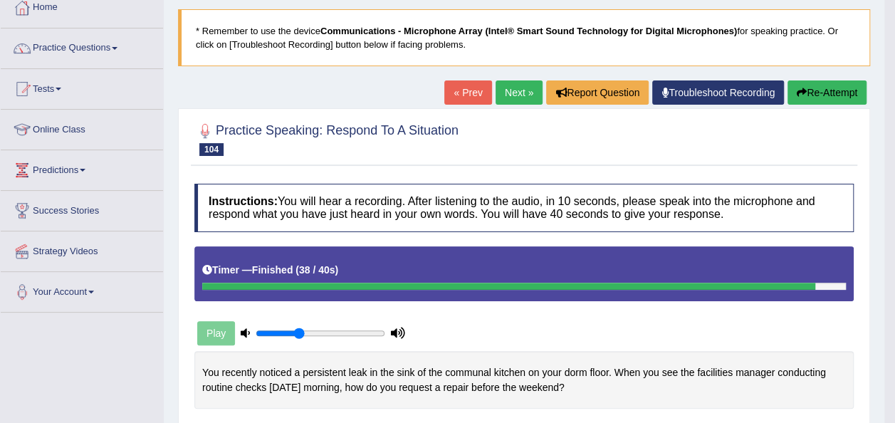
scroll to position [0, 0]
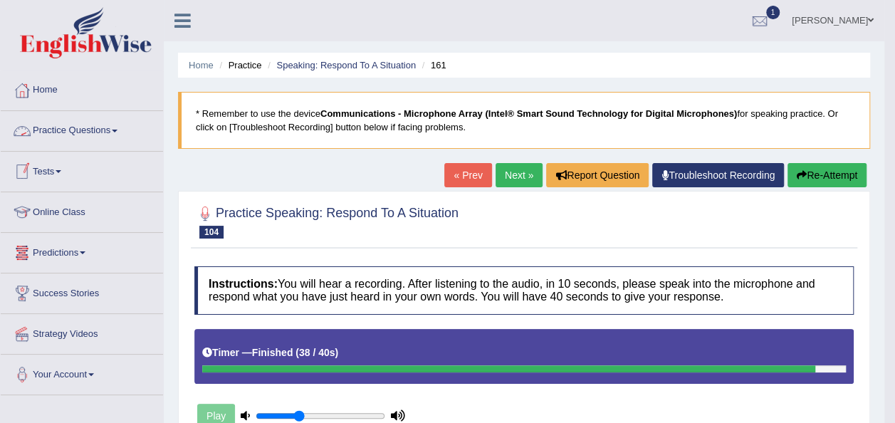
click at [100, 129] on link "Practice Questions" at bounding box center [82, 129] width 162 height 36
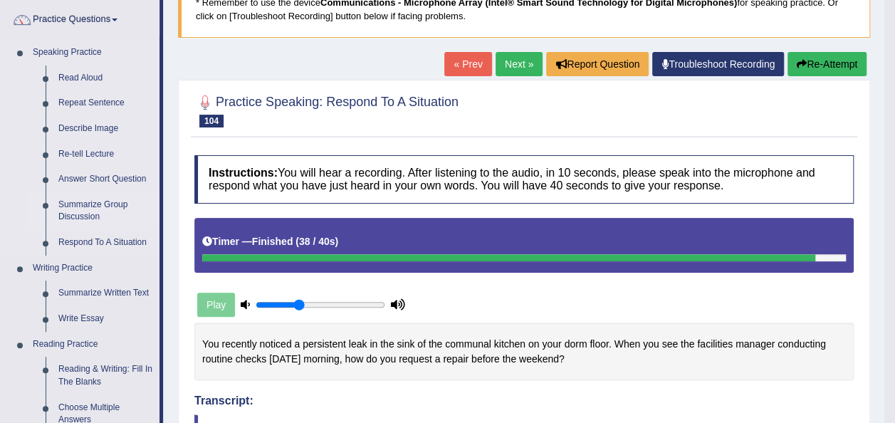
scroll to position [113, 0]
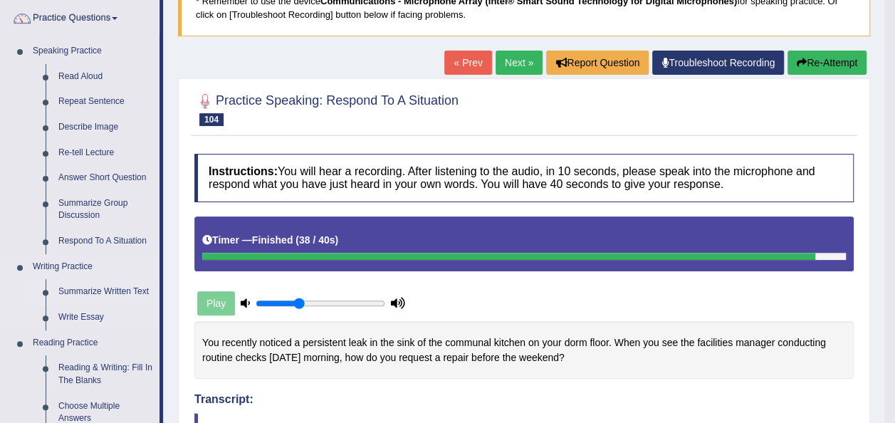
click at [108, 289] on link "Summarize Written Text" at bounding box center [106, 292] width 108 height 26
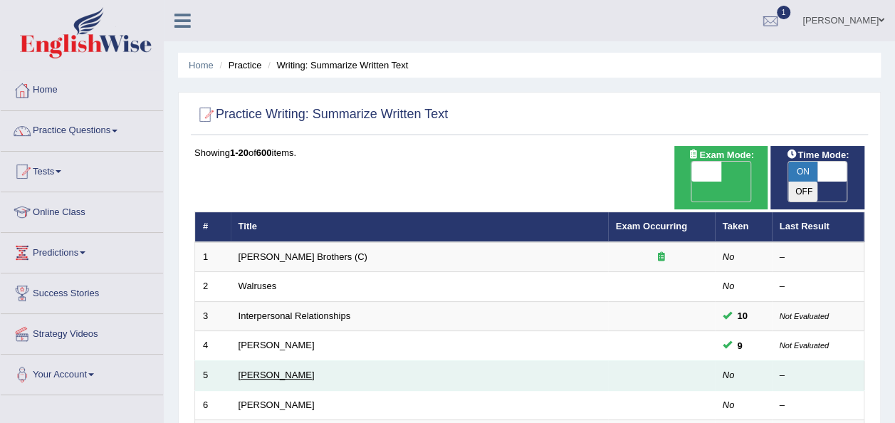
click at [277, 370] on link "[PERSON_NAME]" at bounding box center [277, 375] width 76 height 11
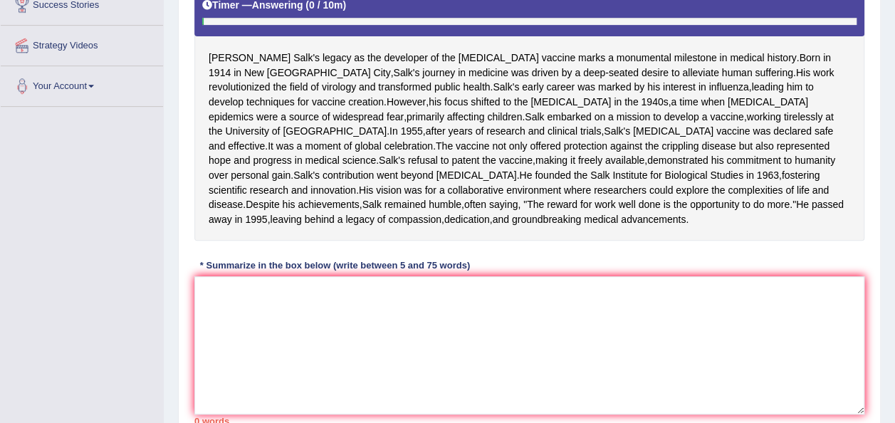
scroll to position [295, 0]
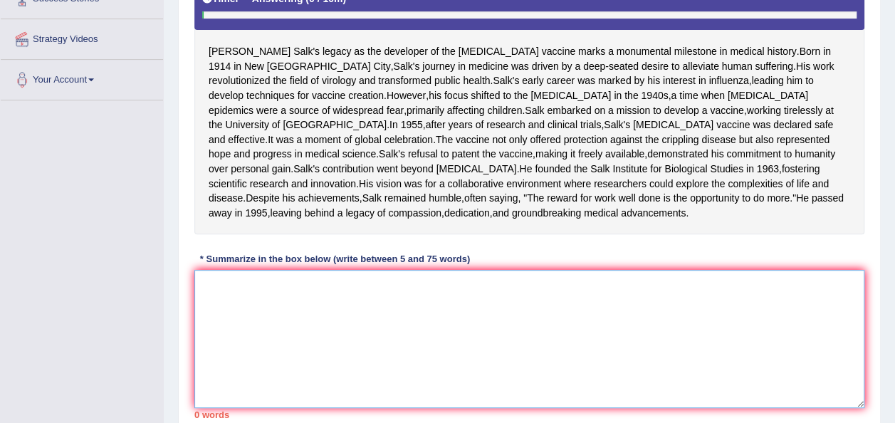
click at [273, 389] on textarea at bounding box center [529, 339] width 670 height 138
type textarea "t"
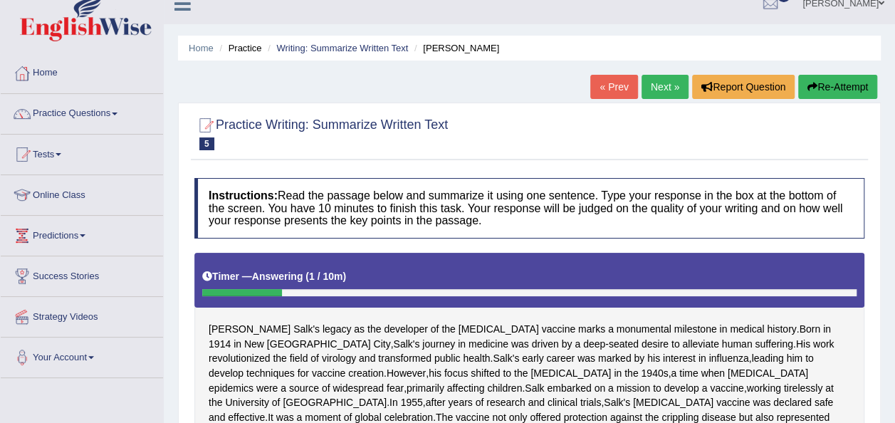
scroll to position [2, 0]
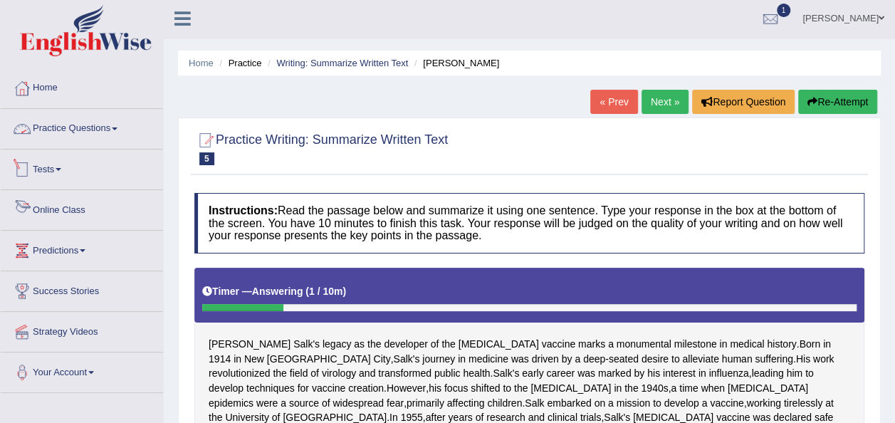
type textarea "This passage oulines , explaining that ,and further illustrating about.........…"
click at [95, 124] on link "Practice Questions" at bounding box center [82, 127] width 162 height 36
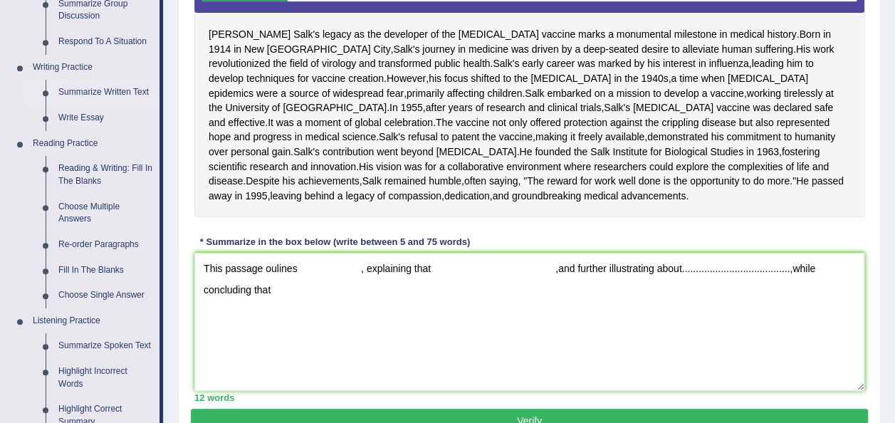
scroll to position [315, 0]
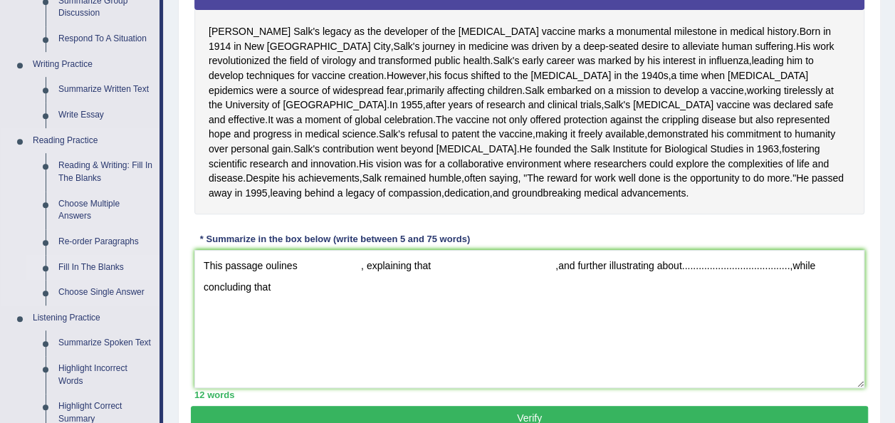
click at [95, 271] on link "Fill In The Blanks" at bounding box center [106, 268] width 108 height 26
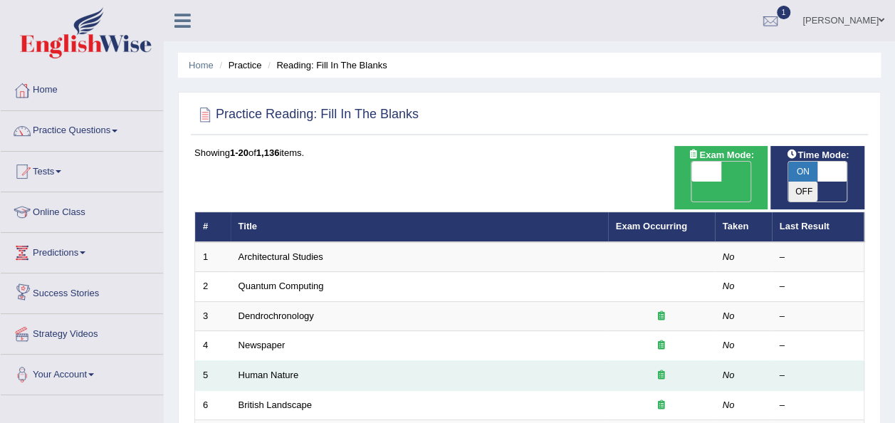
click at [290, 362] on td "Human Nature" at bounding box center [419, 376] width 377 height 30
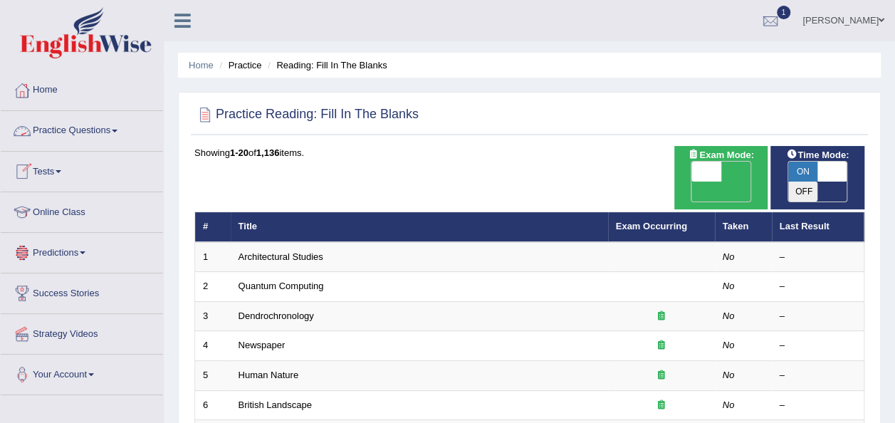
click at [84, 132] on link "Practice Questions" at bounding box center [82, 129] width 162 height 36
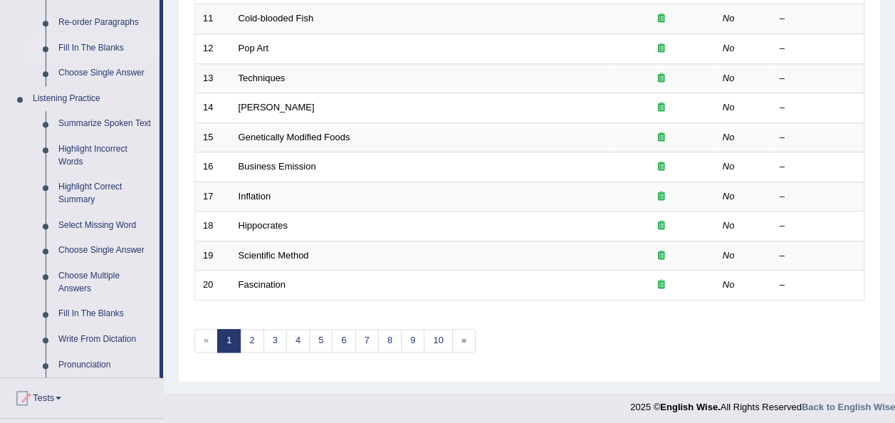
scroll to position [535, 0]
click at [107, 127] on link "Summarize Spoken Text" at bounding box center [106, 123] width 108 height 26
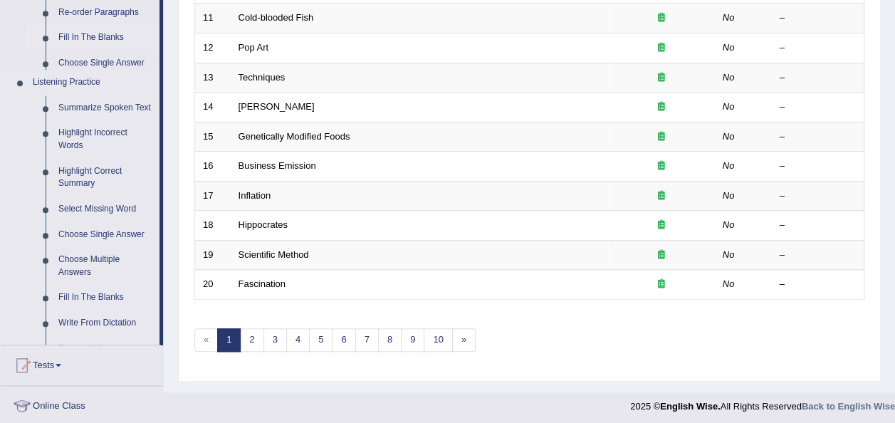
scroll to position [390, 0]
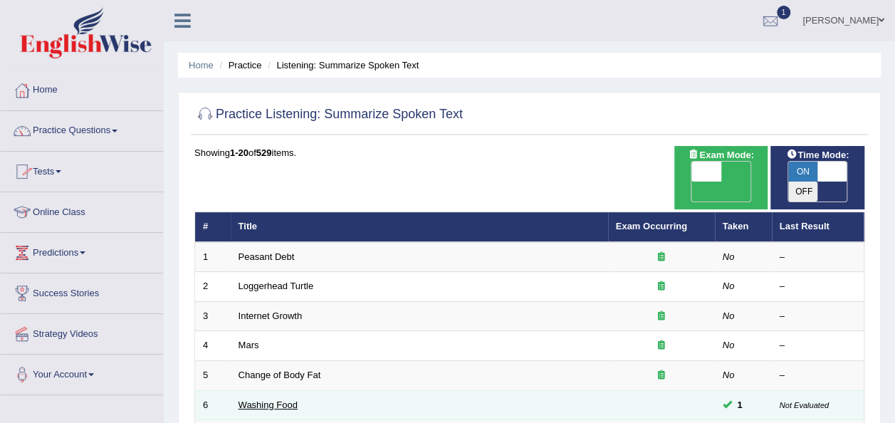
click at [265, 400] on link "Washing Food" at bounding box center [268, 405] width 59 height 11
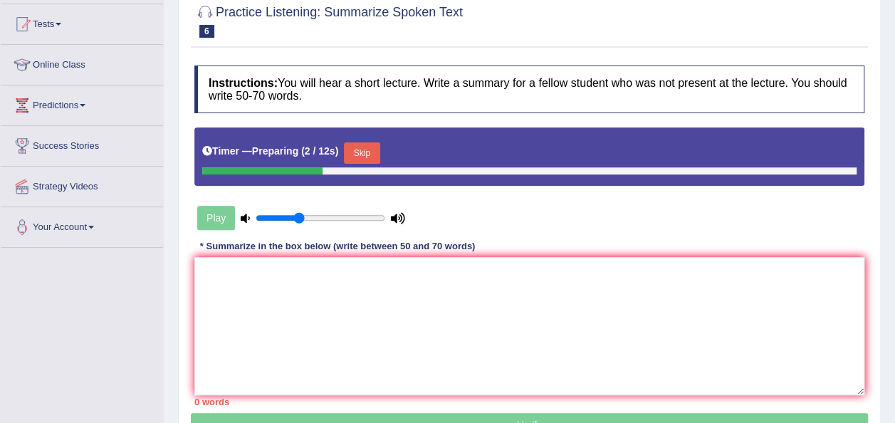
scroll to position [148, 0]
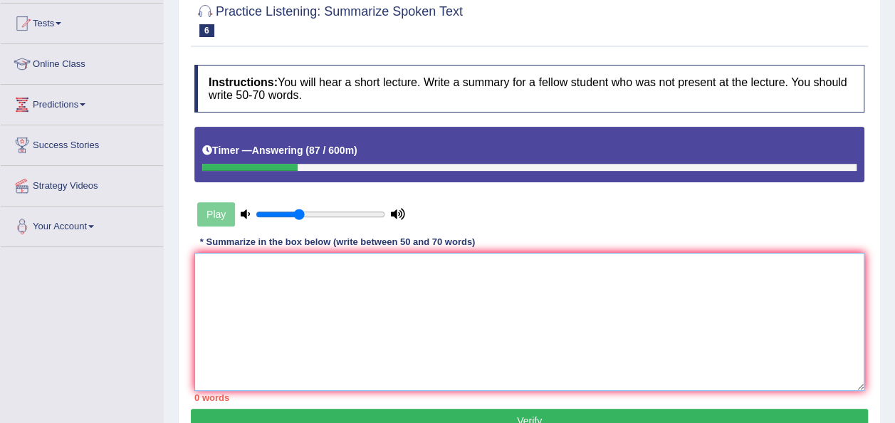
click at [303, 278] on textarea at bounding box center [529, 322] width 670 height 138
type textarea "t"
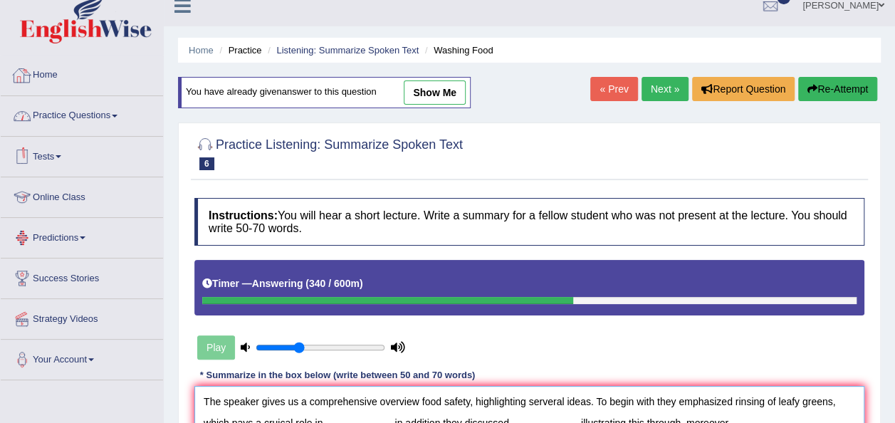
scroll to position [14, 0]
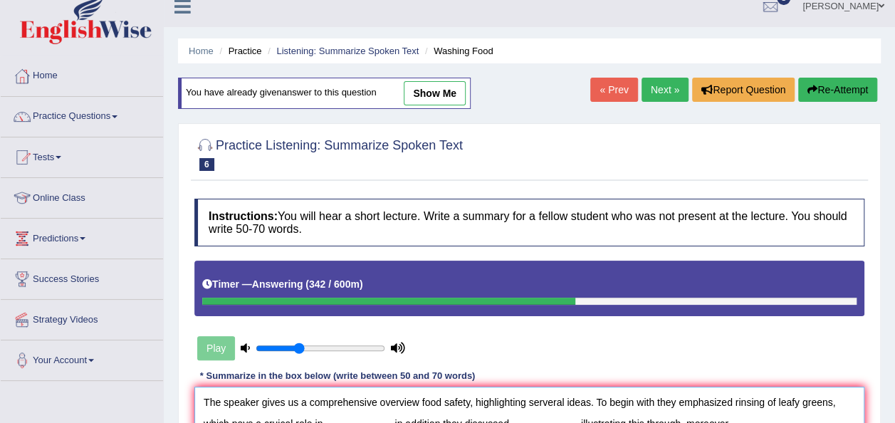
type textarea "The speaker gives us a comprehensive overview food safety, highlighting servera…"
click at [88, 128] on link "Practice Questions" at bounding box center [82, 115] width 162 height 36
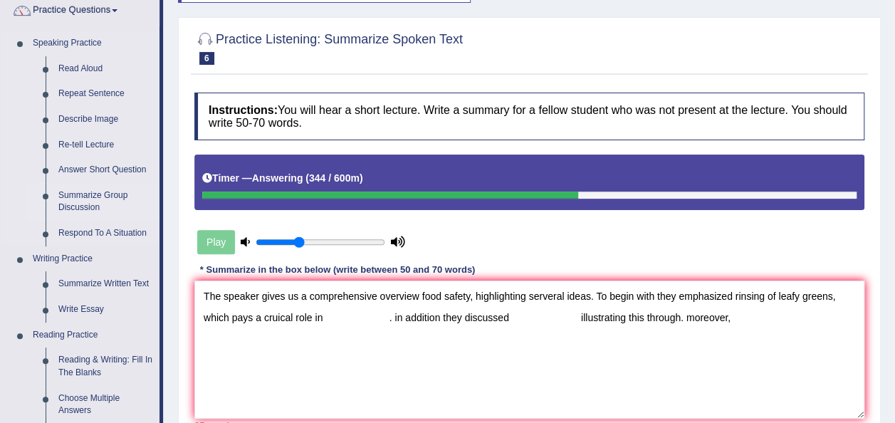
scroll to position [121, 0]
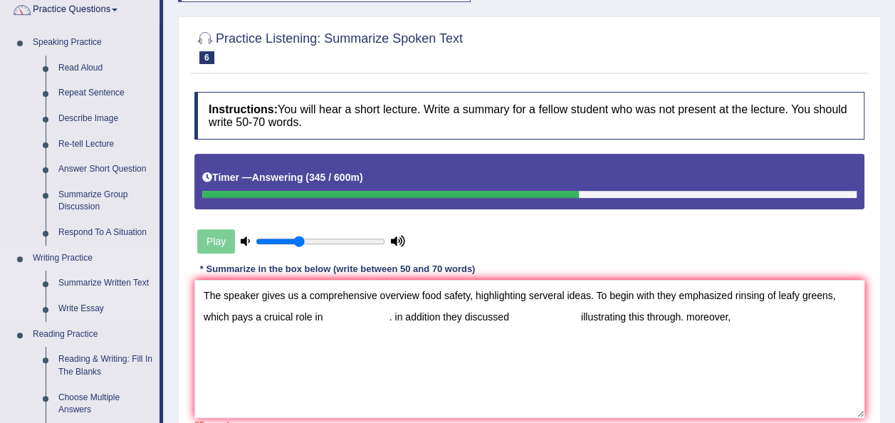
click at [84, 286] on link "Summarize Written Text" at bounding box center [106, 284] width 108 height 26
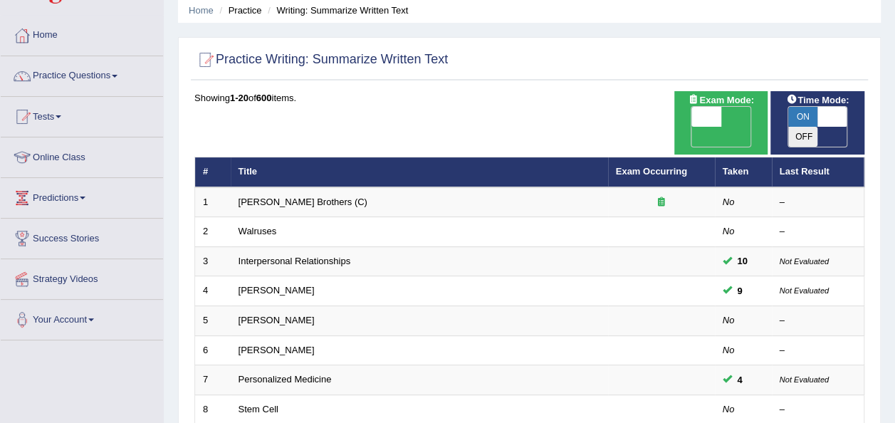
scroll to position [52, 0]
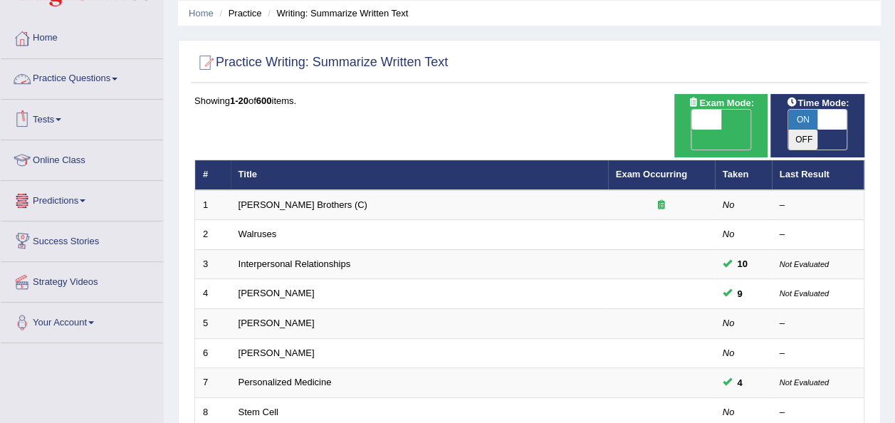
click at [78, 73] on link "Practice Questions" at bounding box center [82, 77] width 162 height 36
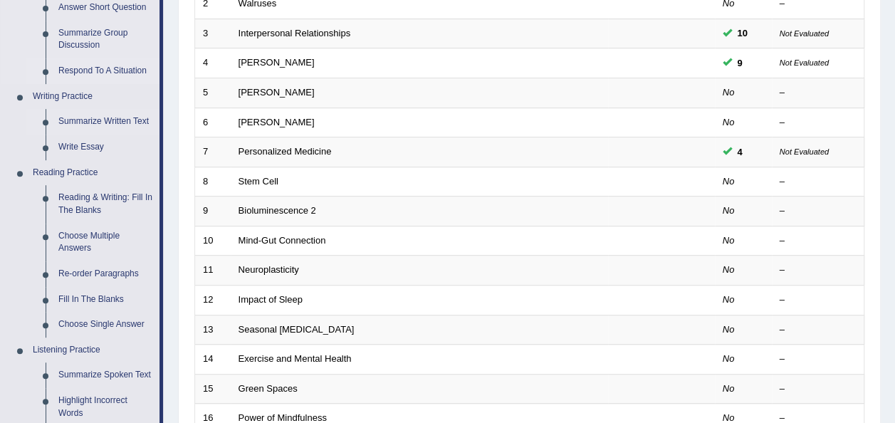
scroll to position [284, 0]
